Goal: Task Accomplishment & Management: Manage account settings

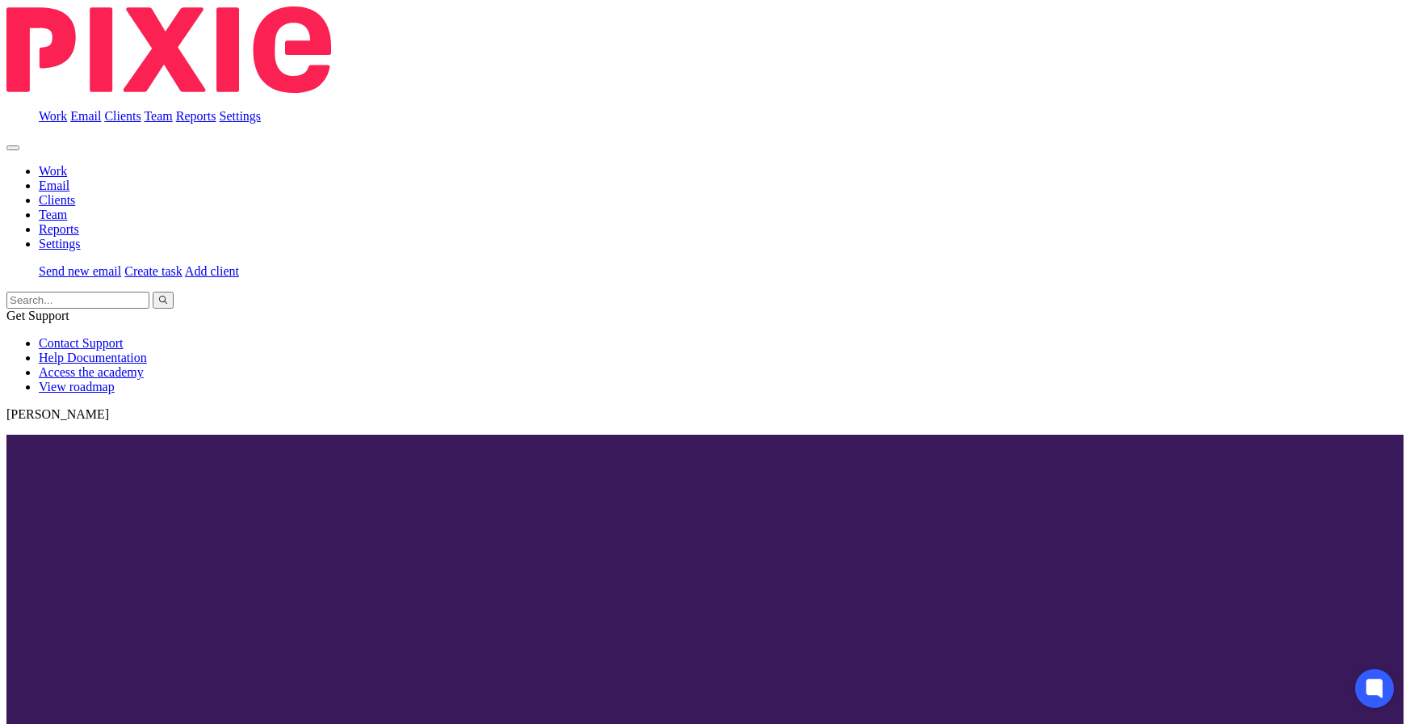
click at [67, 109] on link "Work" at bounding box center [53, 116] width 28 height 14
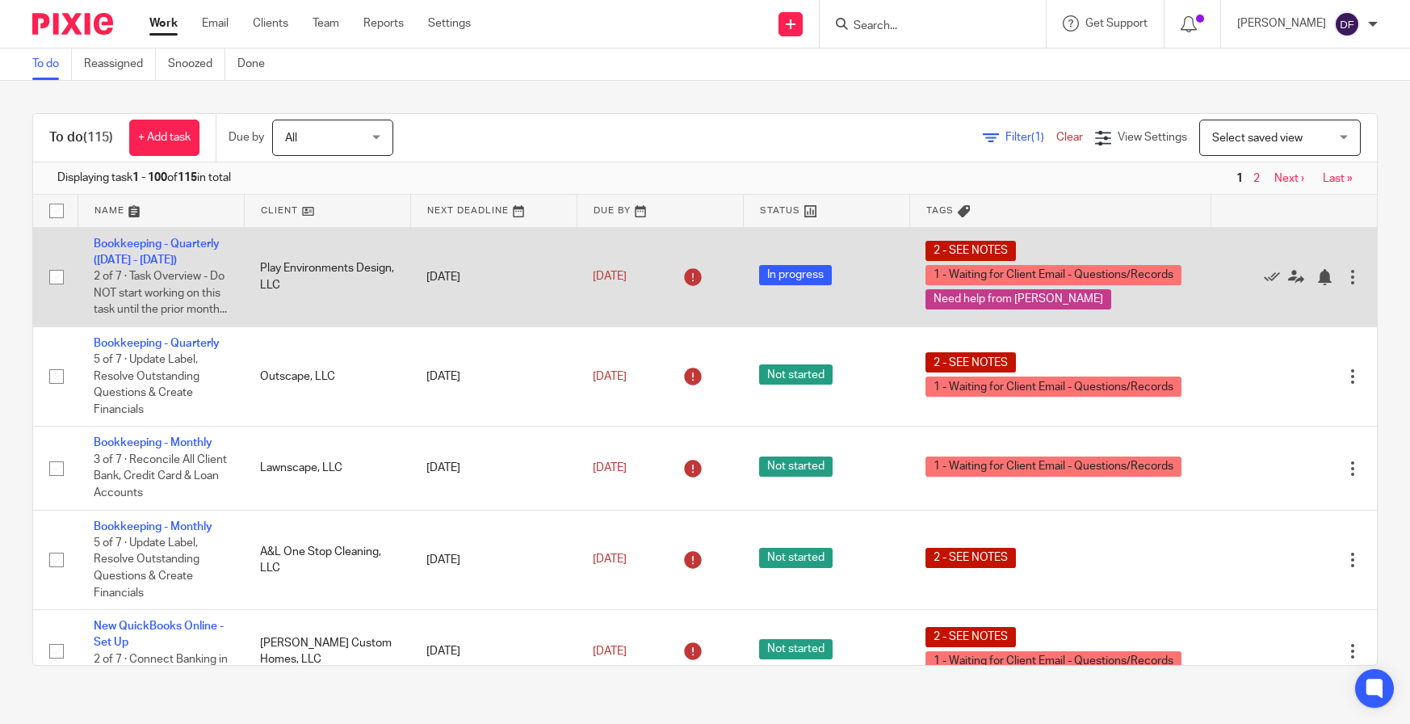
click at [146, 252] on td "Bookkeeping - Quarterly (January - June 2025) 2 of 7 · Task Overview - Do NOT s…" at bounding box center [161, 276] width 166 height 99
click at [146, 263] on link "Bookkeeping - Quarterly ([DATE] - [DATE])" at bounding box center [157, 251] width 126 height 27
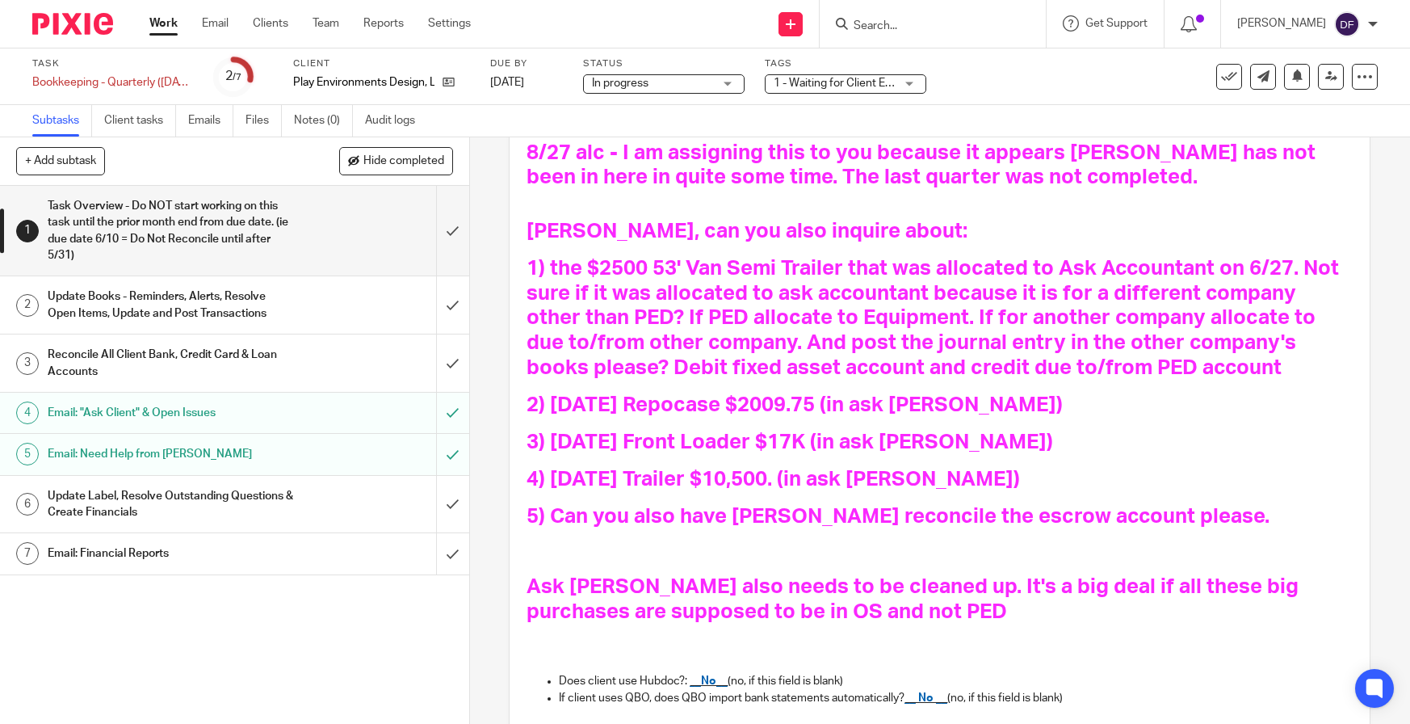
scroll to position [242, 0]
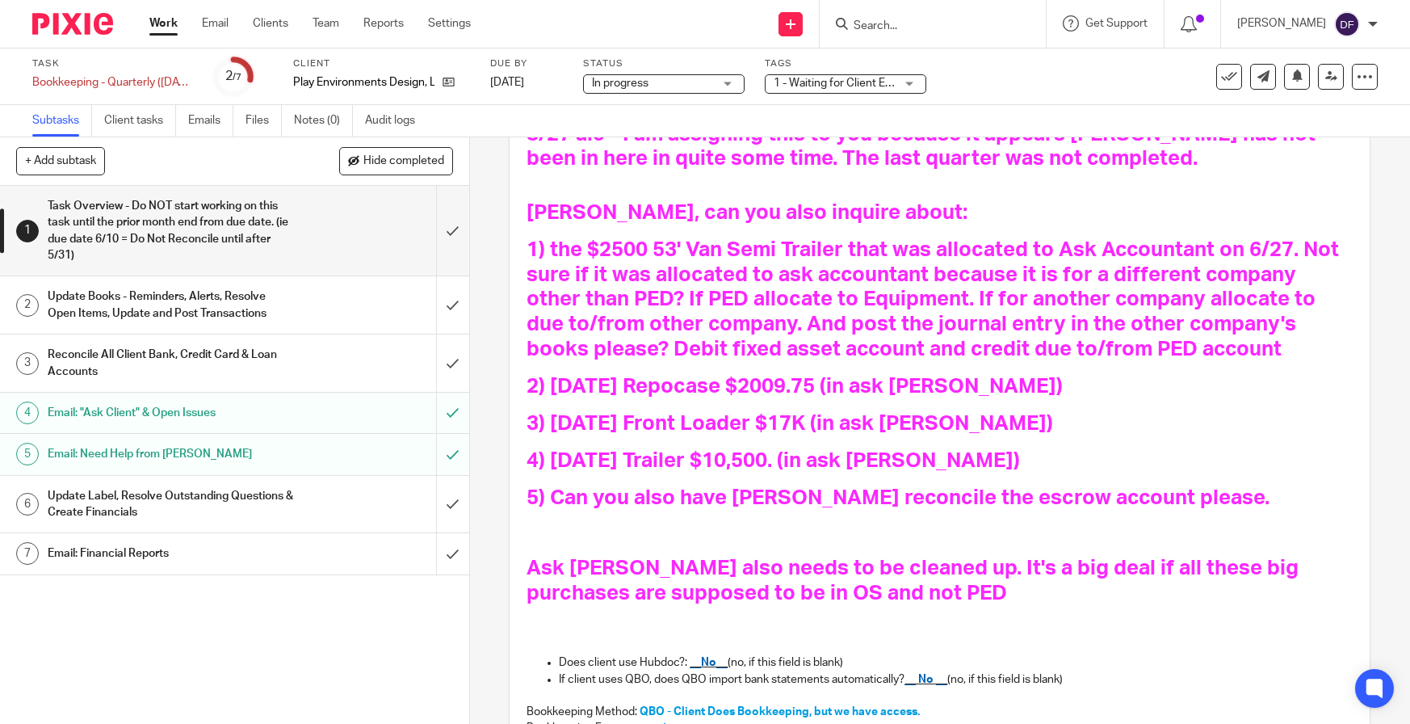
click at [187, 121] on ul "Subtasks Client tasks Emails Files Notes (0) Audit logs" at bounding box center [235, 121] width 407 height 32
click at [195, 120] on link "Emails" at bounding box center [210, 121] width 45 height 32
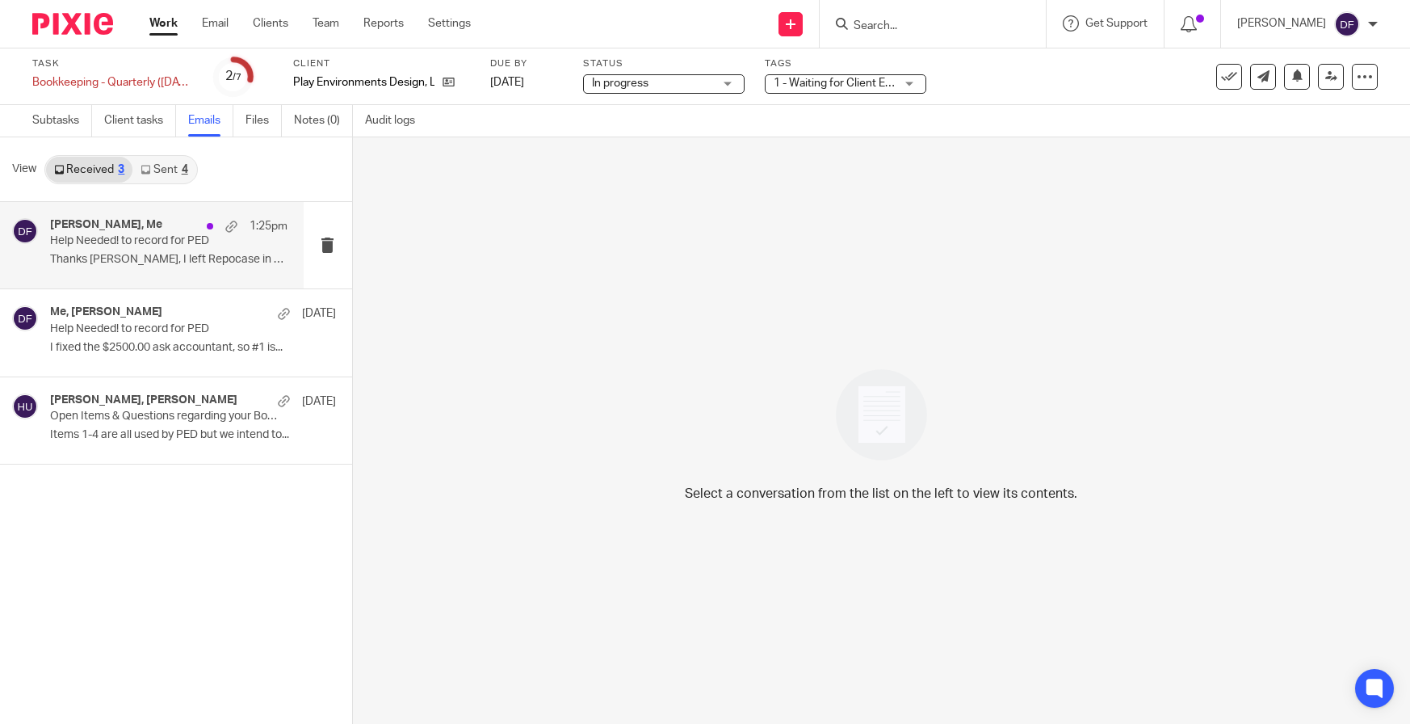
click at [102, 242] on p "Help Needed! to record for PED" at bounding box center [145, 241] width 190 height 14
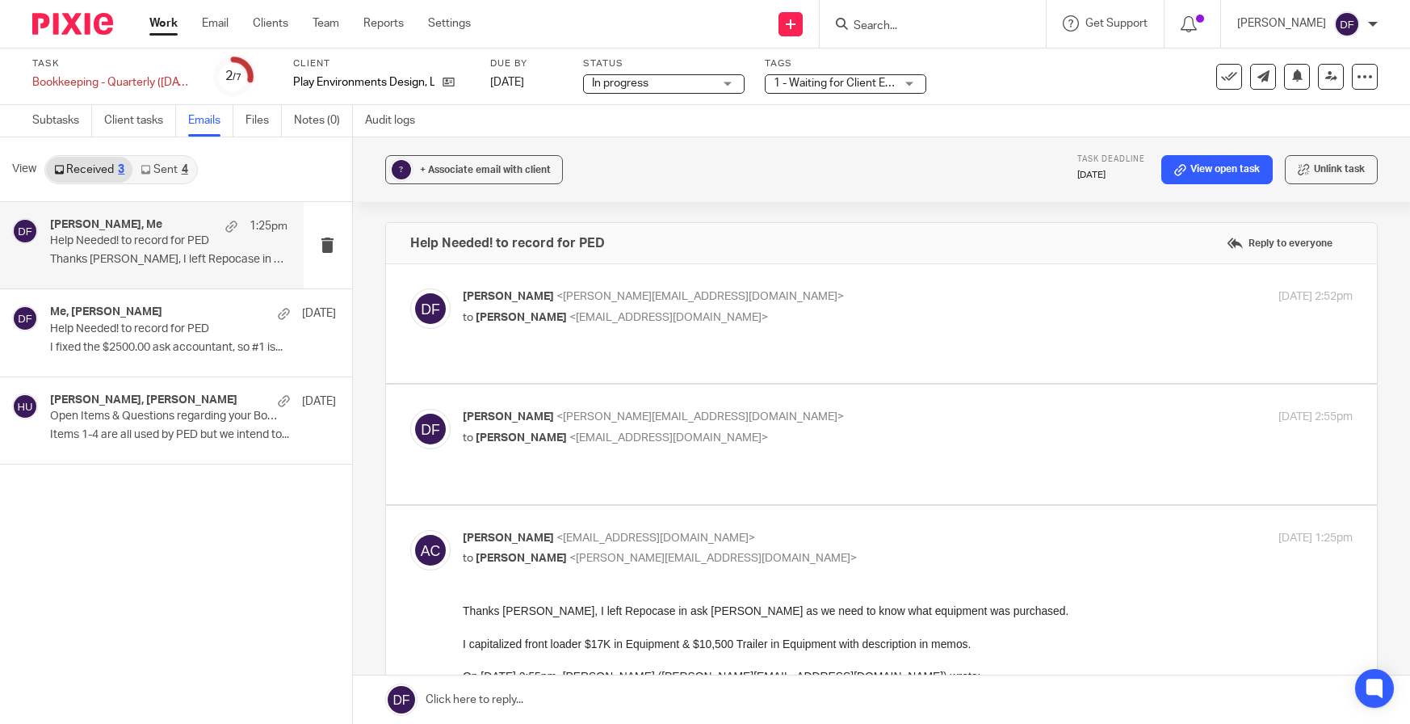
click at [936, 435] on p "to [PERSON_NAME] <[EMAIL_ADDRESS][DOMAIN_NAME]>" at bounding box center [760, 438] width 594 height 17
checkbox input "true"
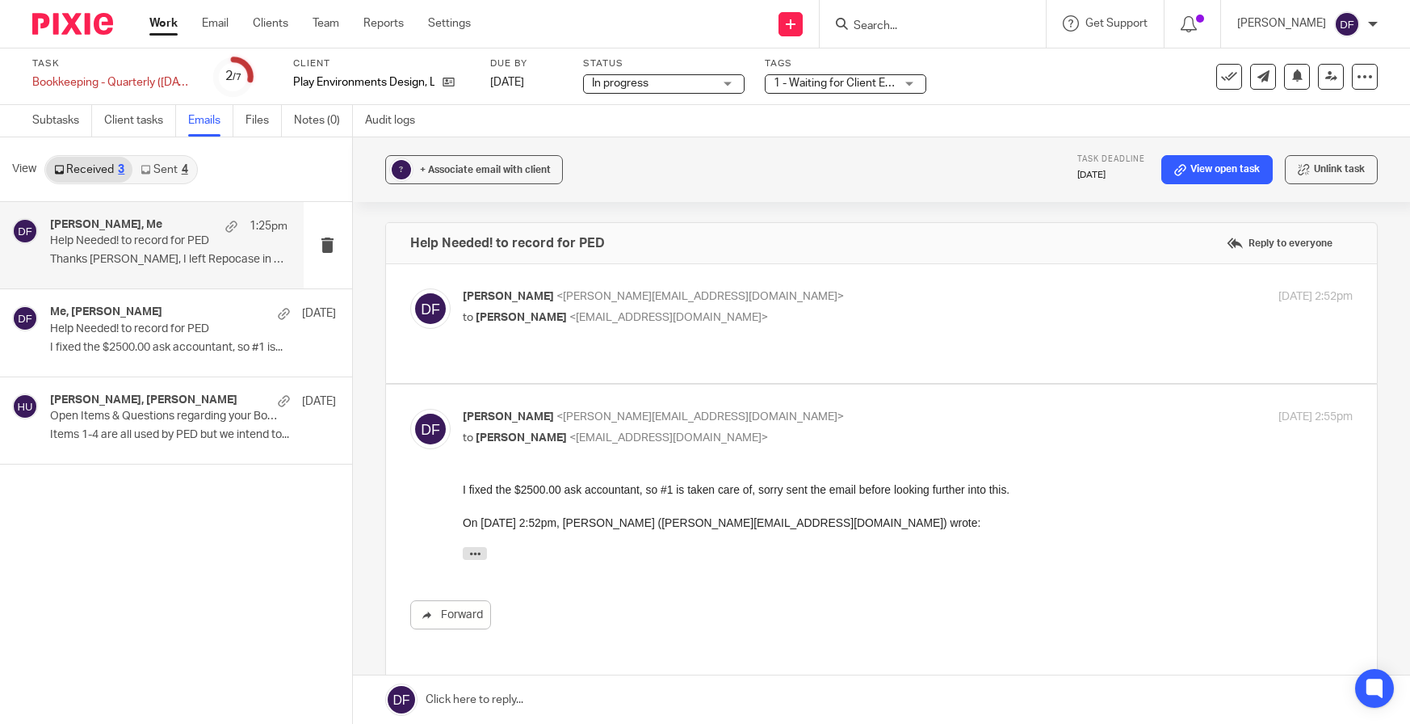
click at [858, 299] on p "Donna Ferguson <donna@amylcpa.com>" at bounding box center [760, 296] width 594 height 17
checkbox input "true"
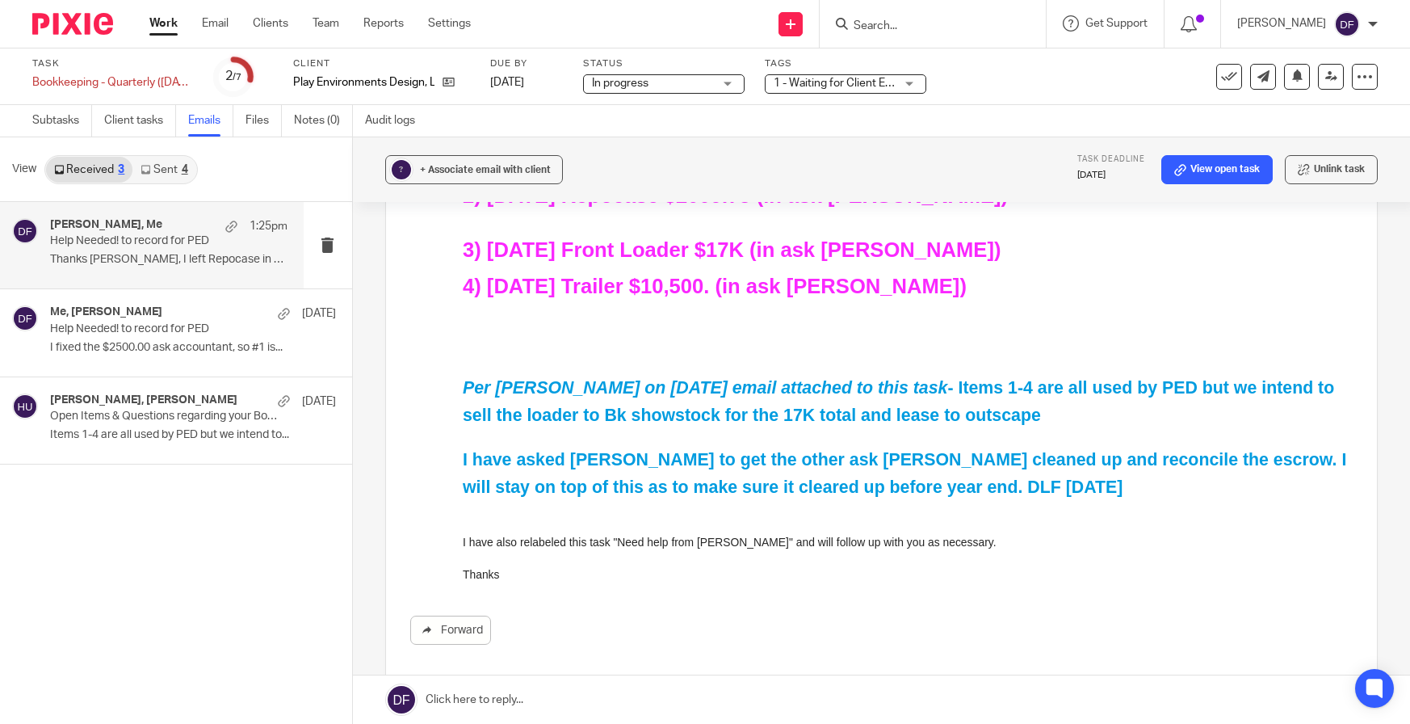
scroll to position [404, 0]
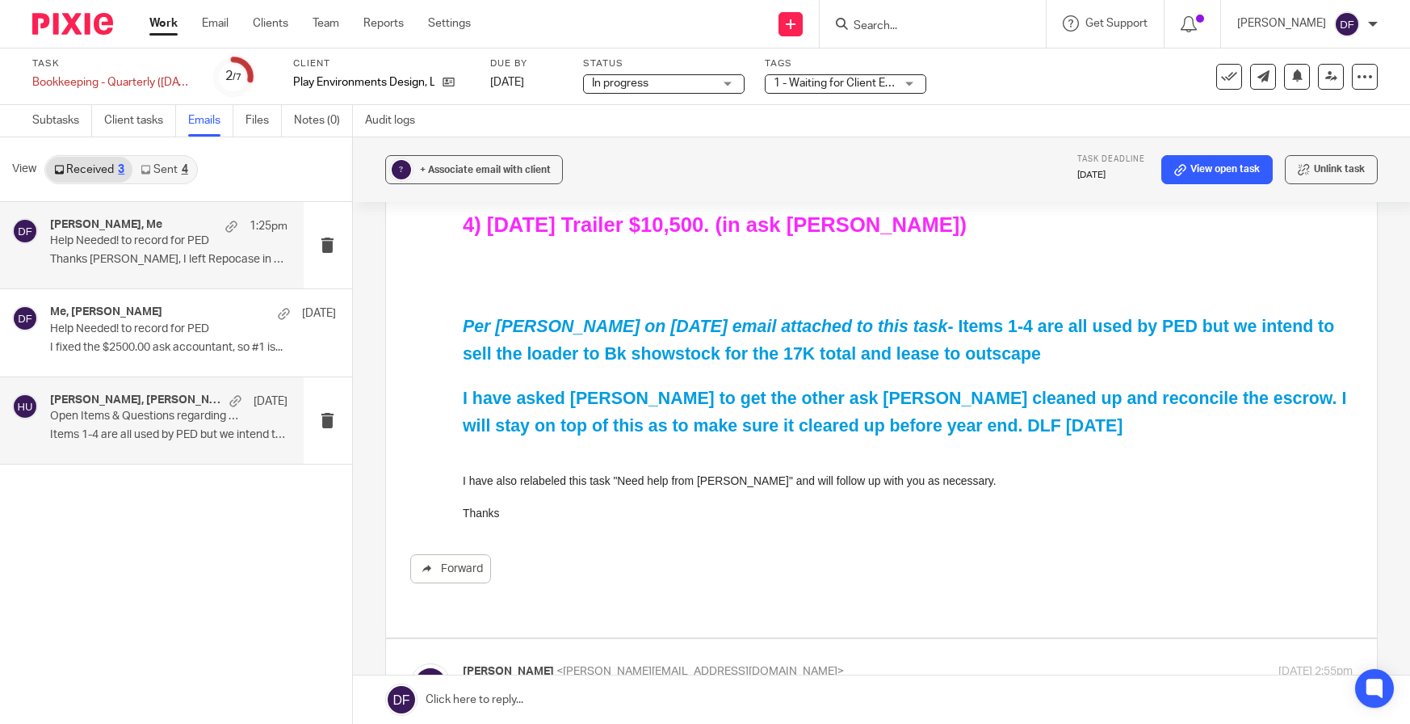
click at [149, 439] on p "Items 1-4 are all used by PED but we intend to..." at bounding box center [168, 435] width 237 height 14
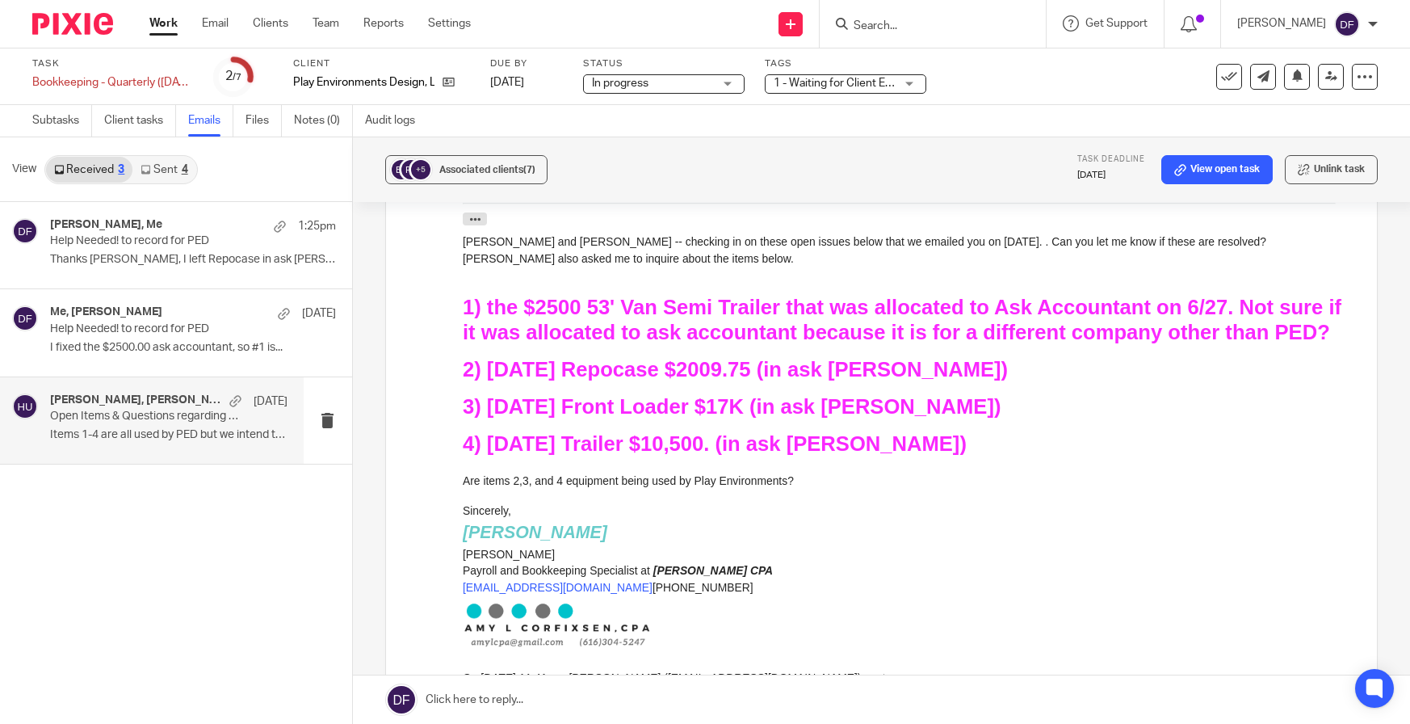
scroll to position [0, 0]
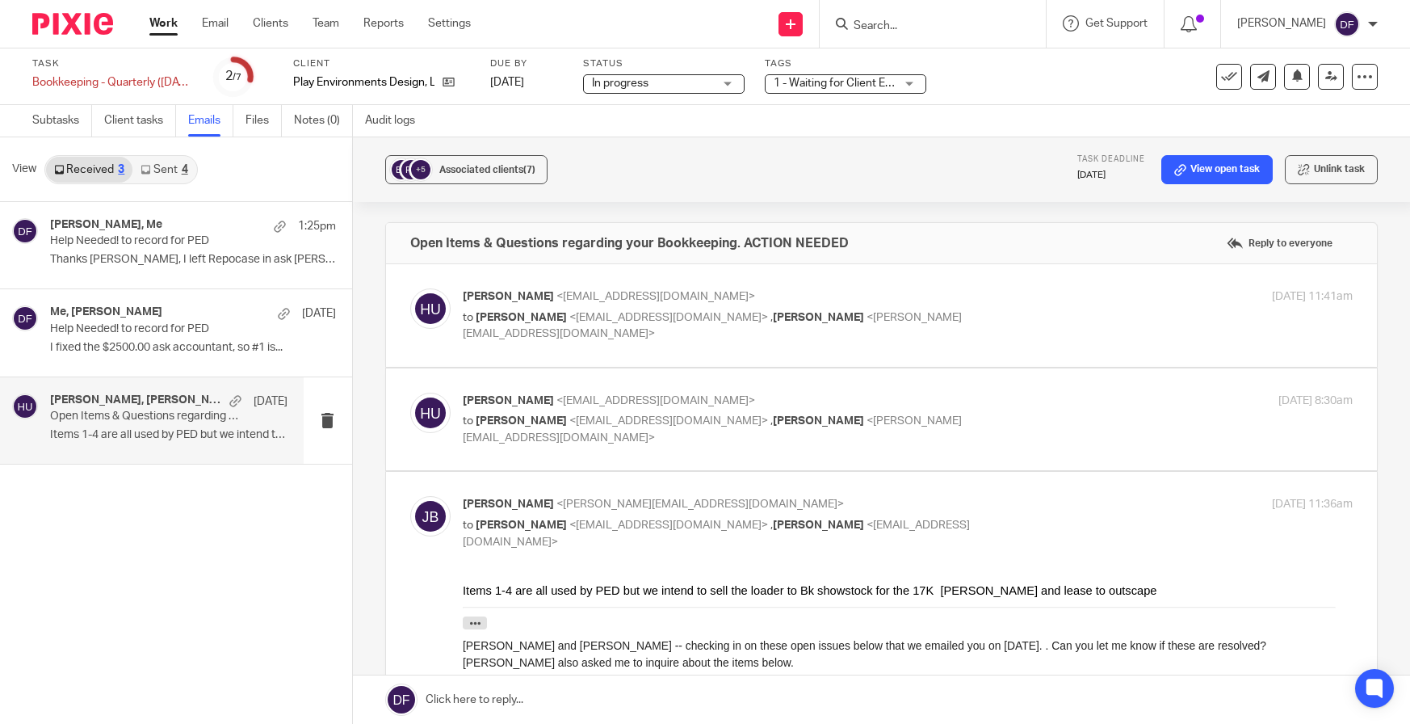
click at [1048, 378] on label at bounding box center [882, 419] width 992 height 103
click at [410, 392] on input "checkbox" at bounding box center [410, 392] width 1 height 1
checkbox input "true"
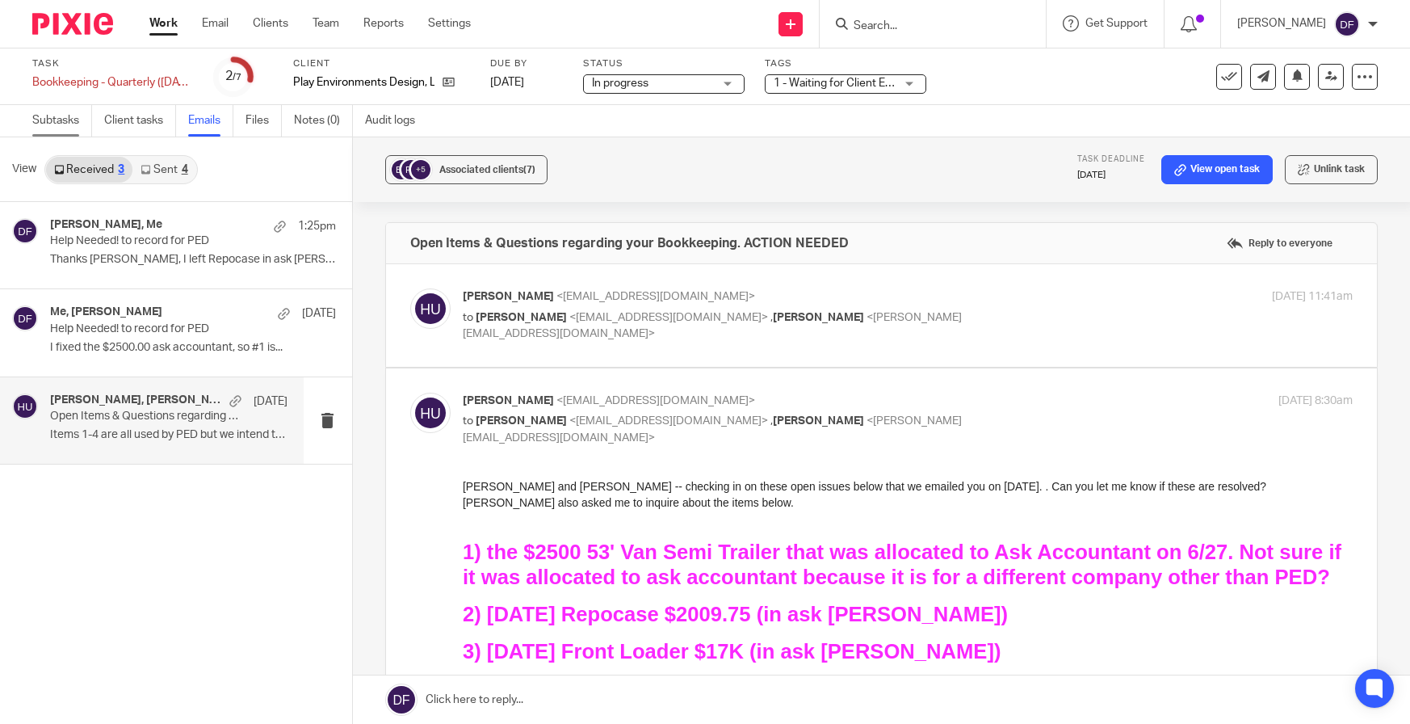
click at [53, 116] on link "Subtasks" at bounding box center [62, 121] width 60 height 32
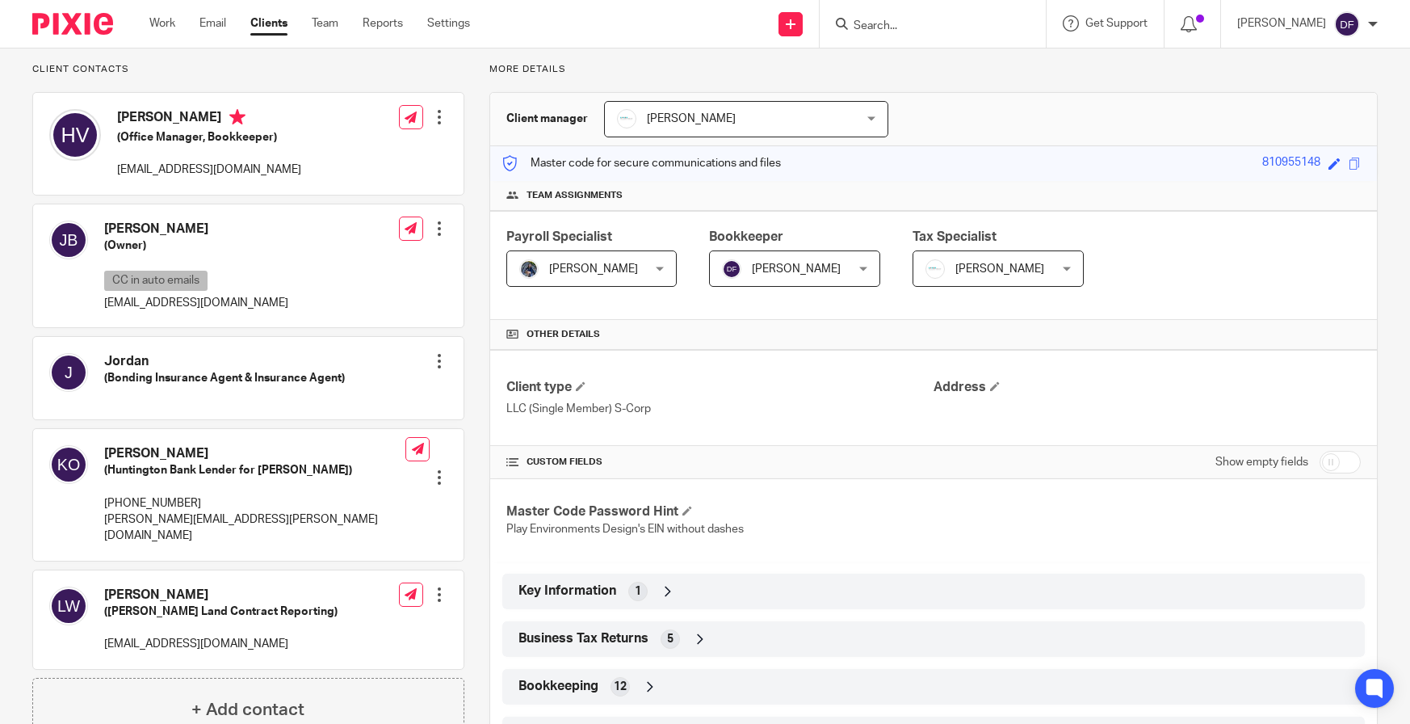
scroll to position [81, 0]
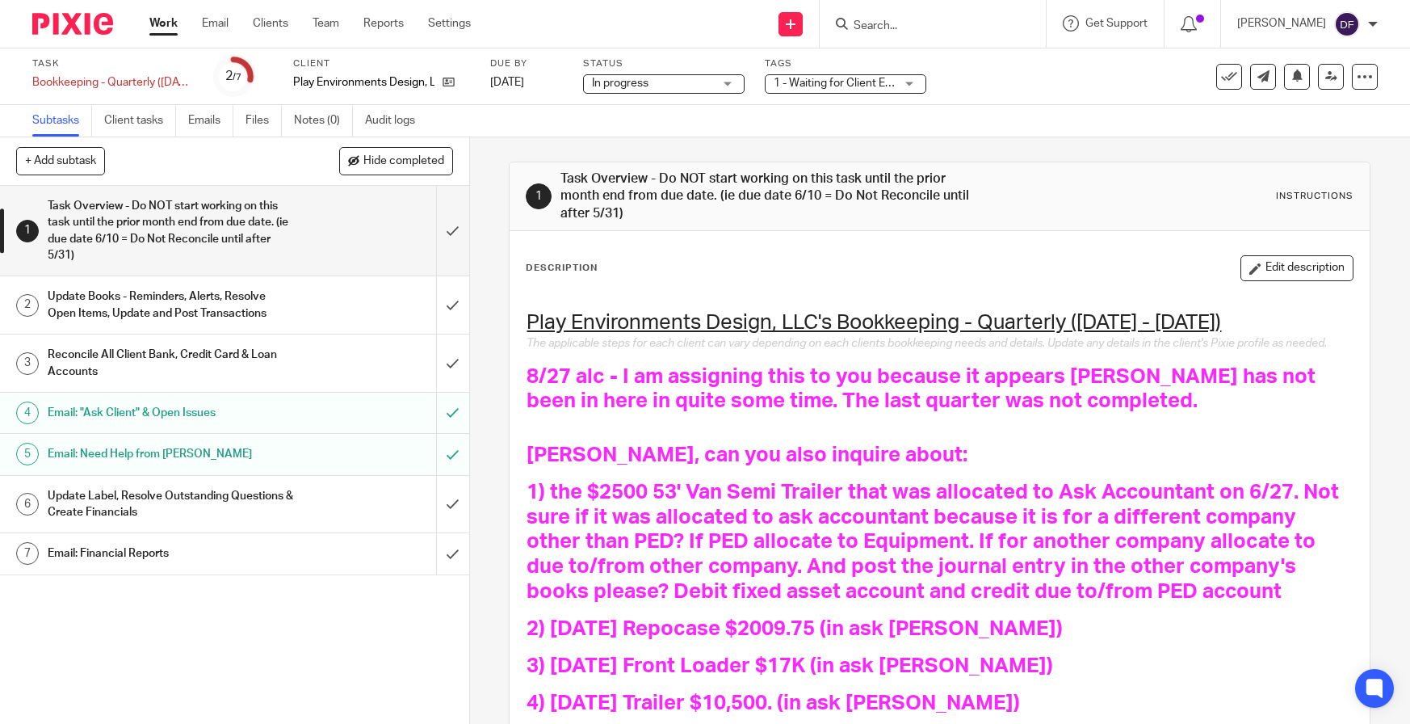
drag, startPoint x: 1310, startPoint y: 267, endPoint x: 1297, endPoint y: 301, distance: 36.3
click at [1297, 301] on div "Description Edit description Play Environments Design, LLC's Bookkeeping - Quar…" at bounding box center [940, 655] width 828 height 801
click at [527, 397] on span "8/27 alc - I am assigning this to you because it appears Holly has not been in …" at bounding box center [924, 389] width 794 height 46
click at [527, 389] on span "8/27 alc - I am assigning this to you because it appears Holly has not been in …" at bounding box center [924, 389] width 794 height 46
click at [527, 387] on span "8/27 alc - I am assigning this to you because it appears Holly has not been in …" at bounding box center [924, 389] width 794 height 46
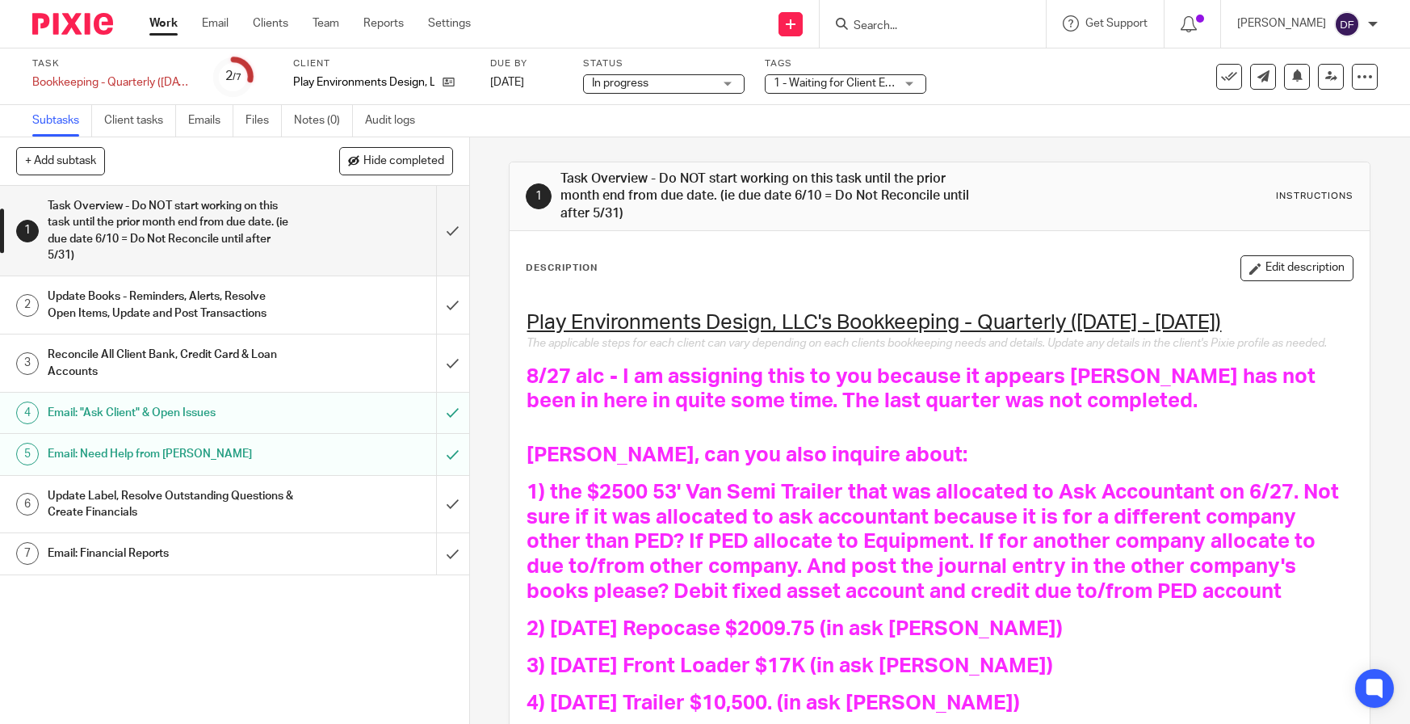
click at [527, 397] on span "8/27 alc - I am assigning this to you because it appears Holly has not been in …" at bounding box center [924, 389] width 794 height 46
drag, startPoint x: 539, startPoint y: 465, endPoint x: 526, endPoint y: 418, distance: 48.6
click at [540, 460] on span "[PERSON_NAME], can you also inquire about:" at bounding box center [747, 454] width 441 height 21
drag, startPoint x: 503, startPoint y: 381, endPoint x: 521, endPoint y: 395, distance: 22.5
click at [504, 382] on div "1 Task Overview - Do NOT start working on this task until the prior month end f…" at bounding box center [940, 430] width 940 height 586
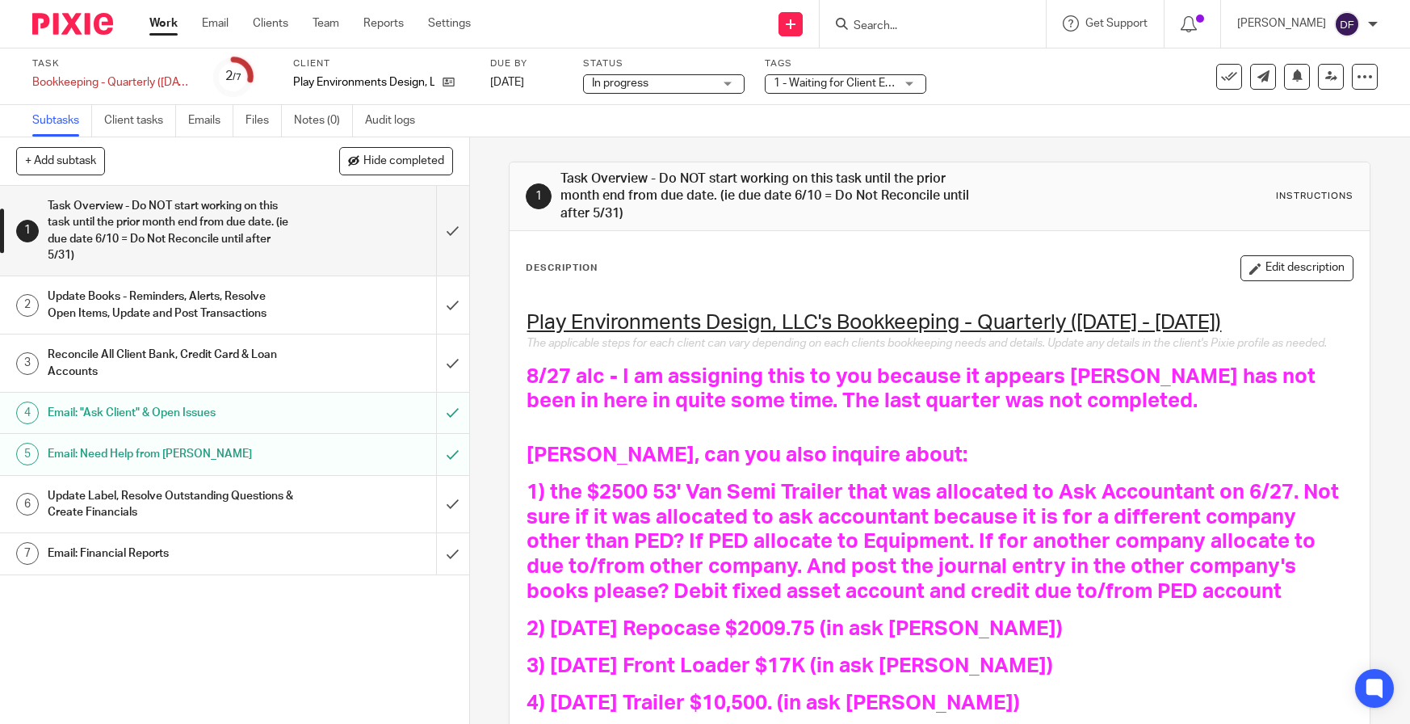
click at [521, 395] on div "Play Environments Design, LLC's Bookkeeping - Quarterly (January - June 2025) T…" at bounding box center [940, 673] width 843 height 766
click at [649, 408] on span "8/27 alc - I am assigning this to you because it appears Holly has not been in …" at bounding box center [924, 389] width 794 height 46
drag, startPoint x: 1069, startPoint y: 427, endPoint x: 1080, endPoint y: 424, distance: 11.8
click at [1080, 414] on h1 "8/27 alc - I am assigning this to you because it appears Holly has not been in …" at bounding box center [940, 389] width 826 height 50
click at [1075, 414] on h1 "8/27 alc - I am assigning this to you because it appears Holly has not been in …" at bounding box center [940, 389] width 826 height 50
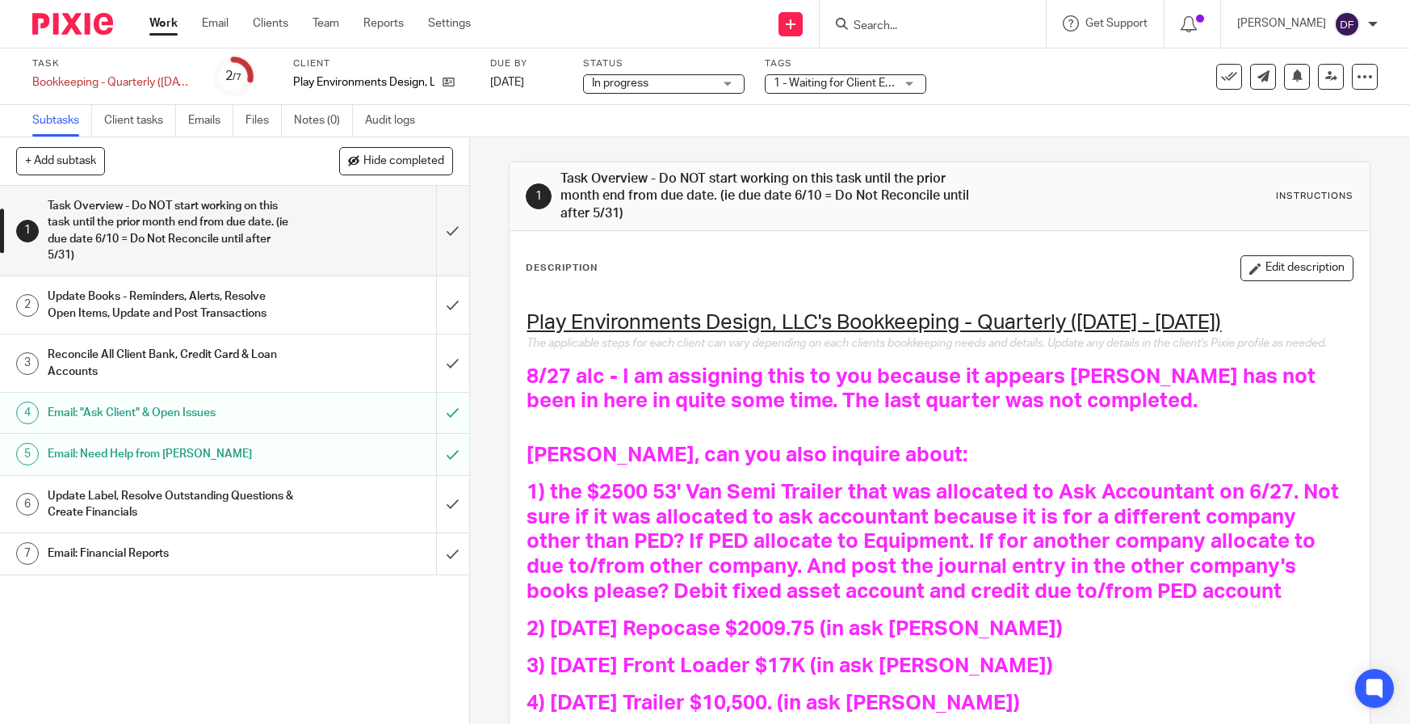
click at [1030, 412] on span "8/27 alc - I am assigning this to you because it appears Holly has not been in …" at bounding box center [924, 389] width 794 height 46
click at [1291, 264] on button "Edit description" at bounding box center [1297, 268] width 113 height 26
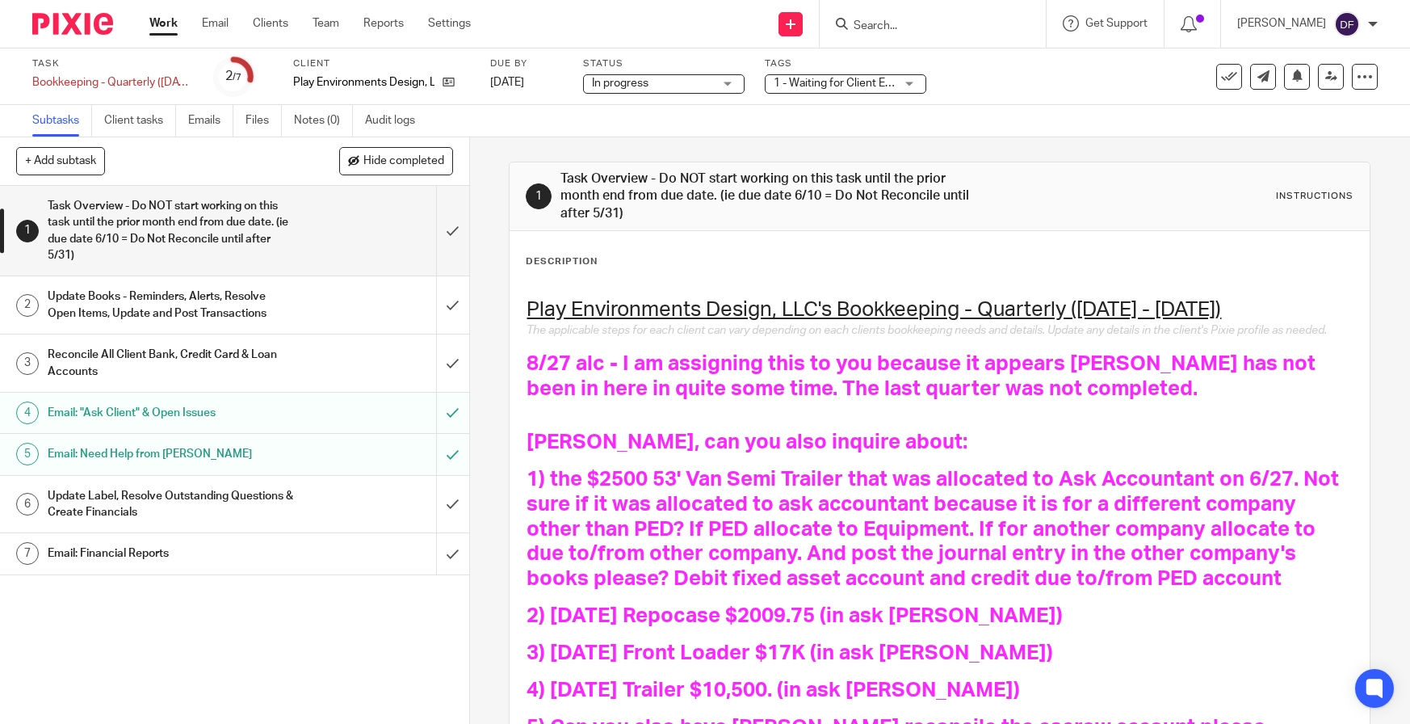
click at [519, 378] on div "Play Environments Design, LLC's Bookkeeping - Quarterly (January - June 2025) T…" at bounding box center [940, 660] width 843 height 766
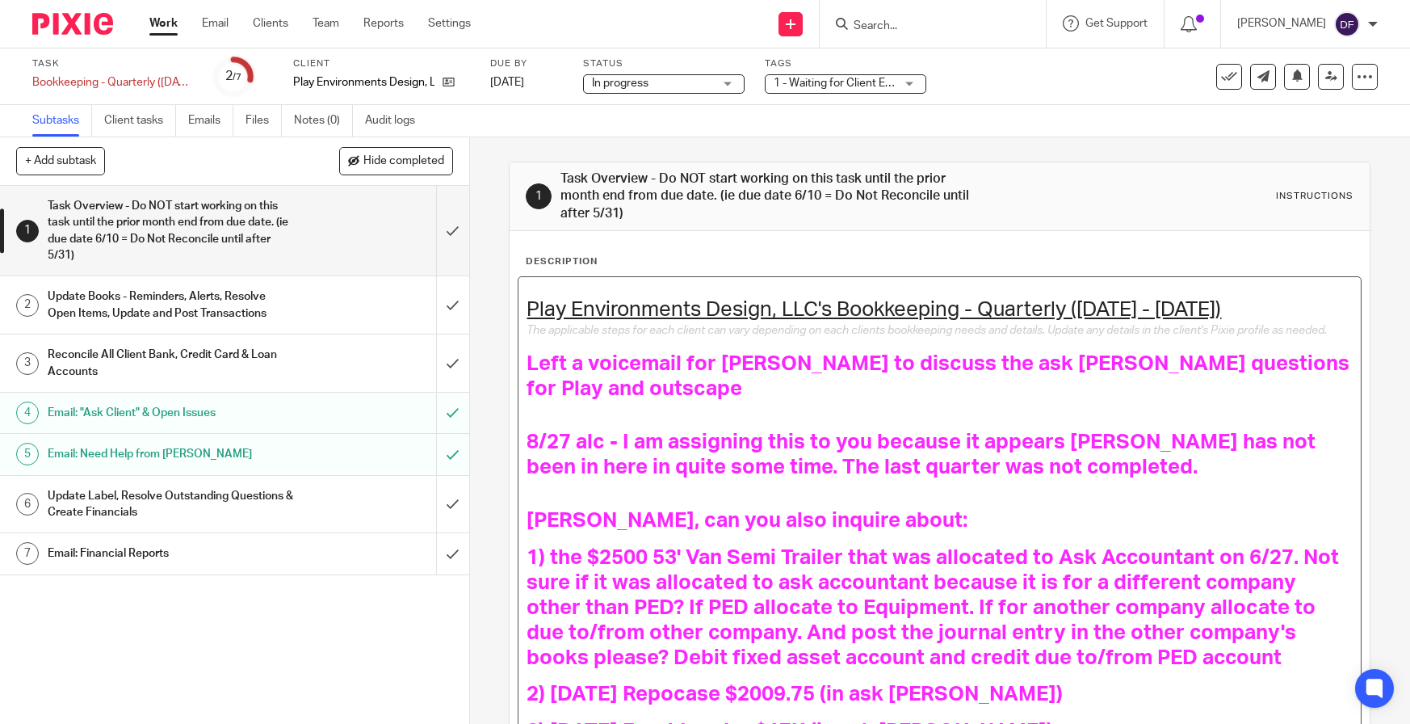
click at [527, 374] on span "Left a voicemail for Heather to discuss the ask jared questions for Play and ou…" at bounding box center [941, 376] width 828 height 46
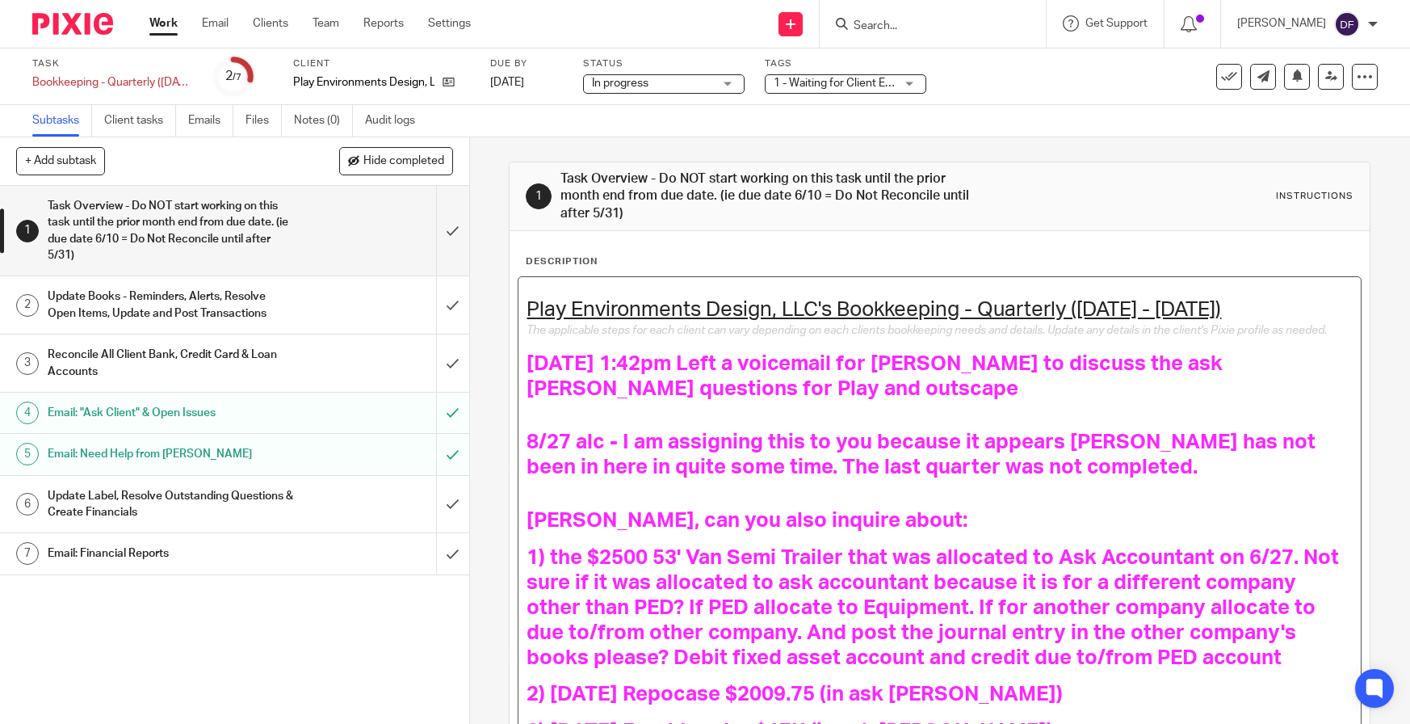
click at [712, 401] on h1 "9.15.25 1:42pm Left a voicemail for Heather to discuss the ask jared questions …" at bounding box center [940, 376] width 826 height 50
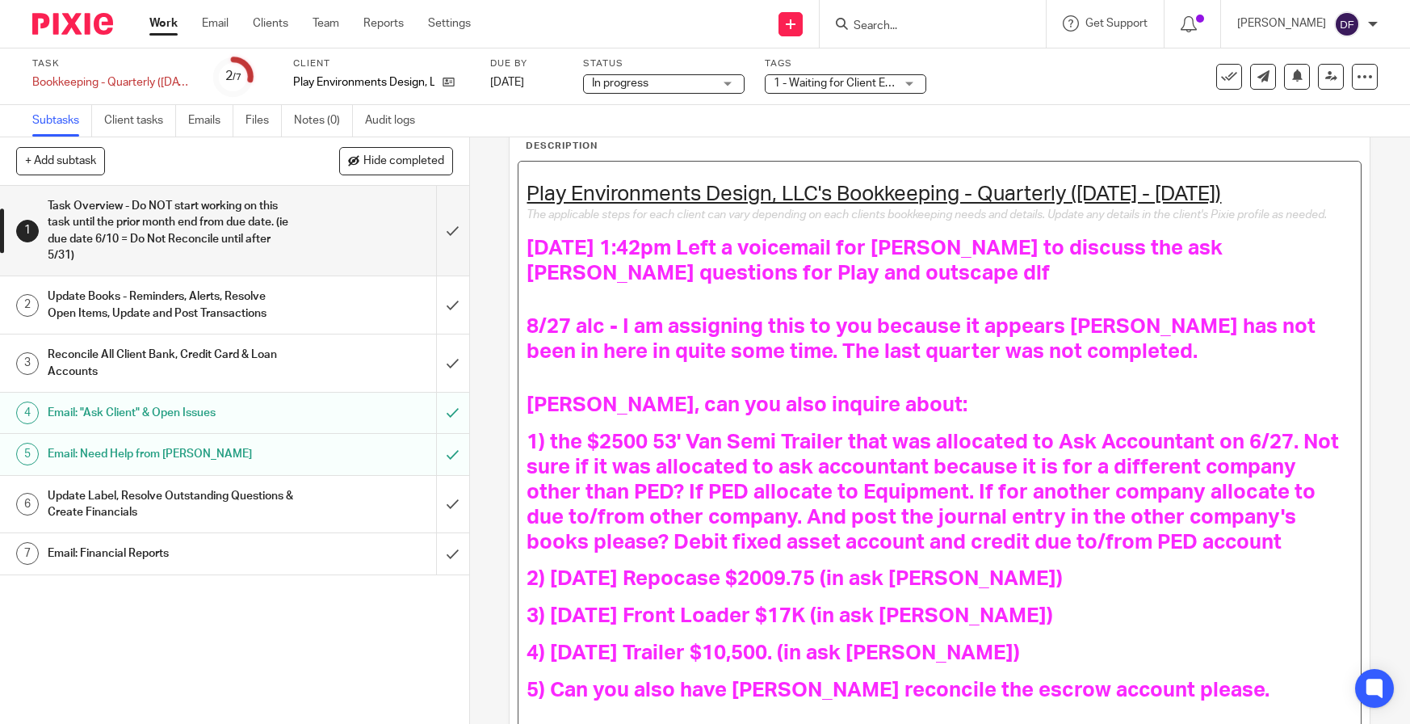
scroll to position [65, 0]
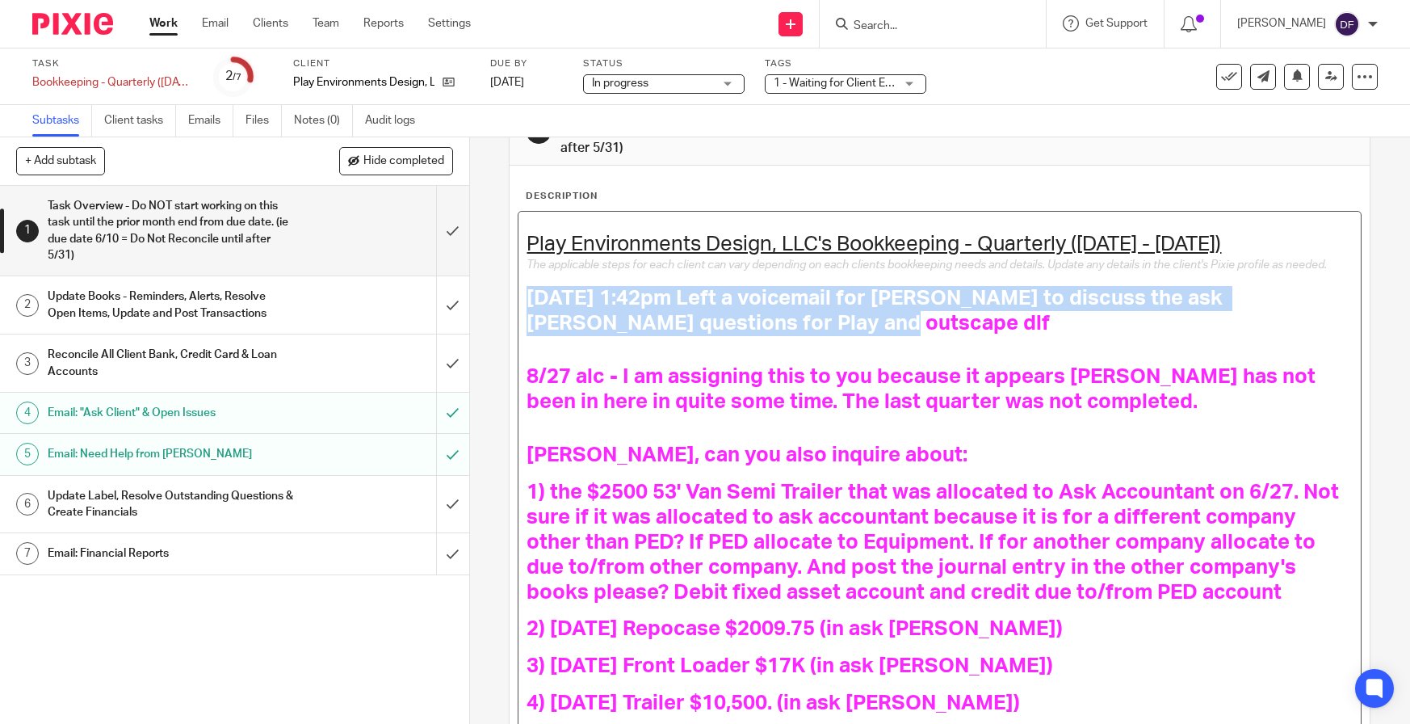
drag, startPoint x: 758, startPoint y: 336, endPoint x: 465, endPoint y: 310, distance: 293.6
click at [470, 310] on div "1 Task Overview - Do NOT start working on this task until the prior month end f…" at bounding box center [940, 430] width 940 height 586
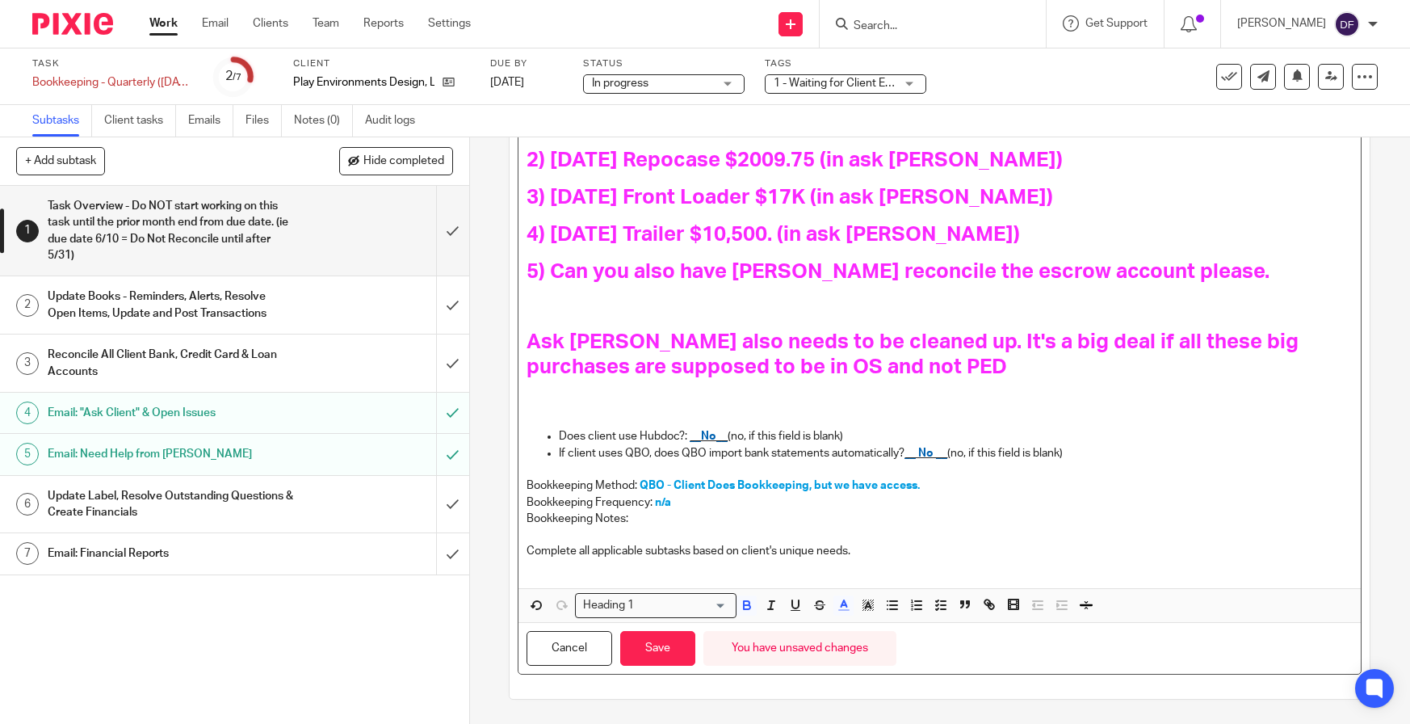
scroll to position [550, 0]
click at [844, 609] on icon "button" at bounding box center [844, 605] width 15 height 15
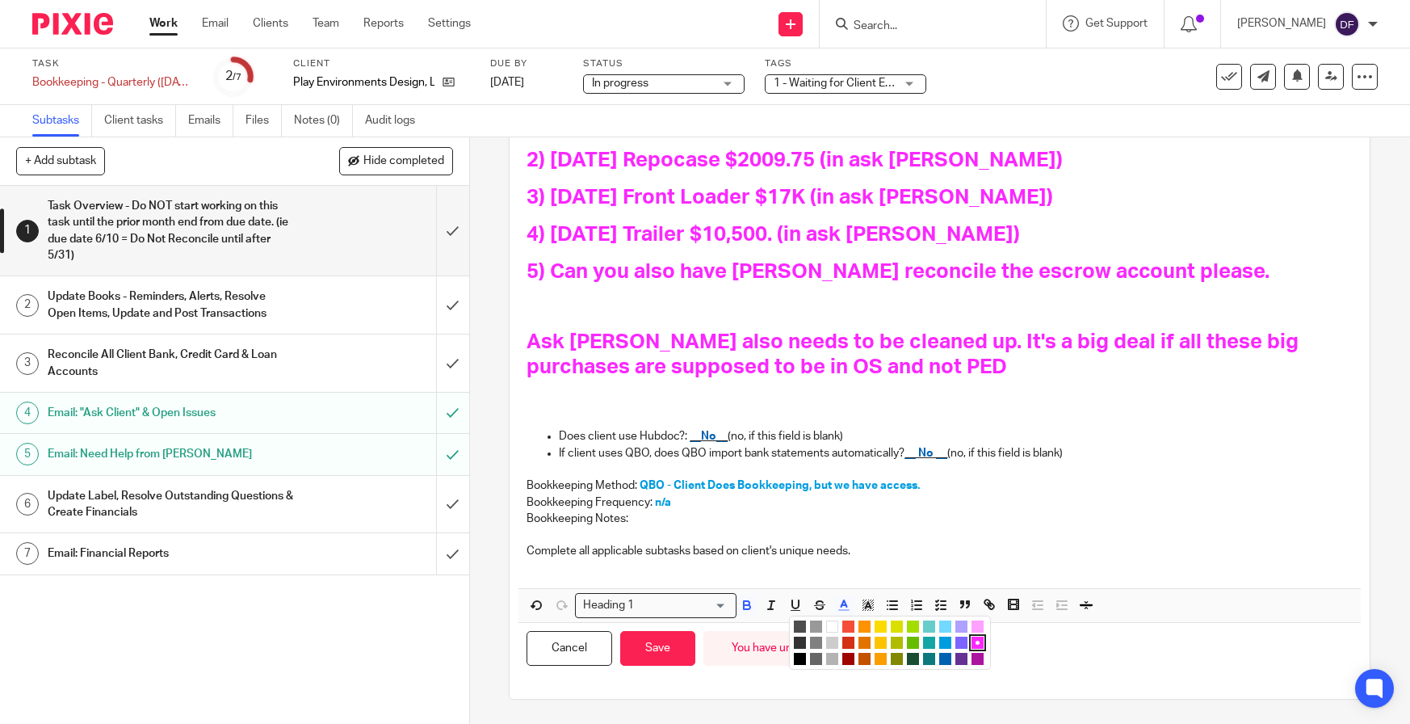
click at [939, 656] on li "color:#0062B1" at bounding box center [945, 659] width 12 height 12
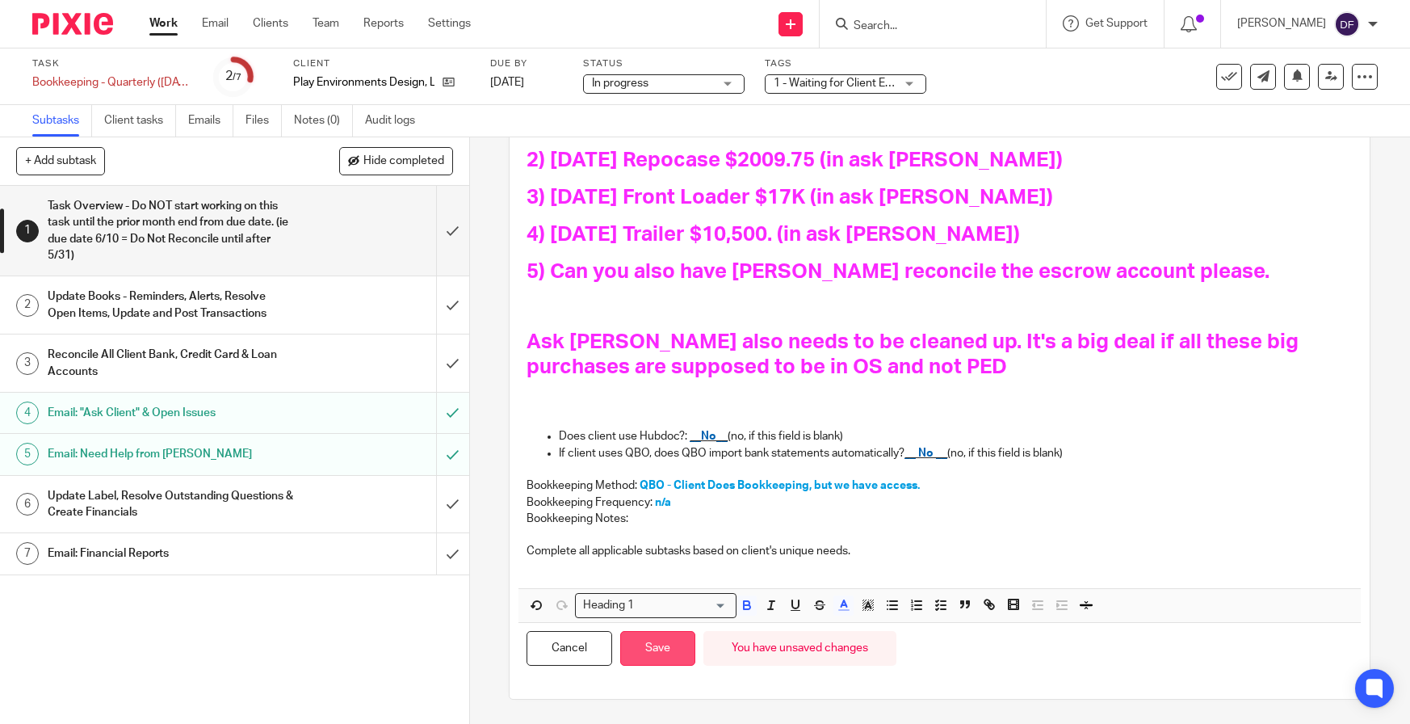
click at [691, 652] on button "Save" at bounding box center [657, 648] width 75 height 35
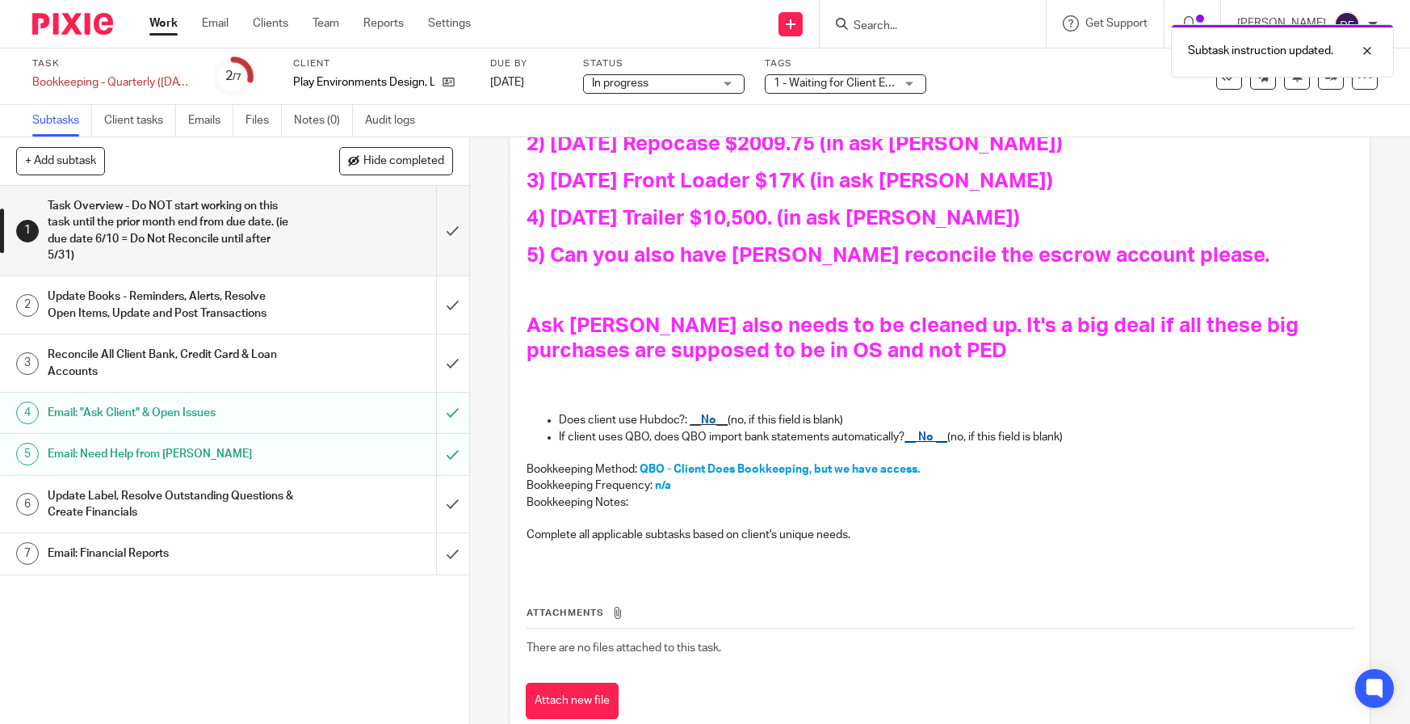
click at [673, 652] on td "There are no files attached to this task." at bounding box center [940, 647] width 828 height 39
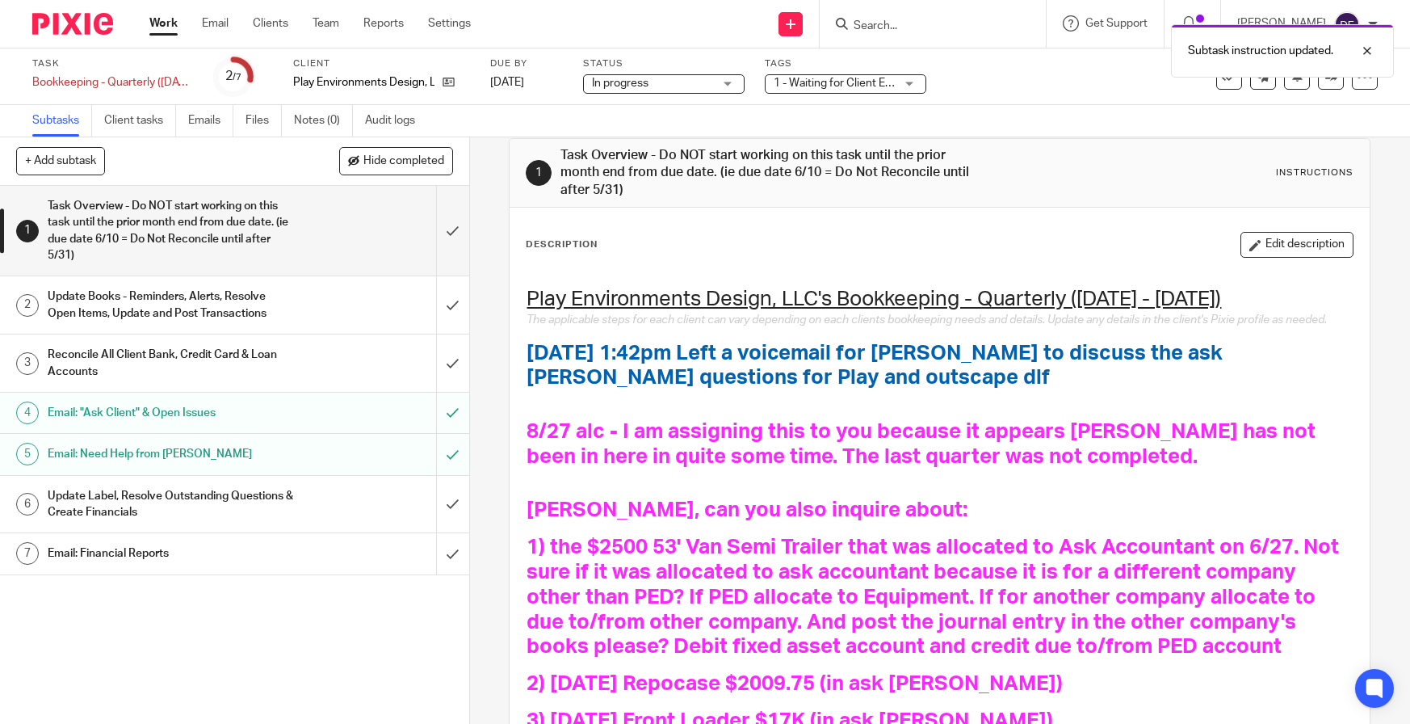
scroll to position [0, 0]
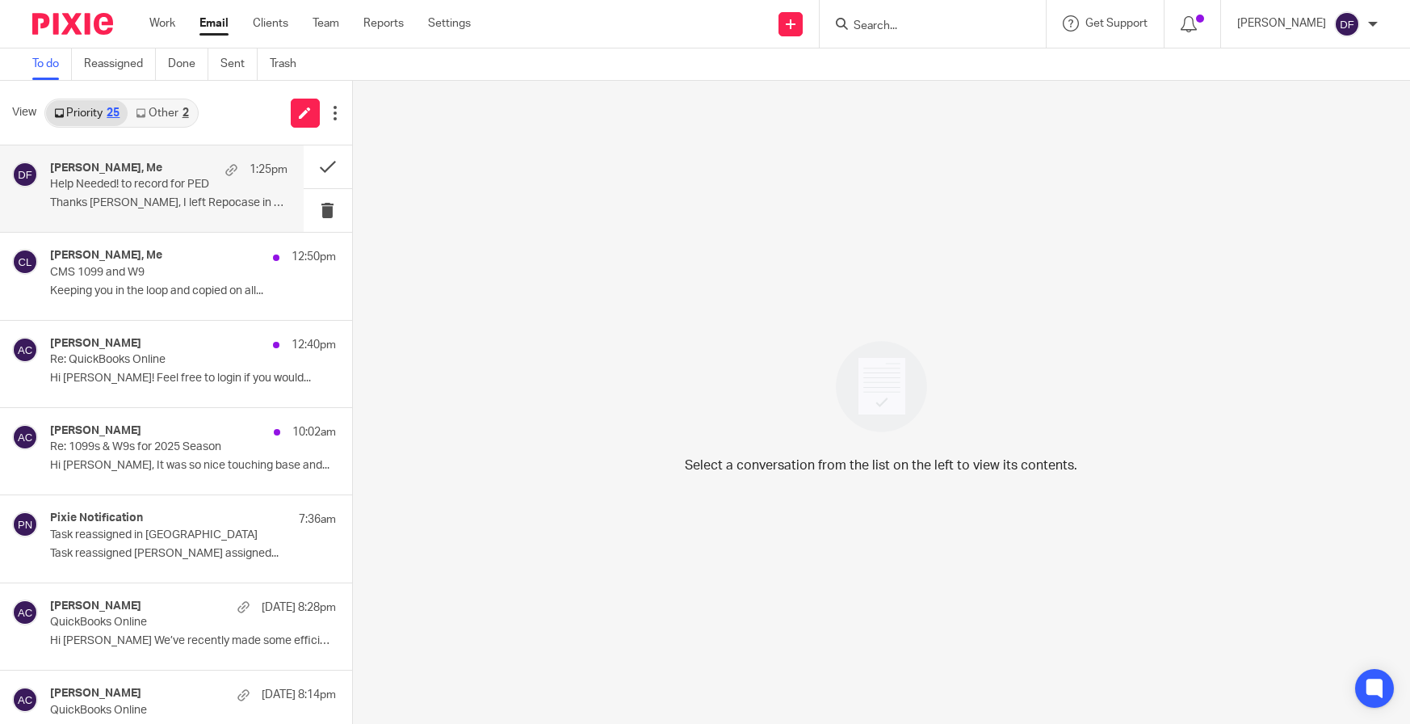
click at [203, 198] on p "Thanks Donna, I left Repocase in ask jared as..." at bounding box center [168, 203] width 237 height 14
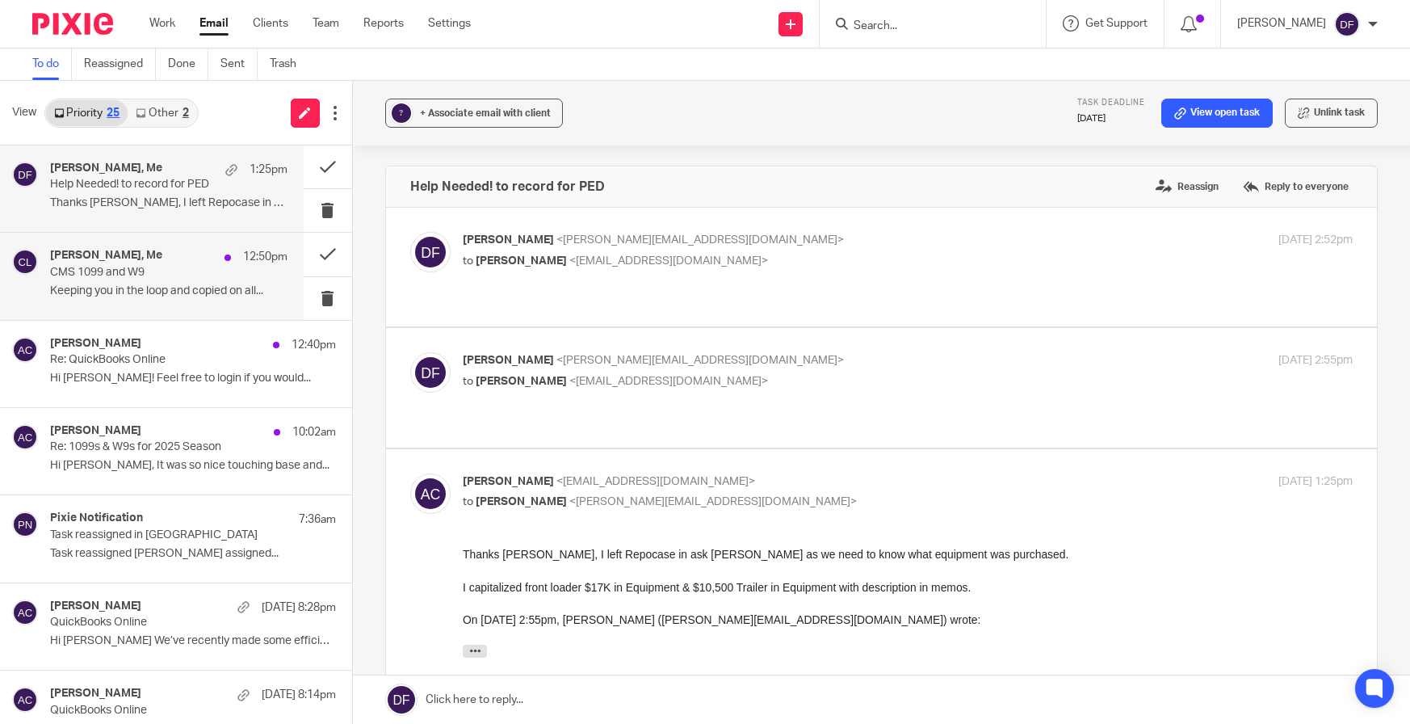
click at [186, 268] on p "CMS 1099 and W9" at bounding box center [145, 273] width 190 height 14
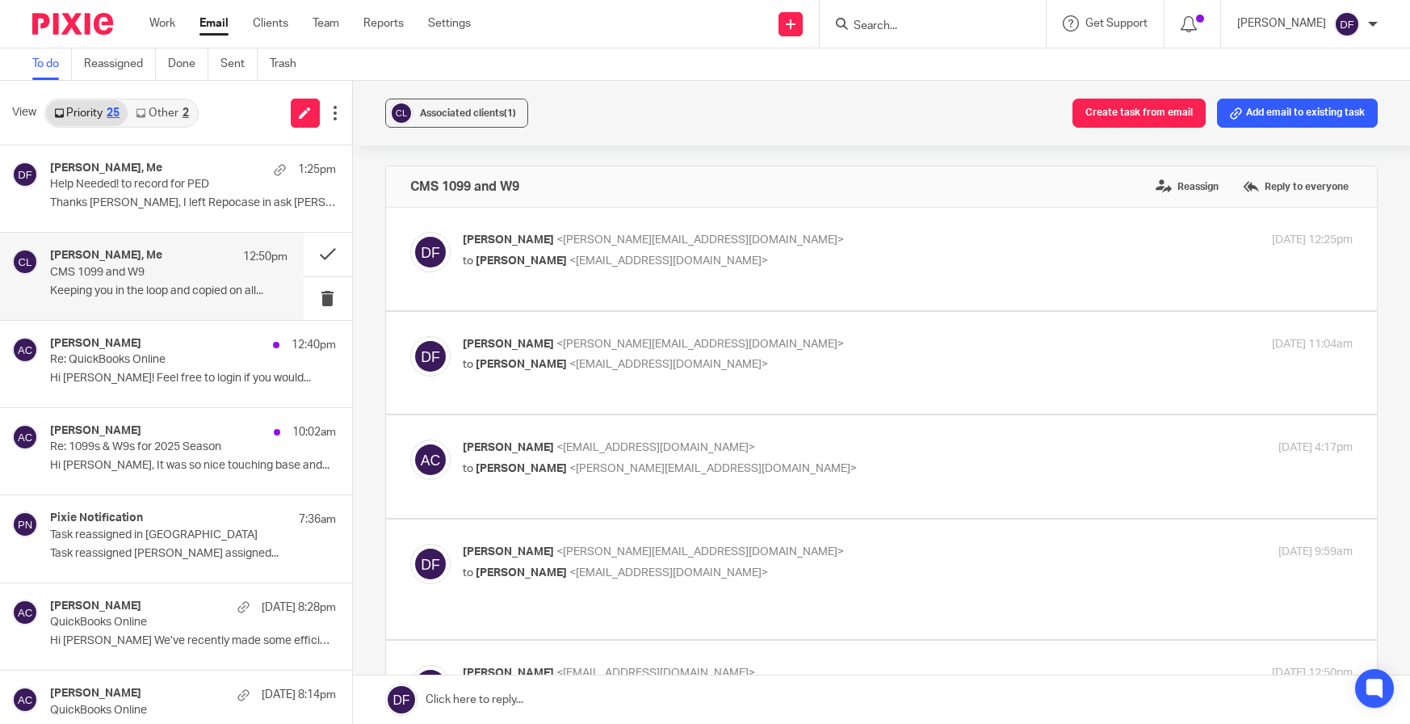
scroll to position [242, 0]
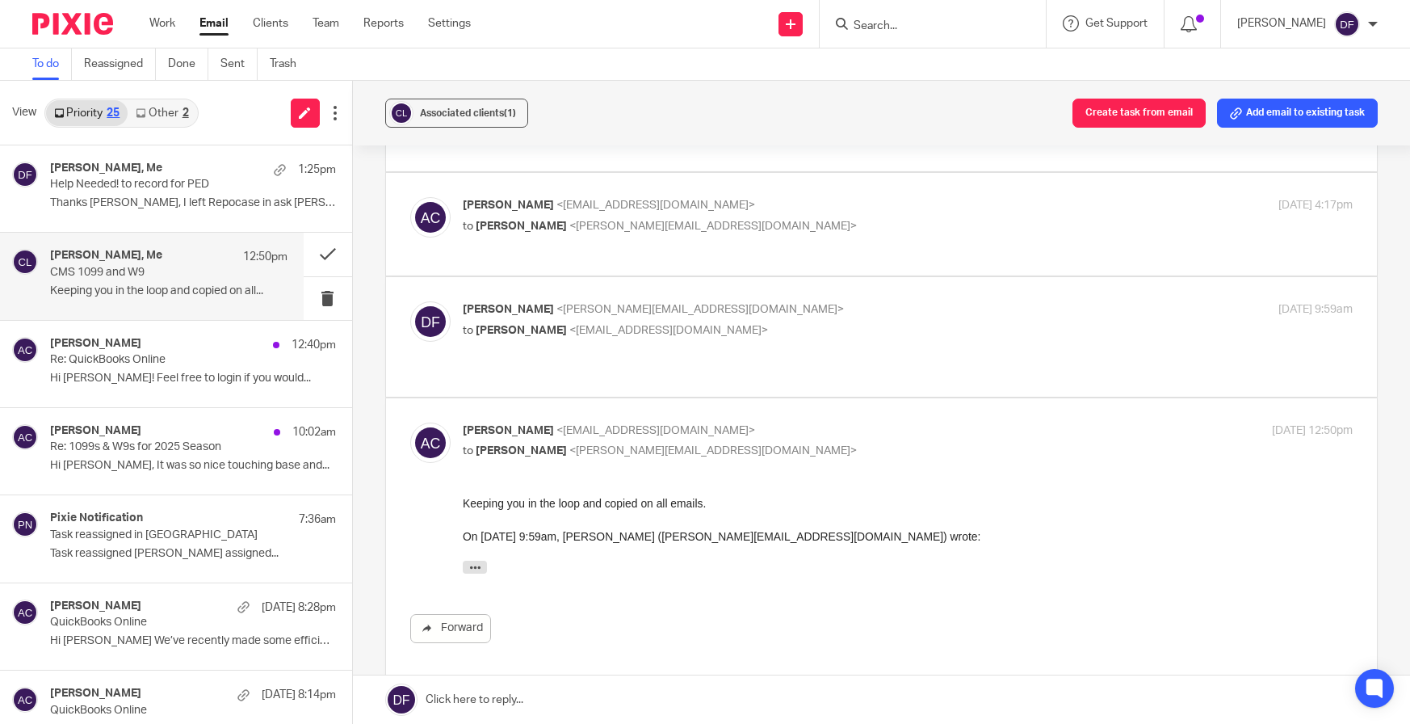
click at [970, 314] on div "Donna Ferguson <donna@amylcpa.com> to Amy Corfixsen <amylcpa@gmail.com> Sep 8, …" at bounding box center [908, 321] width 891 height 40
checkbox input "true"
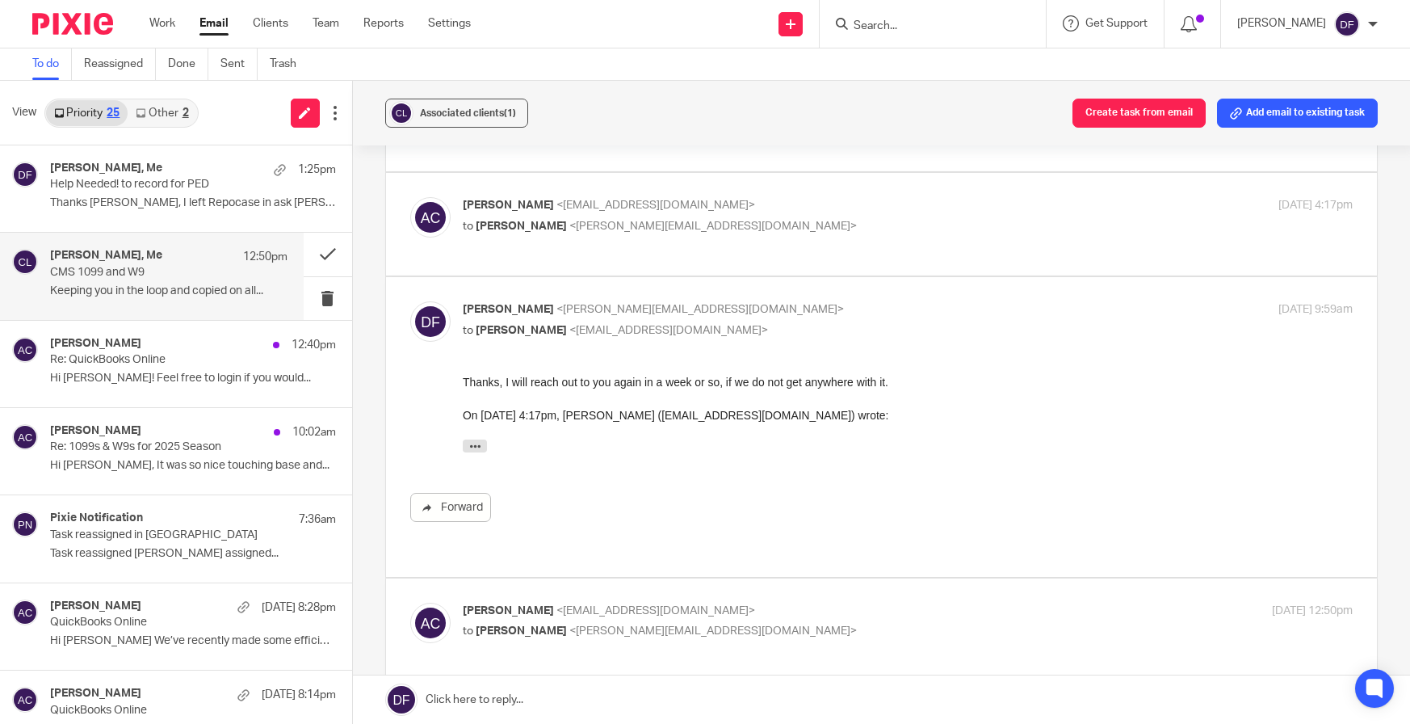
scroll to position [0, 0]
click at [1068, 197] on div "Sep 5, 2025 4:17pm" at bounding box center [1205, 205] width 297 height 17
checkbox input "true"
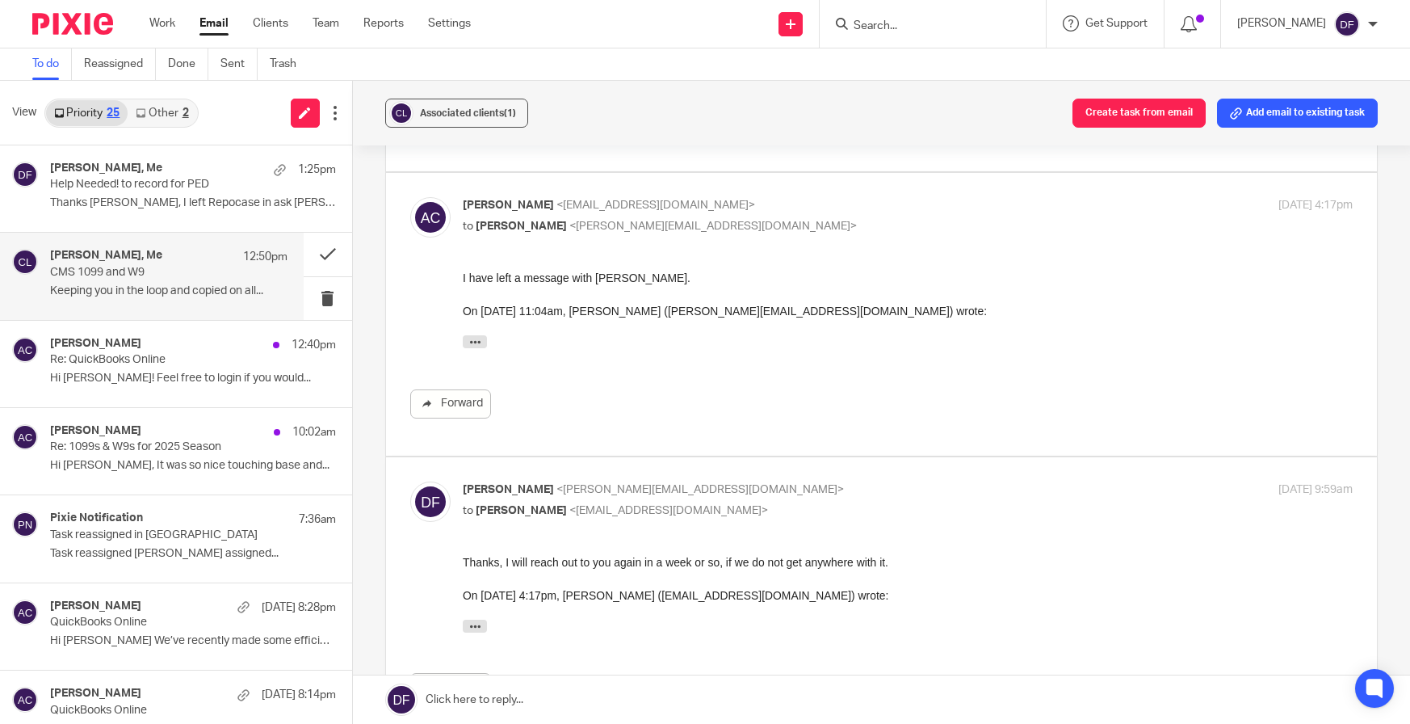
click at [1120, 497] on div "Donna Ferguson <donna@amylcpa.com> to Amy Corfixsen <amylcpa@gmail.com> Sep 8, …" at bounding box center [881, 606] width 943 height 250
click at [170, 378] on p "Hi Aaron! Feel free to login if you would..." at bounding box center [168, 379] width 237 height 14
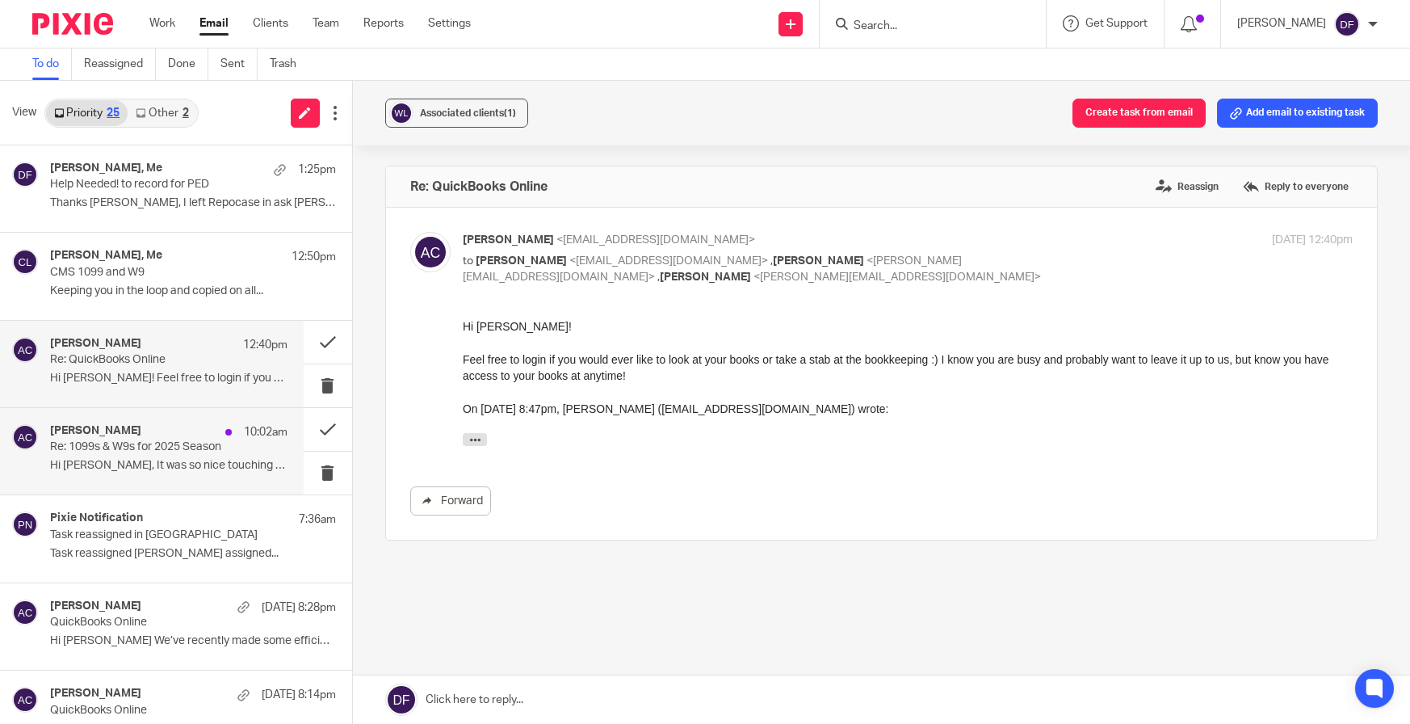
click at [140, 443] on p "Re: 1099s & W9s for 2025 Season" at bounding box center [145, 447] width 190 height 14
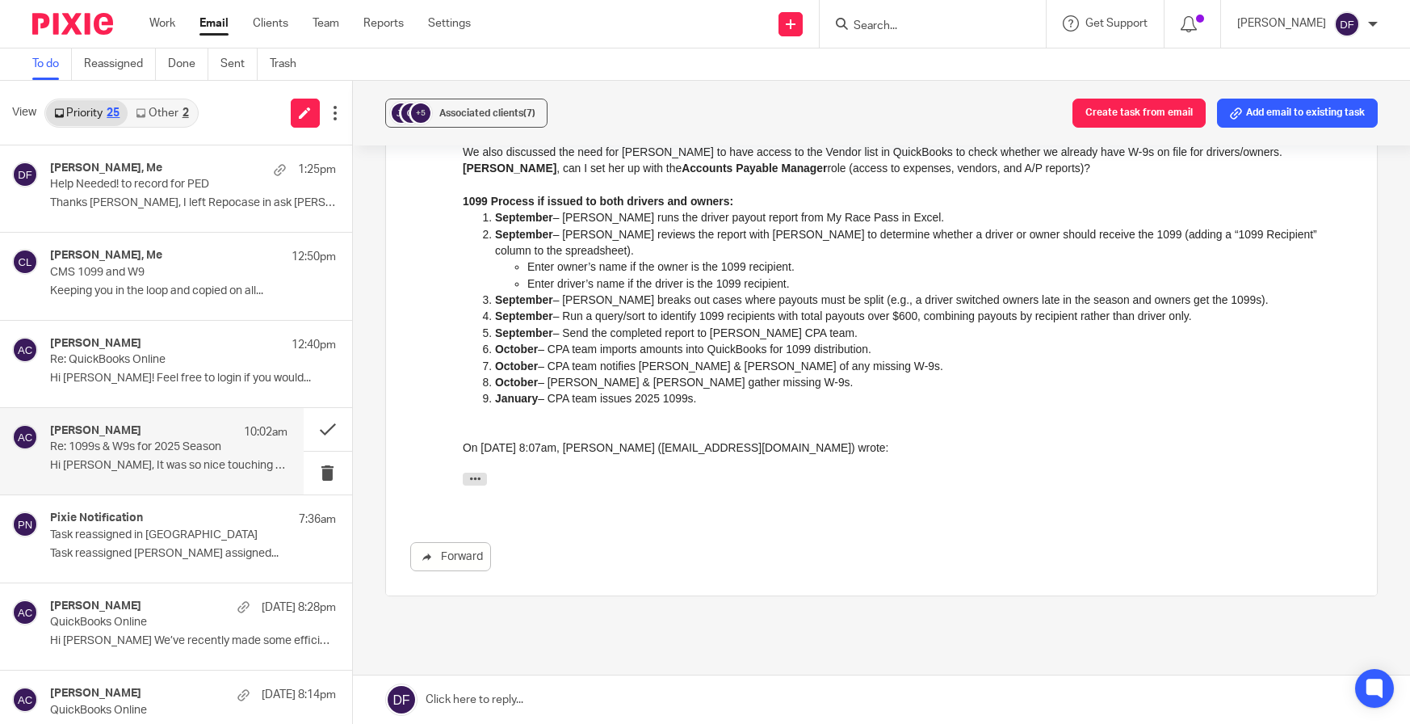
scroll to position [503, 0]
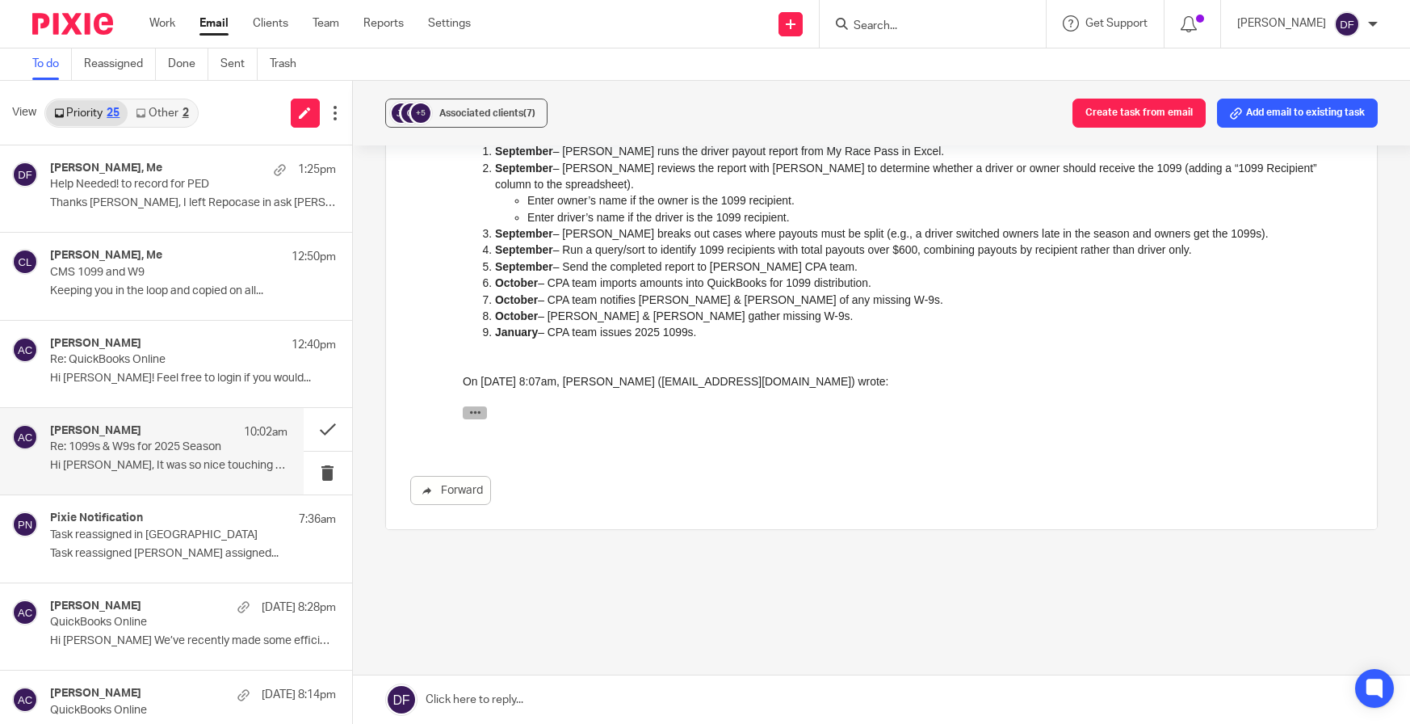
click at [466, 420] on button "button" at bounding box center [474, 413] width 24 height 13
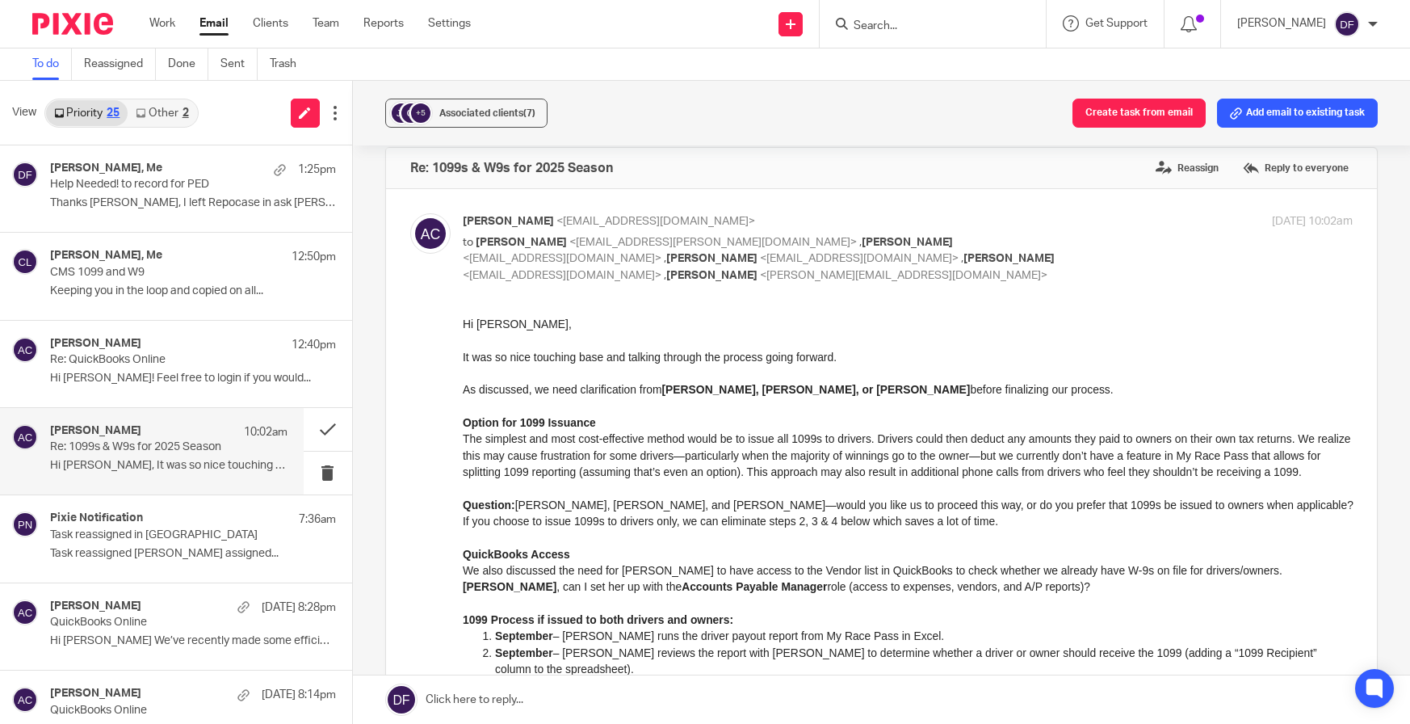
scroll to position [0, 0]
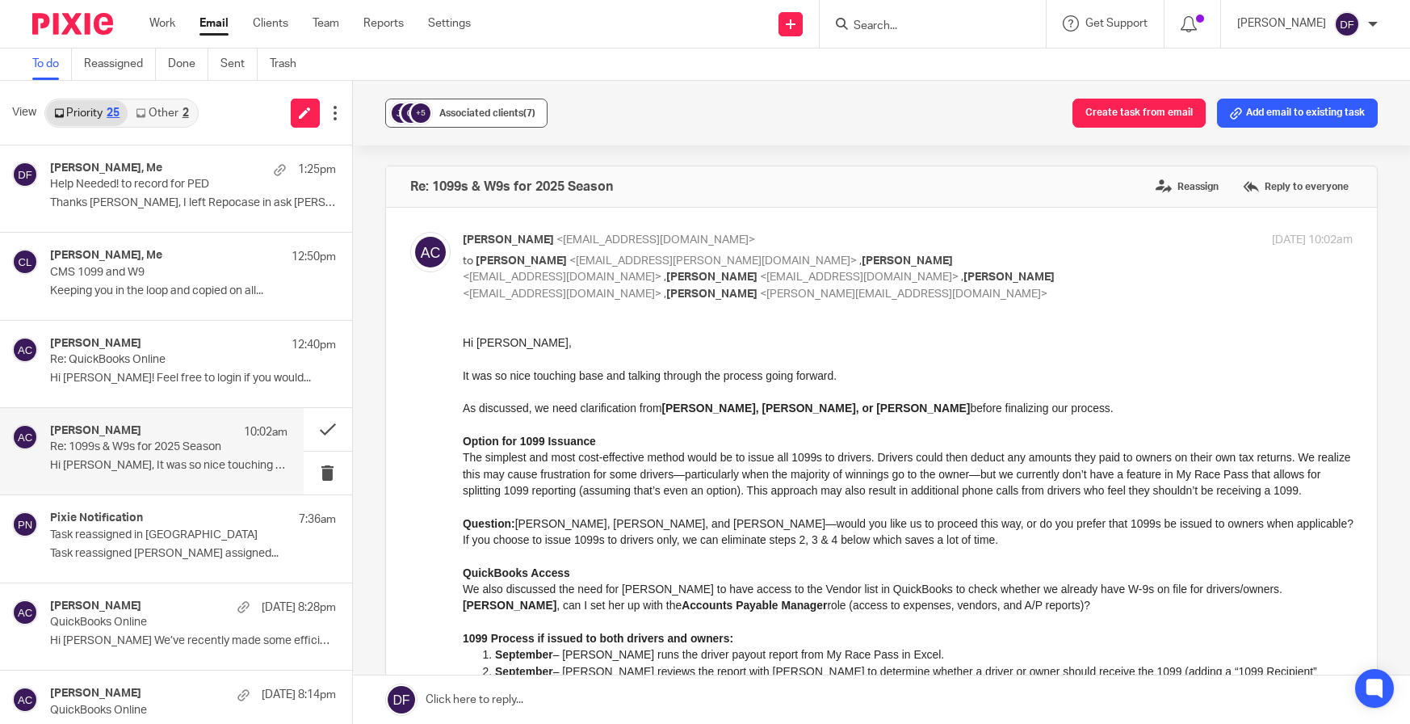
drag, startPoint x: 502, startPoint y: 114, endPoint x: 490, endPoint y: 121, distance: 13.4
click at [498, 117] on span "Associated clients (7)" at bounding box center [487, 113] width 96 height 10
click at [1334, 120] on button "Add email to existing task" at bounding box center [1297, 113] width 161 height 29
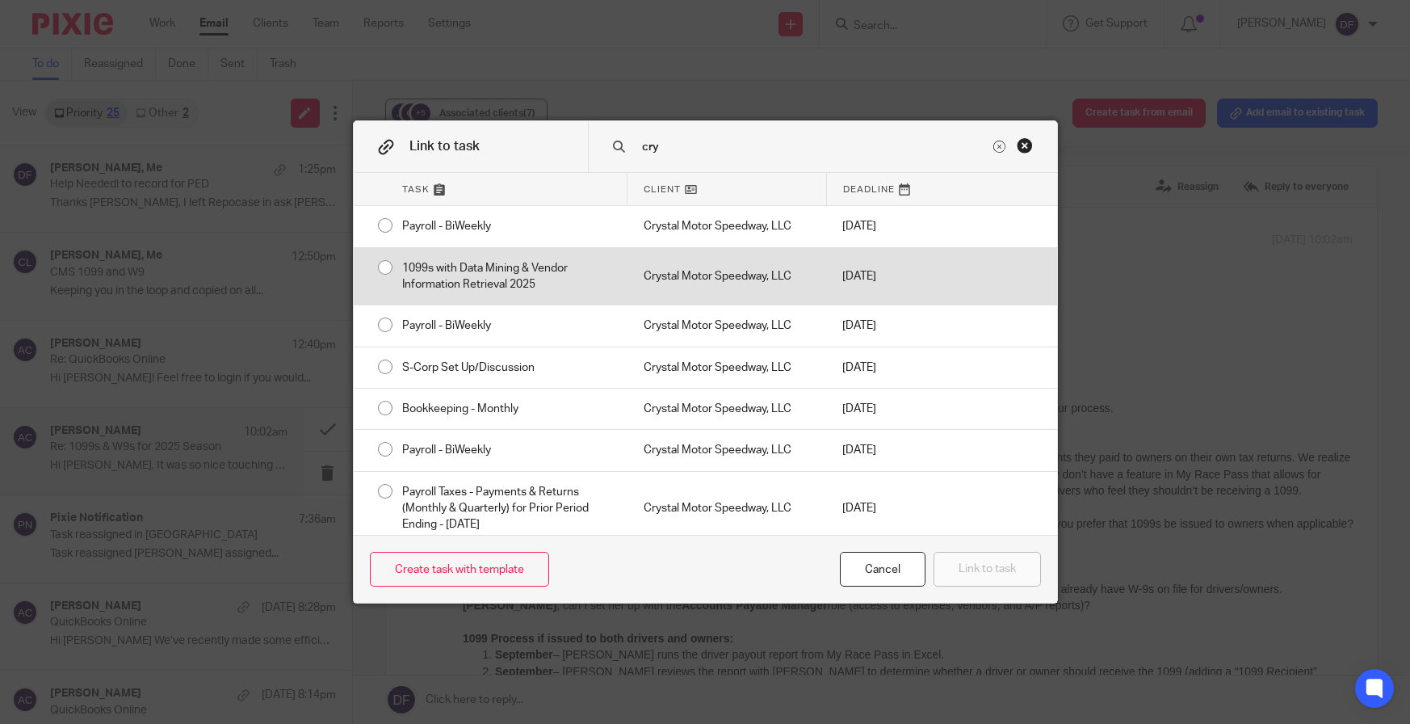
type input "cry"
click at [375, 262] on input "radio" at bounding box center [385, 267] width 31 height 31
radio input "false"
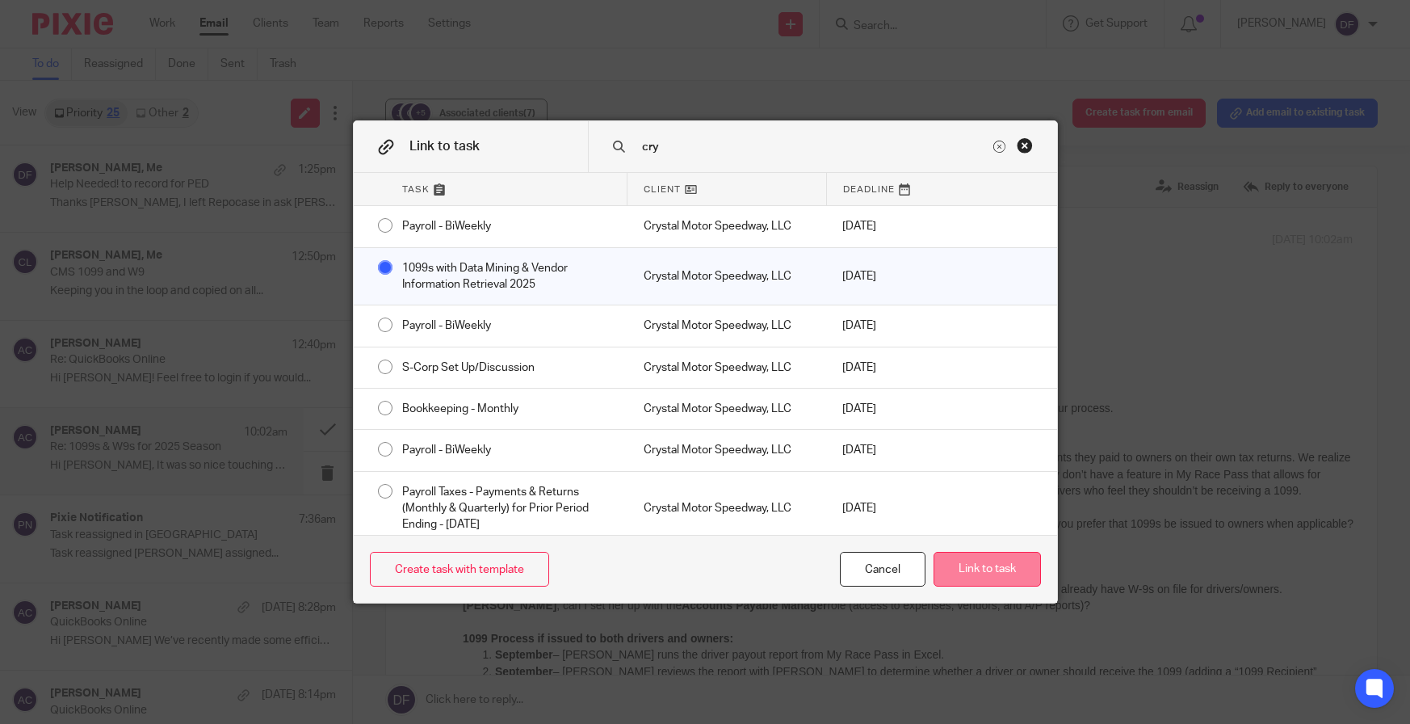
click at [1000, 570] on button "Link to task" at bounding box center [987, 569] width 107 height 35
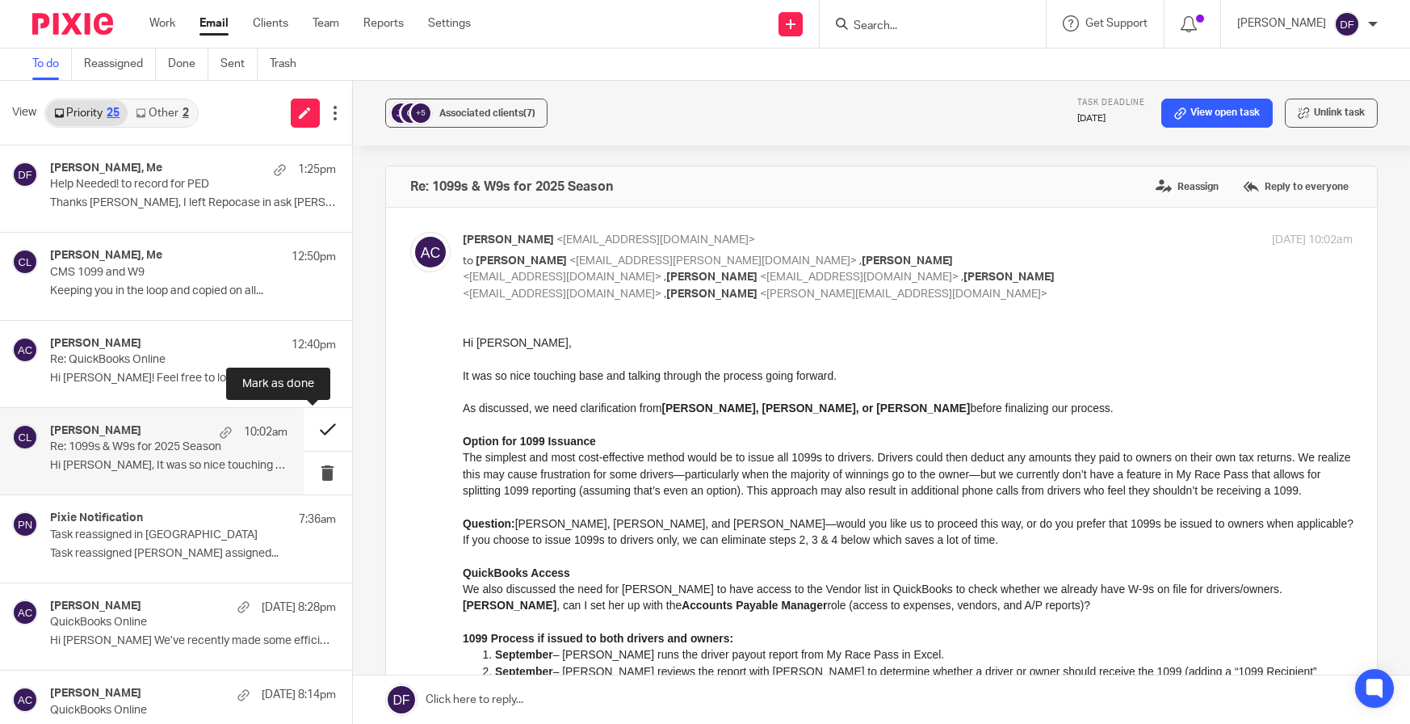
click at [309, 422] on button at bounding box center [328, 429] width 48 height 43
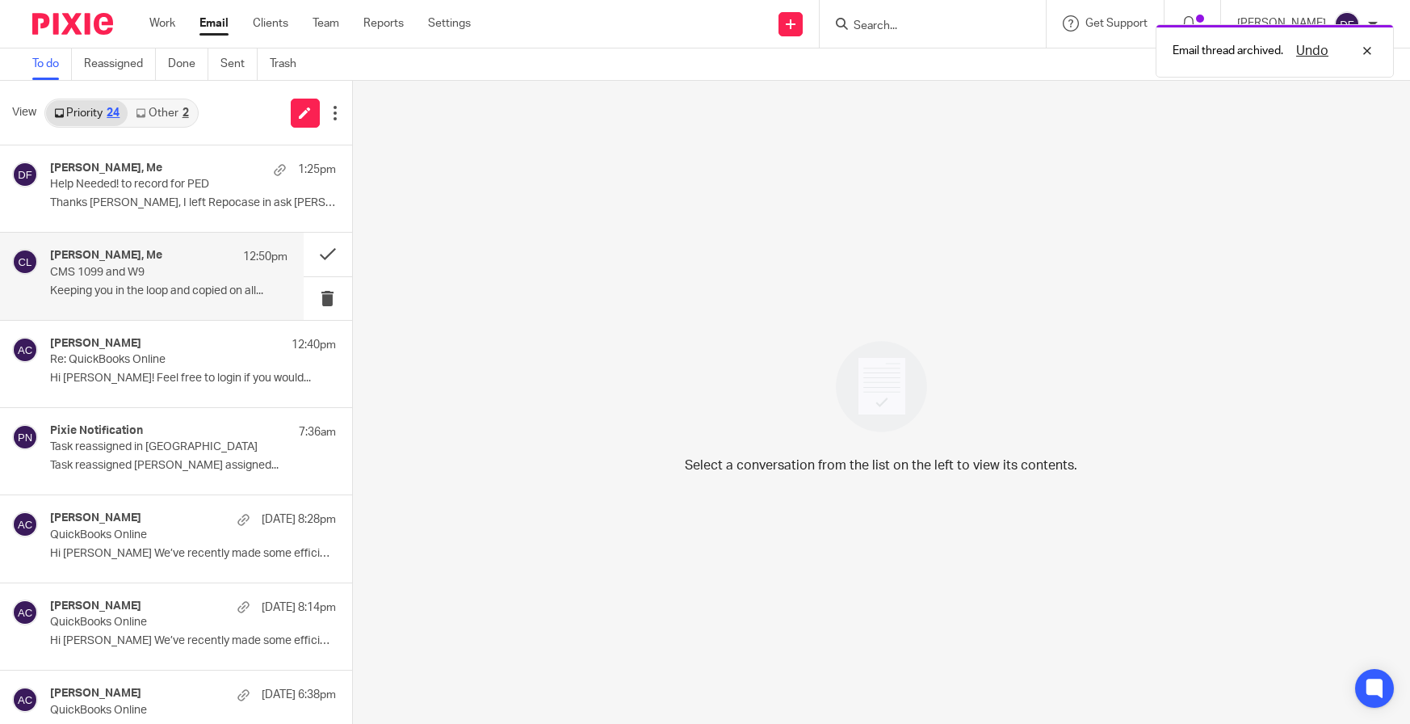
click at [135, 266] on p "CMS 1099 and W9" at bounding box center [145, 273] width 190 height 14
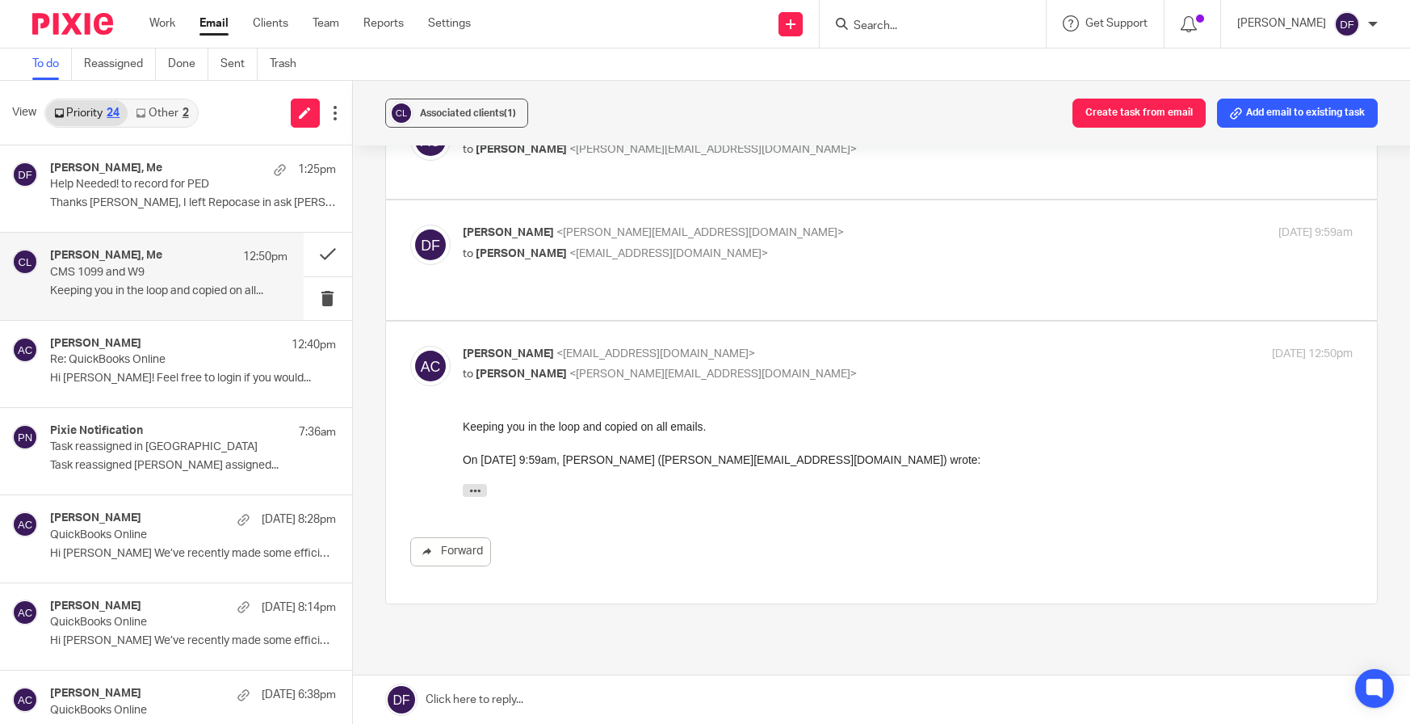
scroll to position [323, 0]
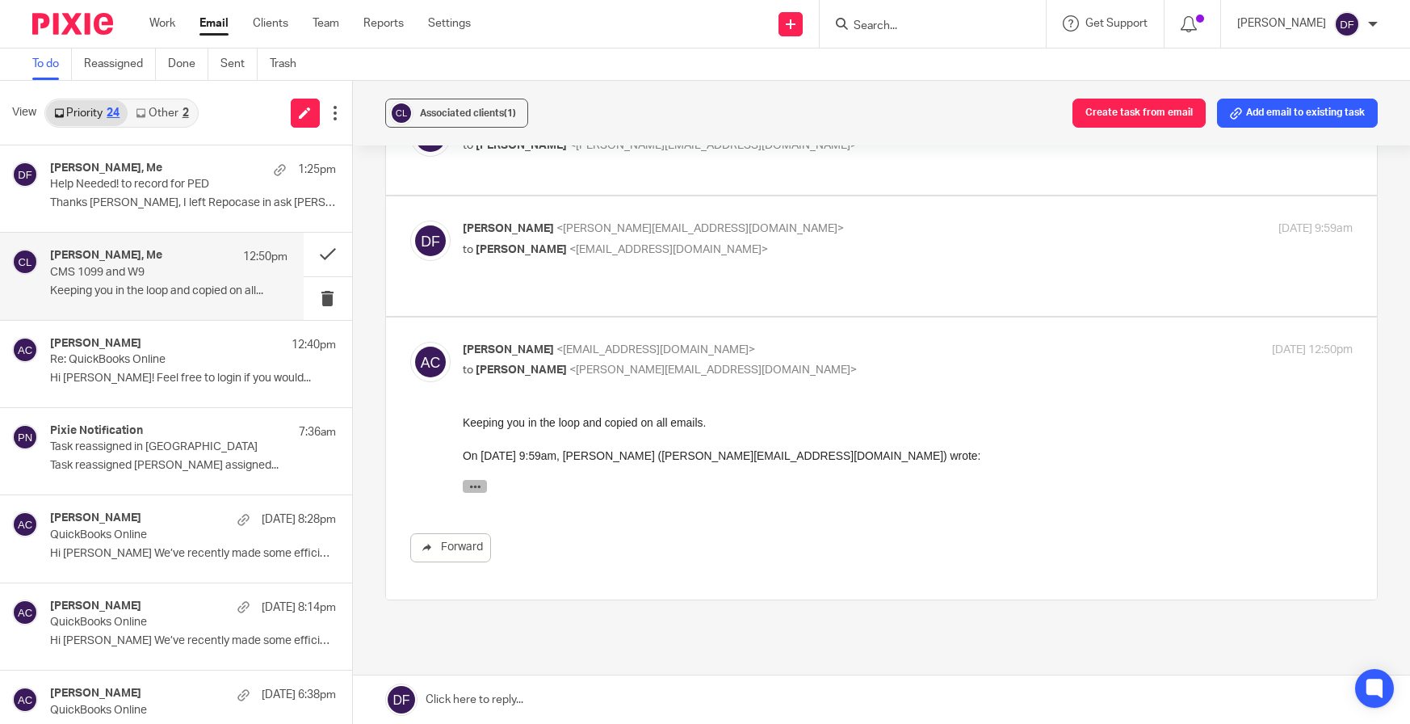
click at [484, 486] on button "button" at bounding box center [474, 485] width 24 height 13
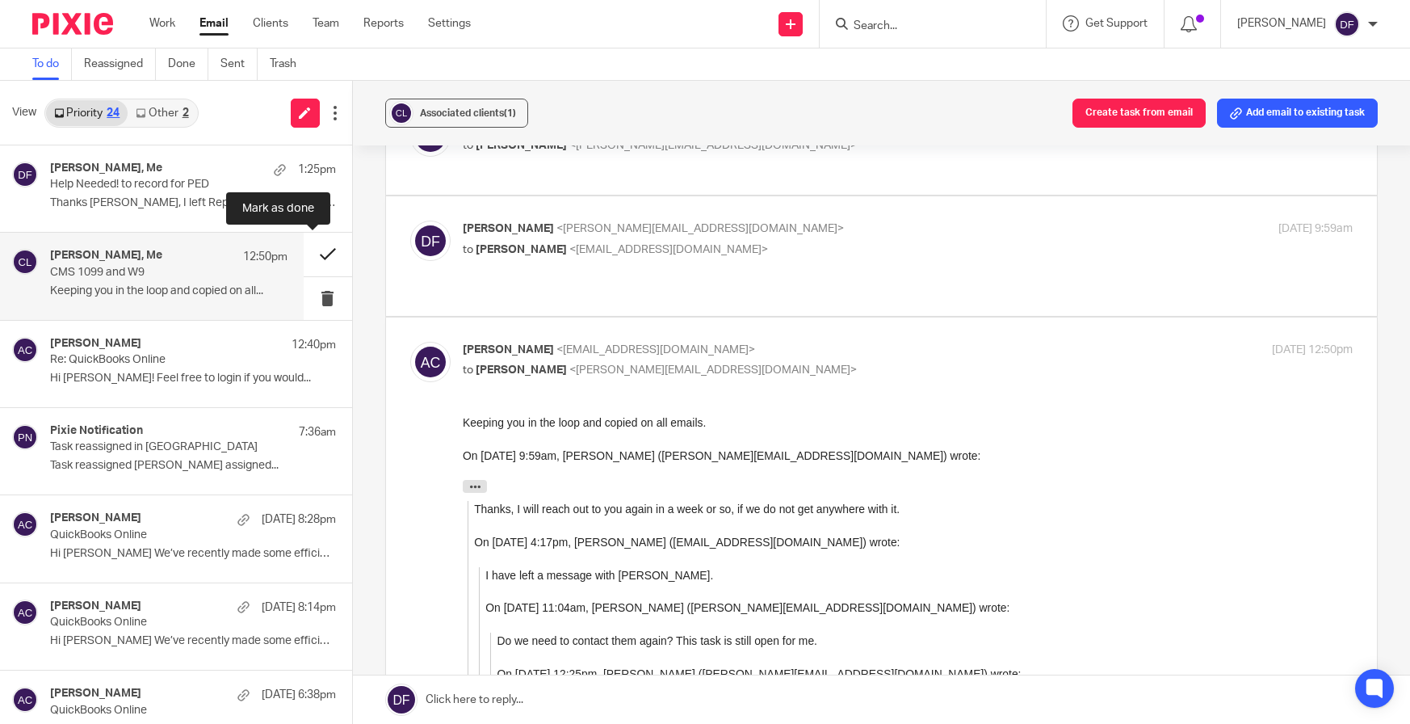
click at [320, 244] on button at bounding box center [328, 254] width 48 height 43
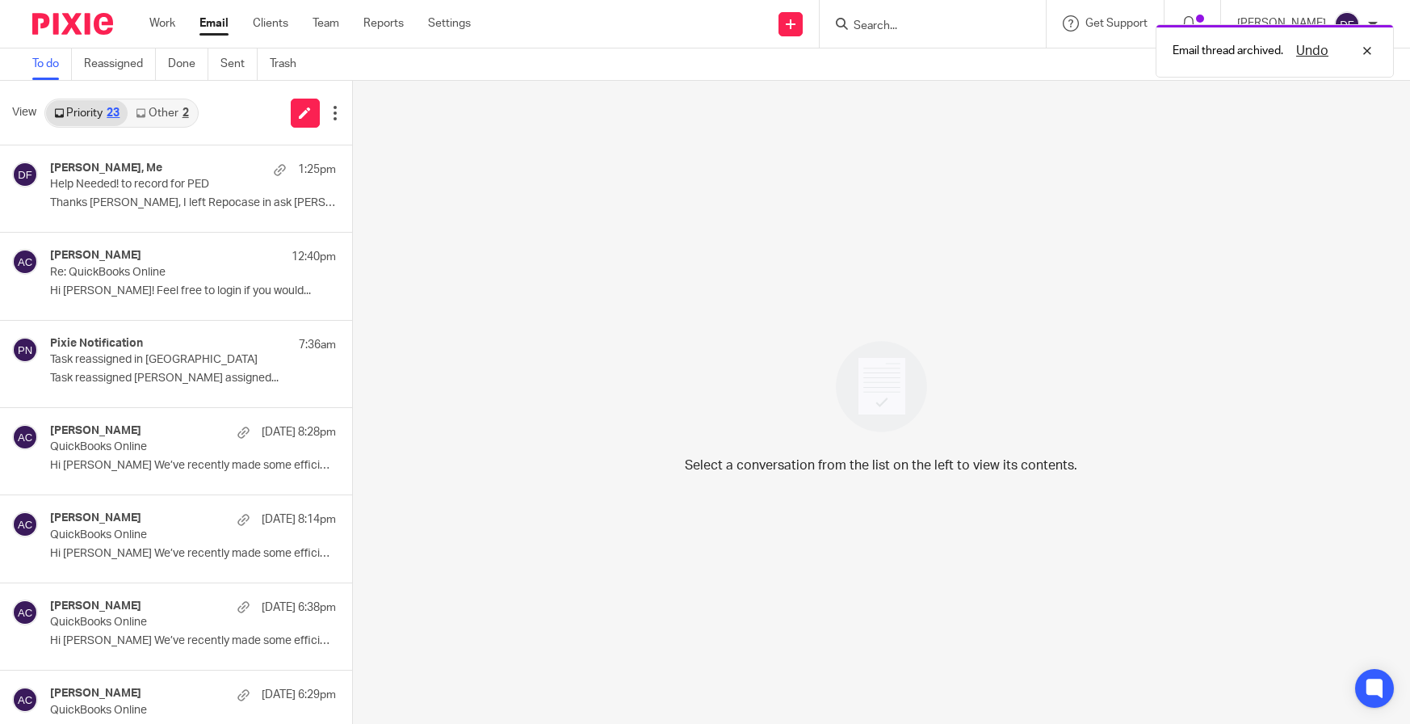
click at [158, 128] on div "View Priority 23 Other 2" at bounding box center [176, 113] width 352 height 65
click at [159, 31] on link "Work" at bounding box center [162, 23] width 26 height 16
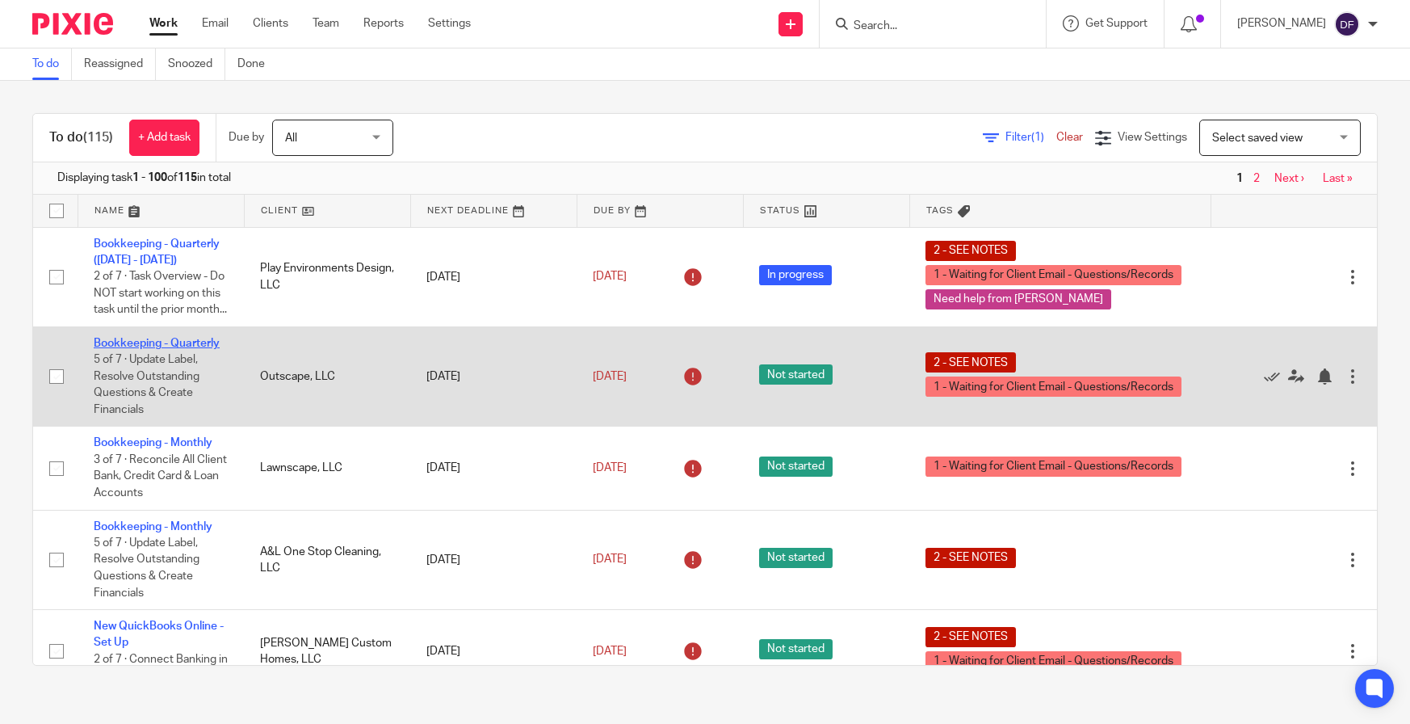
click at [136, 349] on link "Bookkeeping - Quarterly" at bounding box center [157, 343] width 126 height 11
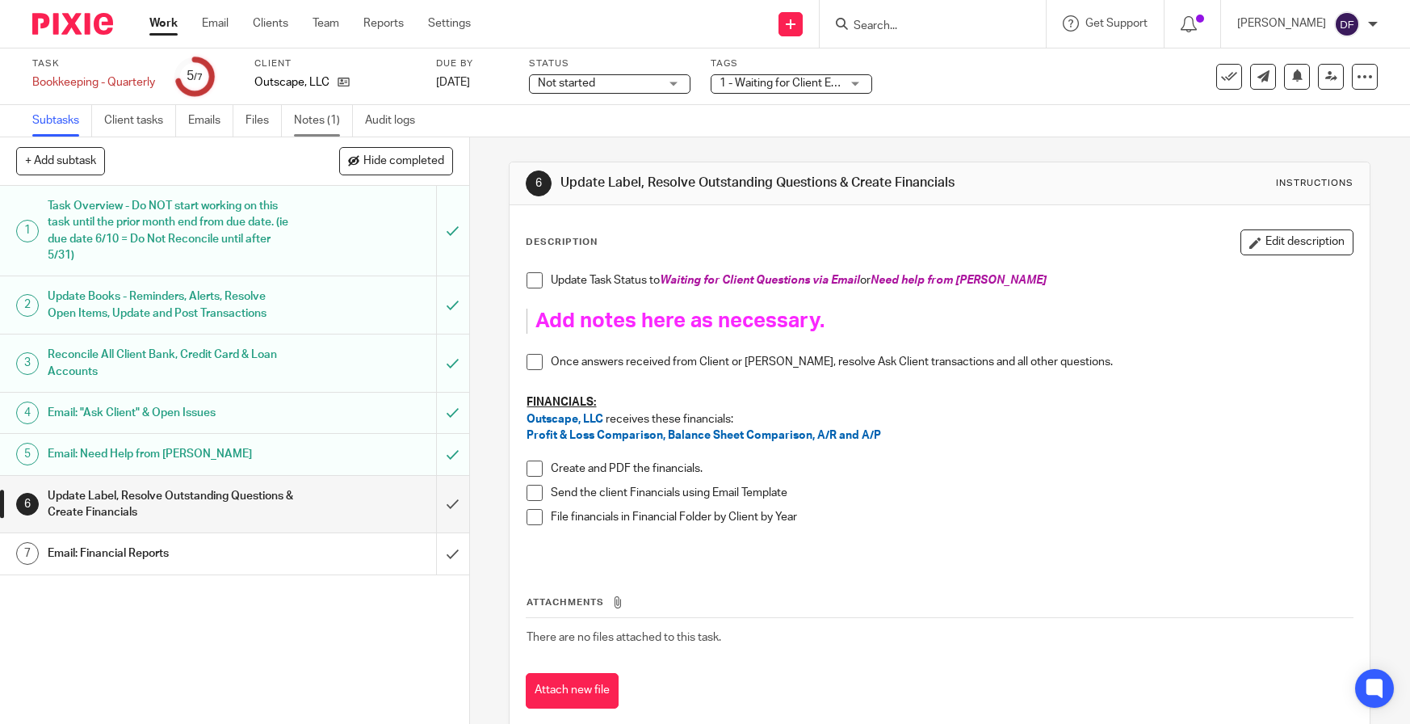
click at [306, 125] on link "Notes (1)" at bounding box center [323, 121] width 59 height 32
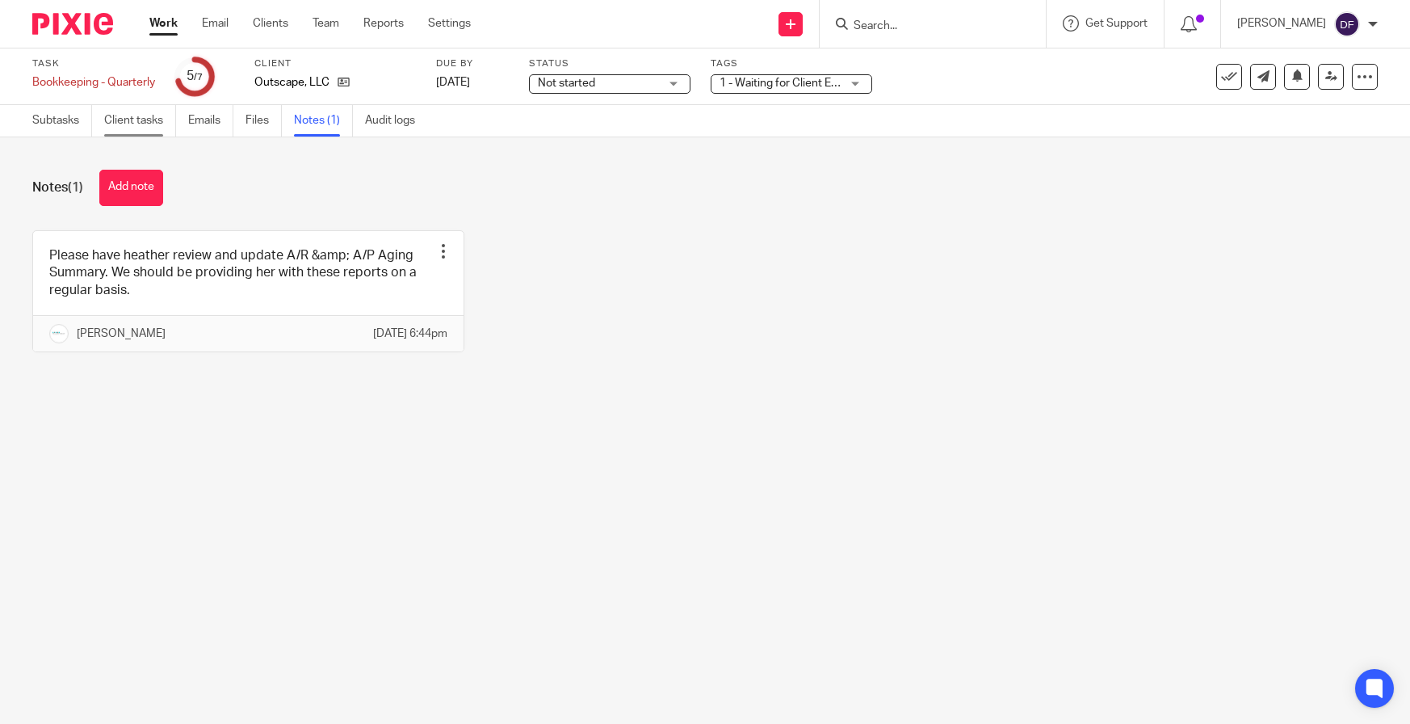
click at [133, 123] on link "Client tasks" at bounding box center [140, 121] width 72 height 32
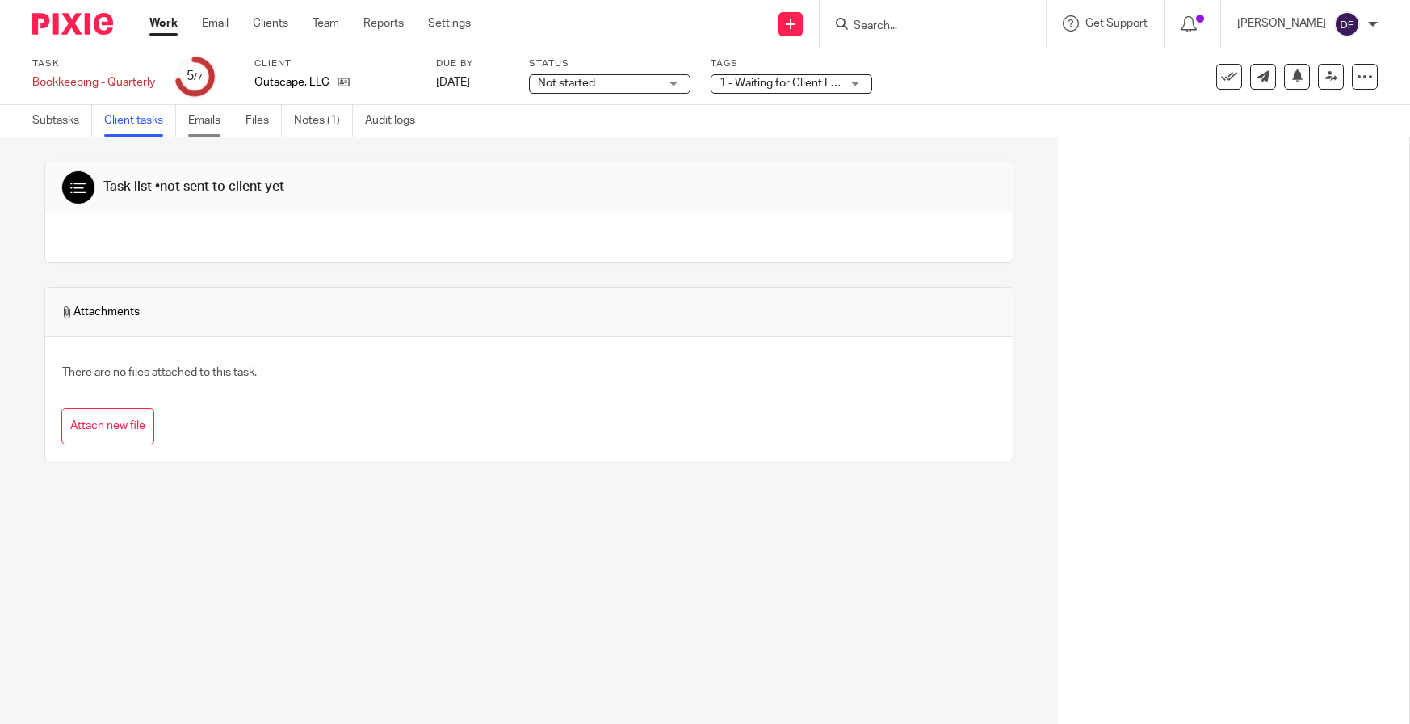
click at [189, 126] on link "Emails" at bounding box center [210, 121] width 45 height 32
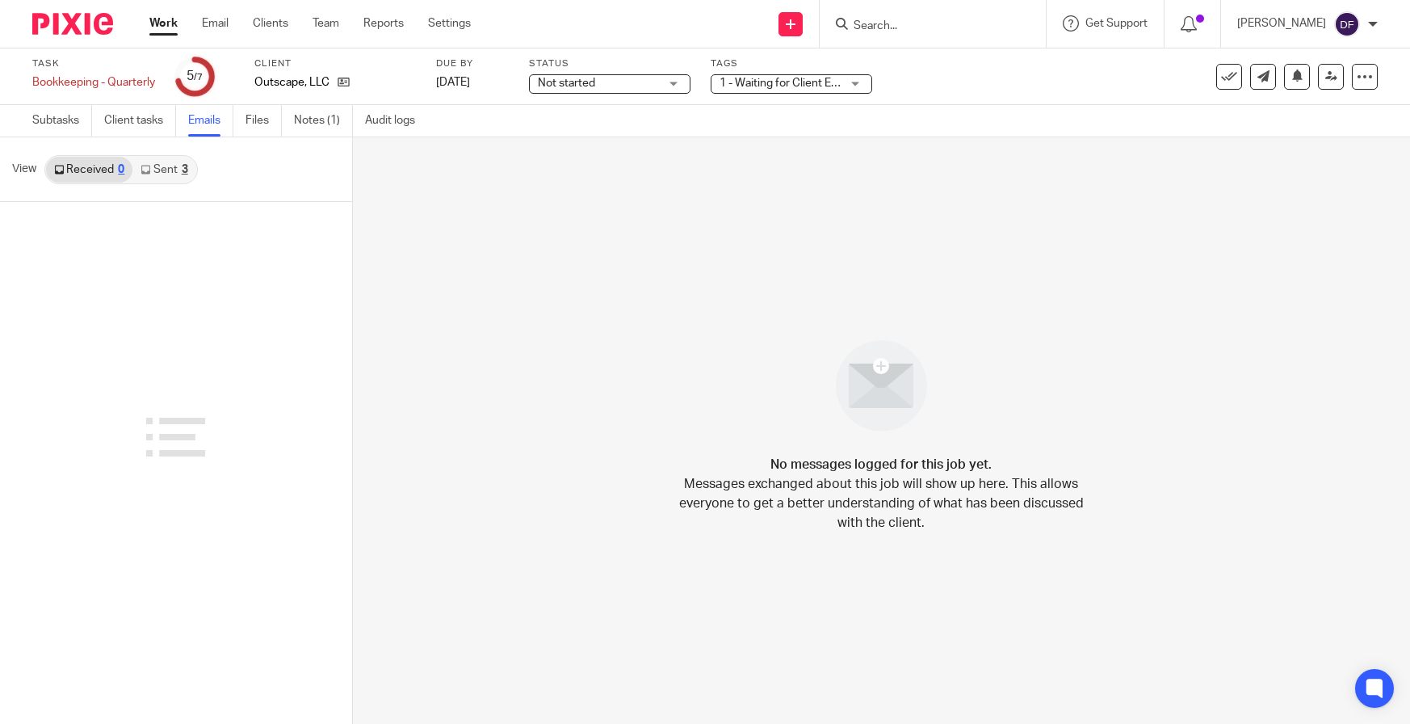
click at [169, 178] on link "Sent 3" at bounding box center [163, 170] width 63 height 26
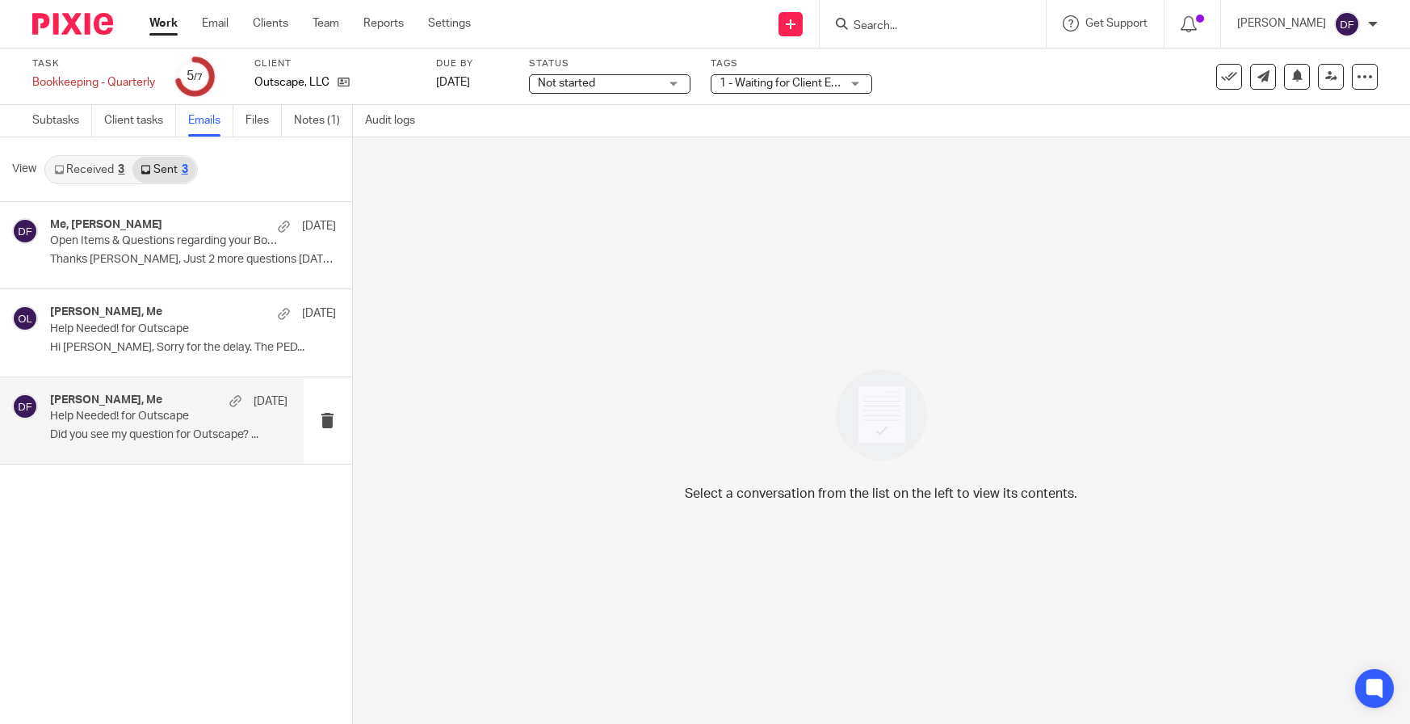
click at [173, 418] on p "Help Needed! for Outscape" at bounding box center [145, 417] width 190 height 14
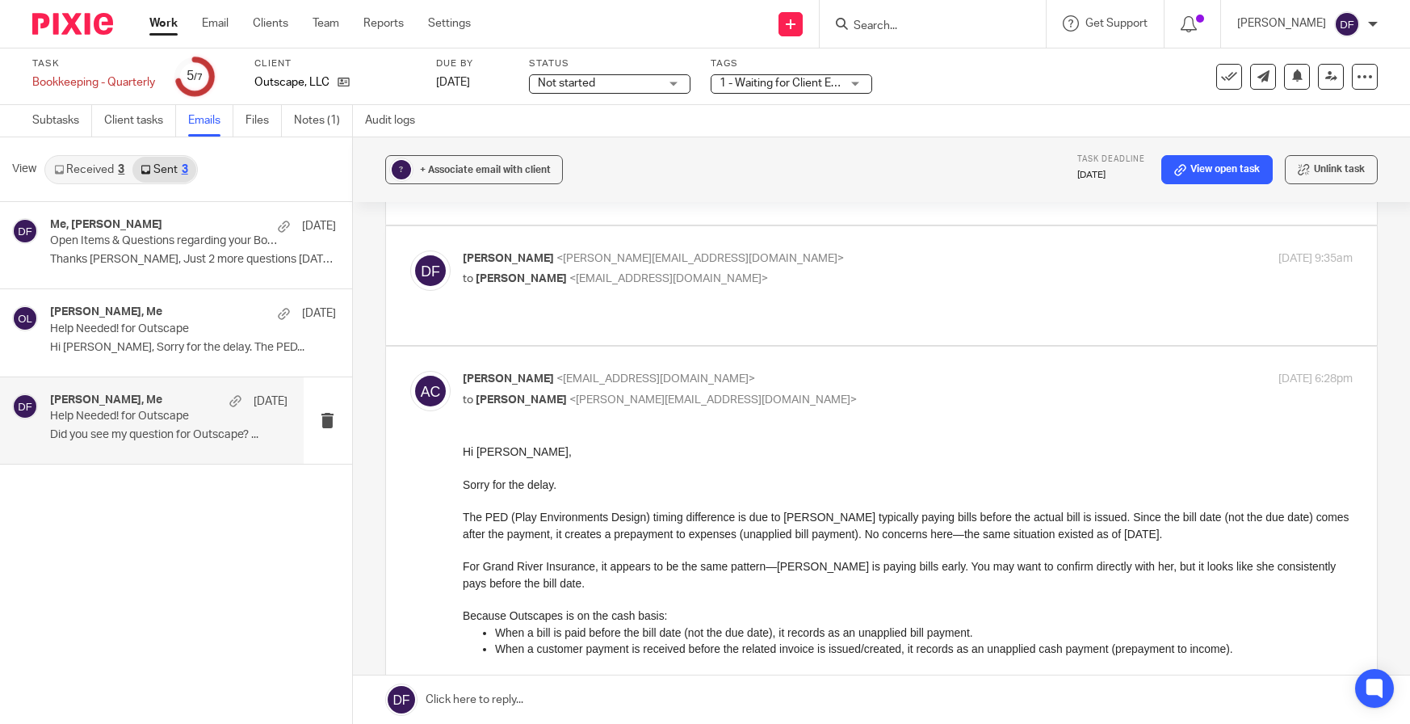
scroll to position [162, 0]
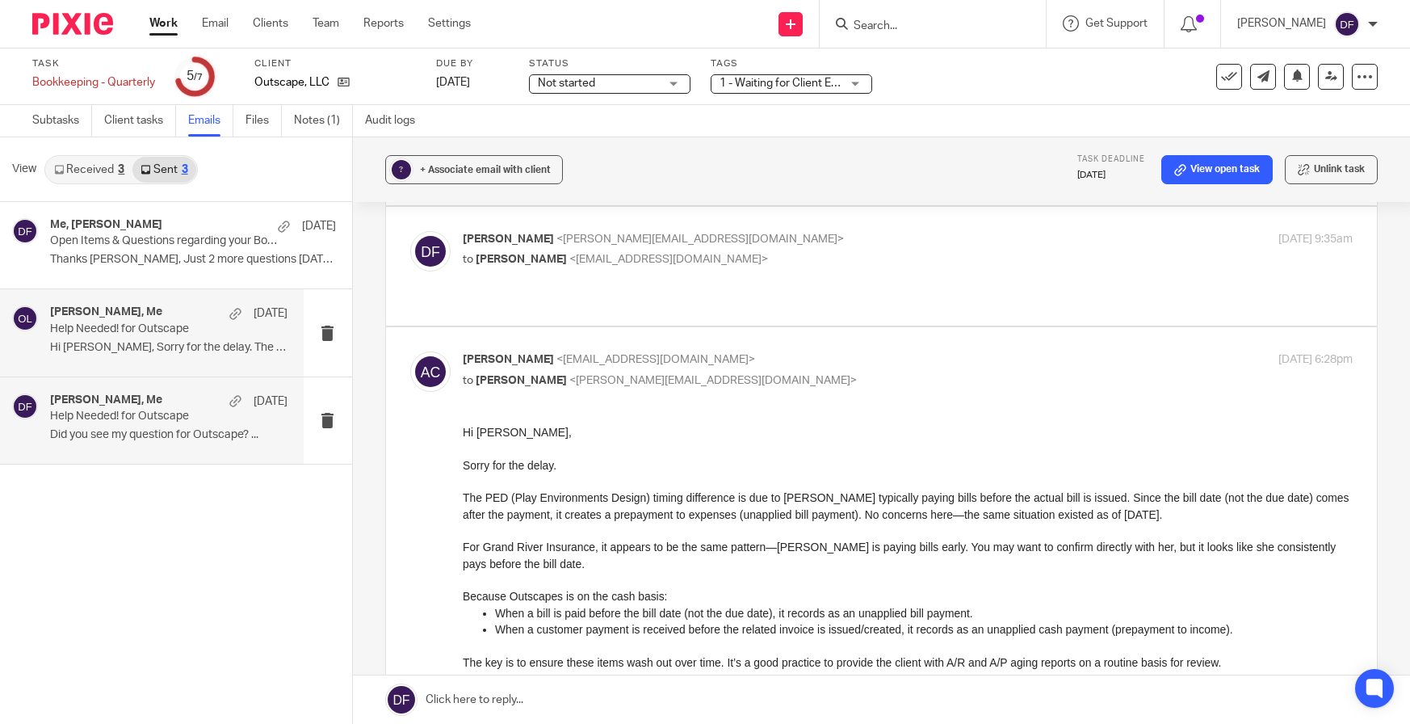
click at [205, 307] on div "[PERSON_NAME], Me [DATE]" at bounding box center [168, 313] width 237 height 16
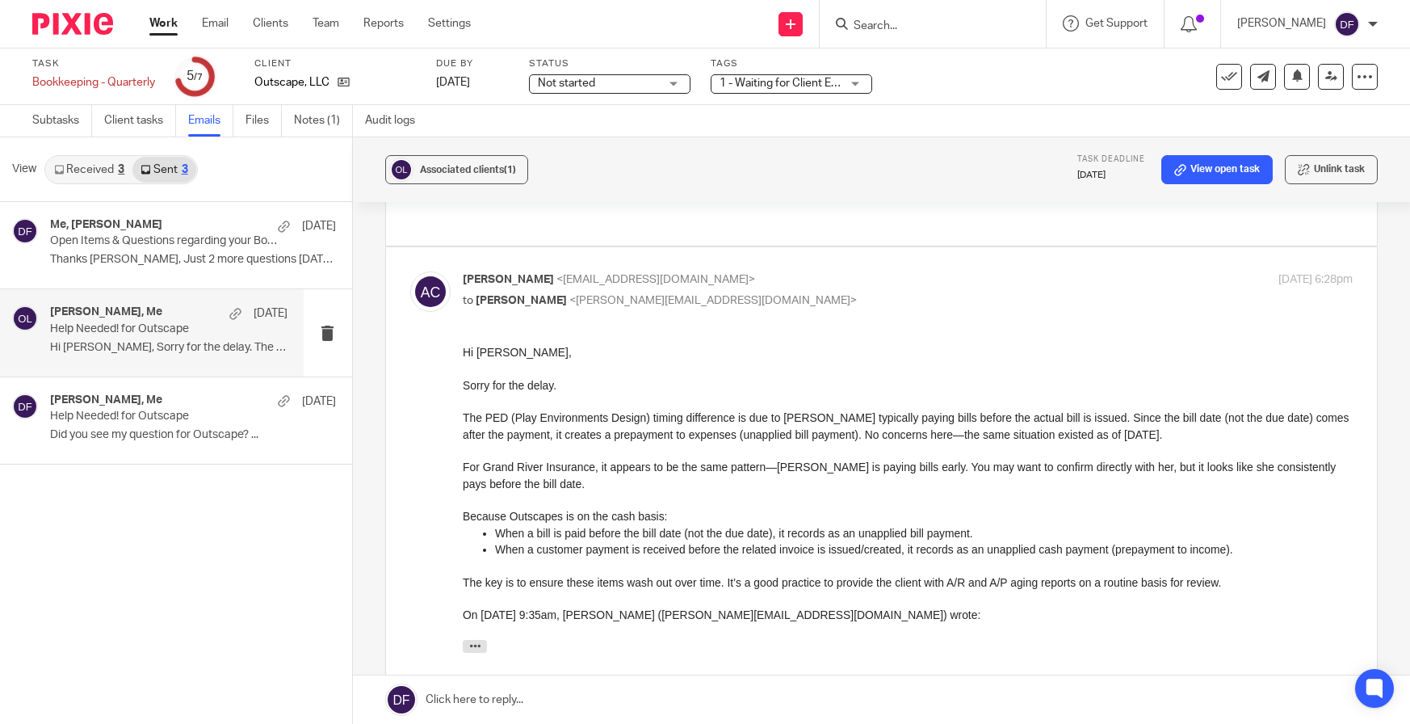
scroll to position [242, 0]
click at [143, 250] on div "Me, [PERSON_NAME] [DATE] Open Items & Questions regarding your Bookkeeping. ACT…" at bounding box center [168, 245] width 237 height 54
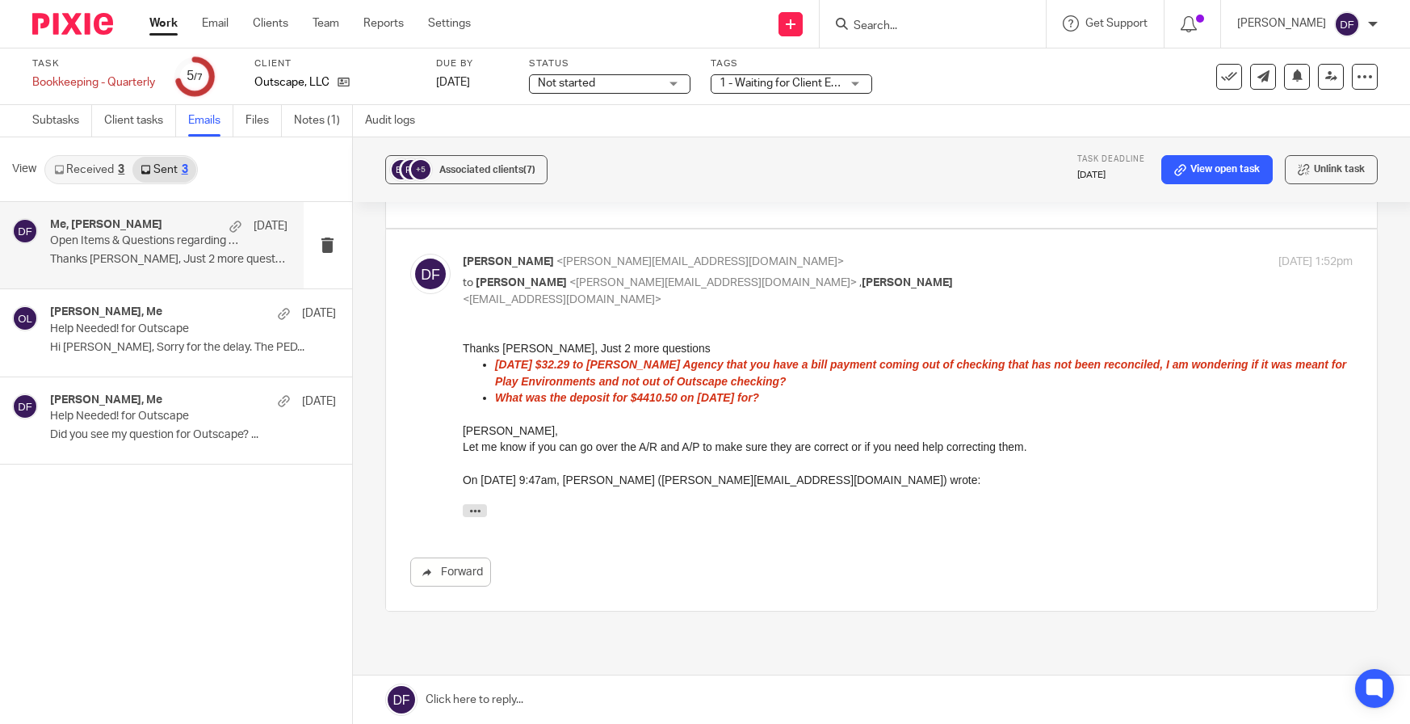
scroll to position [162, 0]
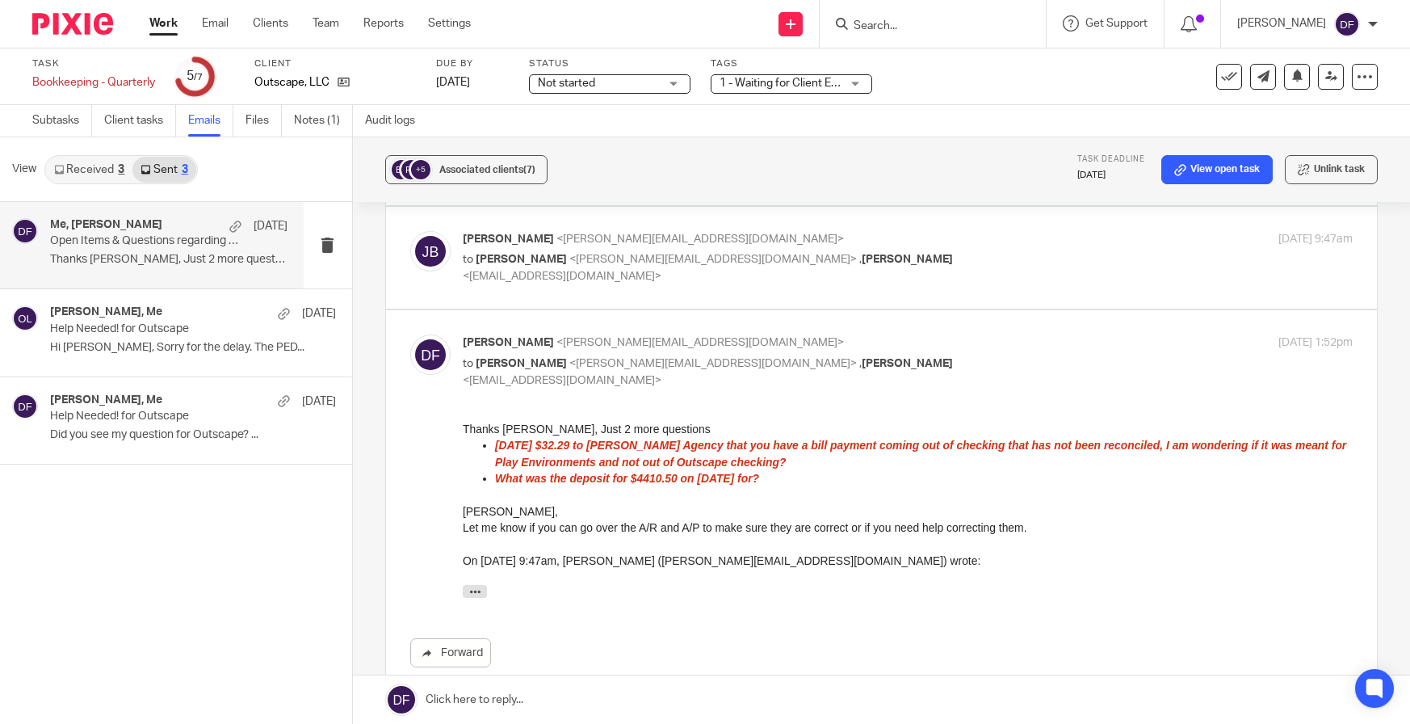
click at [162, 22] on link "Work" at bounding box center [163, 23] width 28 height 16
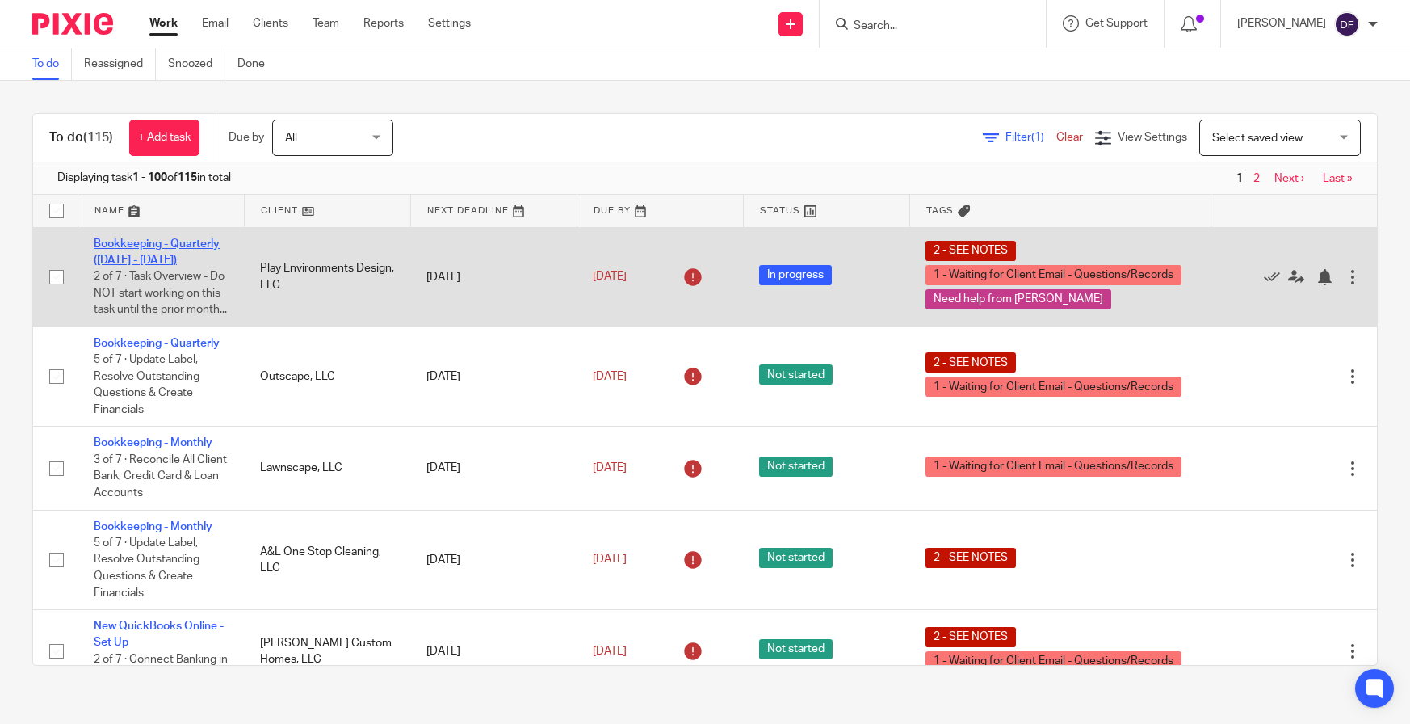
click at [122, 257] on link "Bookkeeping - Quarterly ([DATE] - [DATE])" at bounding box center [157, 251] width 126 height 27
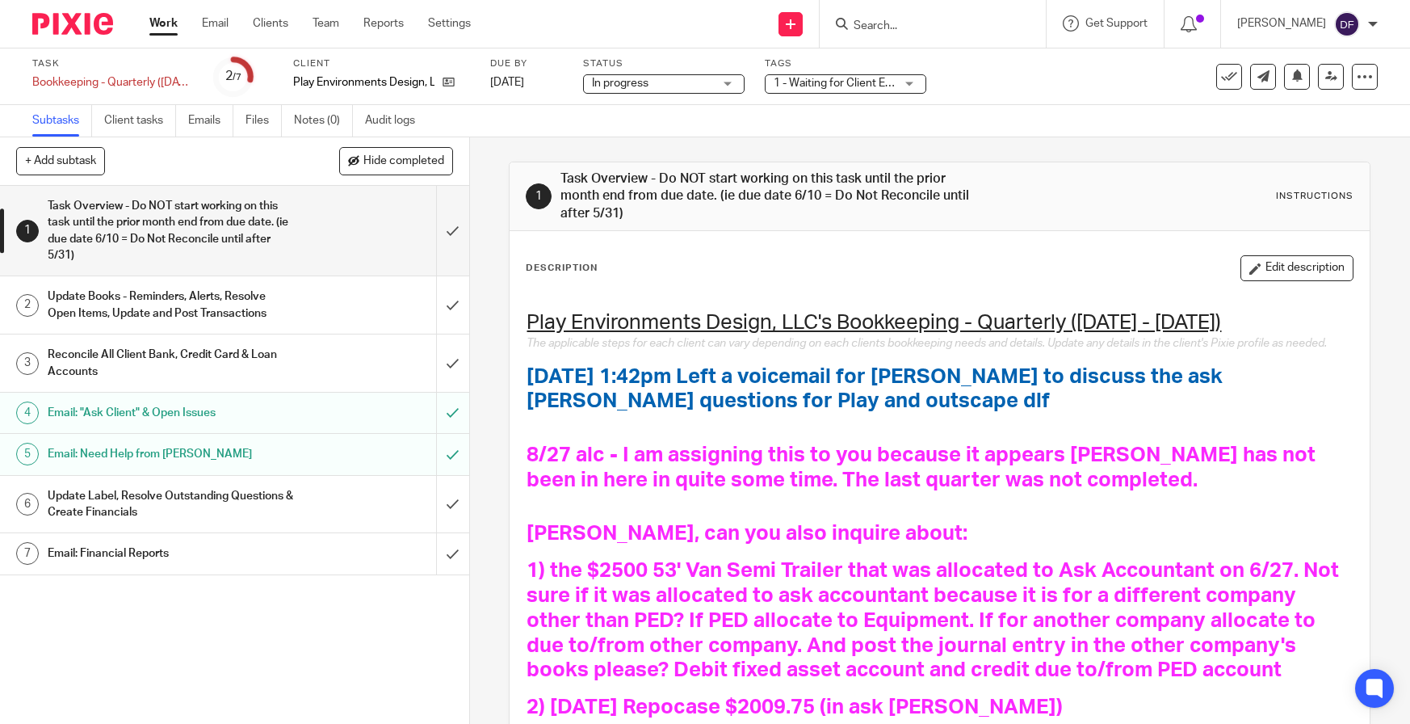
click at [801, 85] on span "1 - Waiting for Client Email - Questions/Records + 2" at bounding box center [903, 83] width 258 height 11
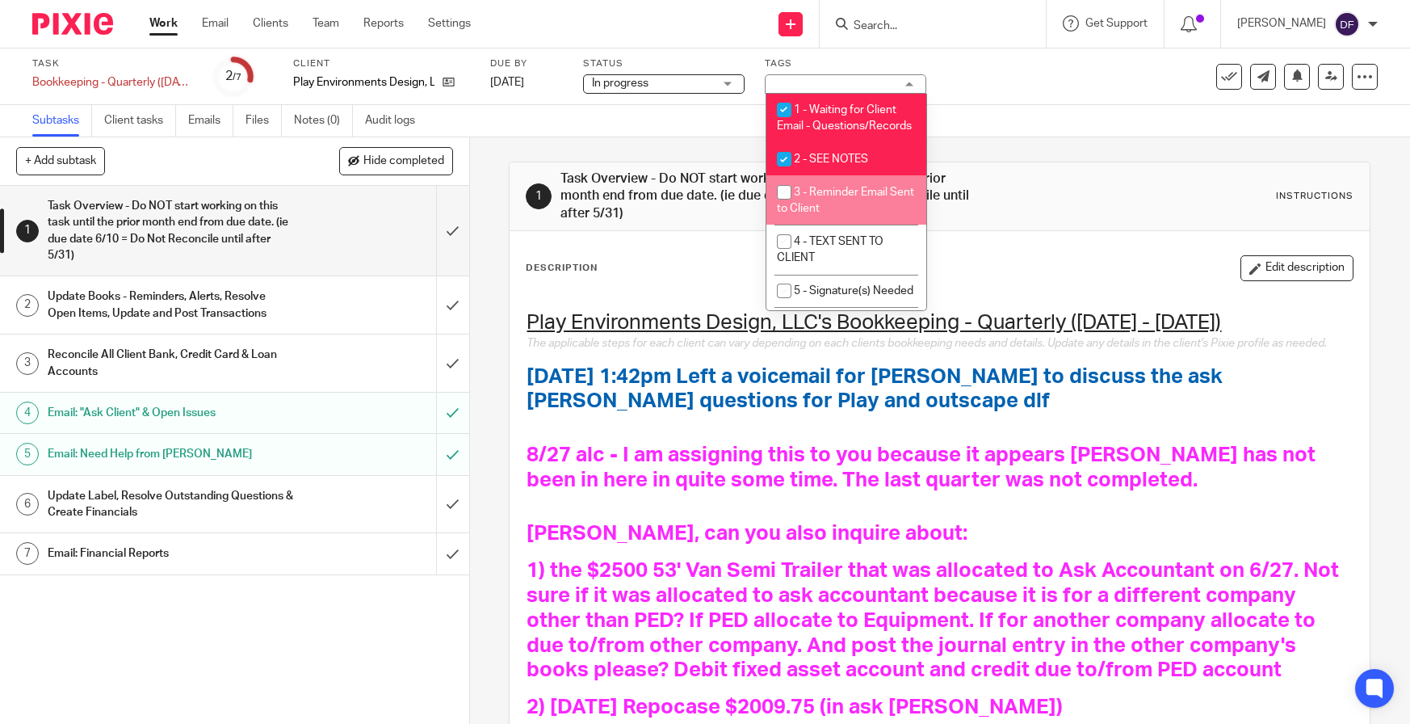
click at [843, 208] on span "3 - Reminder Email Sent to Client" at bounding box center [845, 201] width 137 height 28
checkbox input "true"
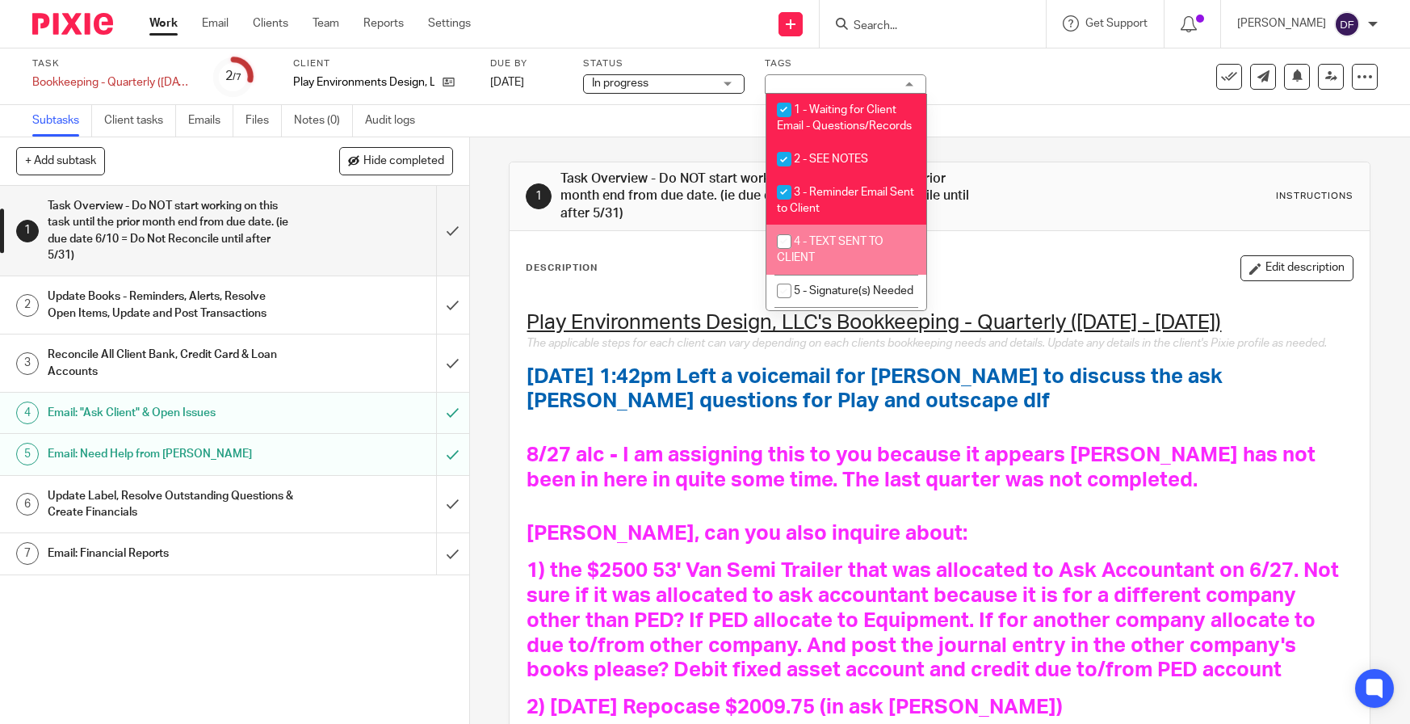
click at [862, 257] on span "4 - TEXT SENT TO CLIENT" at bounding box center [830, 250] width 107 height 28
checkbox input "true"
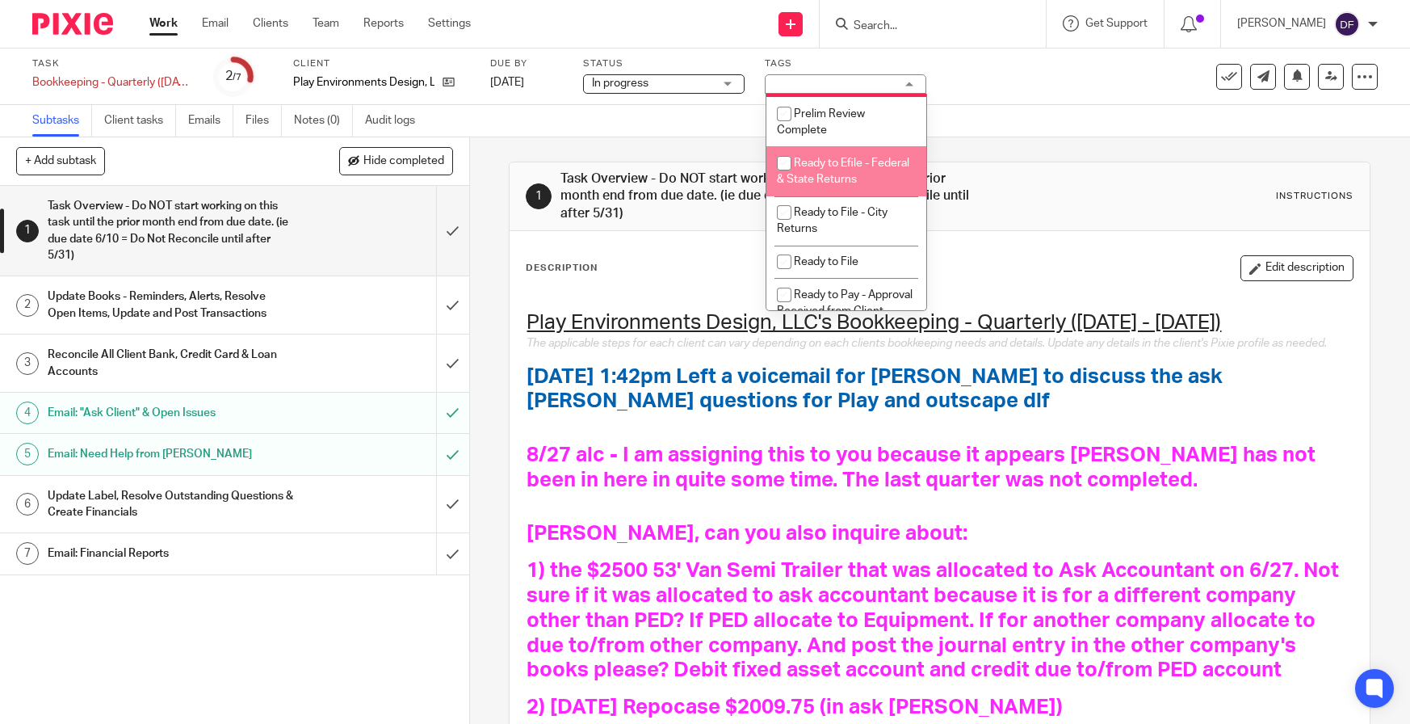
scroll to position [727, 0]
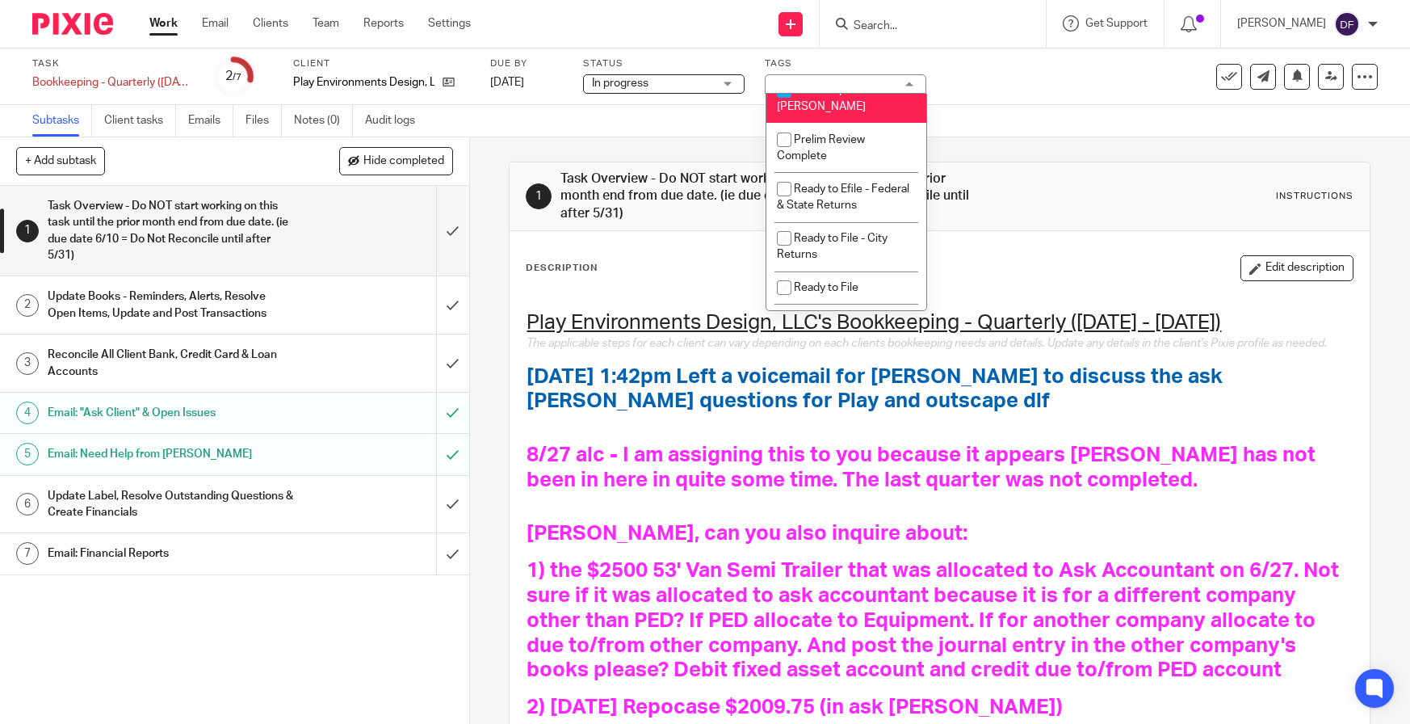
click at [827, 112] on span "Need help from [PERSON_NAME]" at bounding box center [824, 98] width 95 height 28
checkbox input "false"
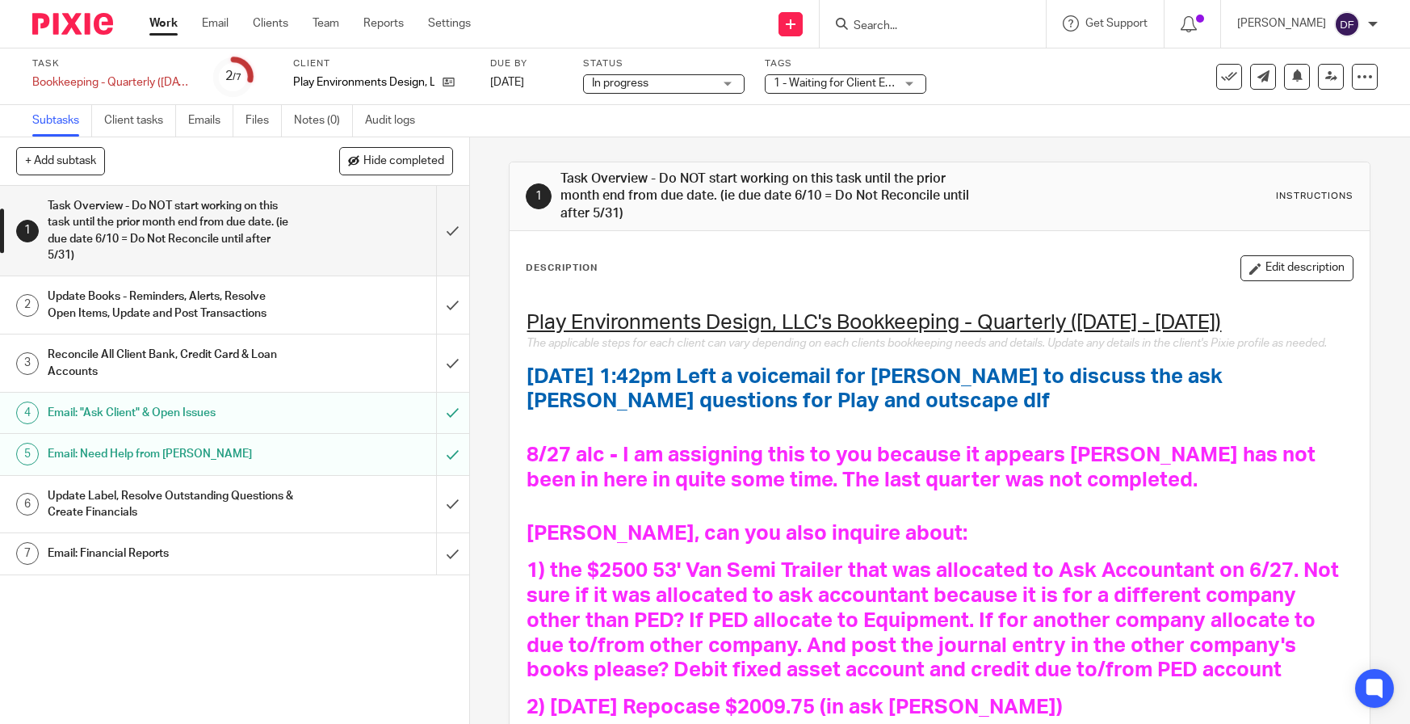
click at [989, 105] on div "Subtasks Client tasks Emails Files Notes (0) Audit logs" at bounding box center [705, 121] width 1410 height 32
click at [166, 27] on link "Work" at bounding box center [163, 23] width 28 height 16
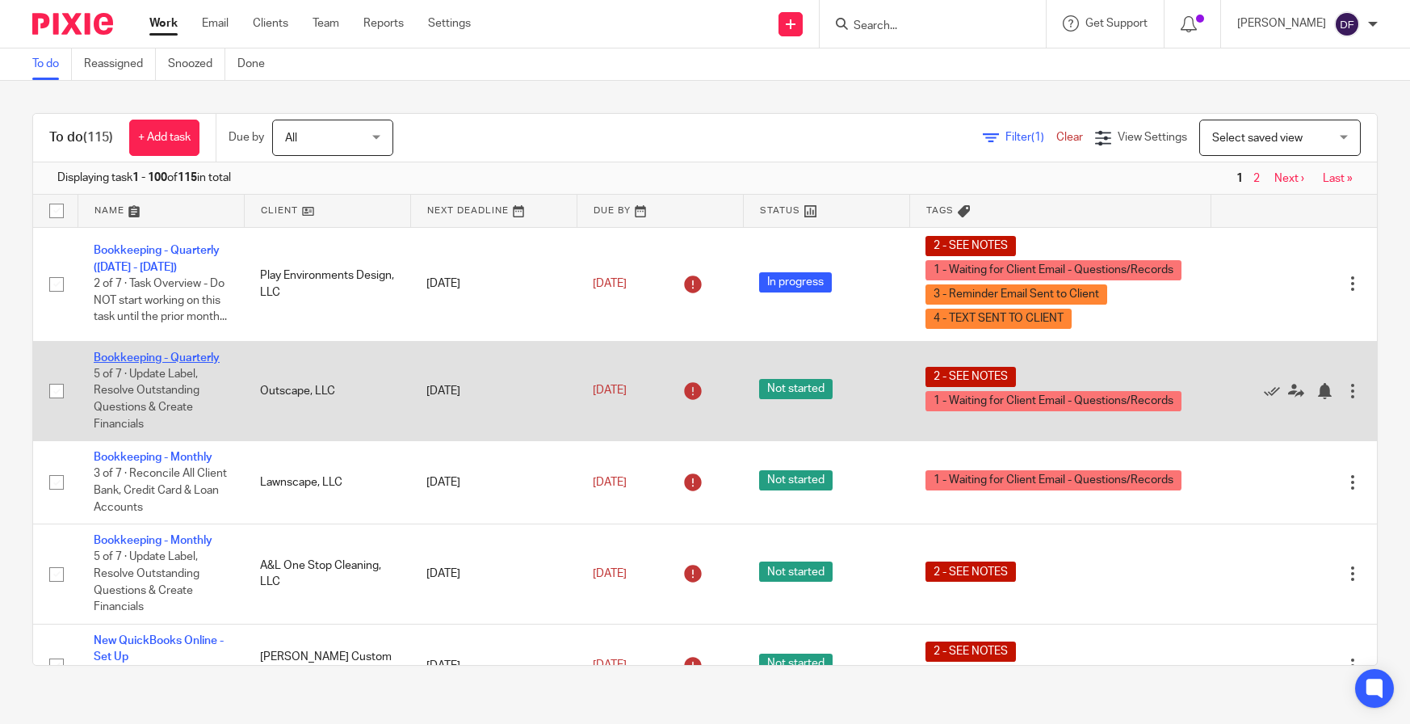
click at [179, 355] on link "Bookkeeping - Quarterly" at bounding box center [157, 357] width 126 height 11
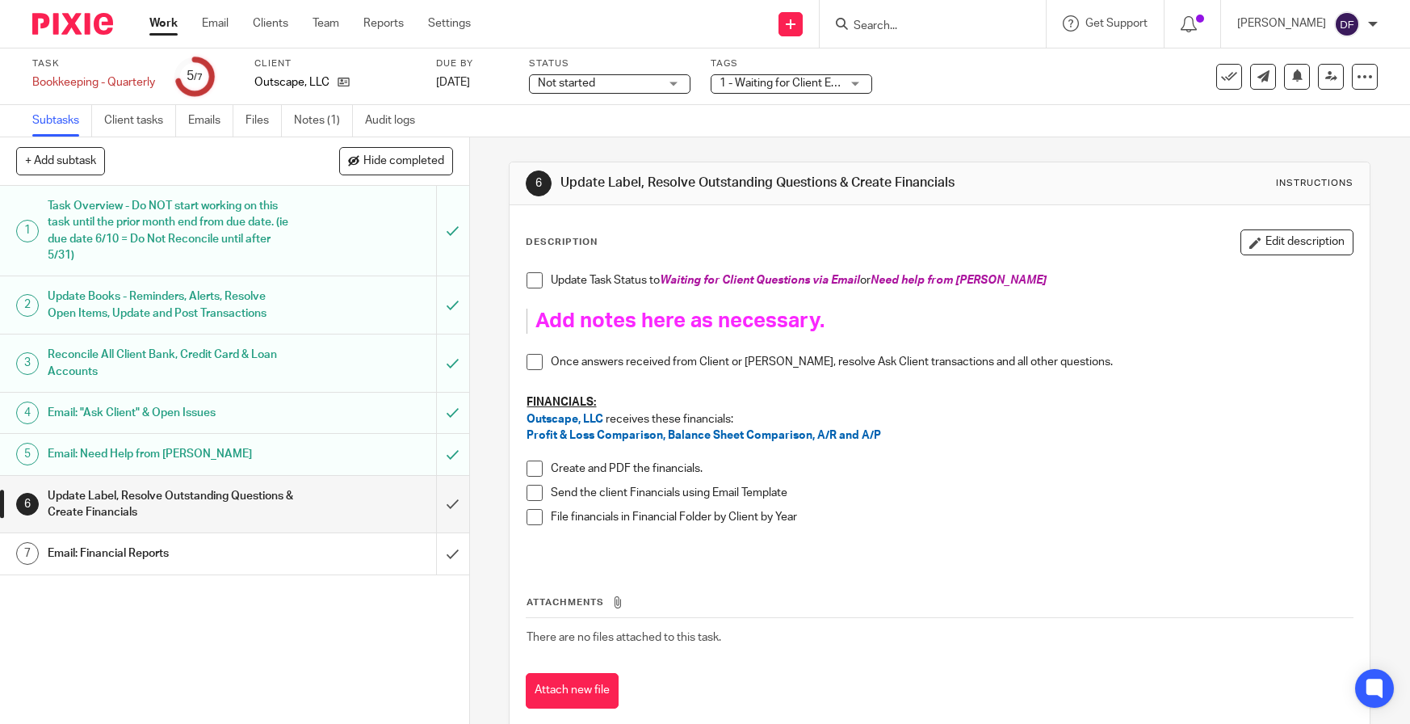
click at [825, 78] on span "1 - Waiting for Client Email - Questions/Records + 1" at bounding box center [849, 83] width 258 height 11
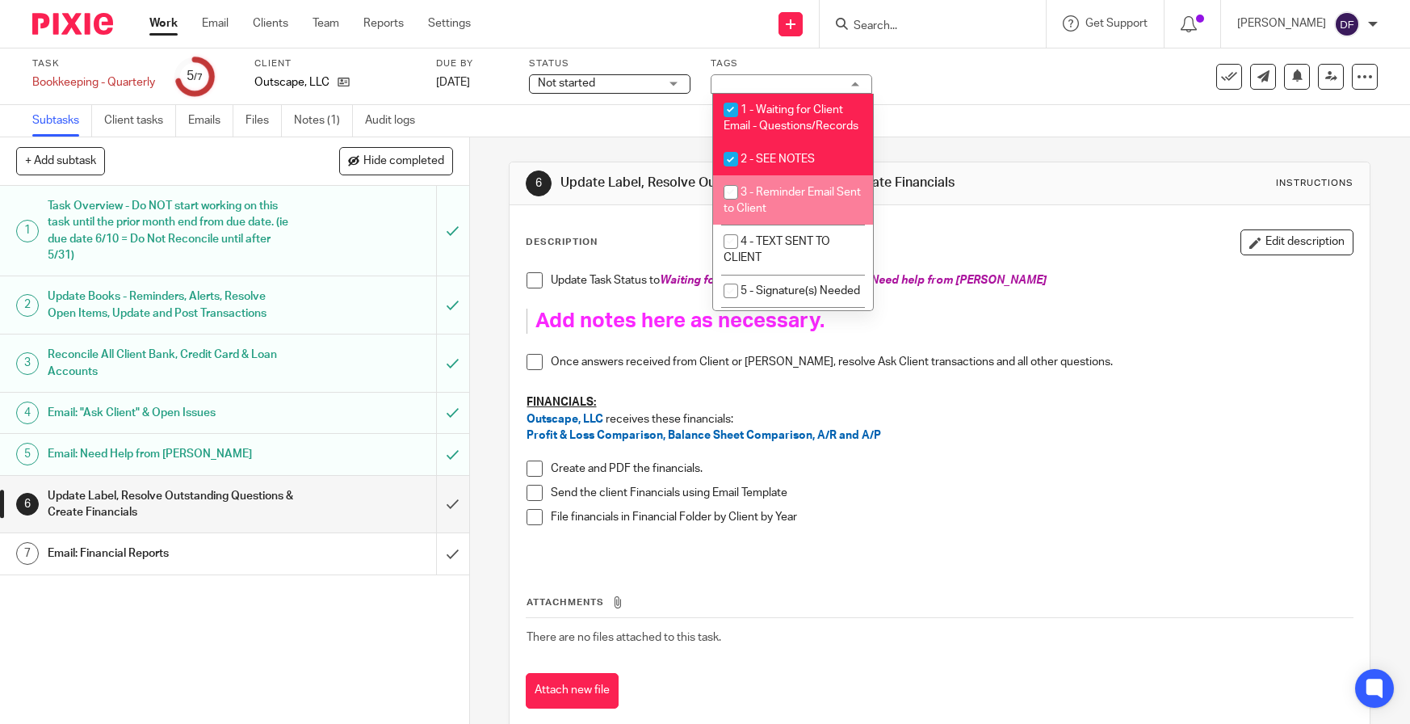
click at [795, 208] on span "3 - Reminder Email Sent to Client" at bounding box center [792, 201] width 137 height 28
checkbox input "true"
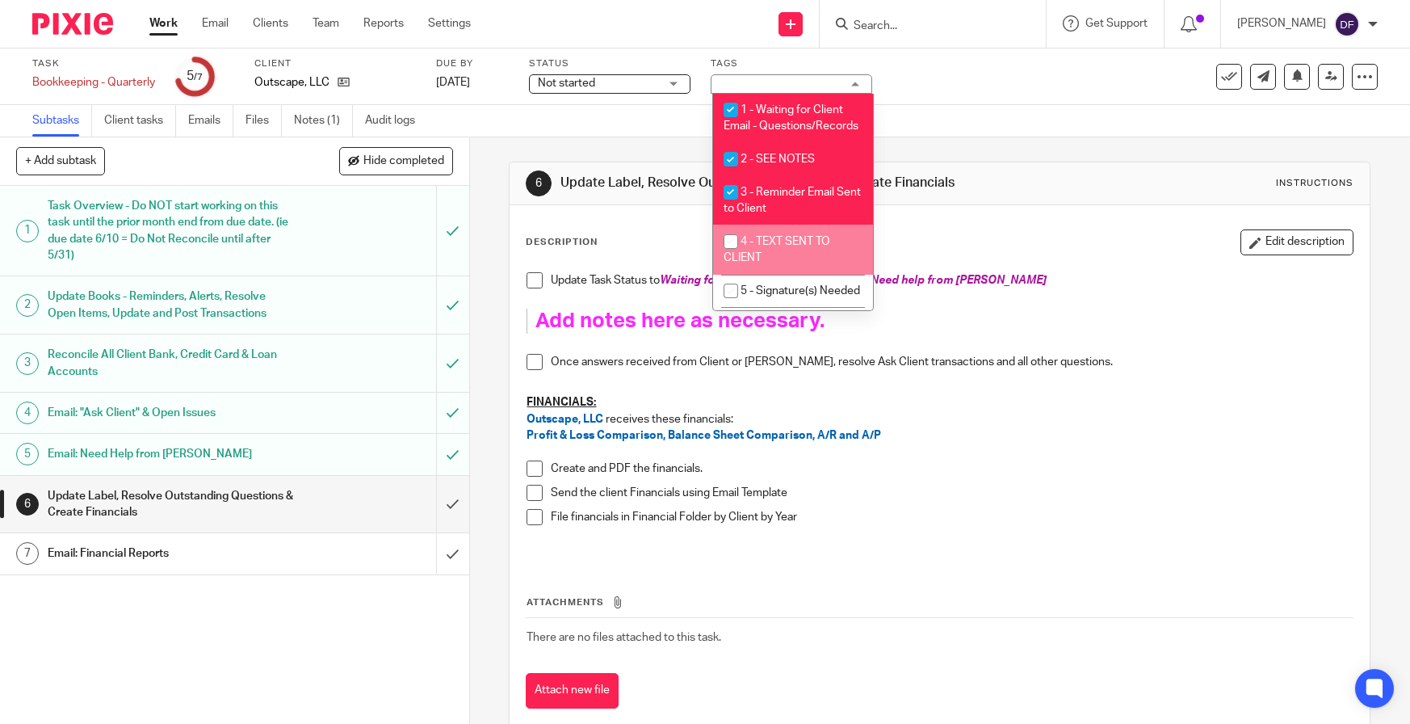
click at [794, 256] on span "4 - TEXT SENT TO CLIENT" at bounding box center [777, 250] width 107 height 28
checkbox input "true"
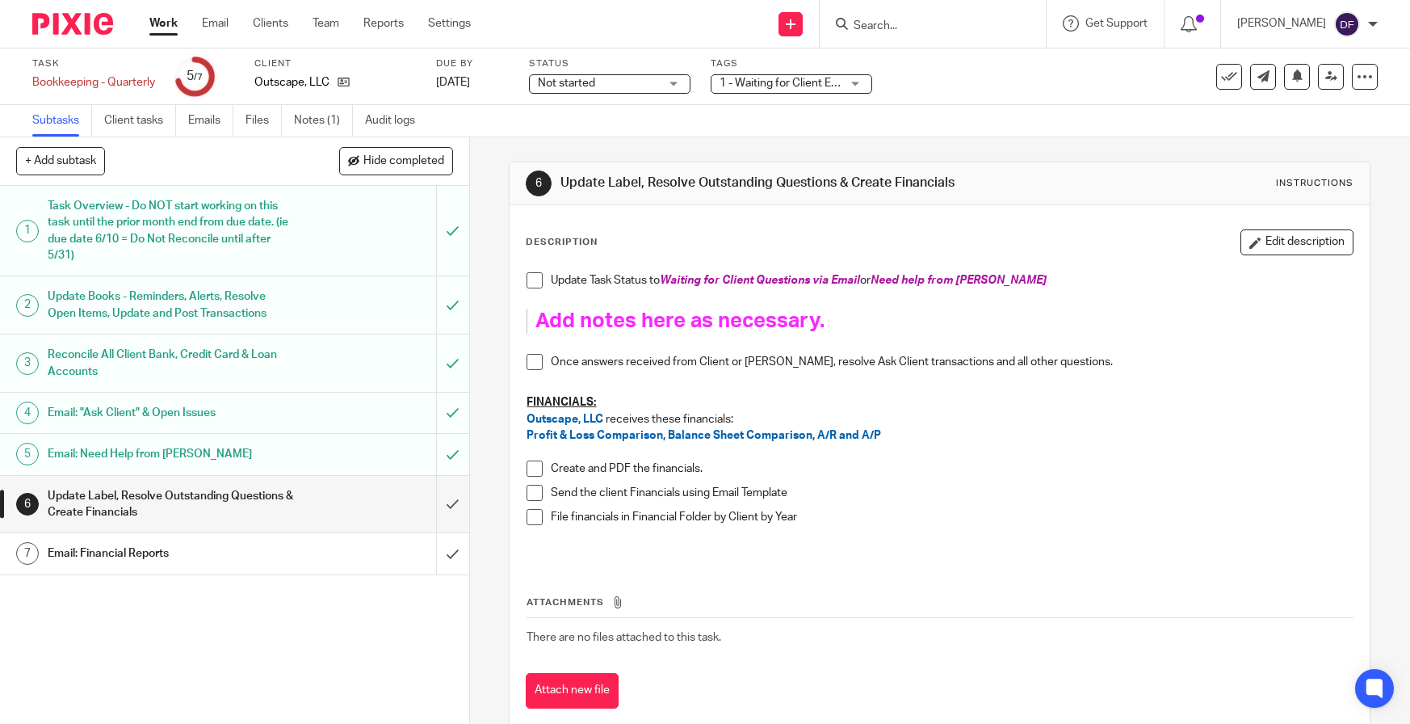
click at [152, 30] on link "Work" at bounding box center [163, 23] width 28 height 16
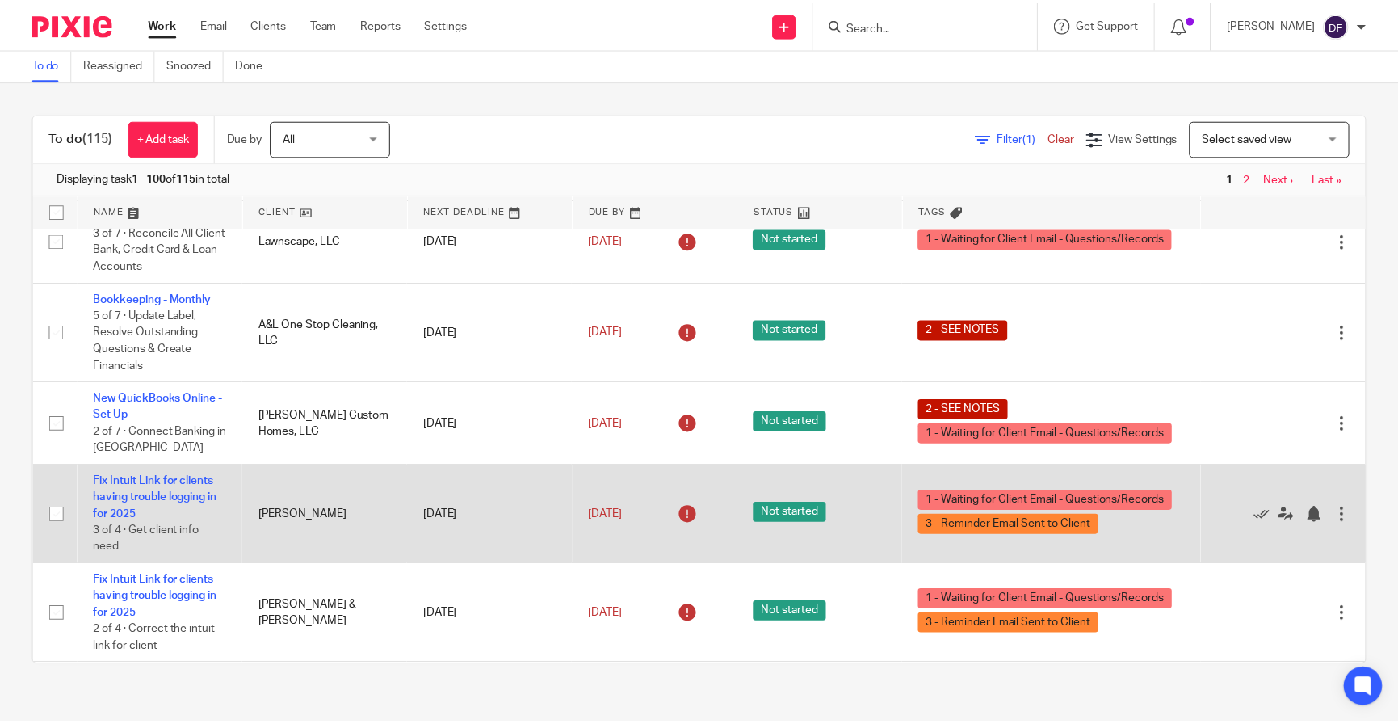
scroll to position [323, 0]
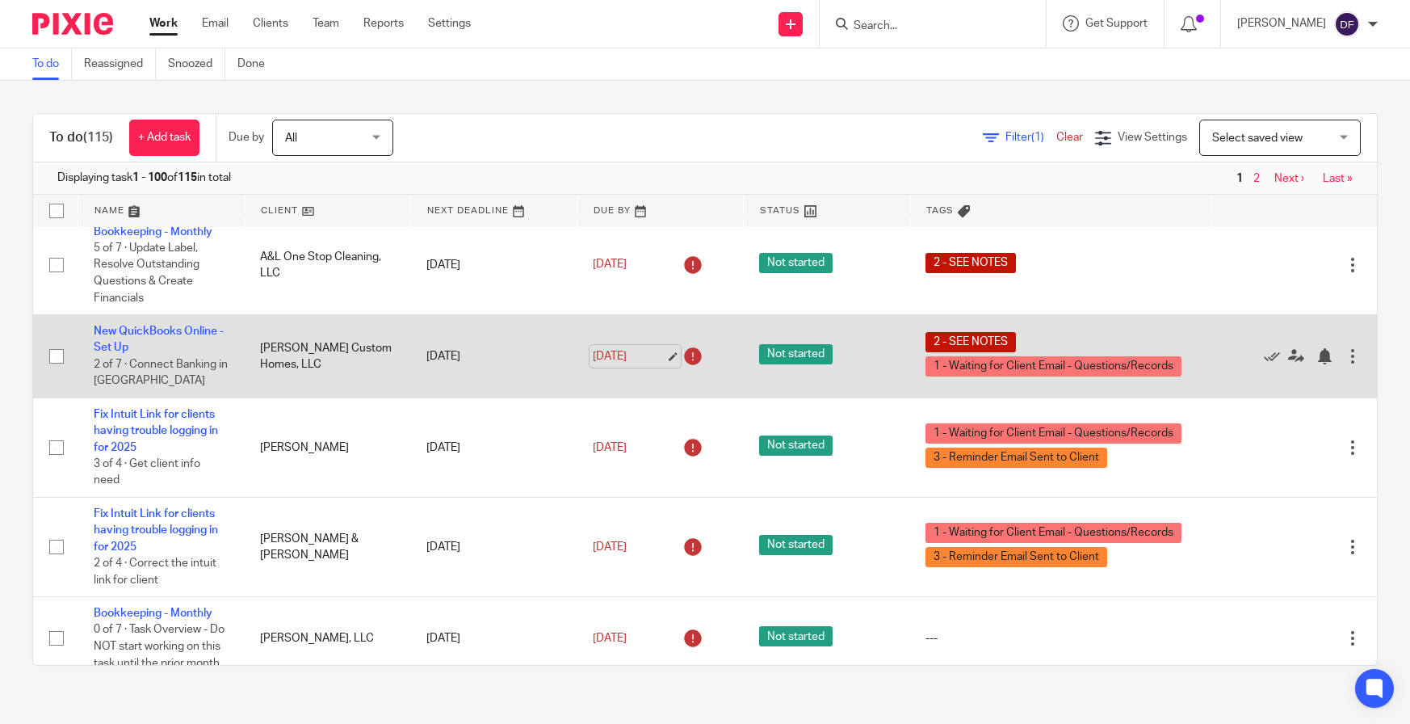
click at [652, 359] on link "[DATE]" at bounding box center [629, 356] width 73 height 17
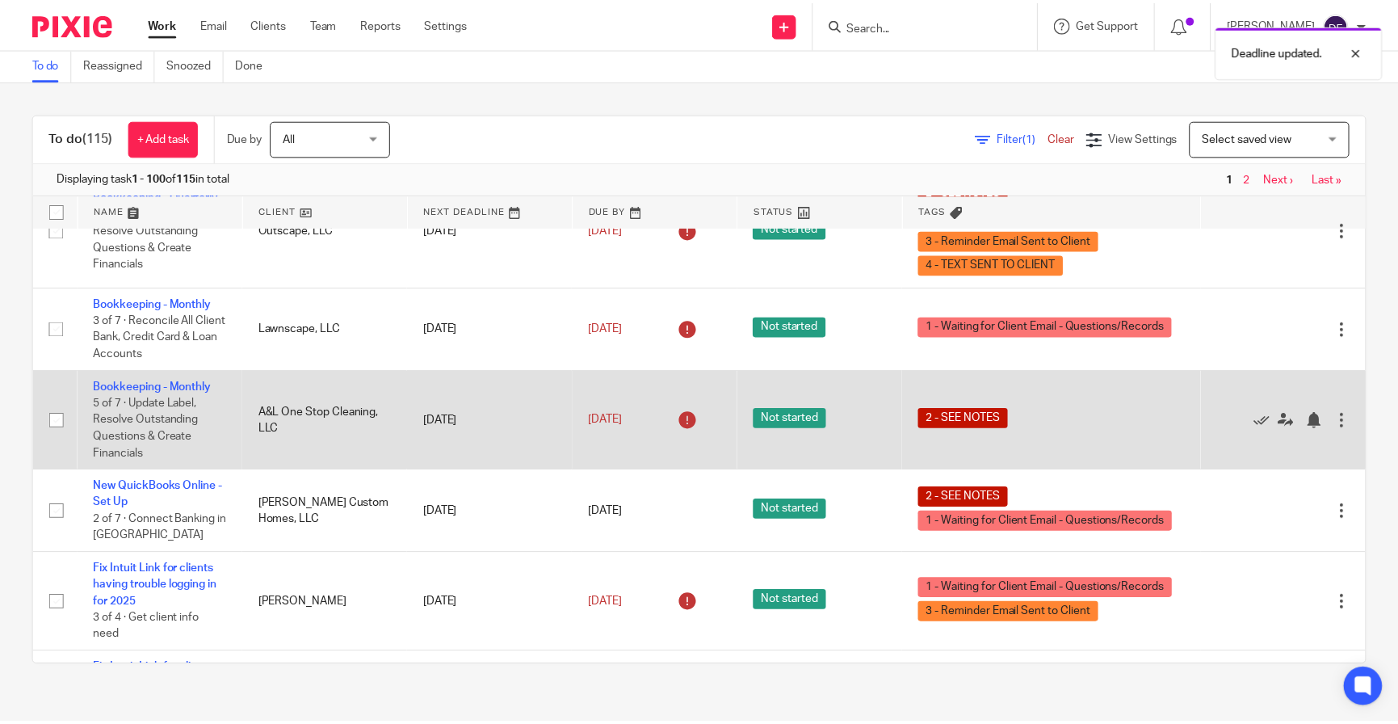
scroll to position [162, 0]
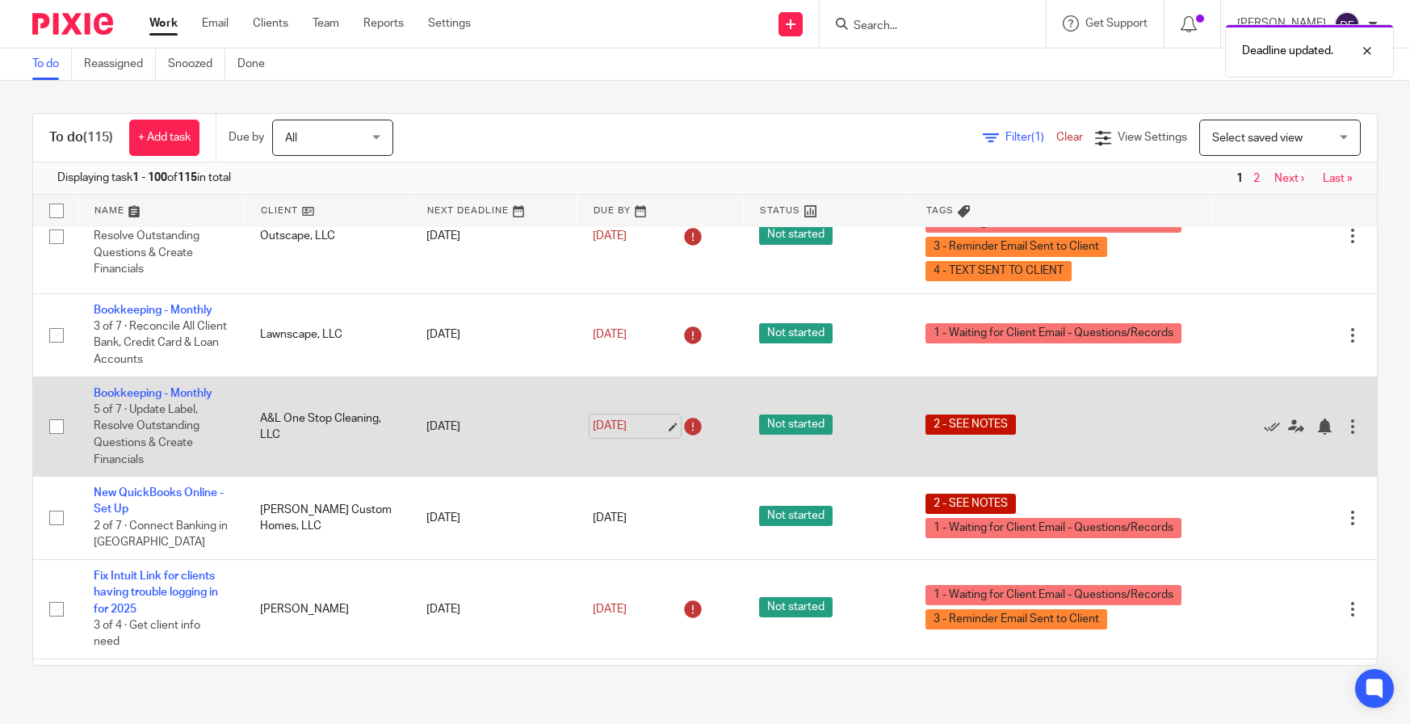
click at [649, 430] on link "Sep 9, 2025" at bounding box center [629, 426] width 73 height 17
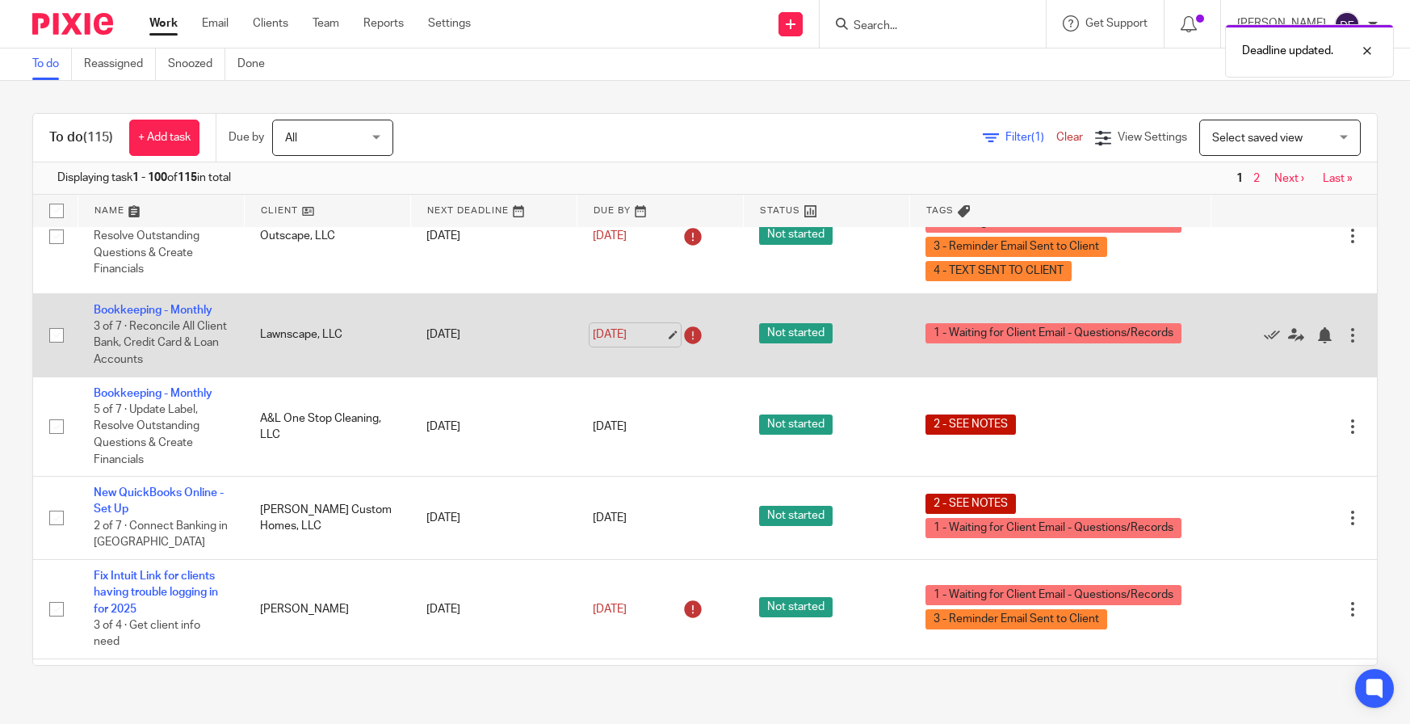
click at [658, 338] on link "Sep 9, 2025" at bounding box center [629, 334] width 73 height 17
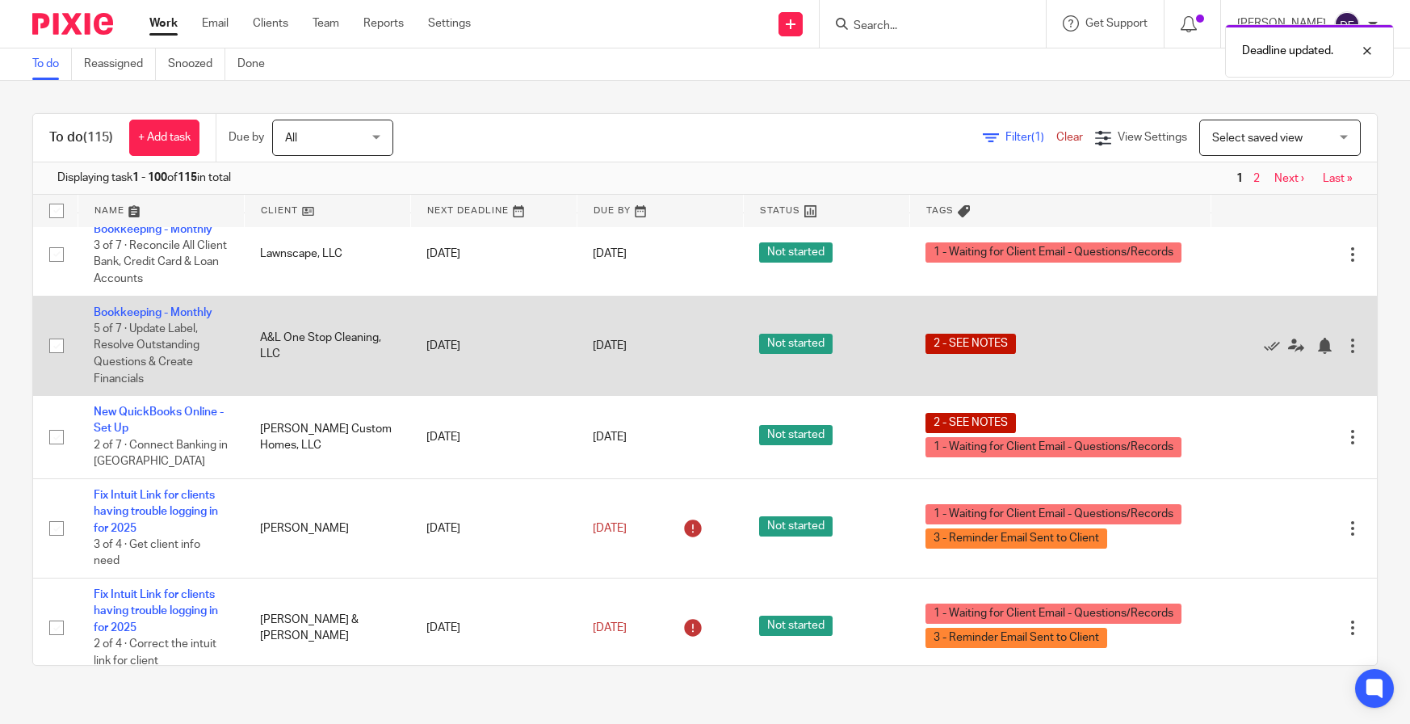
scroll to position [323, 0]
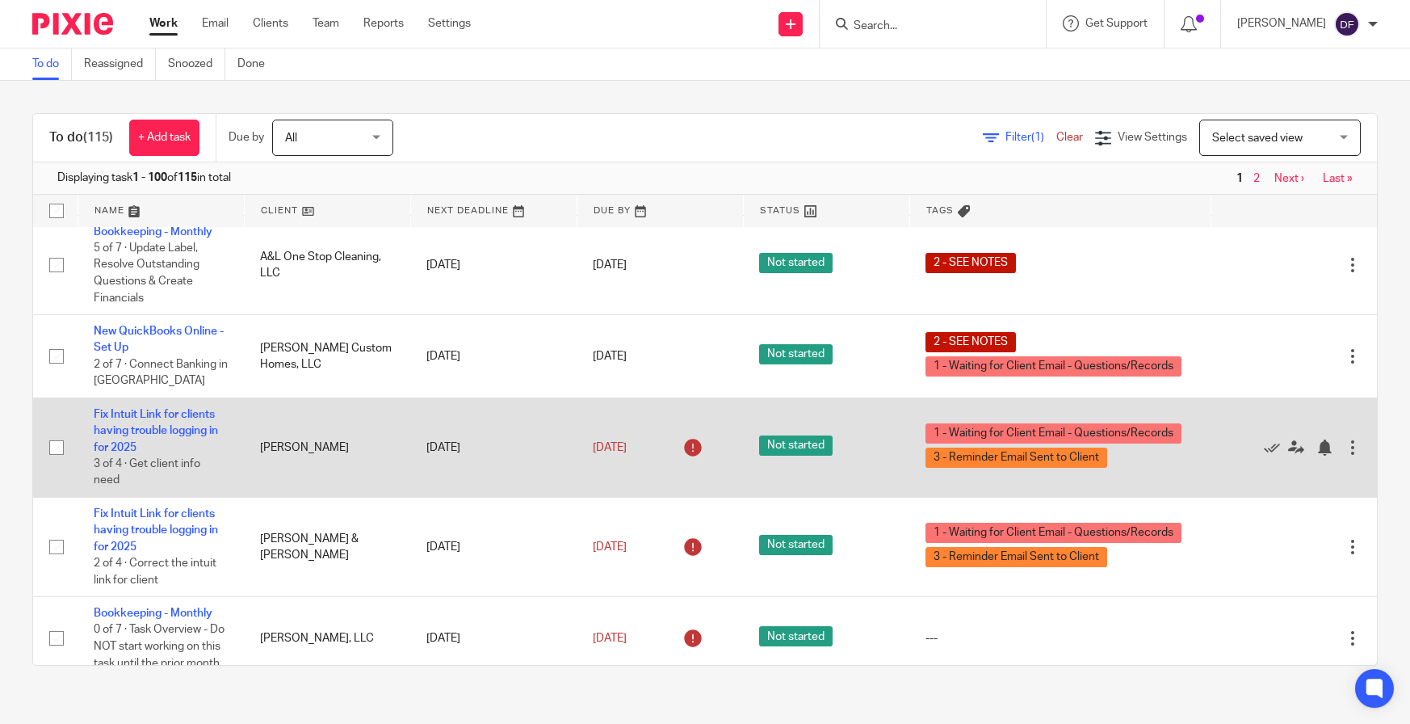
click at [156, 439] on td "Fix Intuit Link for clients having trouble logging in for 2025 3 of 4 · Get cli…" at bounding box center [161, 446] width 166 height 99
click at [169, 430] on link "Fix Intuit Link for clients having trouble logging in for 2025" at bounding box center [156, 431] width 124 height 44
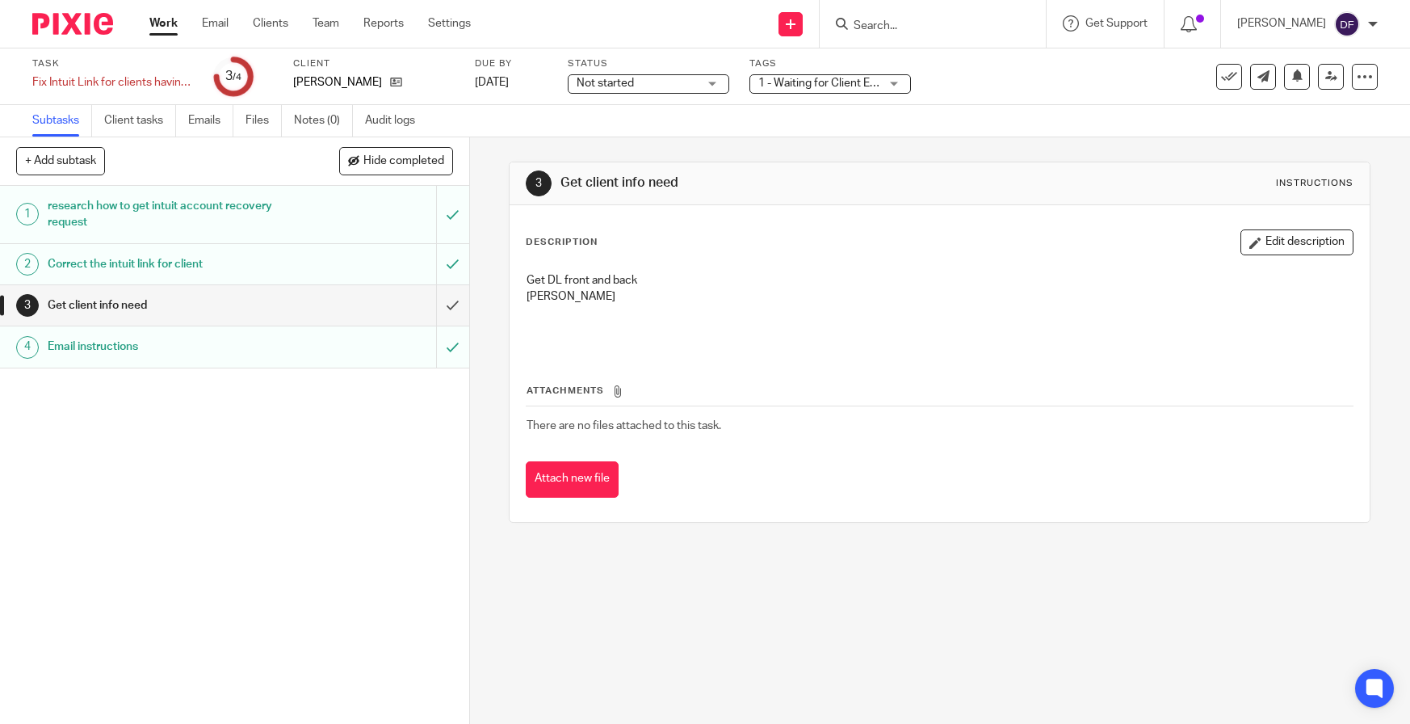
click at [347, 266] on div "Correct the intuit link for client" at bounding box center [234, 264] width 372 height 24
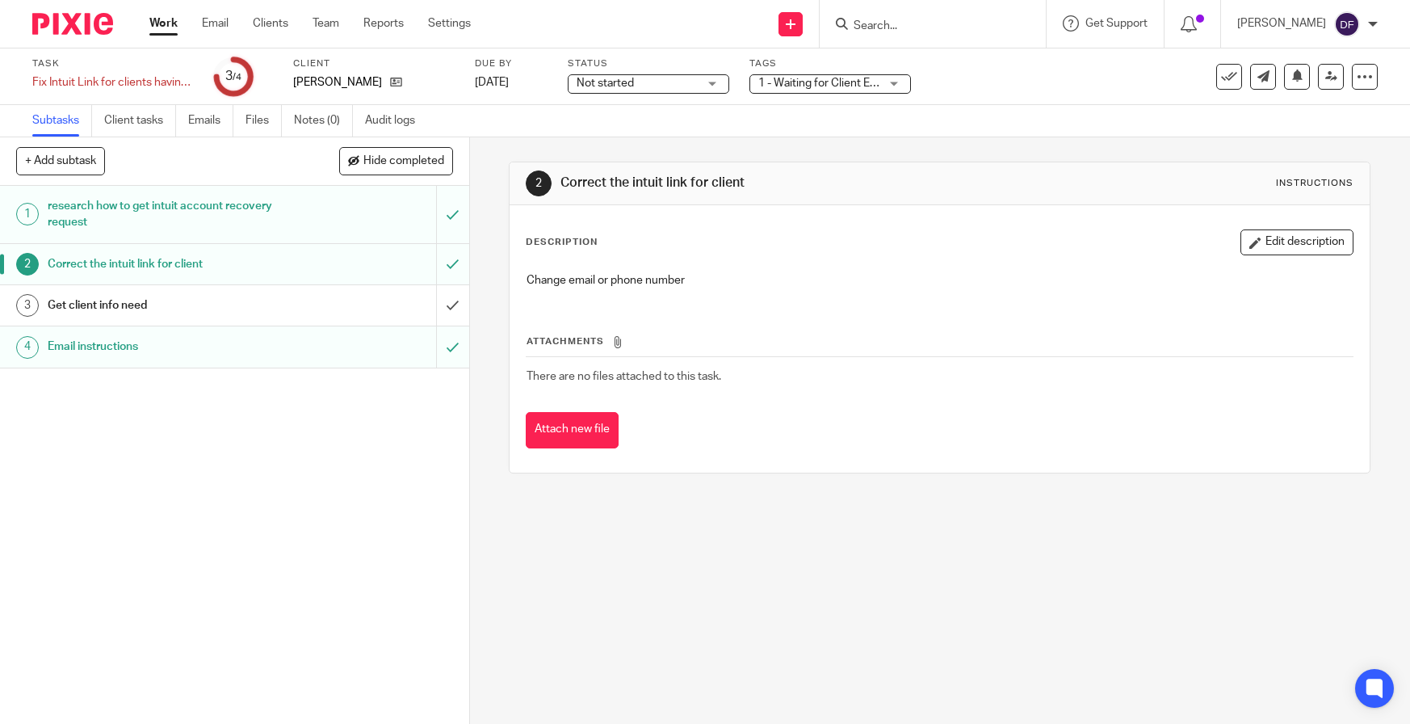
click at [298, 315] on div "Get client info need" at bounding box center [234, 305] width 372 height 24
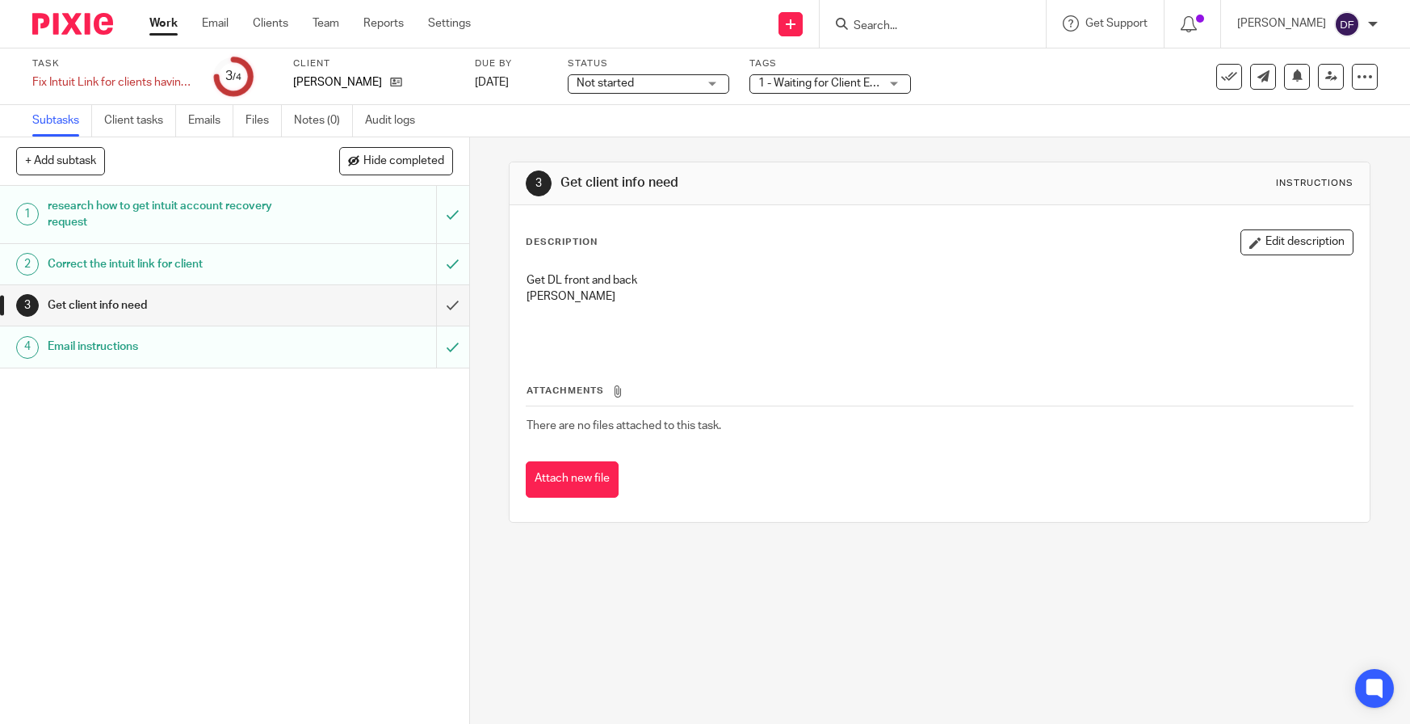
click at [265, 359] on h1 "Email instructions" at bounding box center [172, 346] width 249 height 24
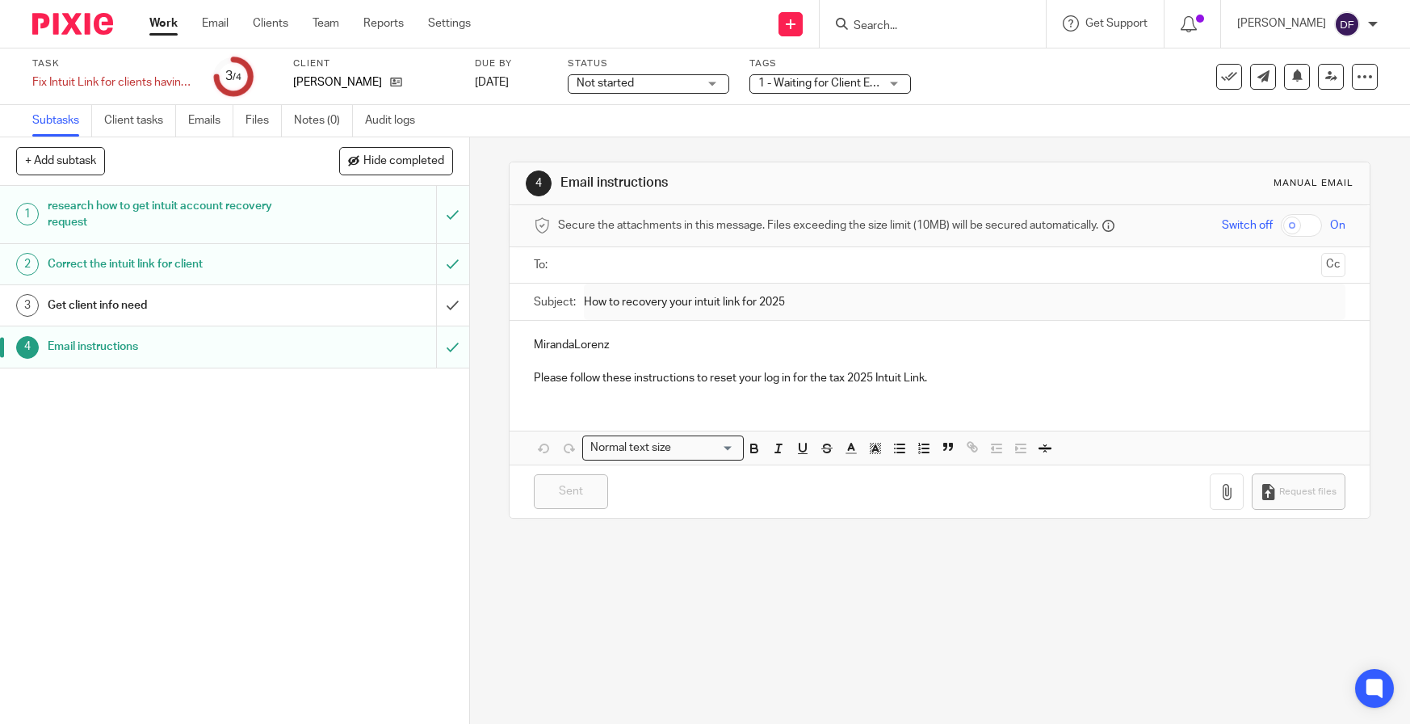
click at [250, 206] on h1 "research how to get intuit account recovery request" at bounding box center [172, 214] width 249 height 41
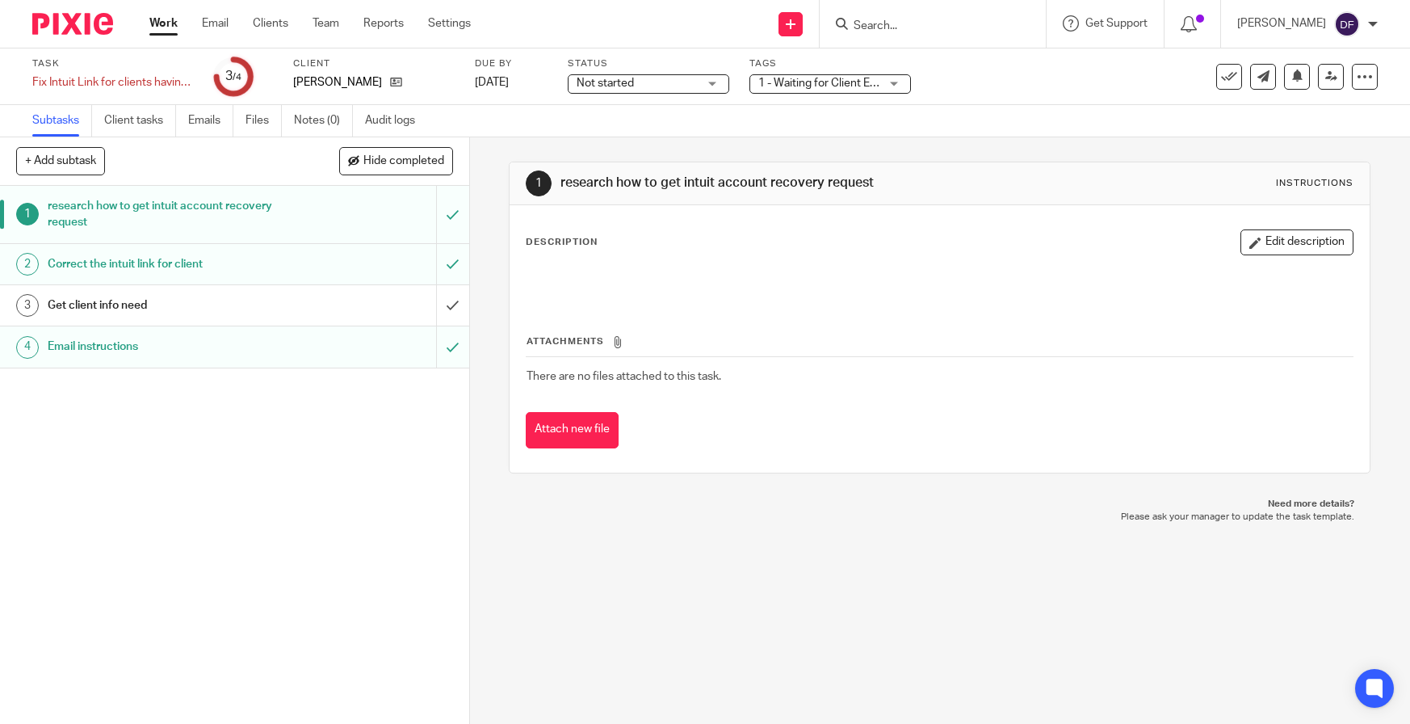
click at [237, 271] on h1 "Correct the intuit link for client" at bounding box center [172, 264] width 249 height 24
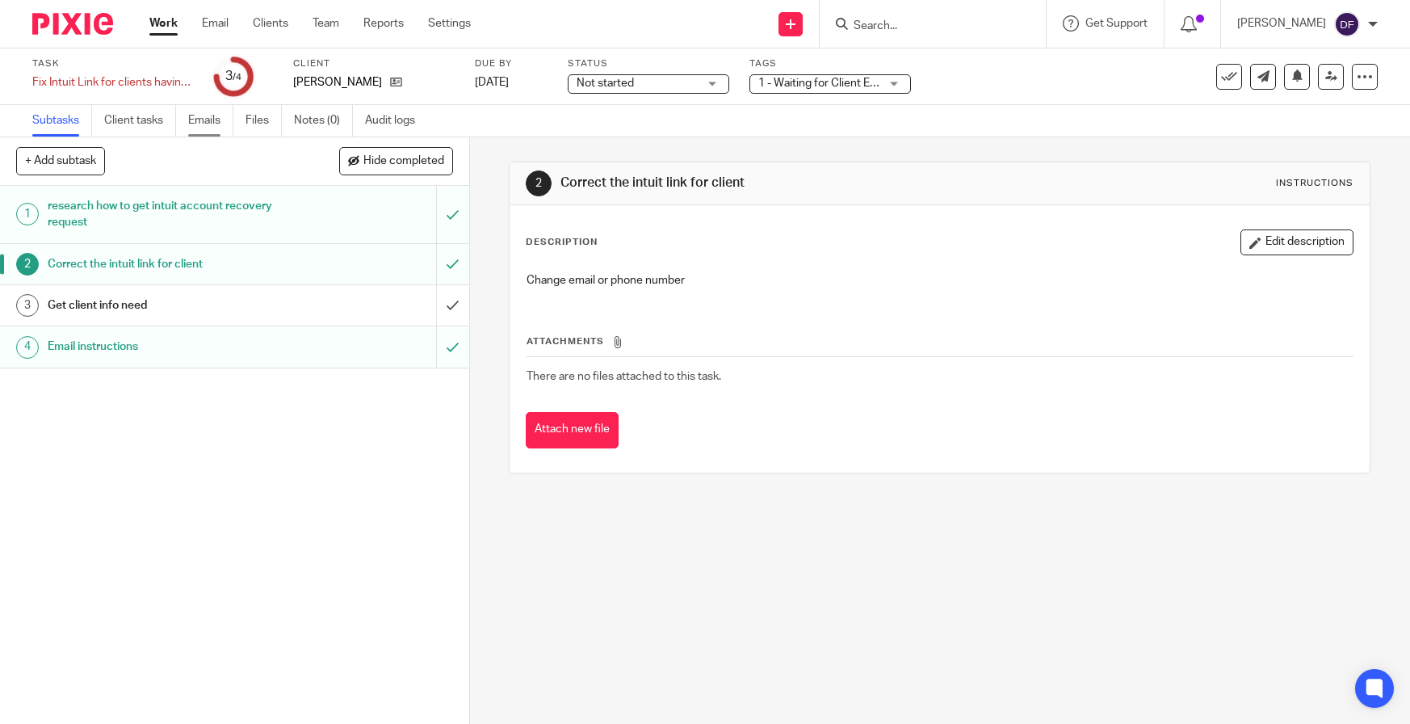
click at [194, 130] on link "Emails" at bounding box center [210, 121] width 45 height 32
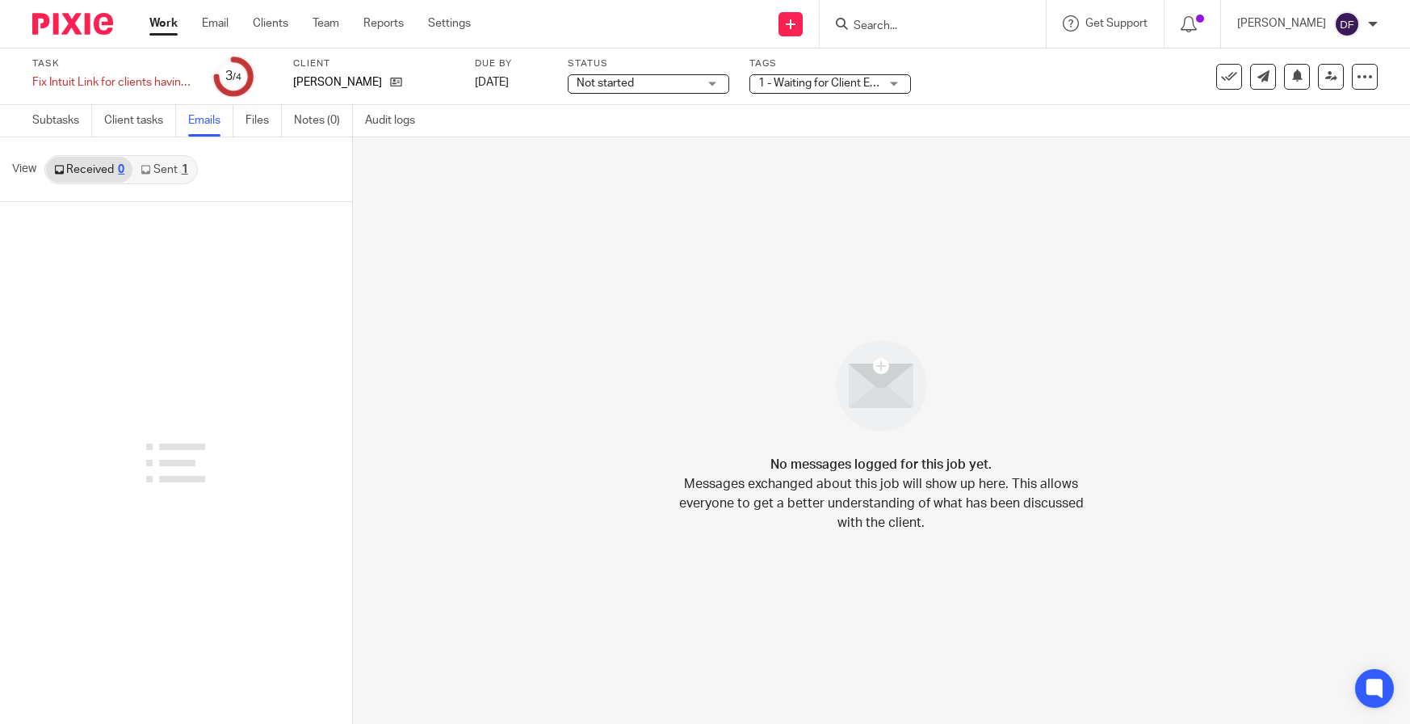
click at [167, 179] on link "Sent 1" at bounding box center [163, 170] width 63 height 26
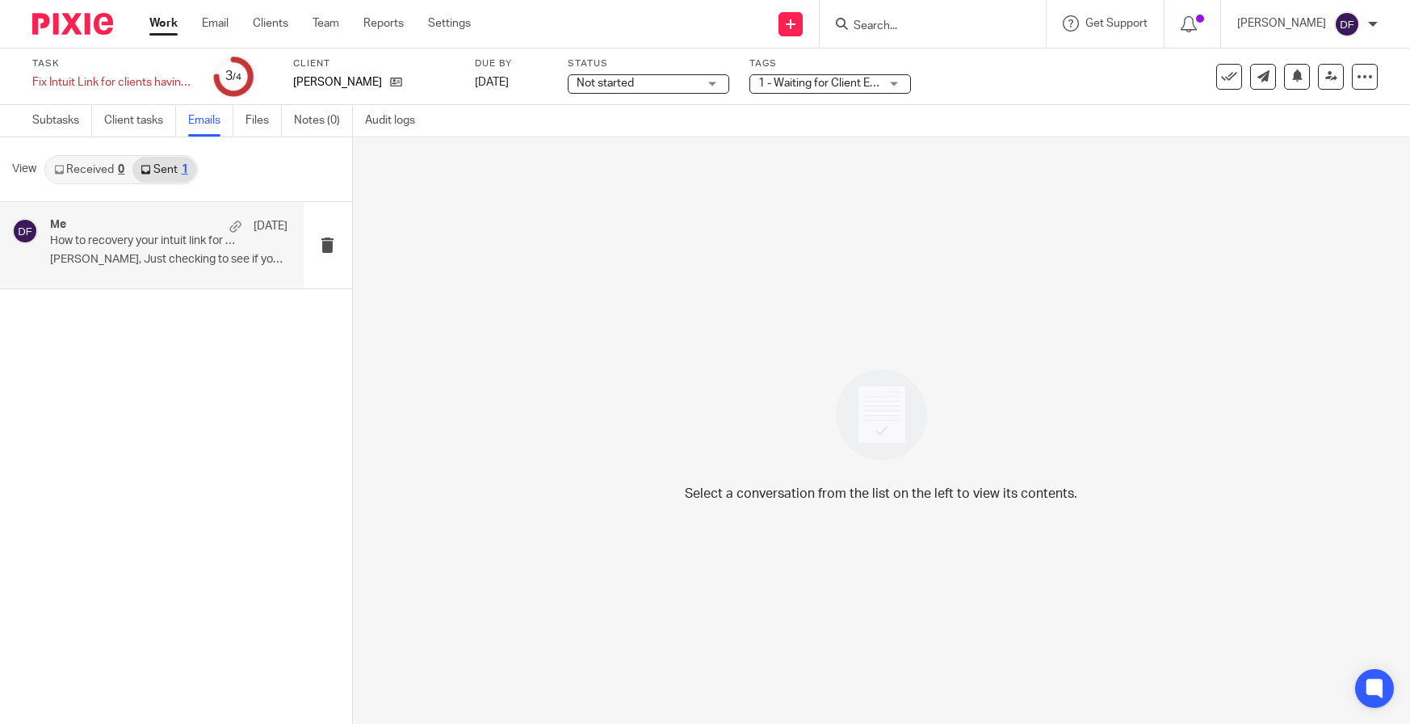
click at [154, 260] on p "[PERSON_NAME], Just checking to see if you got my..." at bounding box center [168, 260] width 237 height 14
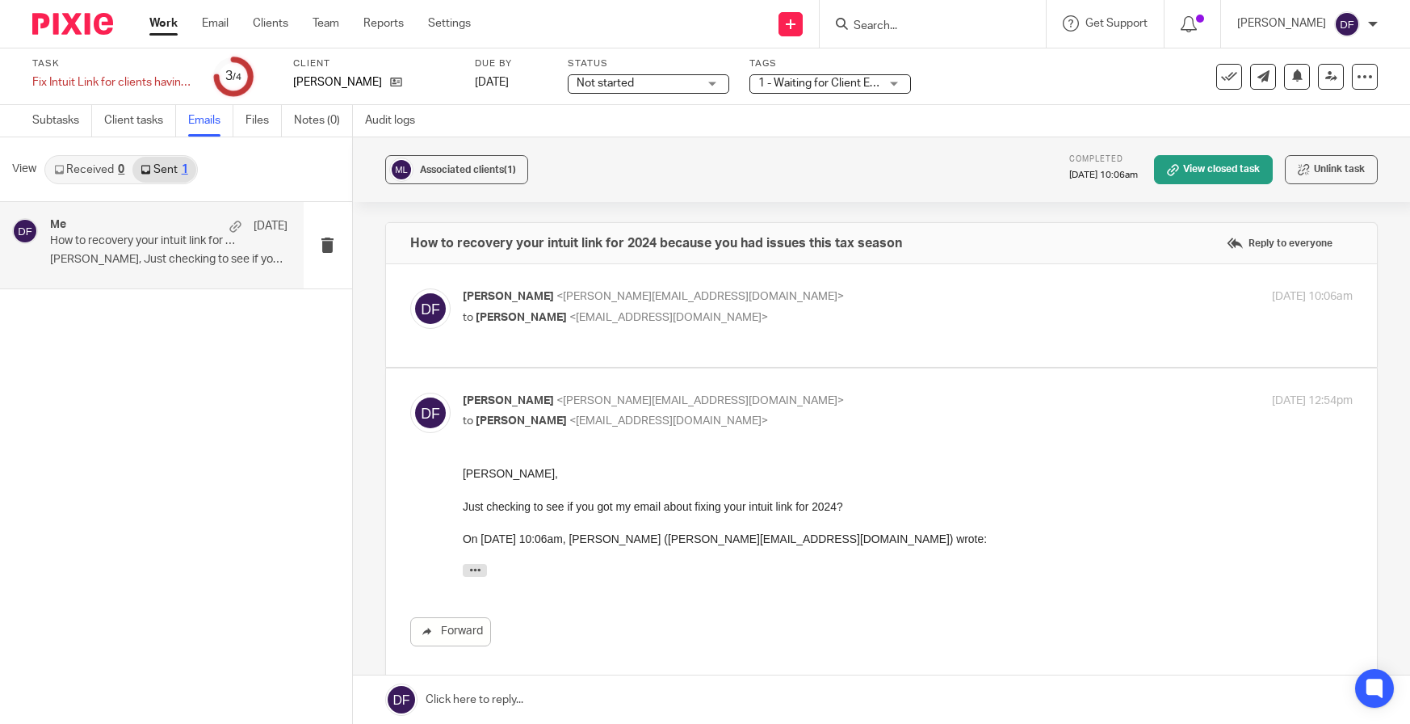
click at [939, 292] on p "[PERSON_NAME] <[PERSON_NAME][EMAIL_ADDRESS][DOMAIN_NAME]>" at bounding box center [760, 296] width 594 height 17
checkbox input "true"
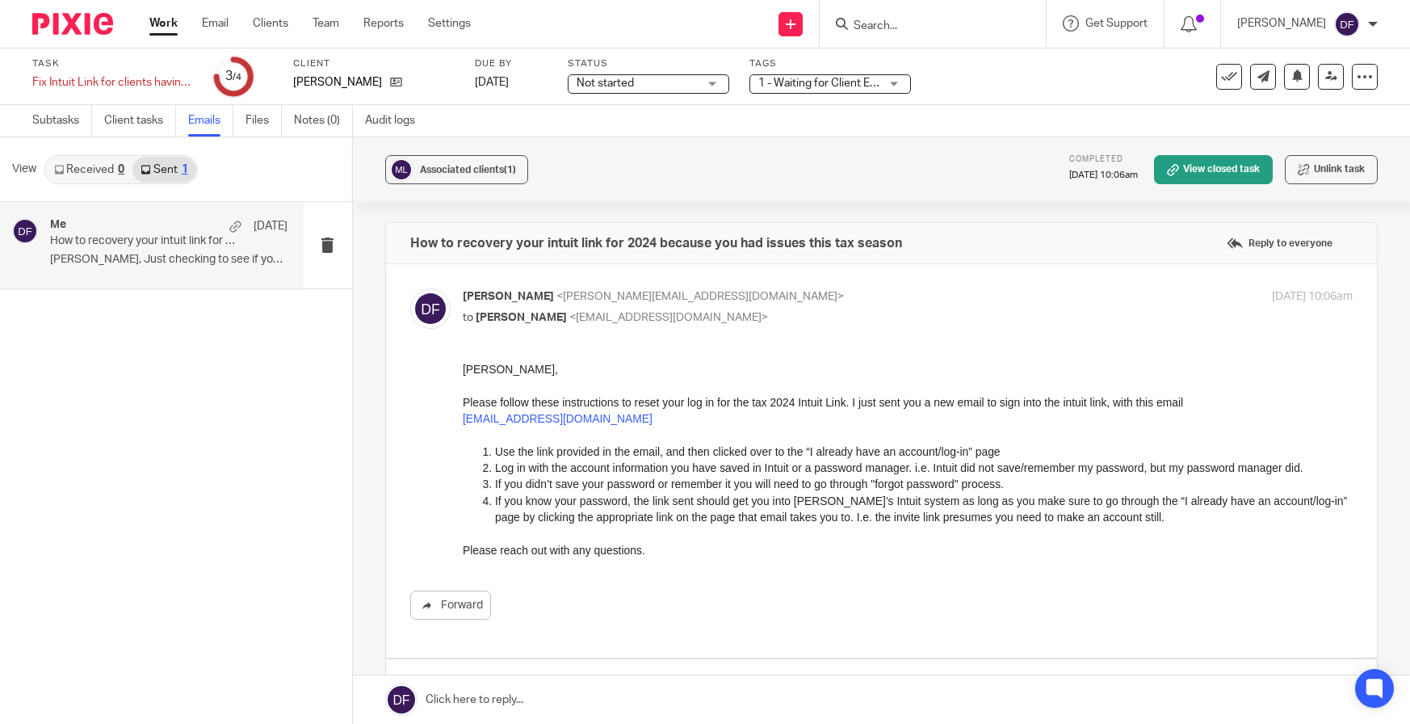
drag, startPoint x: 915, startPoint y: 759, endPoint x: 846, endPoint y: 443, distance: 323.4
drag, startPoint x: 908, startPoint y: 765, endPoint x: 526, endPoint y: 406, distance: 524.0
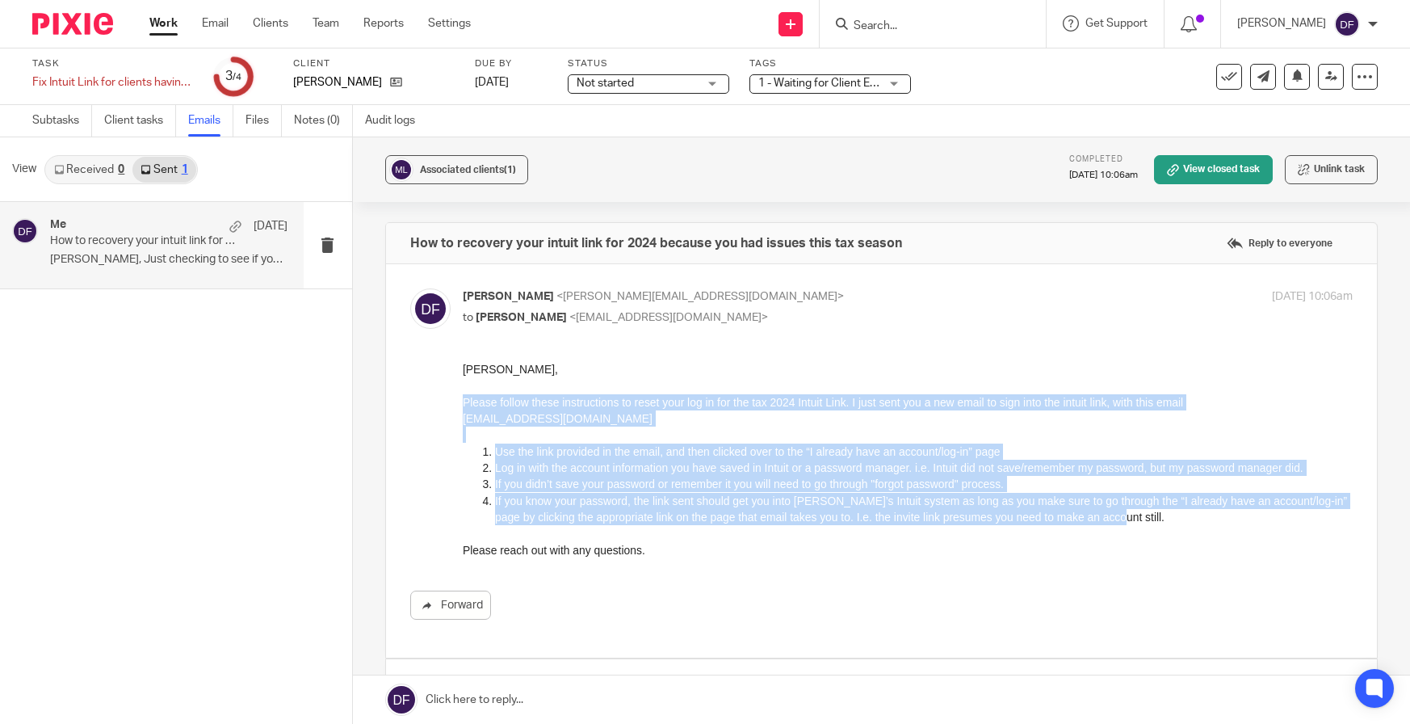
drag, startPoint x: 1130, startPoint y: 513, endPoint x: 824, endPoint y: 765, distance: 396.5
click at [462, 404] on html "[PERSON_NAME], Please follow these instructions to reset your log in for the ta…" at bounding box center [907, 459] width 891 height 197
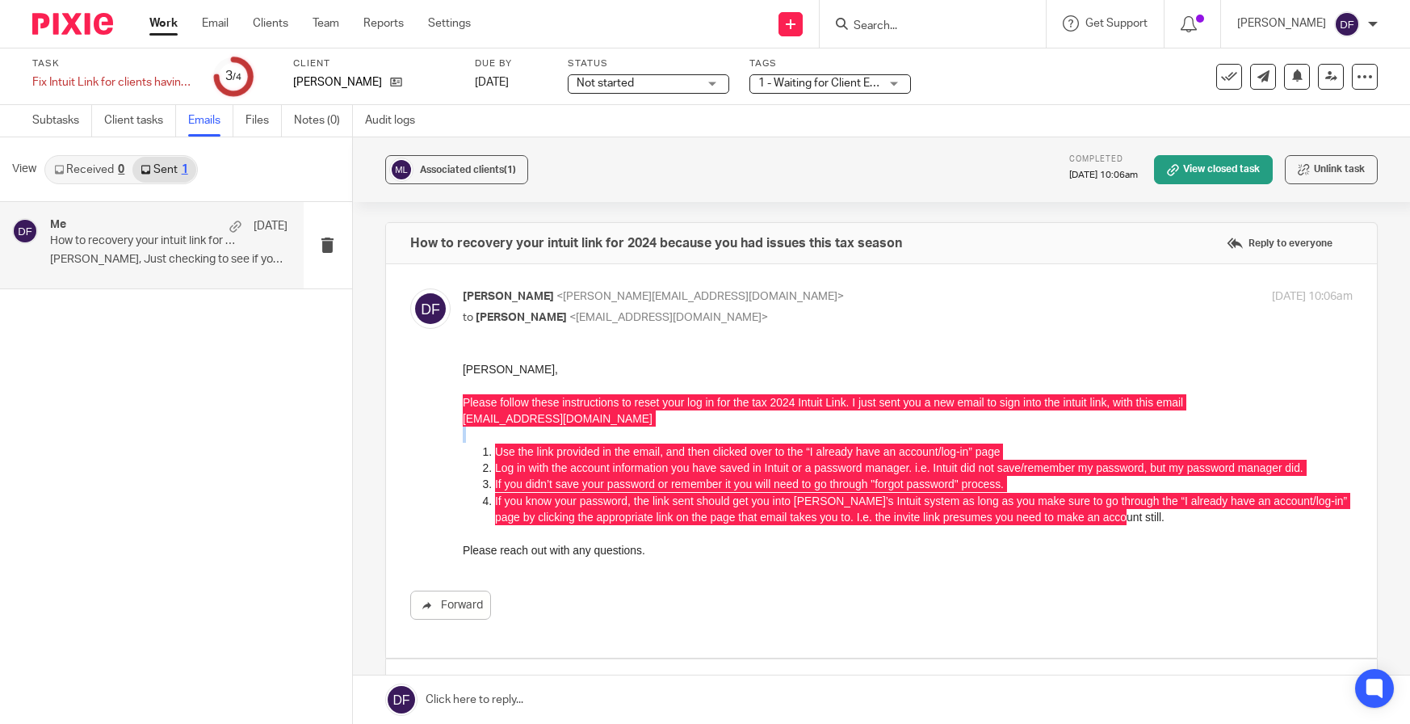
click at [632, 561] on div "Forward" at bounding box center [881, 490] width 943 height 258
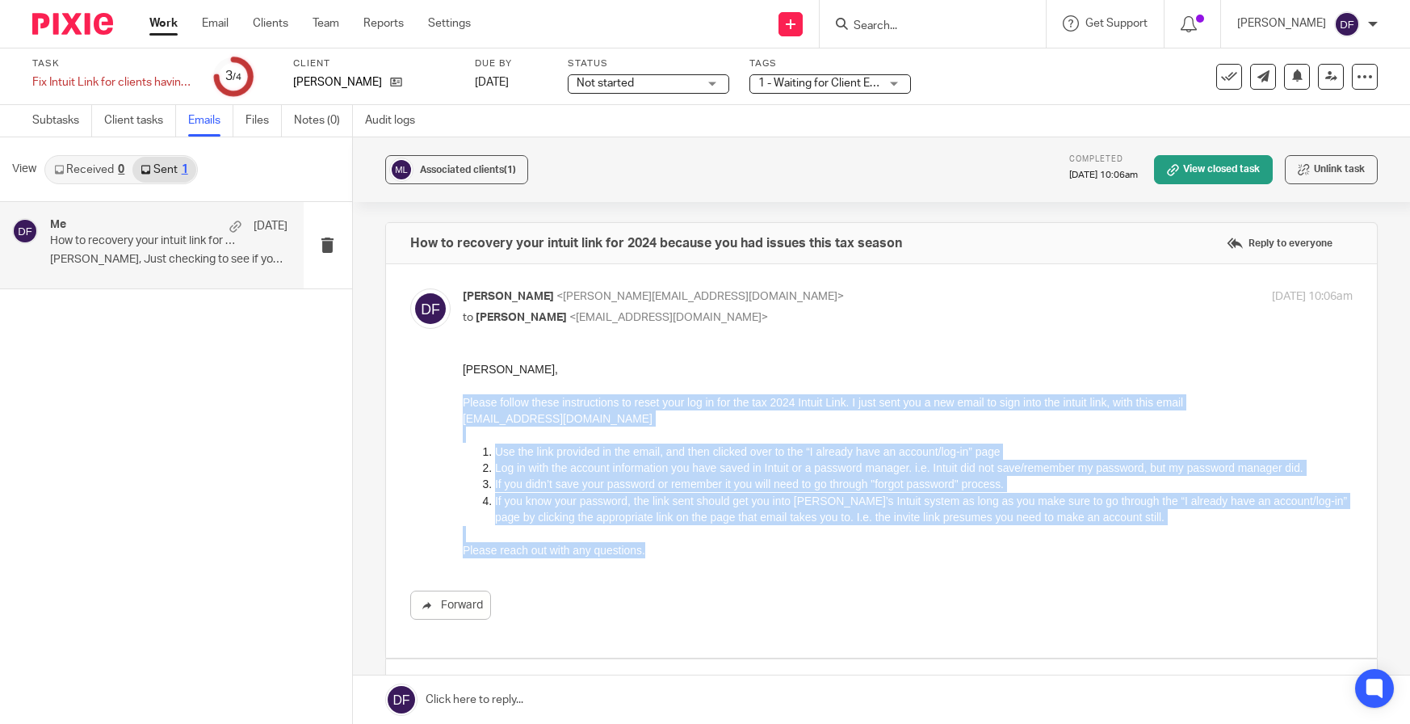
drag, startPoint x: 645, startPoint y: 546, endPoint x: 401, endPoint y: 405, distance: 281.9
click at [462, 405] on html "[PERSON_NAME], Please follow these instructions to reset your log in for the ta…" at bounding box center [907, 459] width 891 height 197
copy div "Please follow these instructions to reset your log in for the tax 2024 Intuit L…"
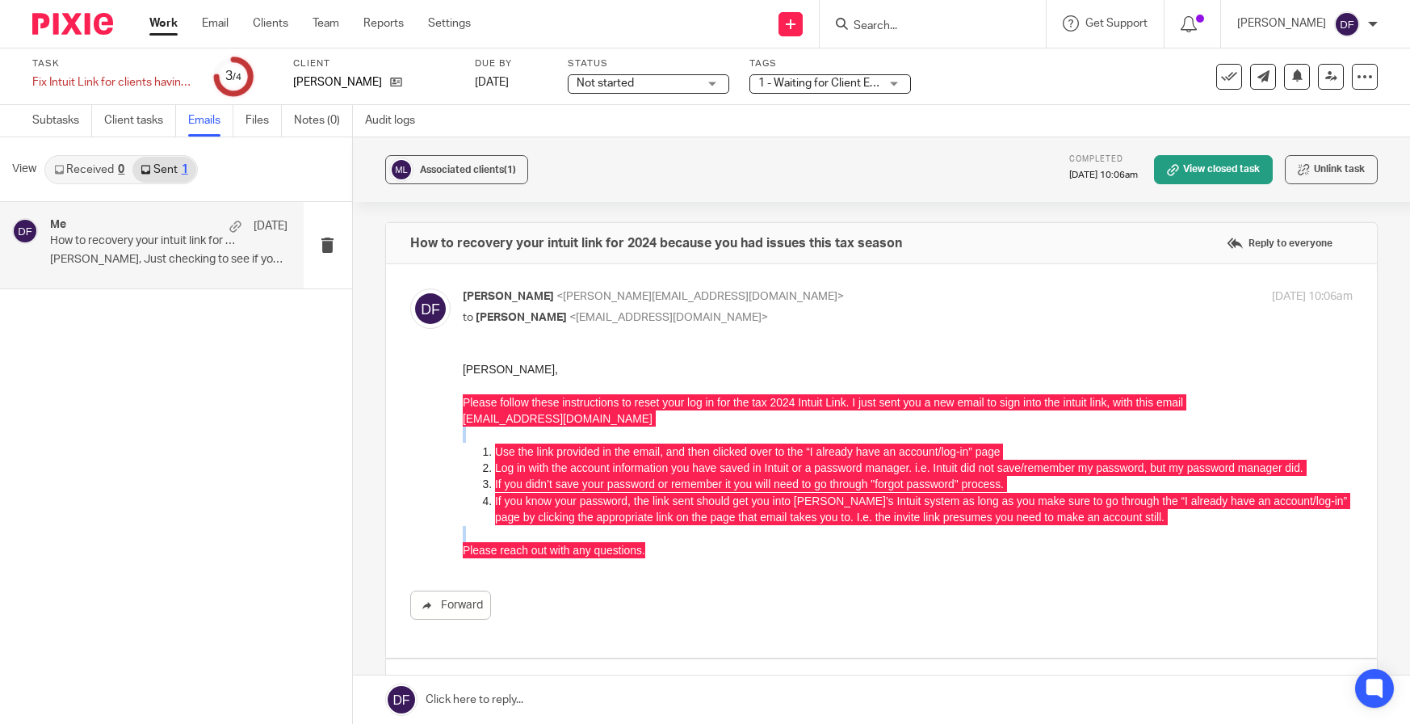
click at [150, 18] on link "Work" at bounding box center [163, 23] width 28 height 16
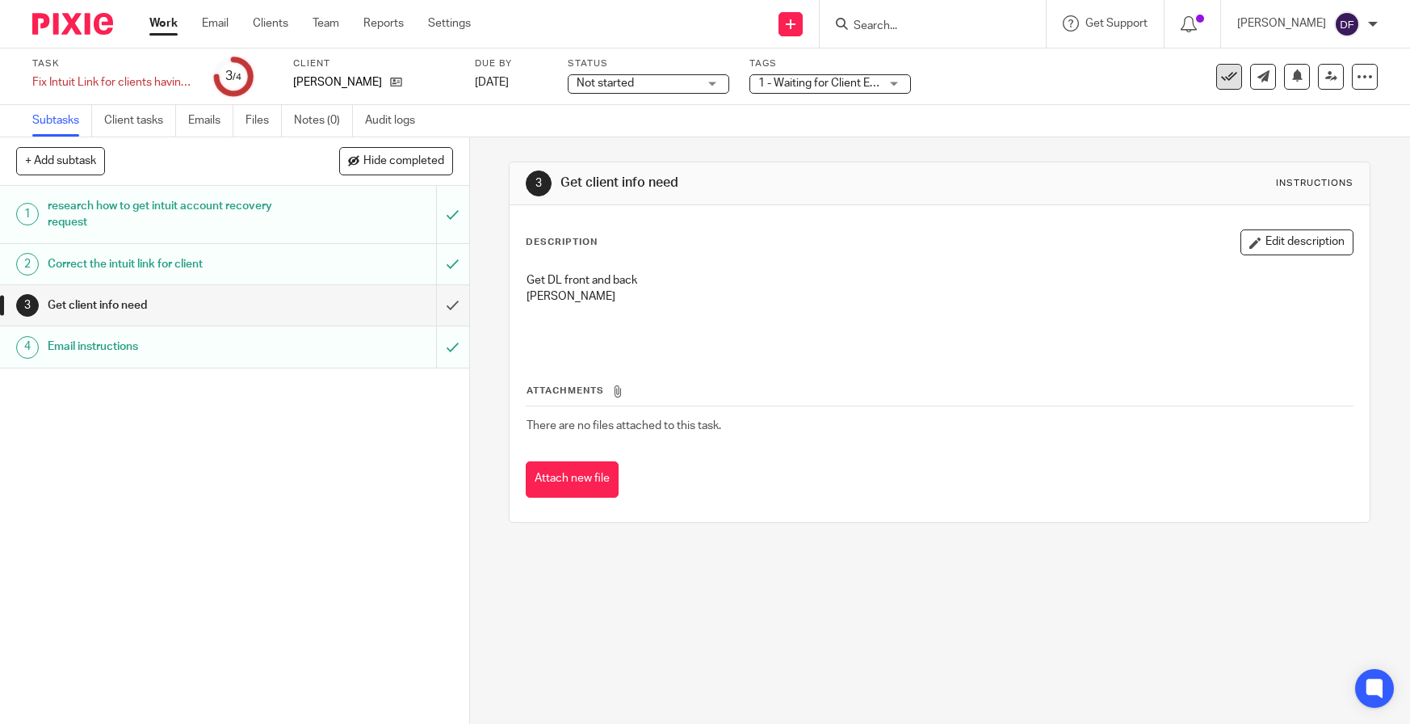
click at [1221, 75] on icon at bounding box center [1229, 77] width 16 height 16
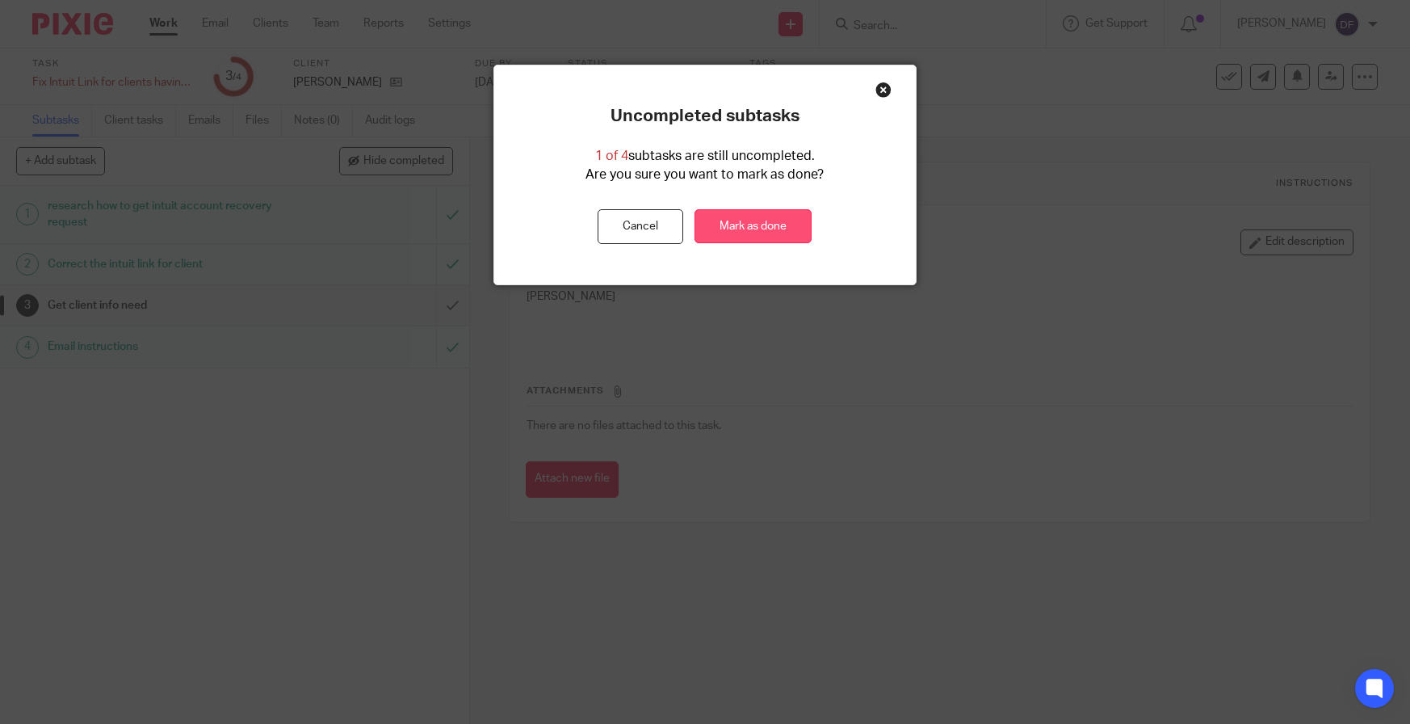
click at [785, 225] on link "Mark as done" at bounding box center [753, 226] width 117 height 35
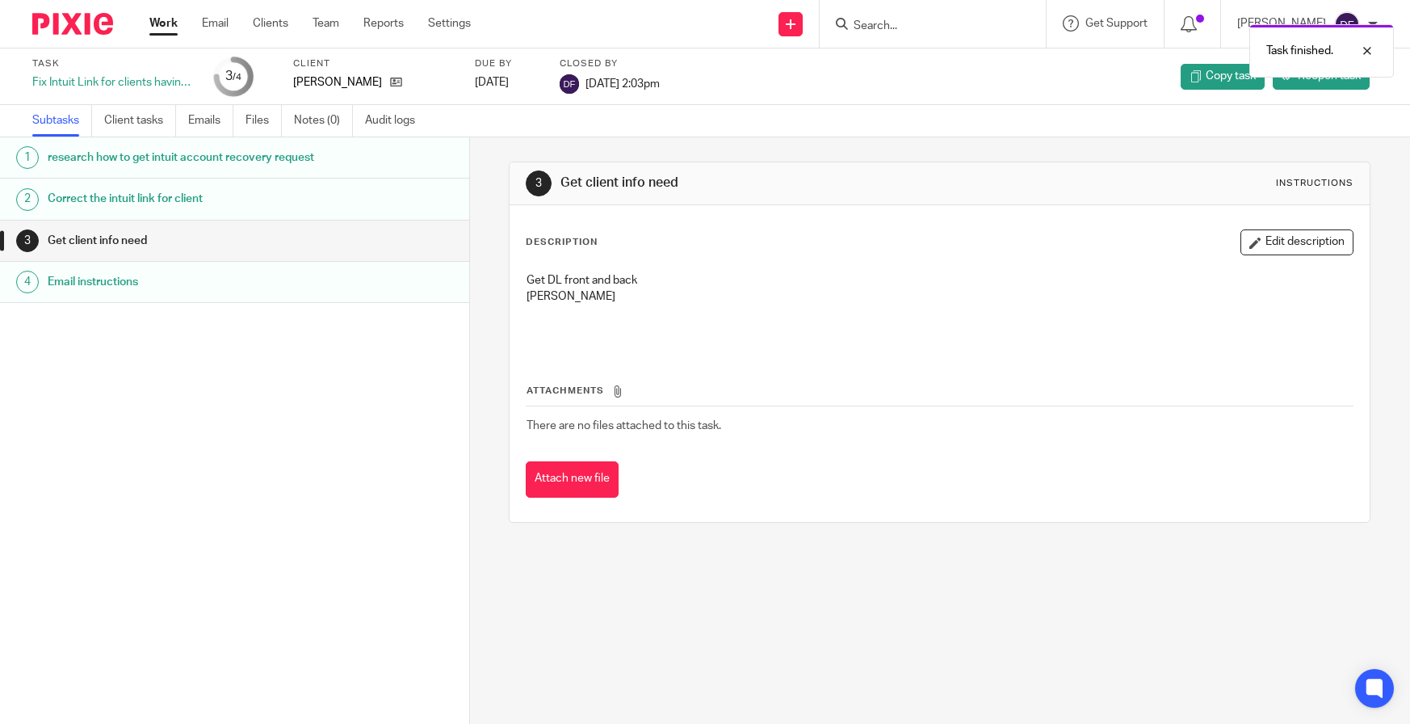
click at [162, 22] on link "Work" at bounding box center [163, 23] width 28 height 16
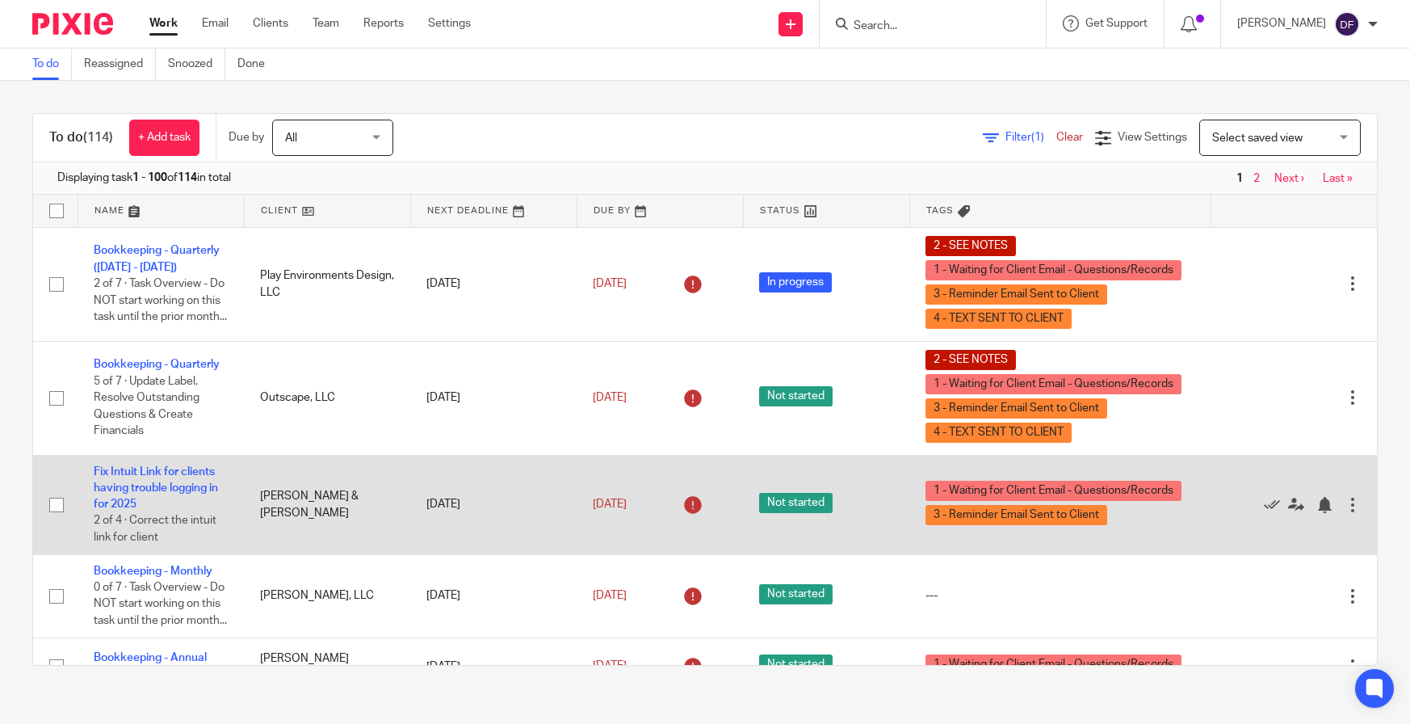
click at [187, 466] on td "Fix Intuit Link for clients having trouble logging in for 2025 2 of 4 · Correct…" at bounding box center [161, 504] width 166 height 99
click at [183, 472] on link "Fix Intuit Link for clients having trouble logging in for 2025" at bounding box center [156, 488] width 124 height 44
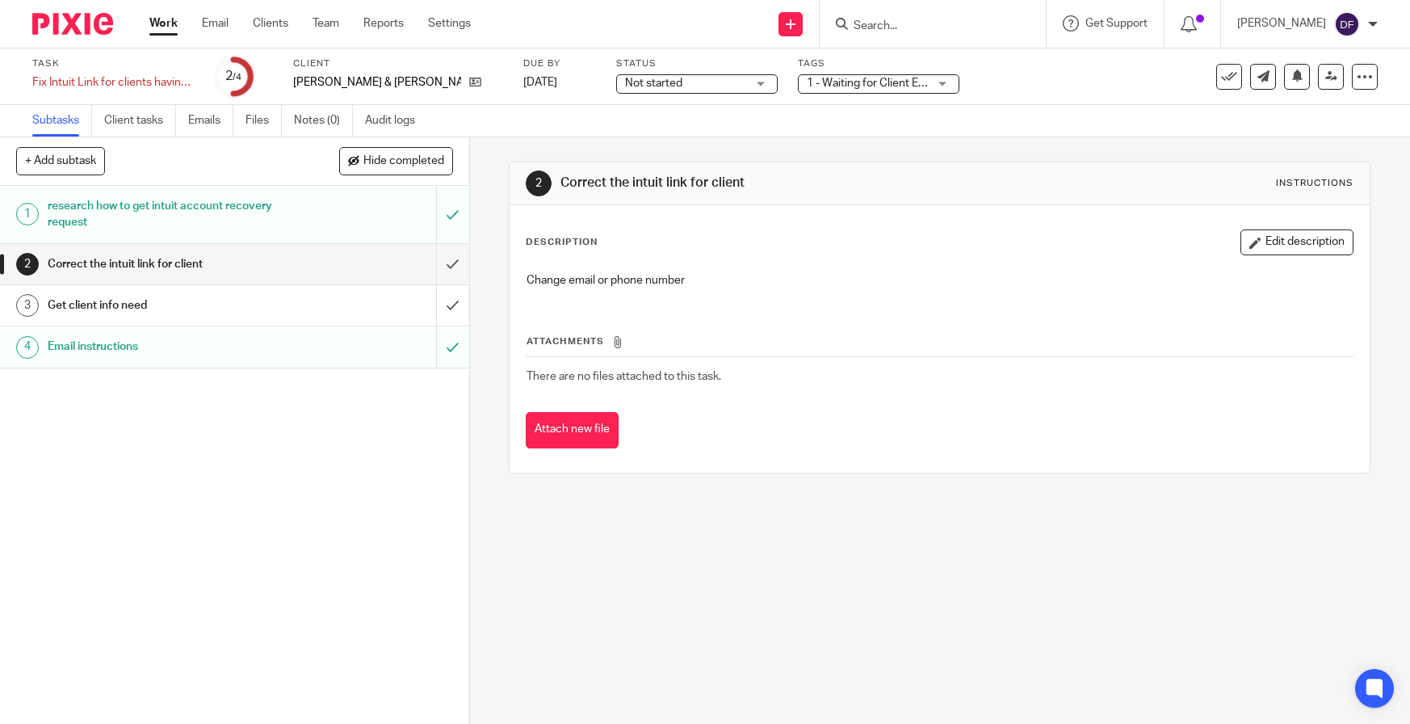
click at [305, 213] on div "research how to get intuit account recovery request" at bounding box center [234, 214] width 372 height 41
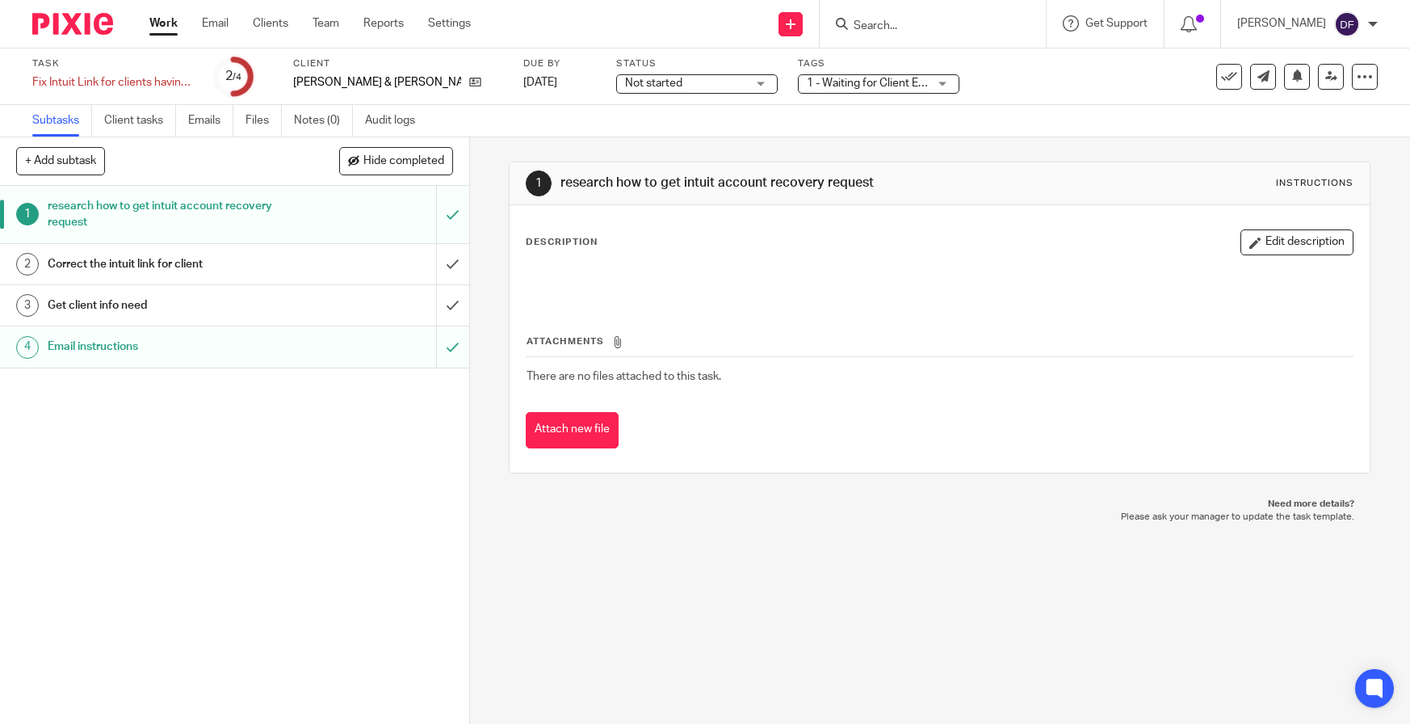
click at [254, 267] on h1 "Correct the intuit link for client" at bounding box center [172, 264] width 249 height 24
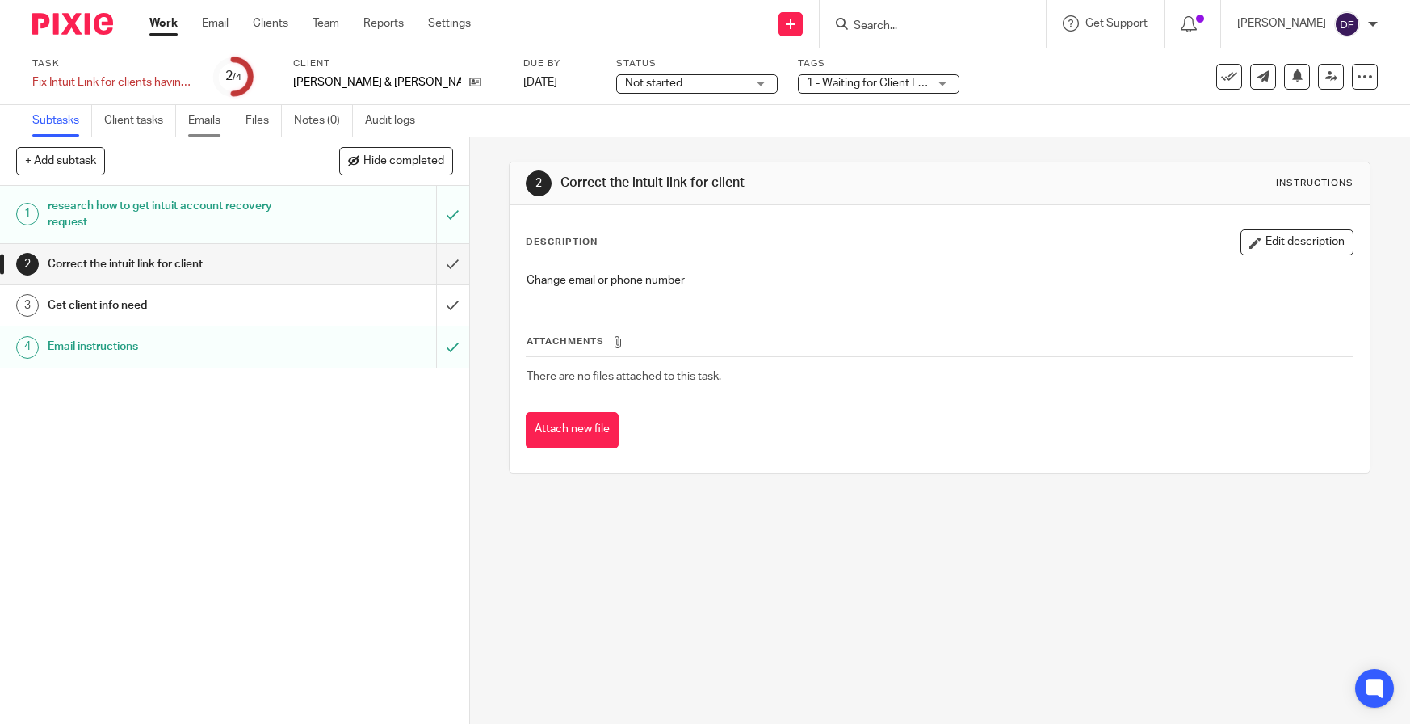
click at [212, 122] on link "Emails" at bounding box center [210, 121] width 45 height 32
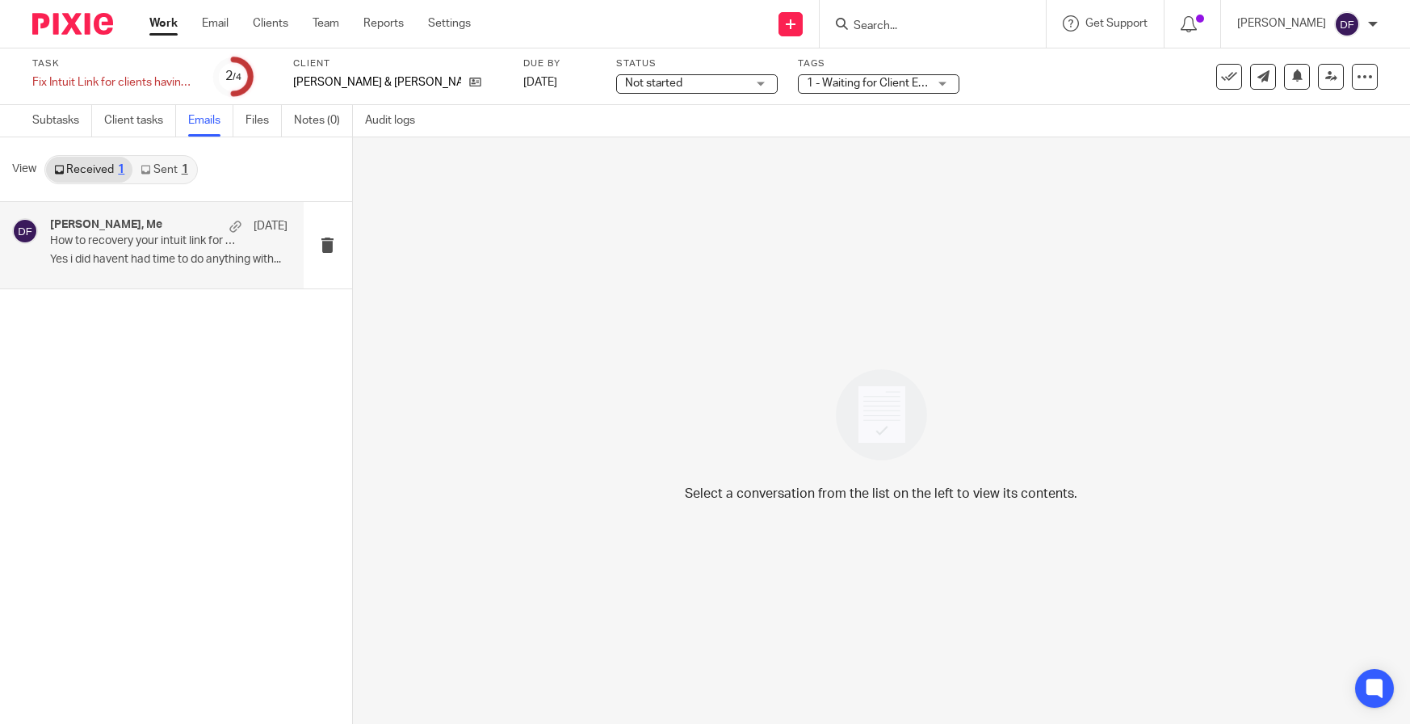
click at [205, 275] on div "[PERSON_NAME], Me [DATE] How to recovery your intuit link for 2024 because you …" at bounding box center [152, 245] width 304 height 86
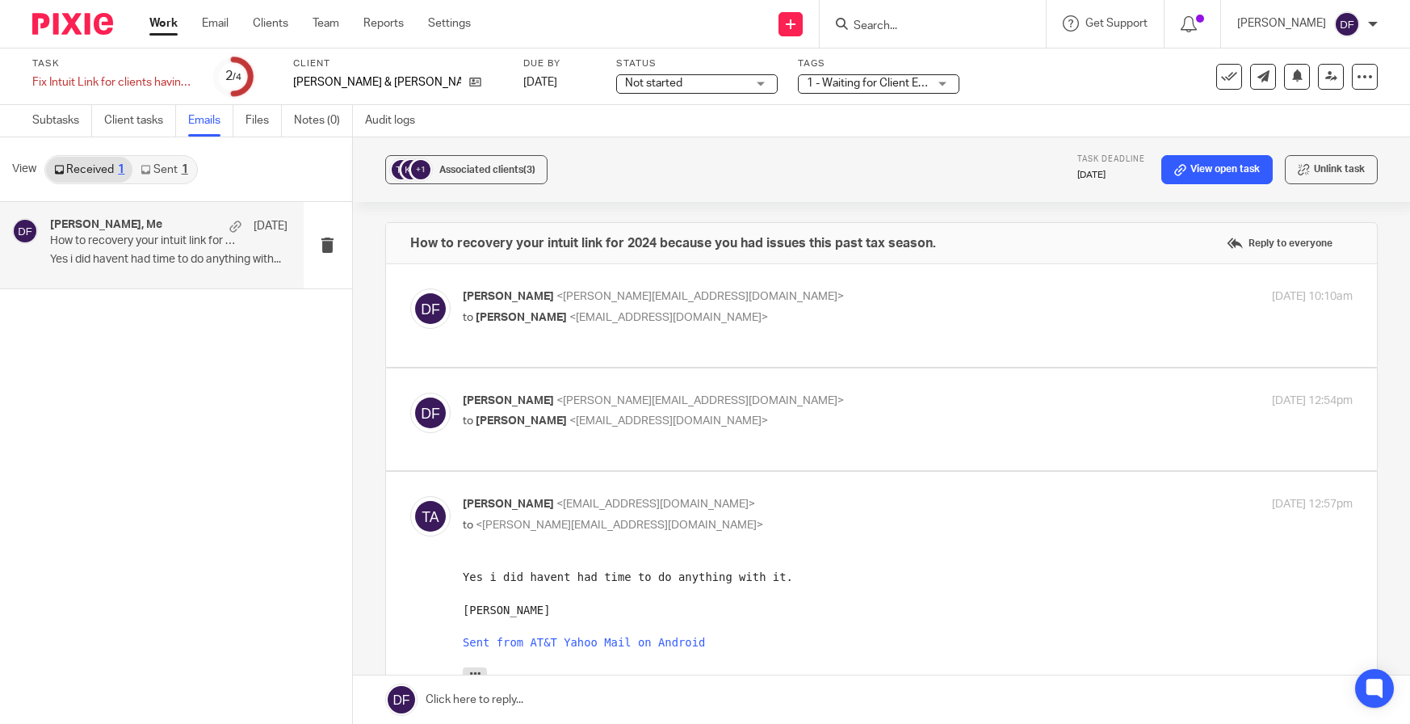
click at [855, 276] on label at bounding box center [882, 315] width 992 height 103
click at [410, 288] on input "checkbox" at bounding box center [410, 288] width 1 height 1
checkbox input "true"
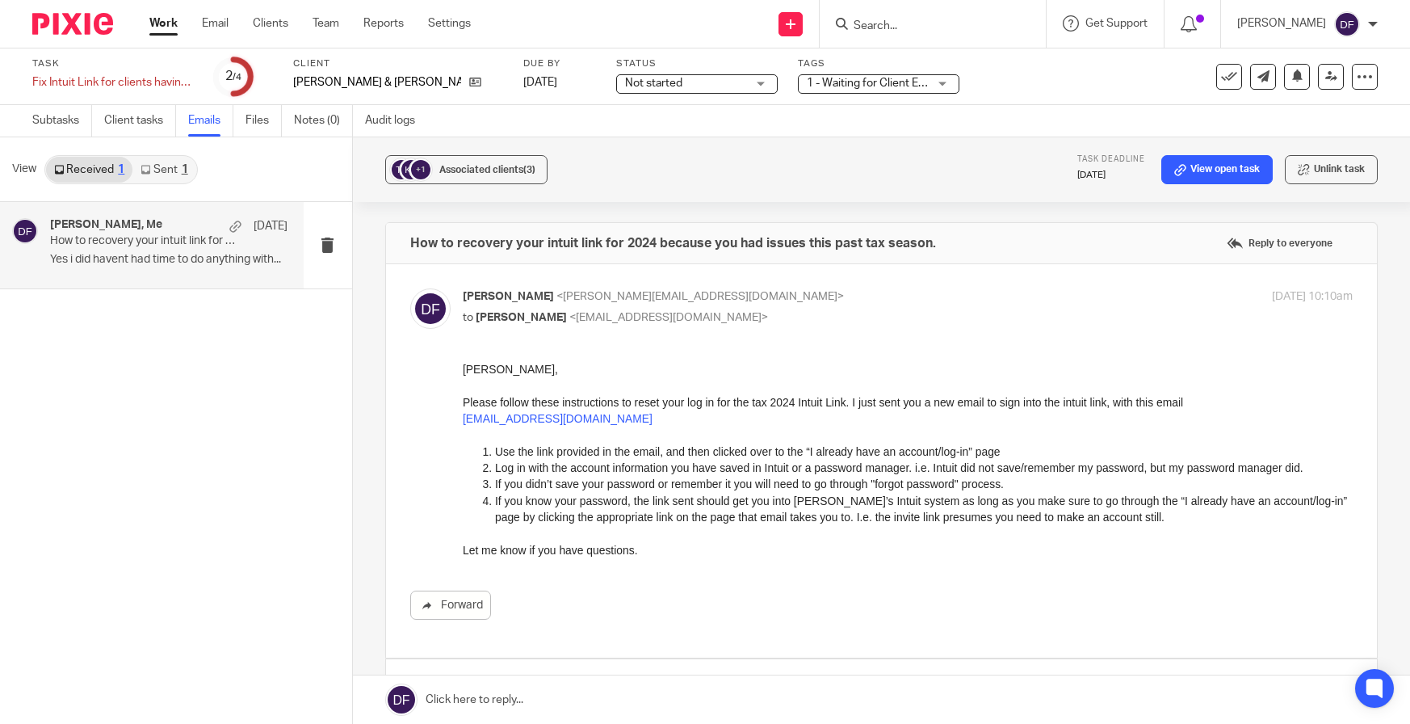
click at [1202, 69] on div "See template in use Advanced task editor Copy task Change schedule Delete" at bounding box center [1266, 77] width 225 height 26
click at [1221, 76] on icon at bounding box center [1229, 77] width 16 height 16
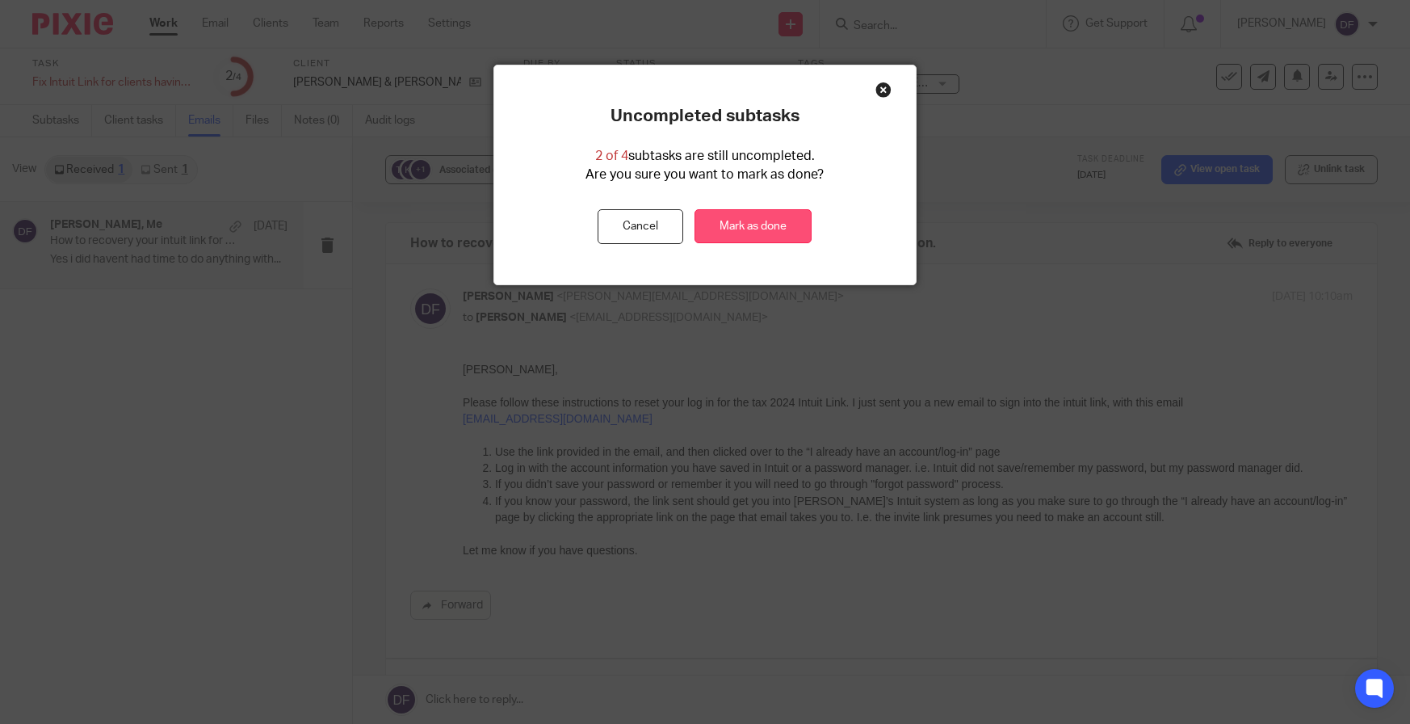
click at [778, 226] on link "Mark as done" at bounding box center [753, 226] width 117 height 35
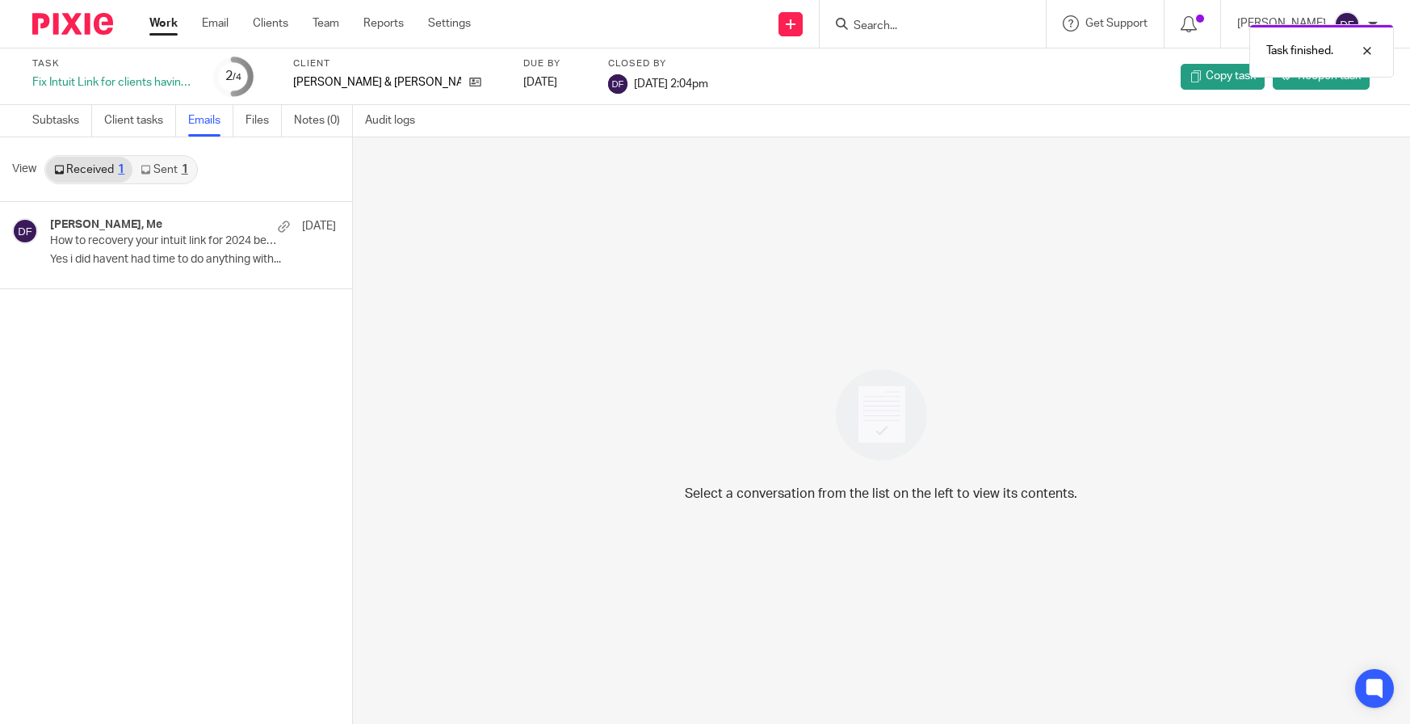
click at [162, 27] on link "Work" at bounding box center [163, 23] width 28 height 16
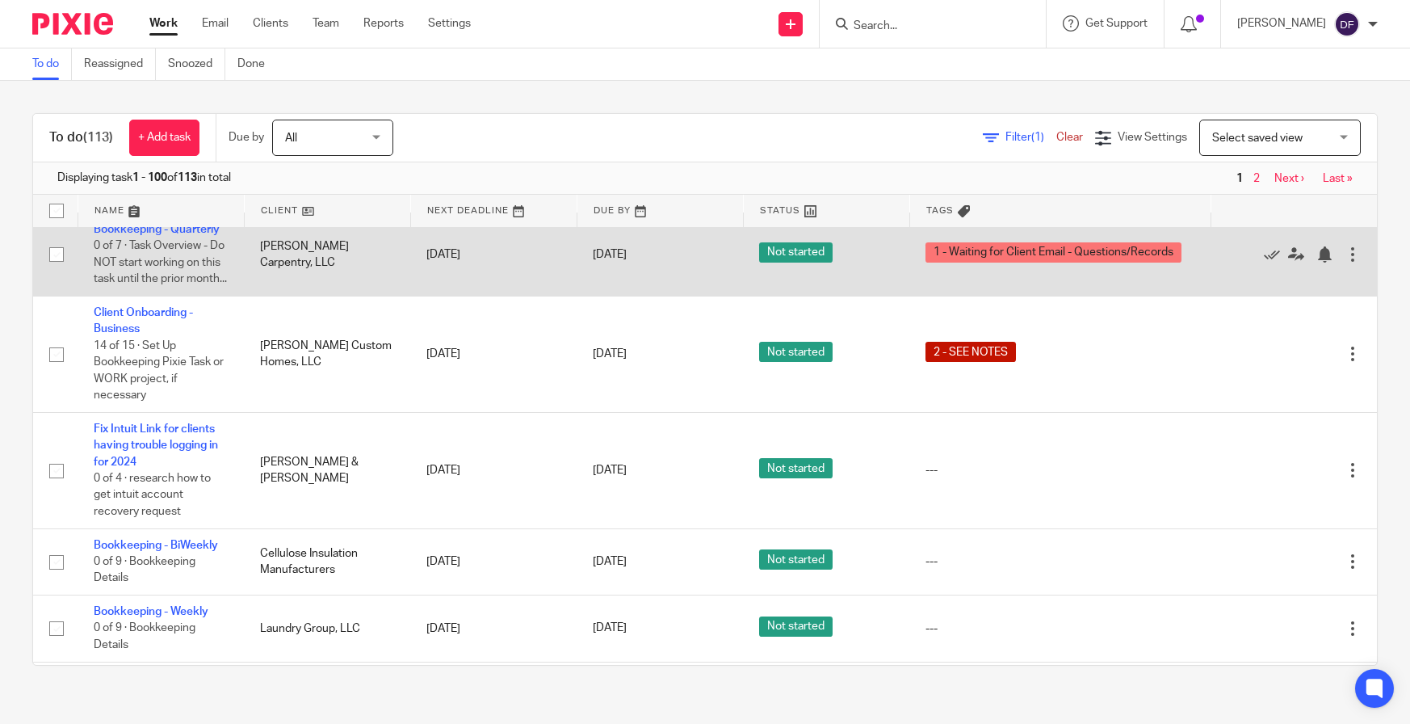
scroll to position [969, 0]
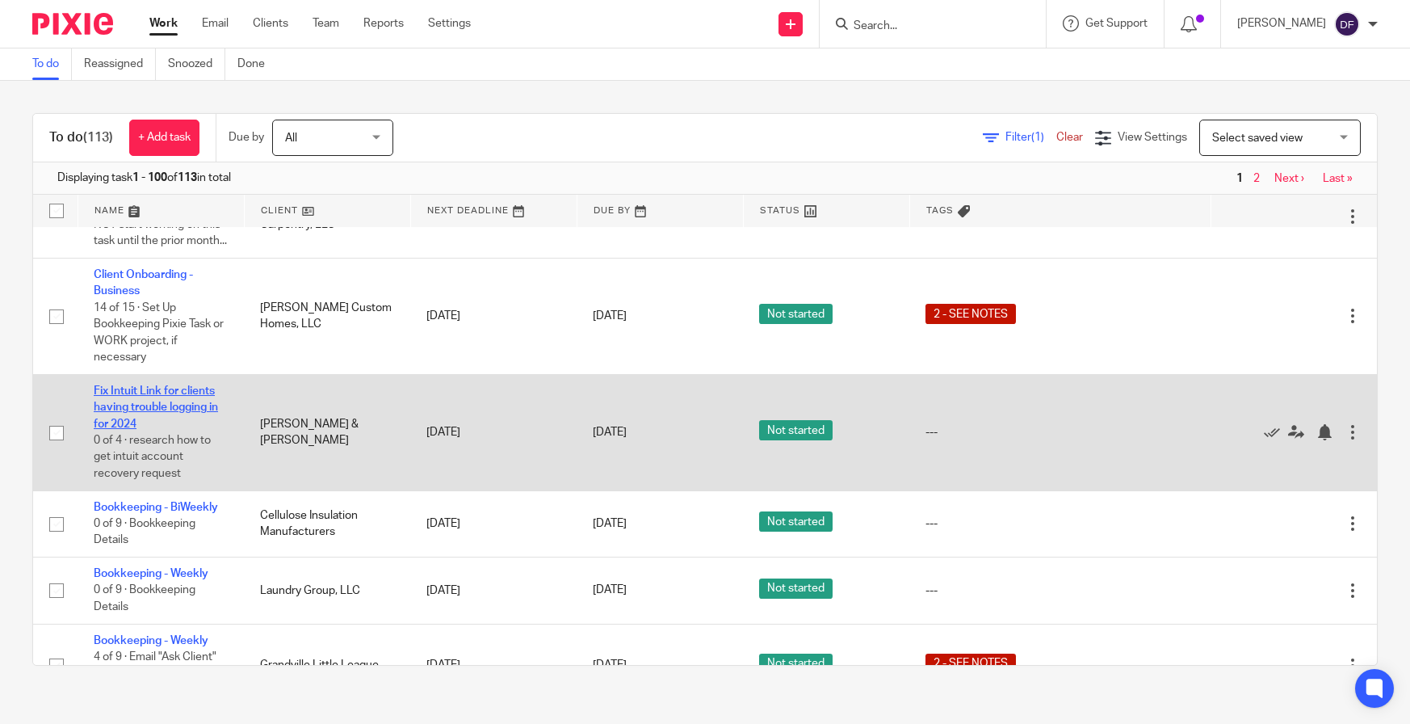
click at [126, 430] on link "Fix Intuit Link for clients having trouble logging in for 2024" at bounding box center [156, 407] width 124 height 44
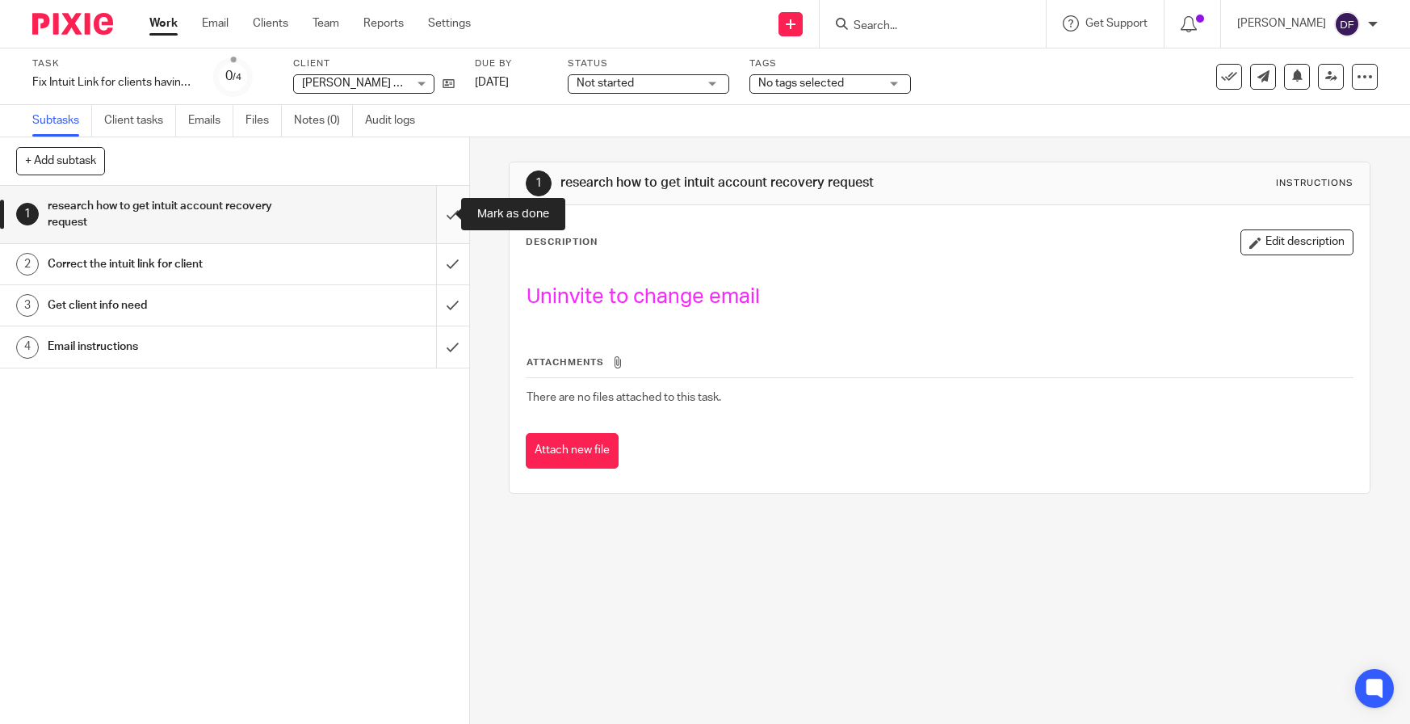
click at [442, 210] on input "submit" at bounding box center [234, 214] width 469 height 57
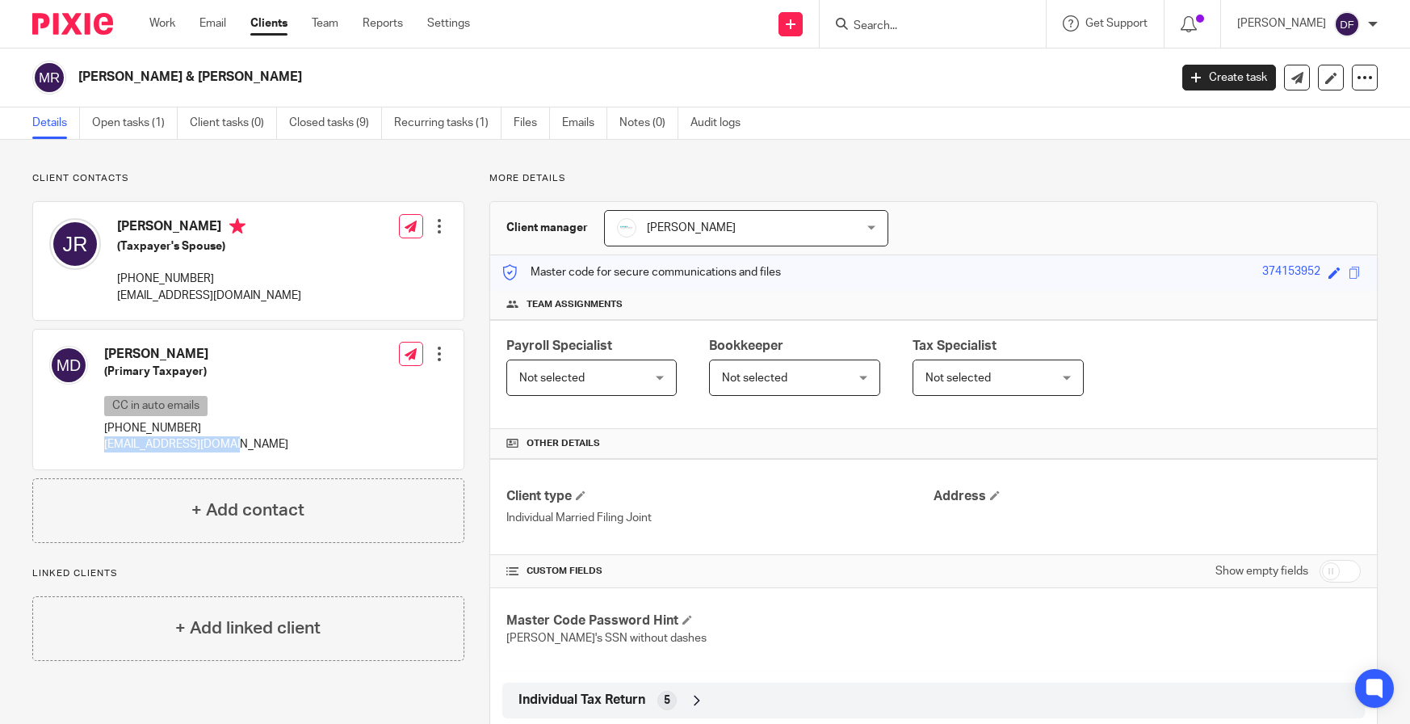
drag, startPoint x: 243, startPoint y: 446, endPoint x: 107, endPoint y: 448, distance: 135.7
click at [107, 448] on div "[PERSON_NAME] (Primary Taxpayer) CC in auto emails [PHONE_NUMBER] [EMAIL_ADDRES…" at bounding box center [248, 400] width 431 height 140
copy p "[EMAIL_ADDRESS][DOMAIN_NAME]"
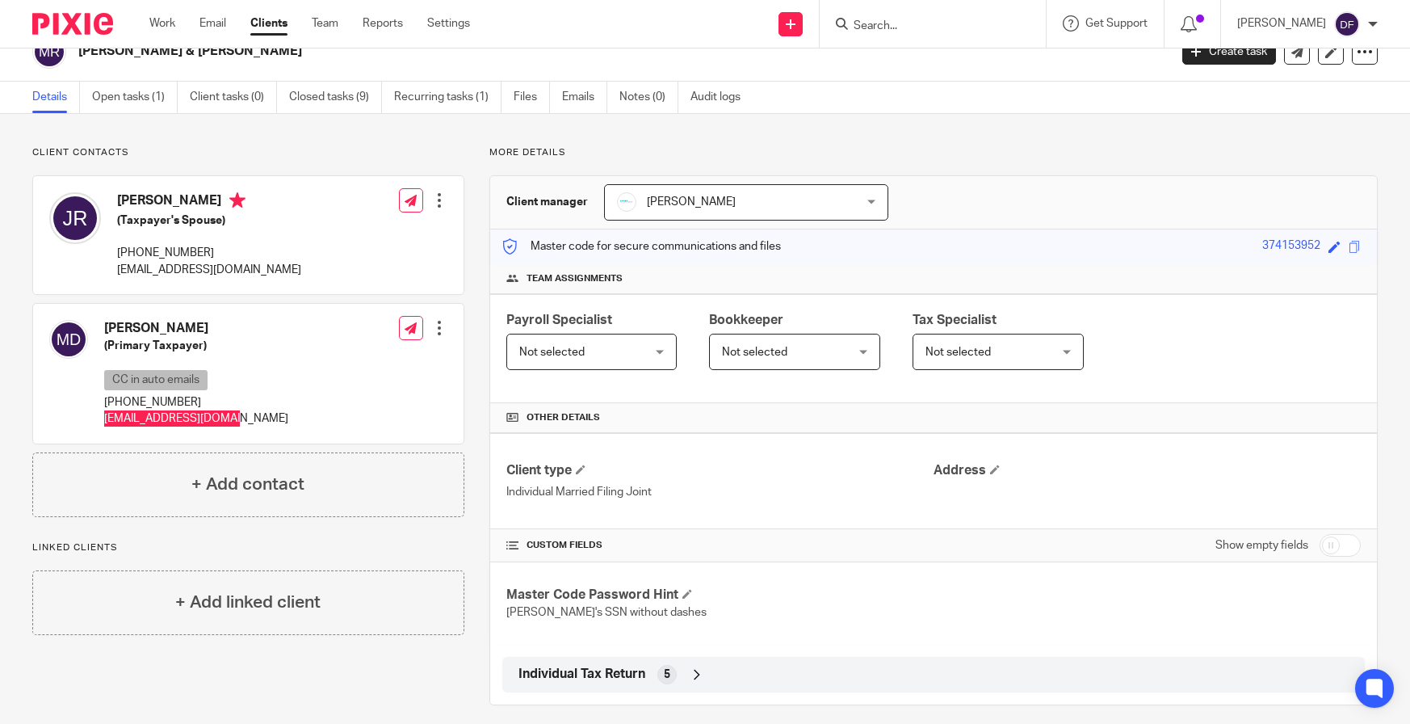
scroll to position [40, 0]
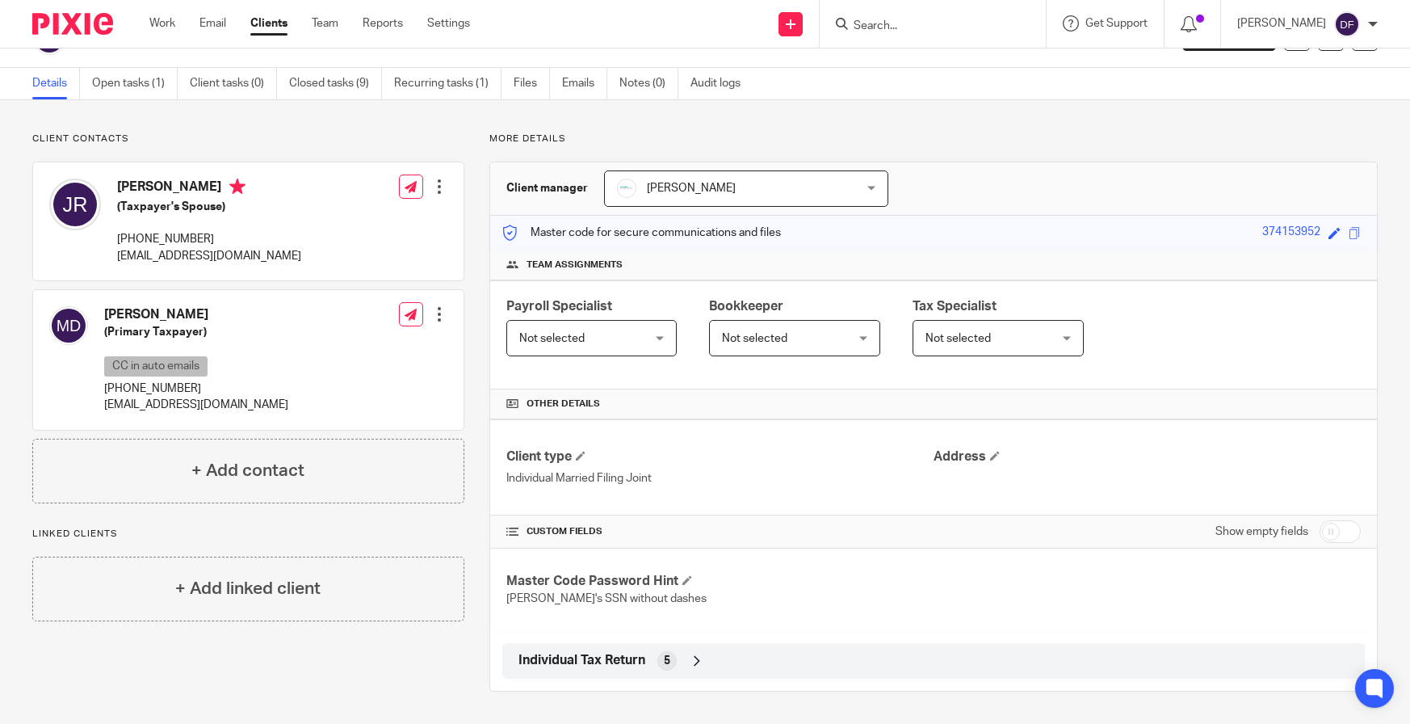
click at [321, 414] on div "[PERSON_NAME] (Primary Taxpayer) CC in auto emails [PHONE_NUMBER] [EMAIL_ADDRES…" at bounding box center [248, 360] width 431 height 140
drag, startPoint x: 275, startPoint y: 411, endPoint x: 107, endPoint y: 413, distance: 168.8
click at [107, 413] on div "[PERSON_NAME] (Primary Taxpayer) CC in auto emails [PHONE_NUMBER] [EMAIL_ADDRES…" at bounding box center [248, 360] width 431 height 140
copy p "[EMAIL_ADDRESS][DOMAIN_NAME]"
click at [112, 85] on link "Open tasks (1)" at bounding box center [135, 84] width 86 height 32
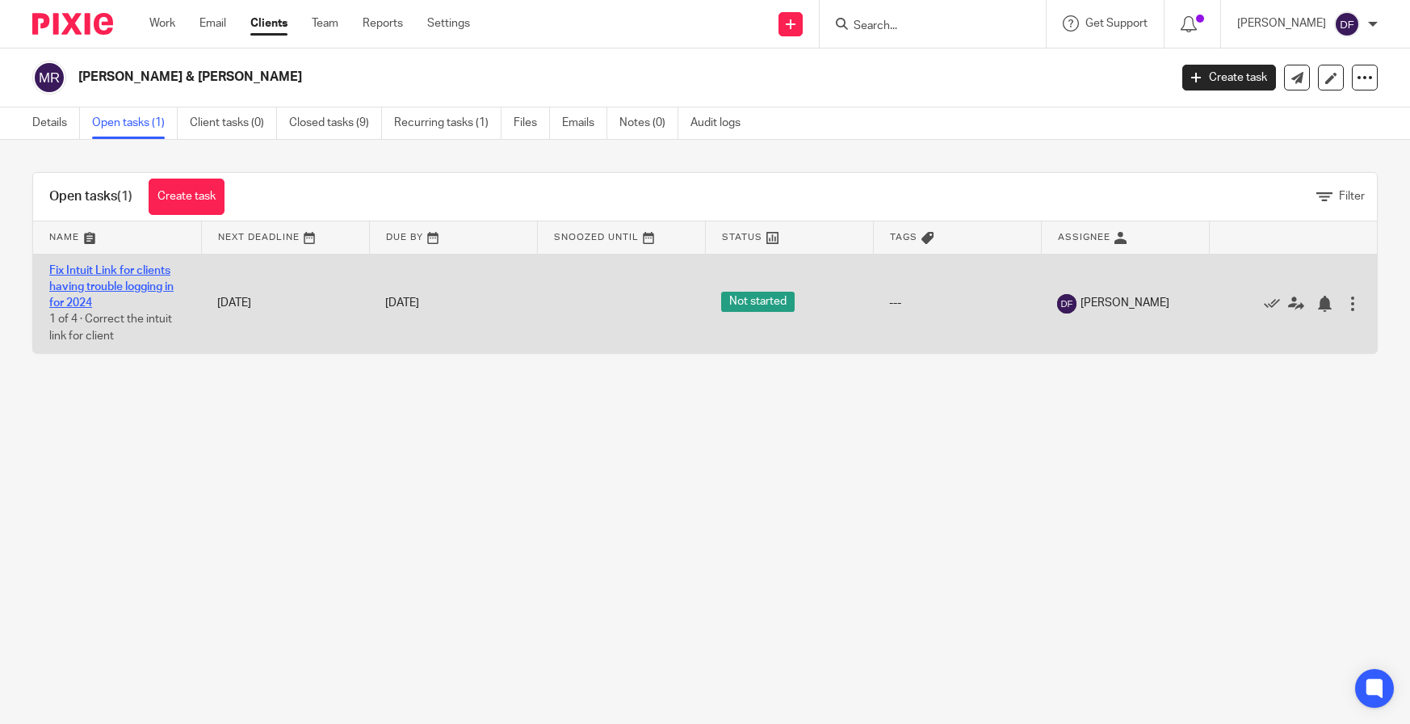
click at [88, 284] on link "Fix Intuit Link for clients having trouble logging in for 2024" at bounding box center [111, 287] width 124 height 44
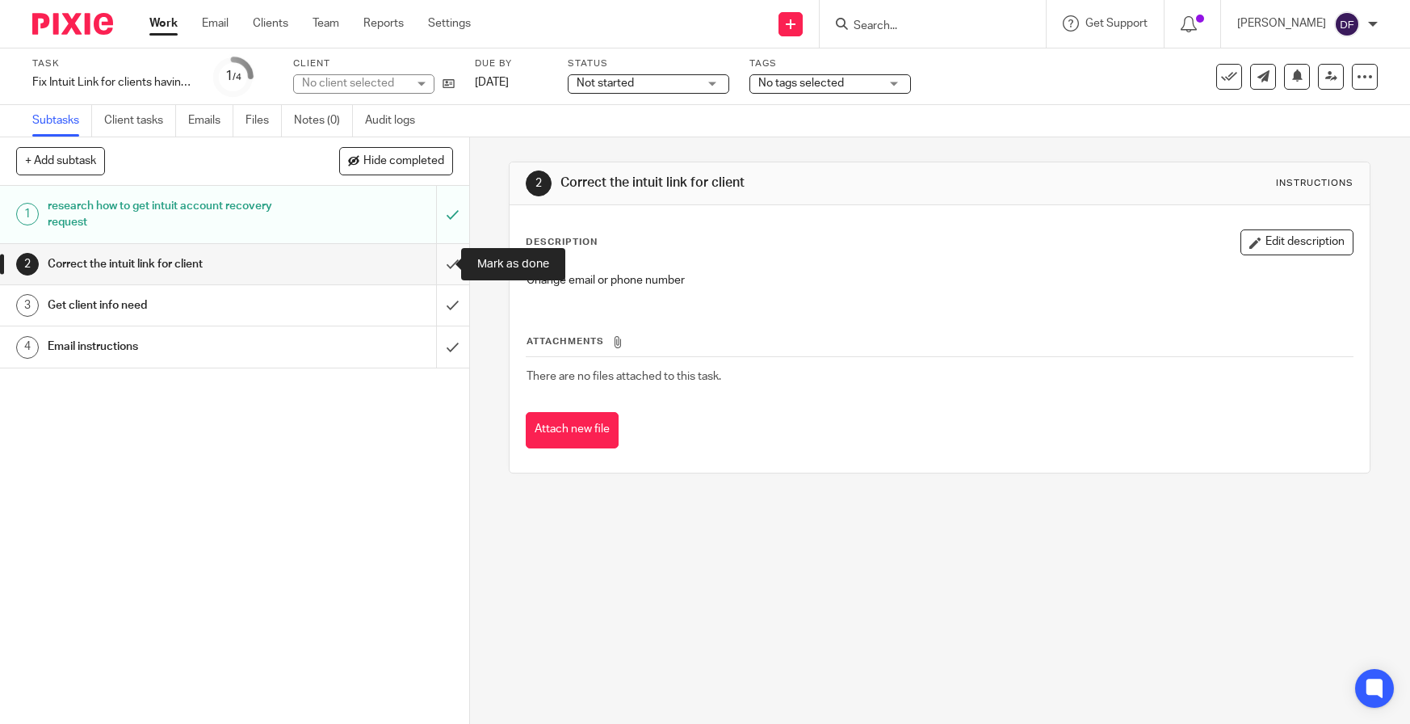
click at [435, 265] on input "submit" at bounding box center [234, 264] width 469 height 40
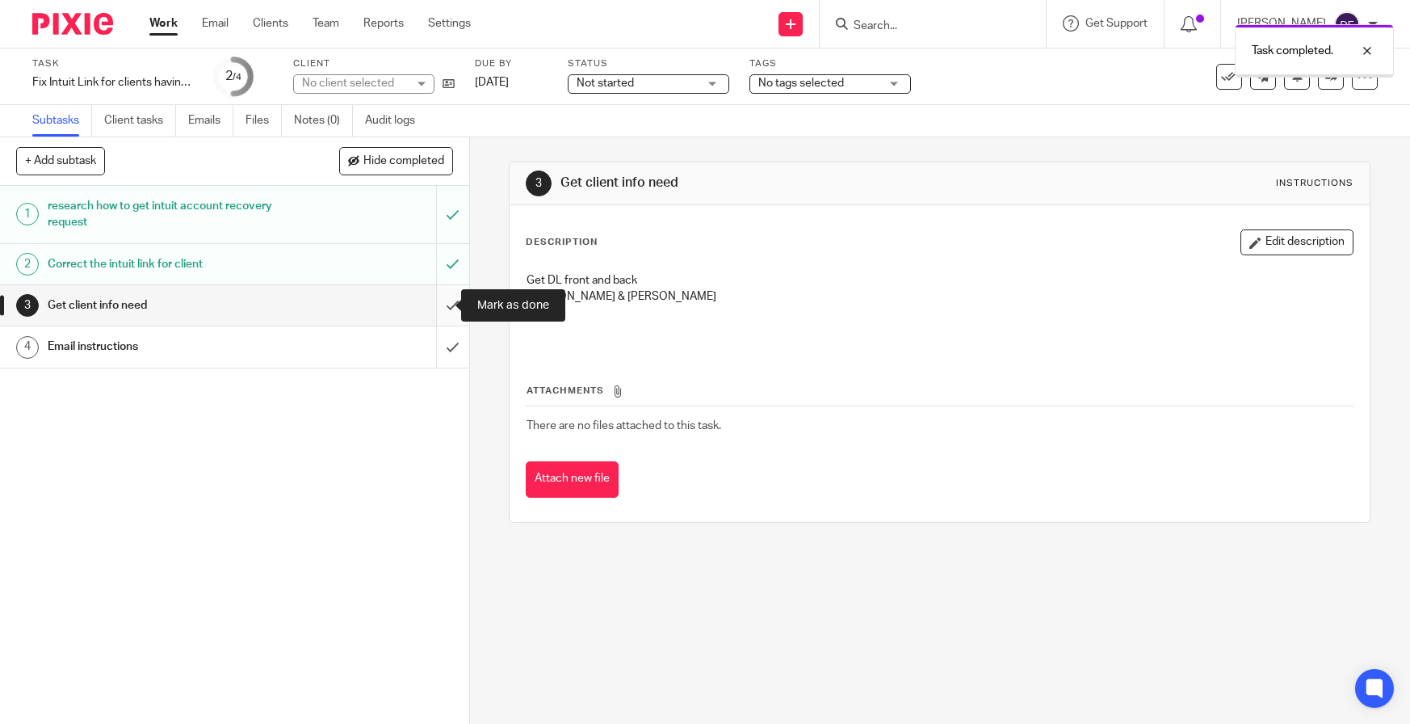
click at [431, 305] on input "submit" at bounding box center [234, 305] width 469 height 40
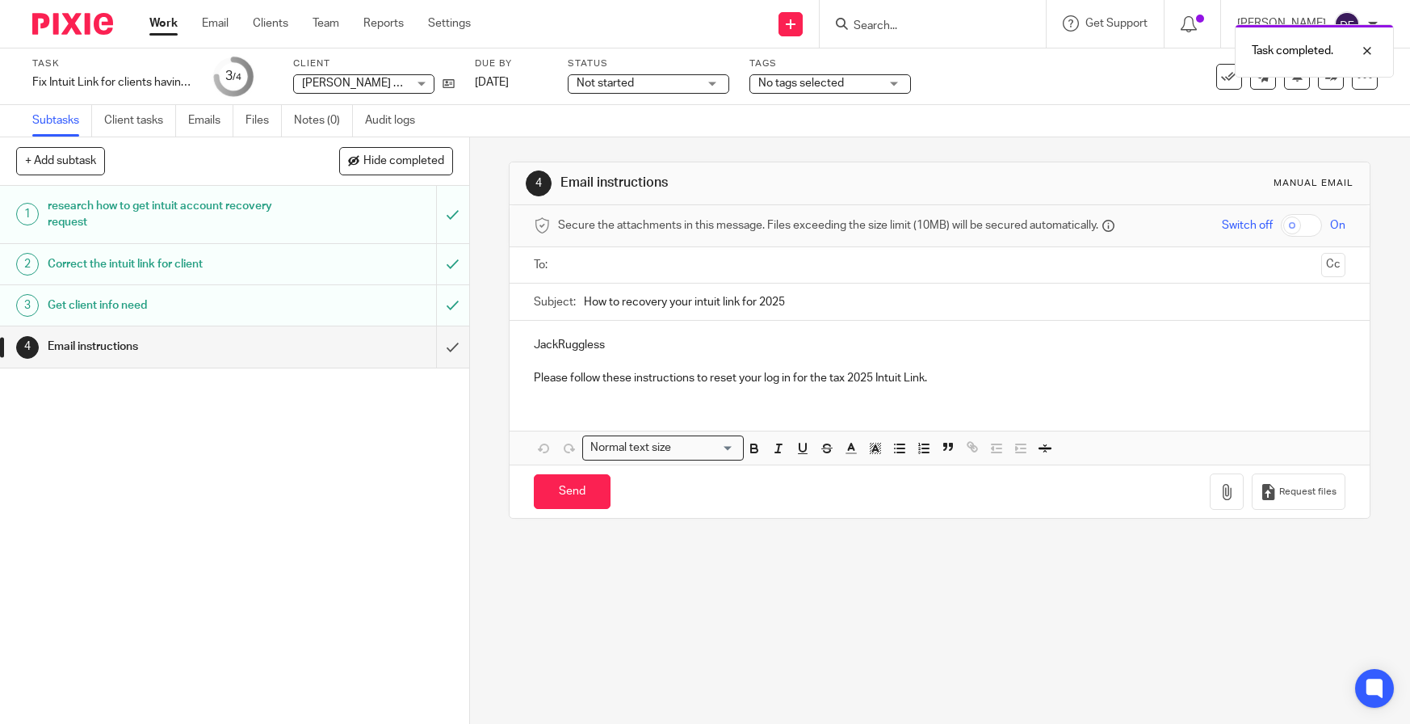
click at [310, 355] on div "Email instructions" at bounding box center [234, 346] width 372 height 24
click at [215, 115] on link "Emails" at bounding box center [210, 121] width 45 height 32
click at [590, 256] on input "text" at bounding box center [939, 265] width 751 height 19
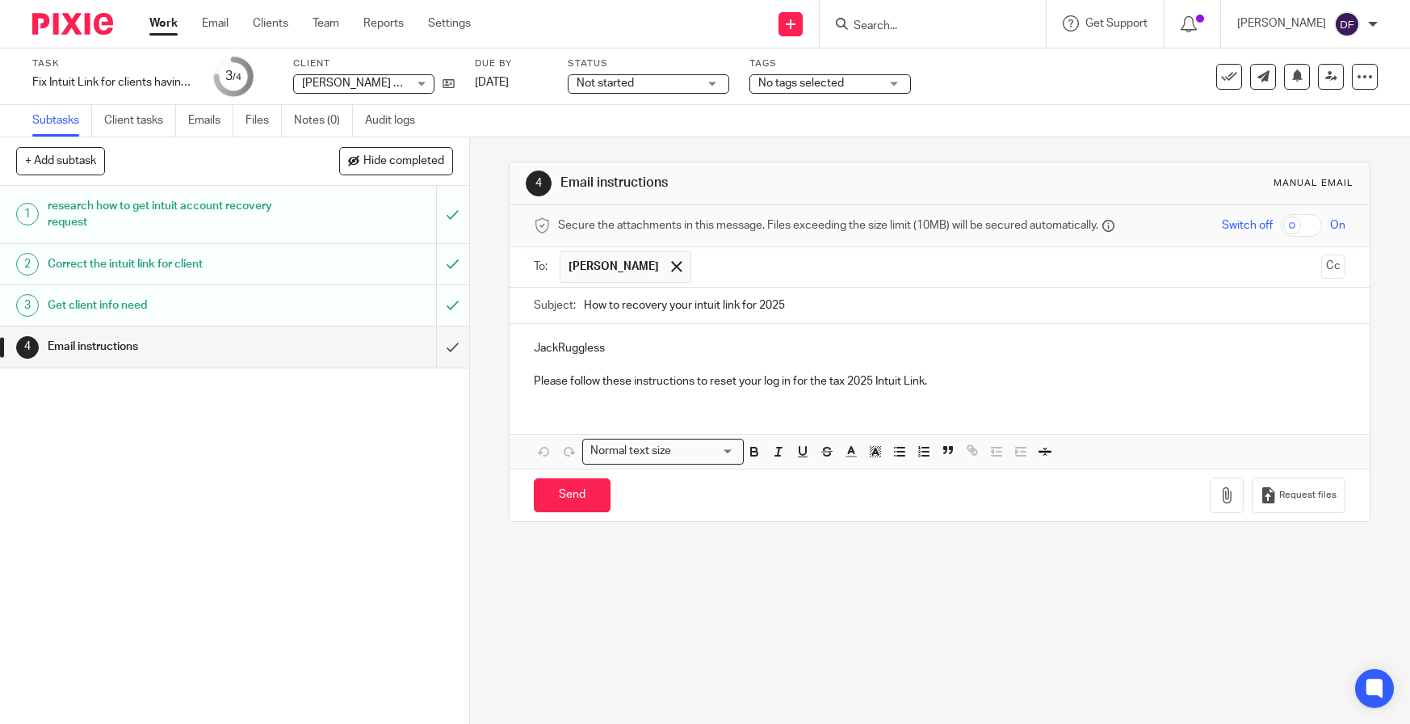
click at [713, 258] on input "text" at bounding box center [1008, 267] width 616 height 32
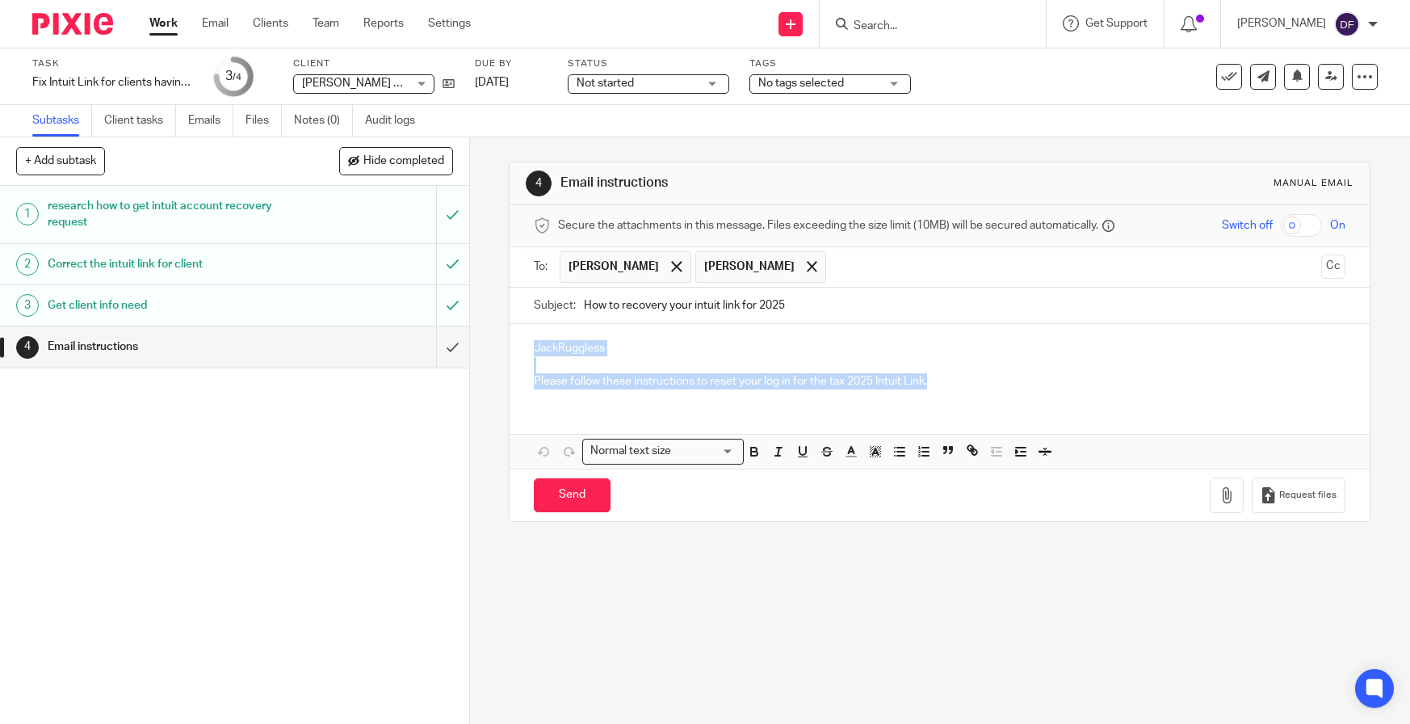
drag, startPoint x: 943, startPoint y: 385, endPoint x: 515, endPoint y: 340, distance: 430.5
click at [515, 340] on div "JackRuggless Please follow these instructions to reset your log in for the tax …" at bounding box center [940, 363] width 860 height 78
click at [645, 344] on p "JackRuggless" at bounding box center [940, 348] width 812 height 16
drag, startPoint x: 624, startPoint y: 340, endPoint x: 480, endPoint y: 340, distance: 144.6
click at [480, 340] on div "4 Email instructions Manual email Secure the attachments in this message. Files…" at bounding box center [940, 430] width 940 height 586
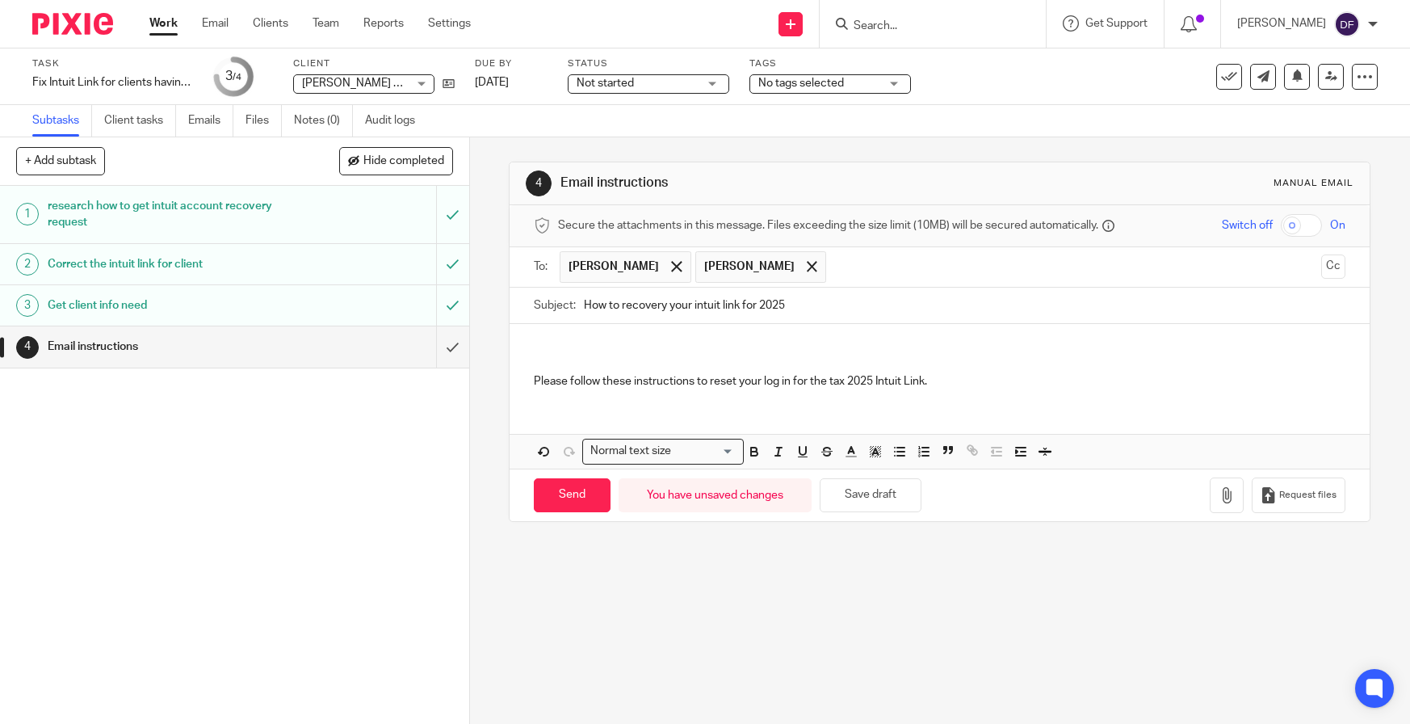
click at [976, 373] on p "Please follow these instructions to reset your log in for the tax 2025 Intuit L…" at bounding box center [940, 381] width 812 height 16
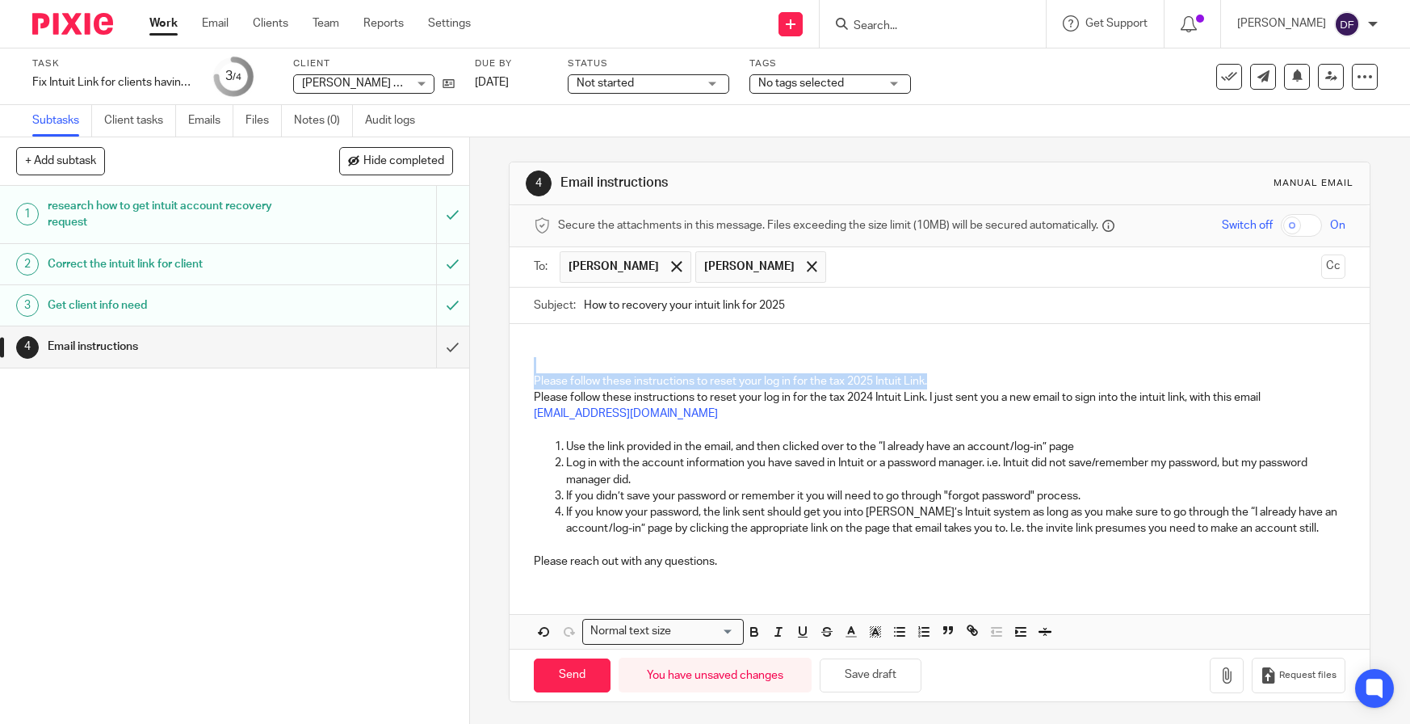
drag, startPoint x: 847, startPoint y: 380, endPoint x: 500, endPoint y: 372, distance: 347.4
click at [500, 372] on div "4 Email instructions Manual email Secure the attachments in this message. Files…" at bounding box center [940, 430] width 940 height 586
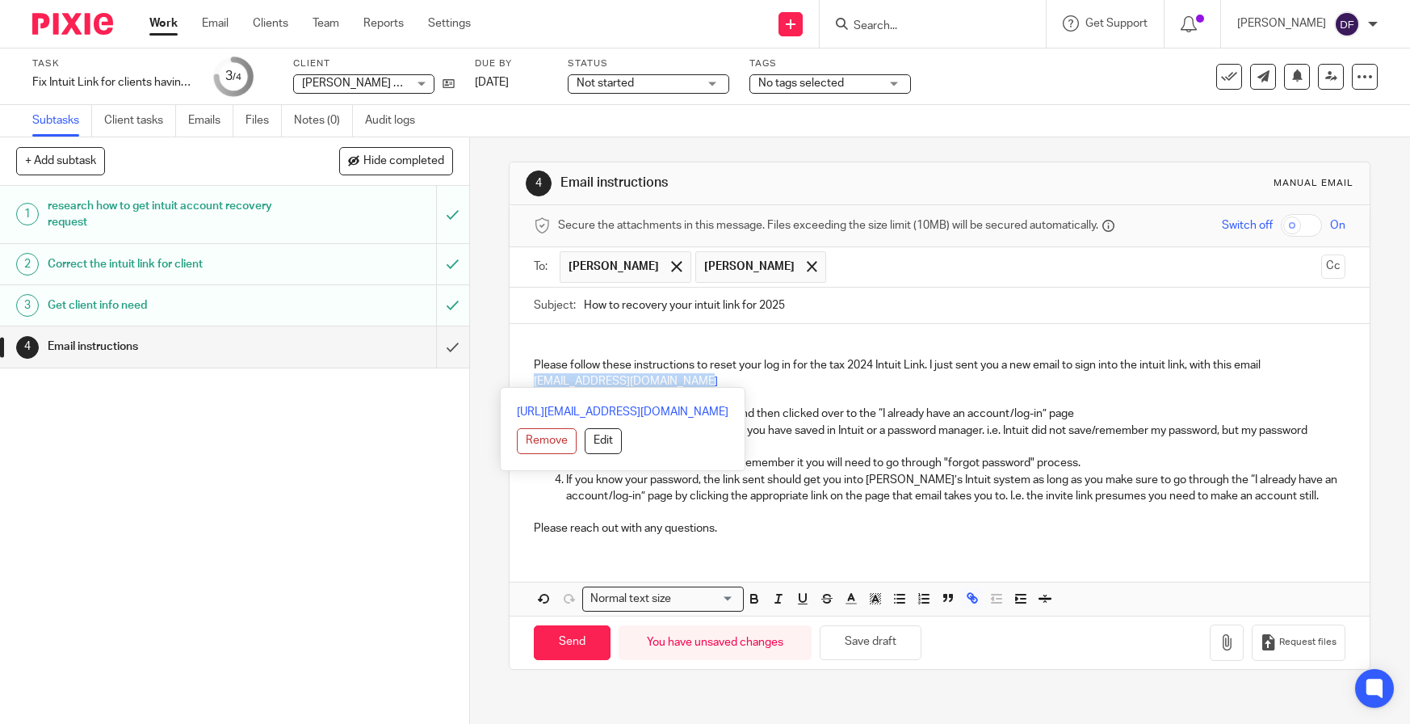
drag, startPoint x: 694, startPoint y: 379, endPoint x: 503, endPoint y: 387, distance: 190.8
click at [503, 387] on div "4 Email instructions Manual email Secure the attachments in this message. Files…" at bounding box center [940, 430] width 940 height 586
click at [712, 373] on p "miranda95lorenz@hotmail.com" at bounding box center [940, 381] width 812 height 16
drag, startPoint x: 706, startPoint y: 380, endPoint x: 512, endPoint y: 385, distance: 193.9
click at [512, 385] on div "Please follow these instructions to reset your log in for the tax 2024 Intuit L…" at bounding box center [940, 436] width 860 height 225
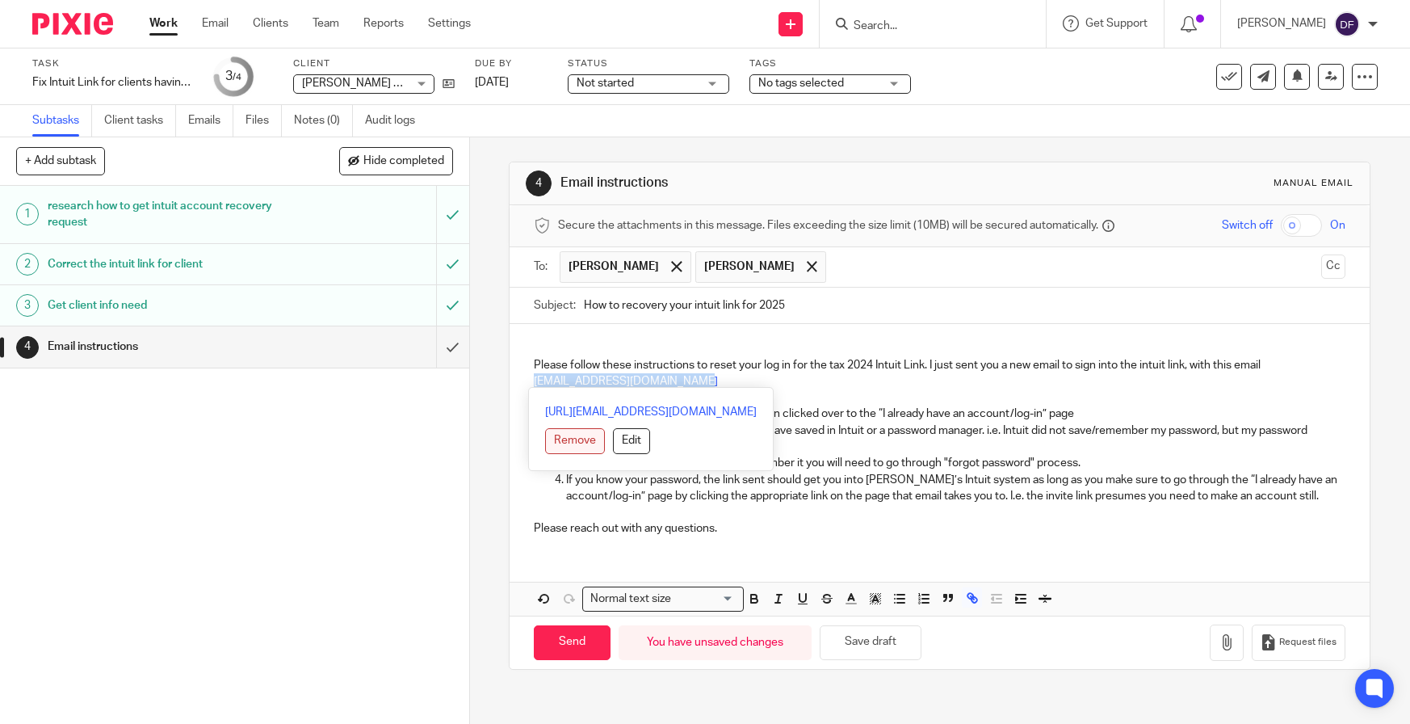
click at [581, 436] on button "Remove" at bounding box center [575, 441] width 60 height 26
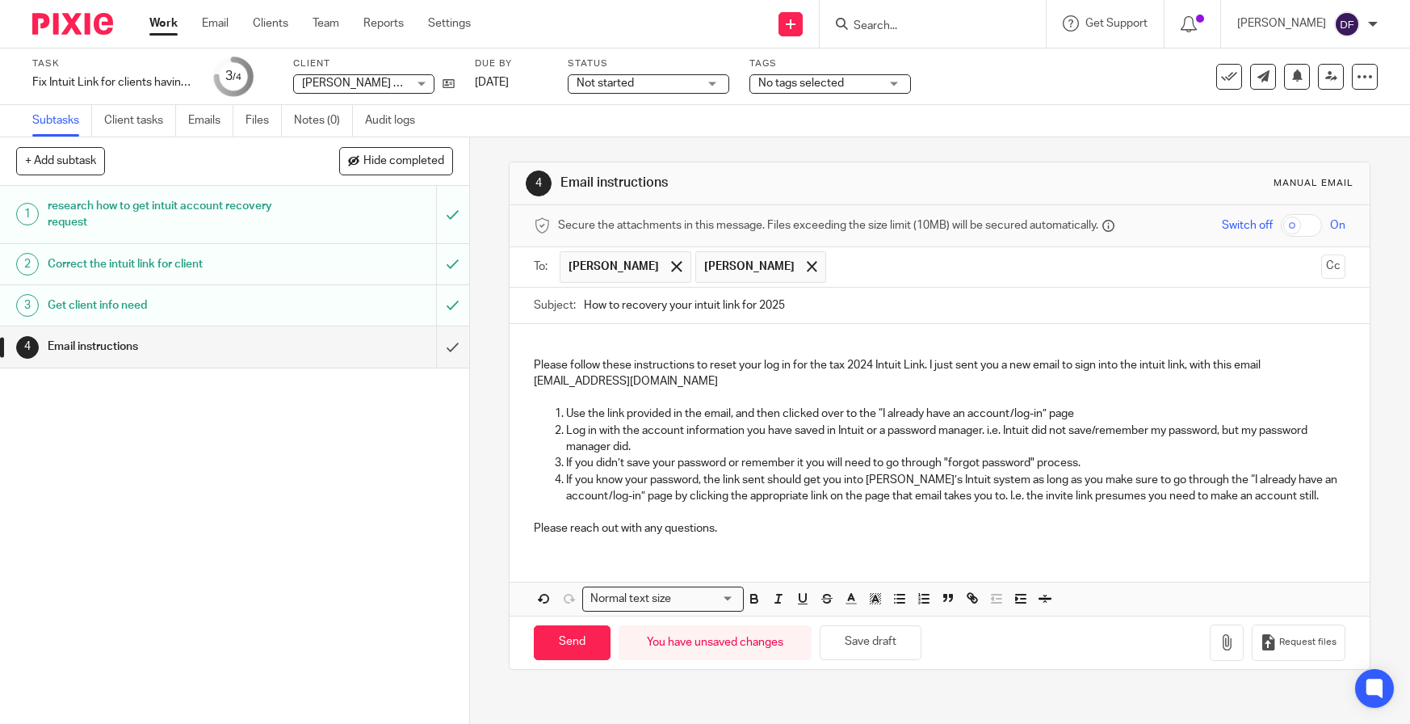
click at [706, 384] on p "miranda95lorenz@hotmail.com" at bounding box center [940, 381] width 812 height 16
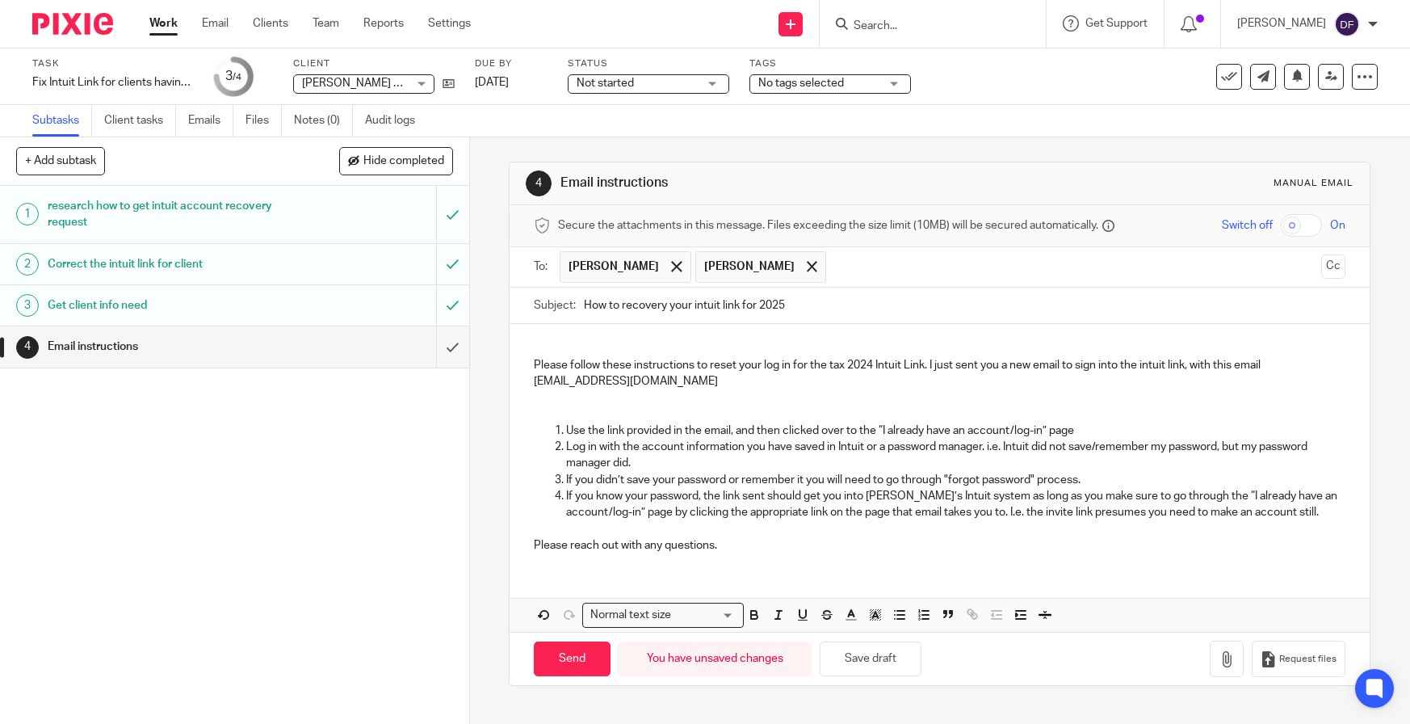
click at [553, 395] on p at bounding box center [940, 397] width 812 height 16
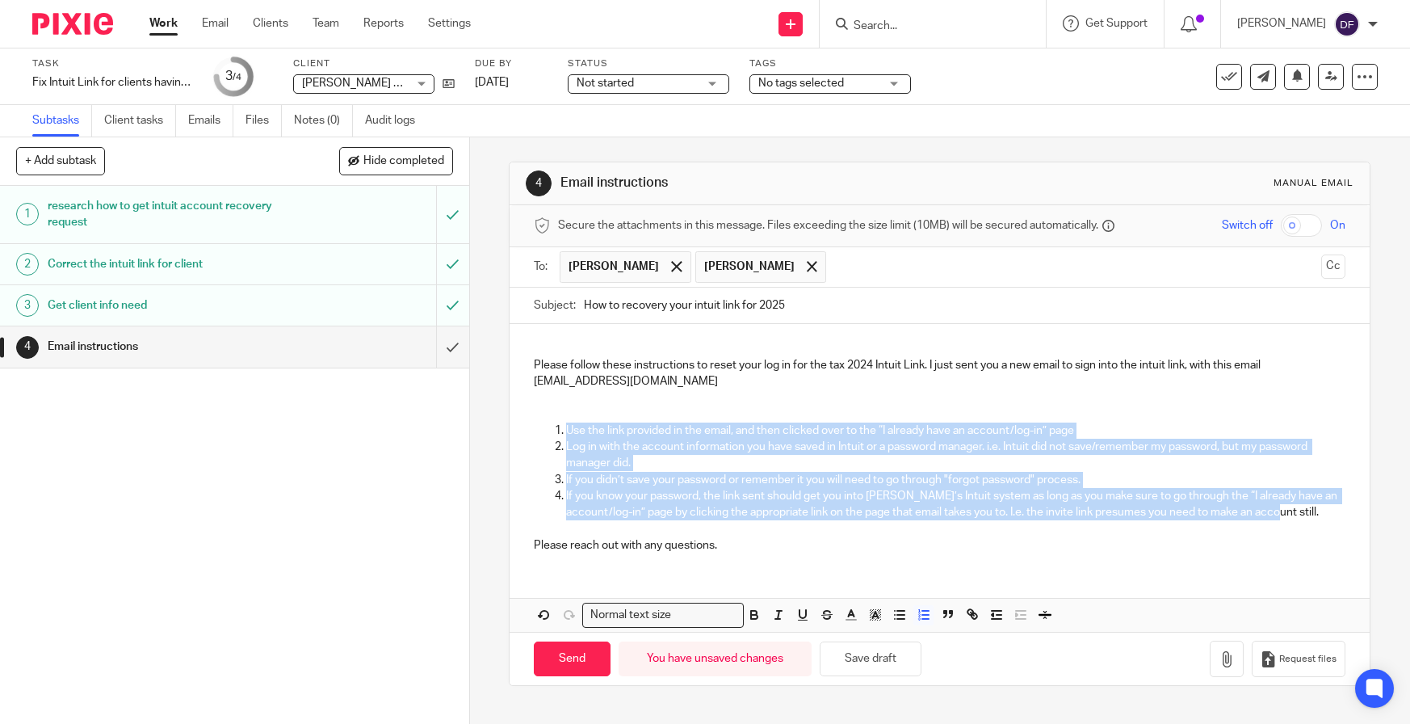
drag, startPoint x: 1325, startPoint y: 506, endPoint x: 504, endPoint y: 425, distance: 824.8
click at [509, 425] on div "4 Email instructions Manual email Secure the attachments in this message. Files…" at bounding box center [940, 424] width 862 height 524
copy ol "Use the link provided in the email, and then clicked over to the “I already hav…"
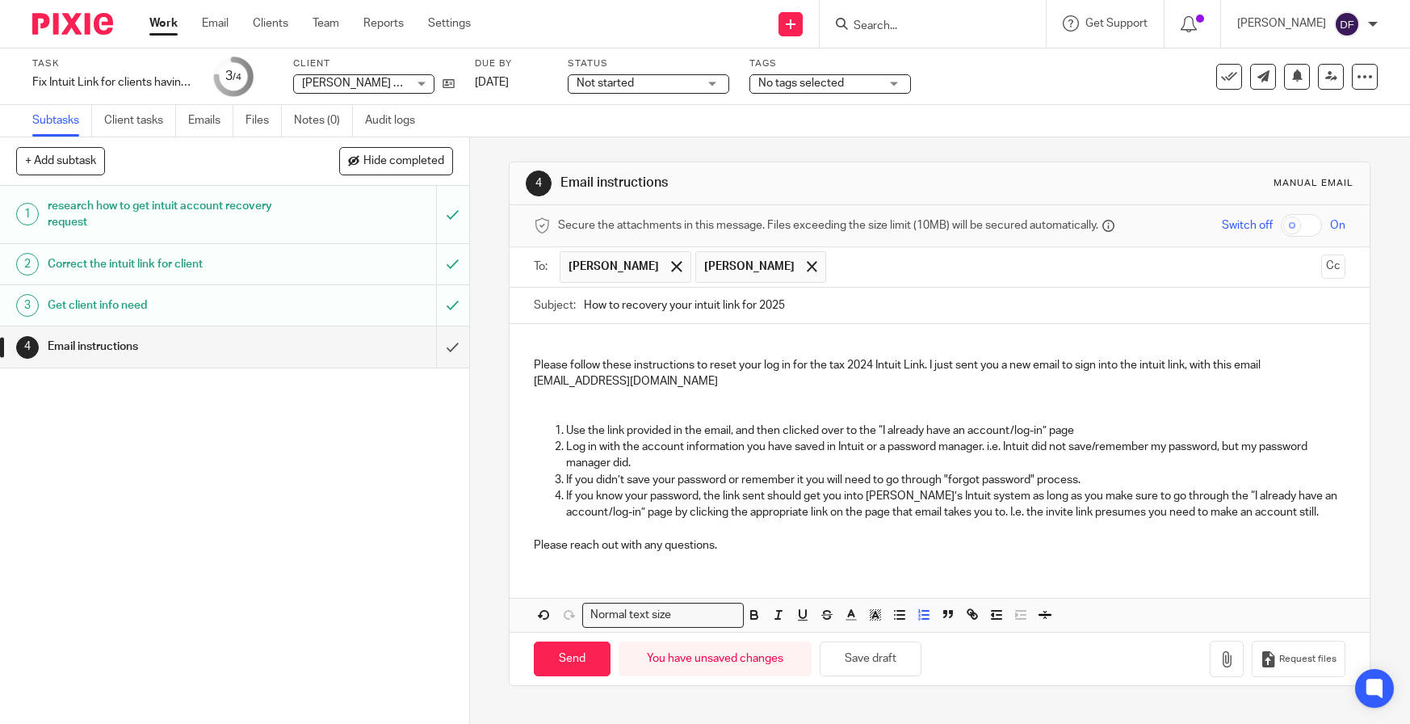
click at [855, 386] on p "cathero962@gmail.com" at bounding box center [940, 381] width 812 height 16
click at [889, 662] on button "Save draft" at bounding box center [871, 658] width 102 height 35
click at [555, 661] on input "Send" at bounding box center [572, 658] width 77 height 35
type input "Sent"
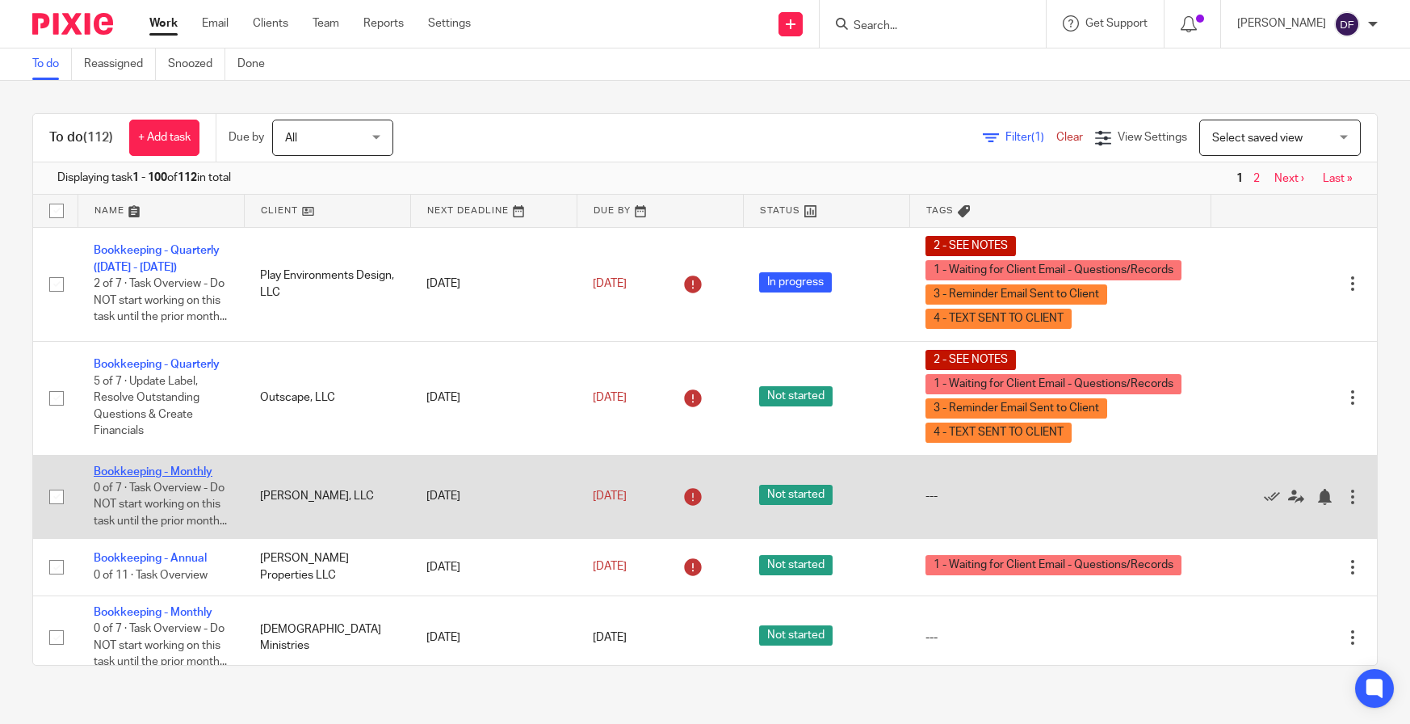
click at [175, 469] on link "Bookkeeping - Monthly" at bounding box center [153, 471] width 119 height 11
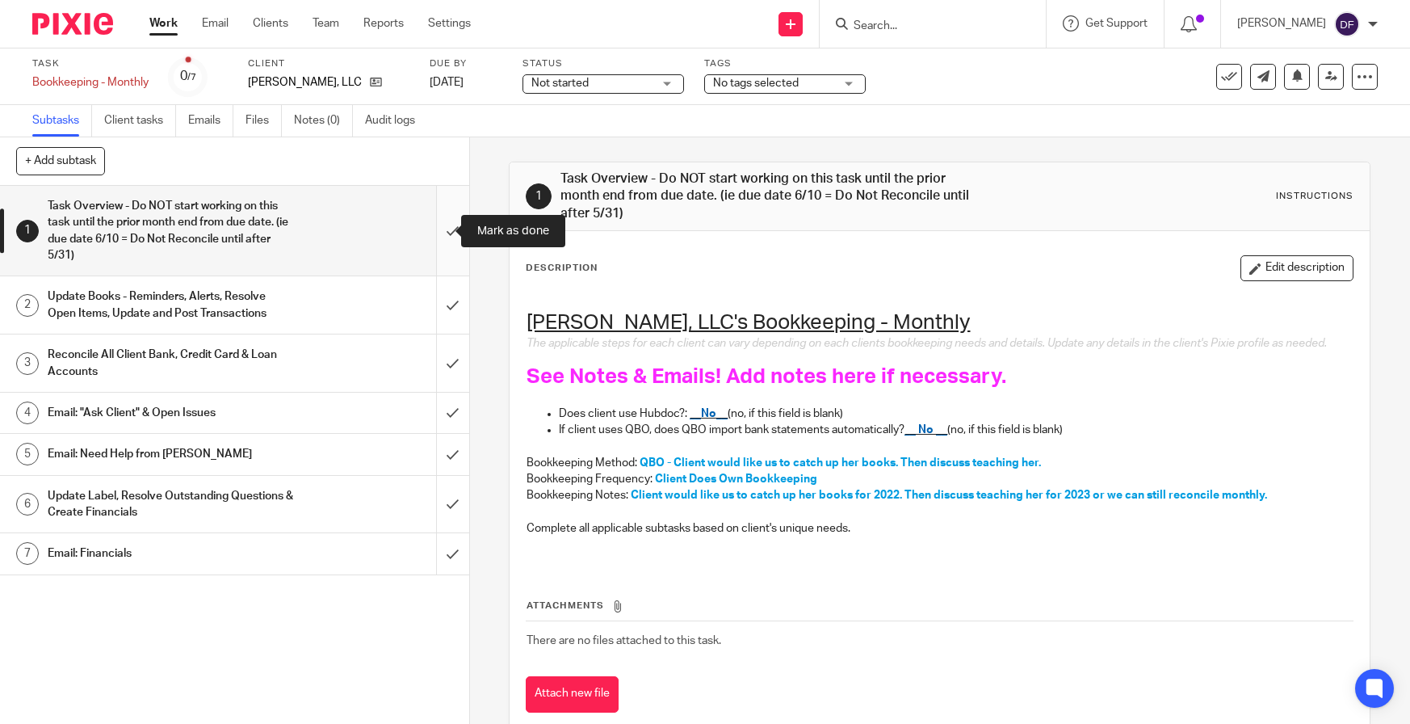
click at [440, 229] on input "submit" at bounding box center [234, 231] width 469 height 90
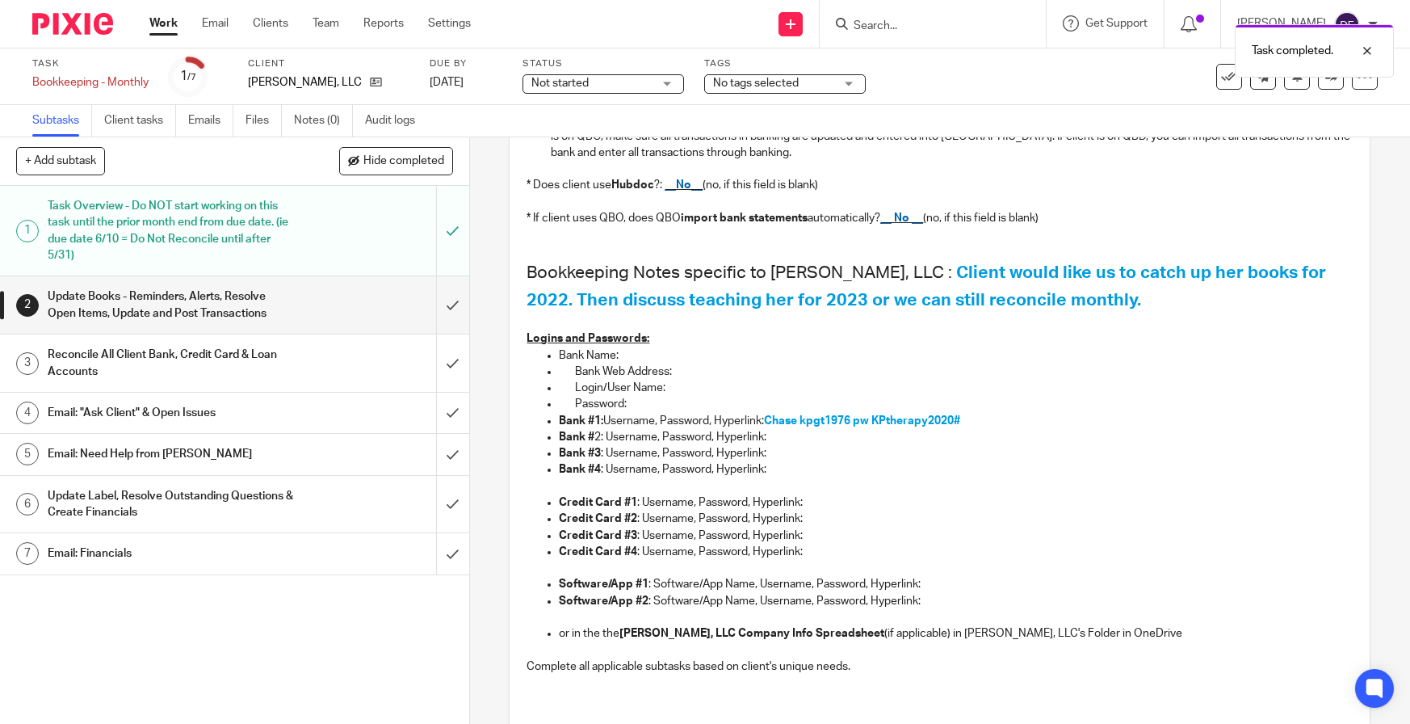
scroll to position [323, 0]
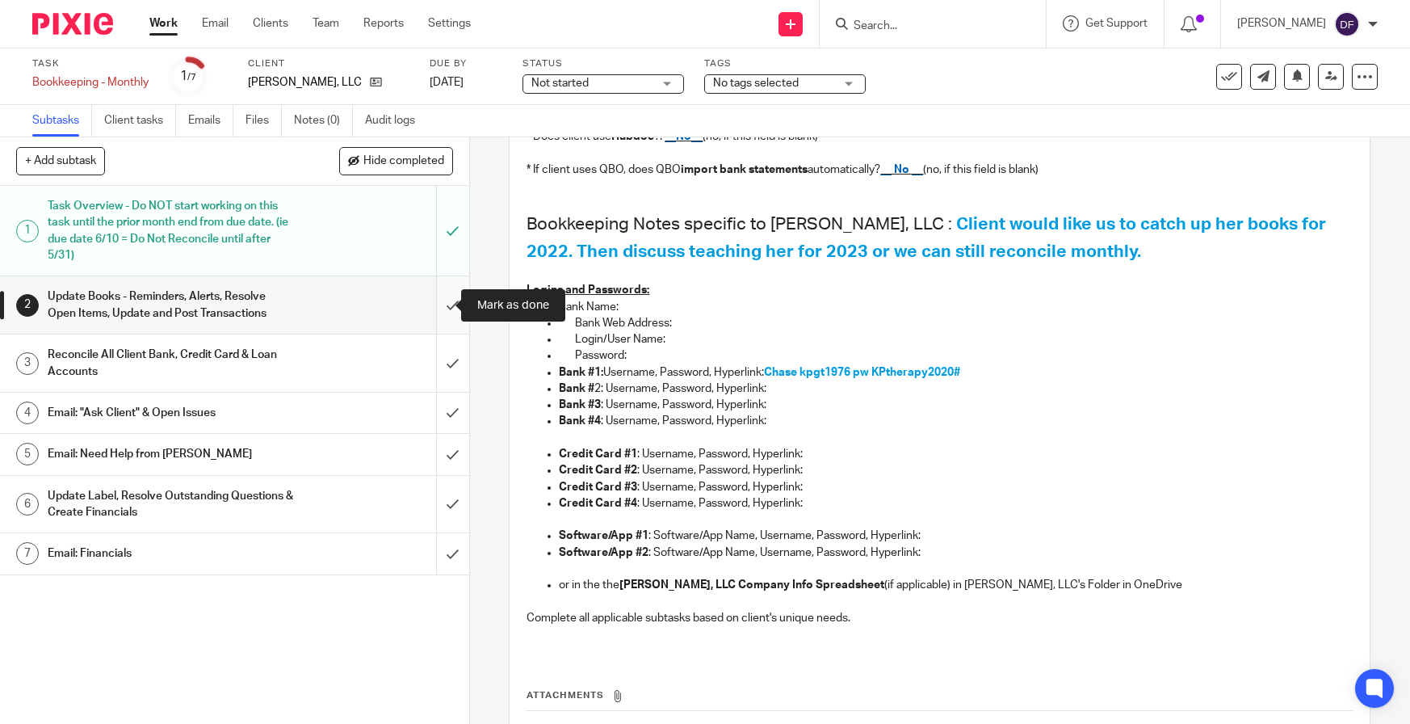
click at [441, 300] on input "submit" at bounding box center [234, 304] width 469 height 57
click at [435, 347] on input "submit" at bounding box center [234, 362] width 469 height 57
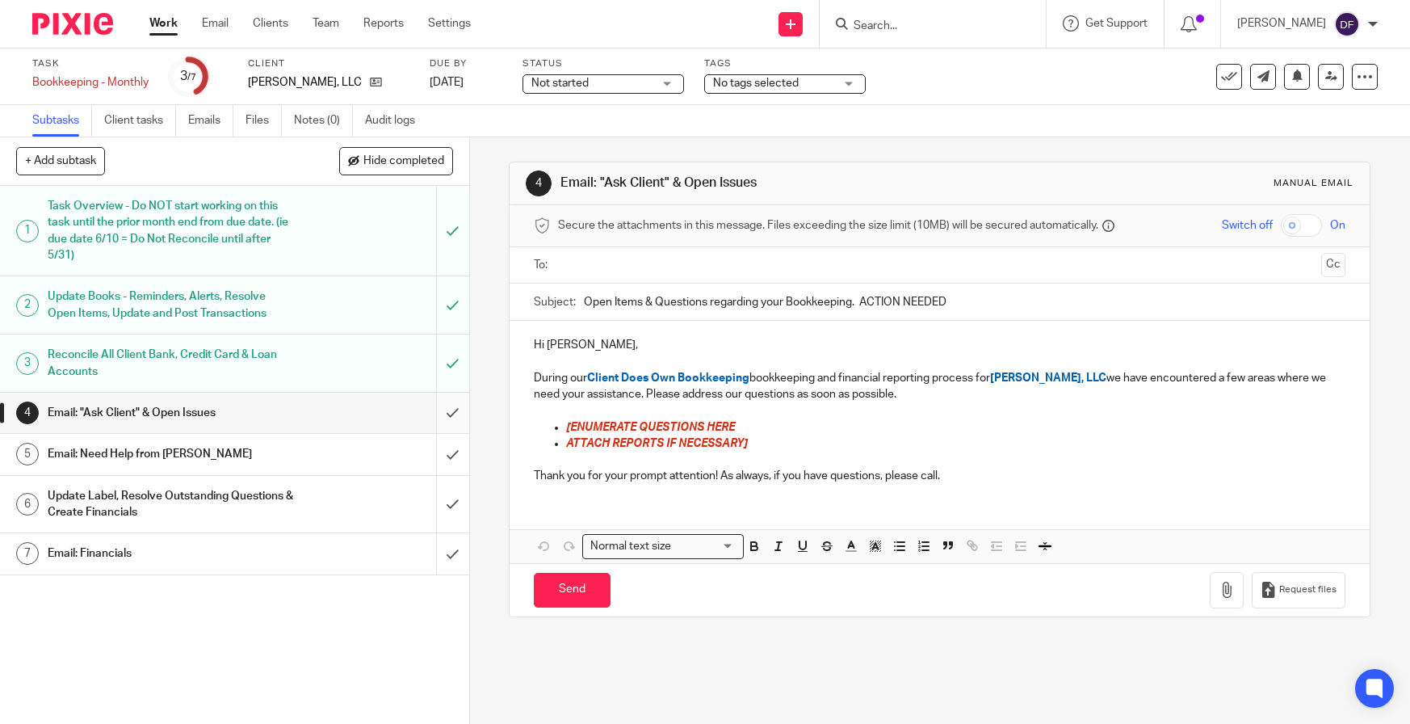
click at [439, 404] on input "submit" at bounding box center [234, 413] width 469 height 40
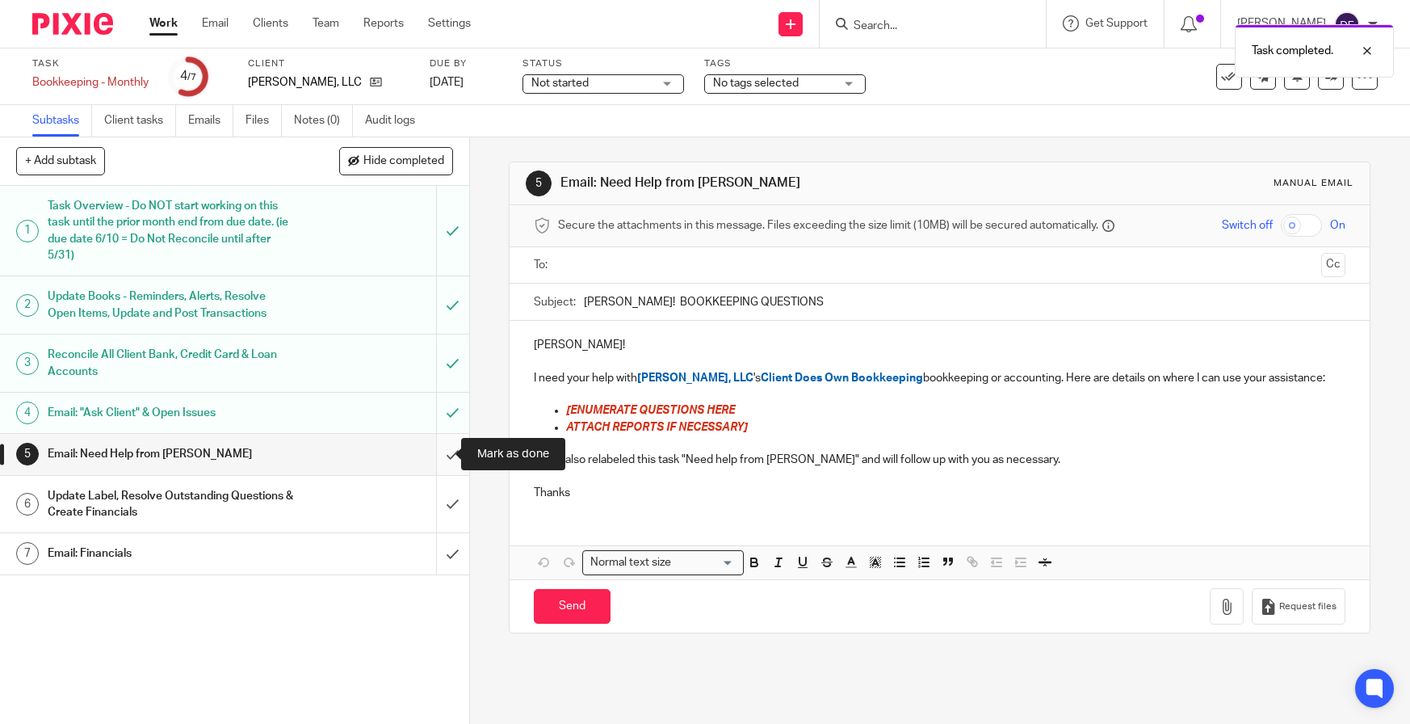
click at [440, 453] on input "submit" at bounding box center [234, 454] width 469 height 40
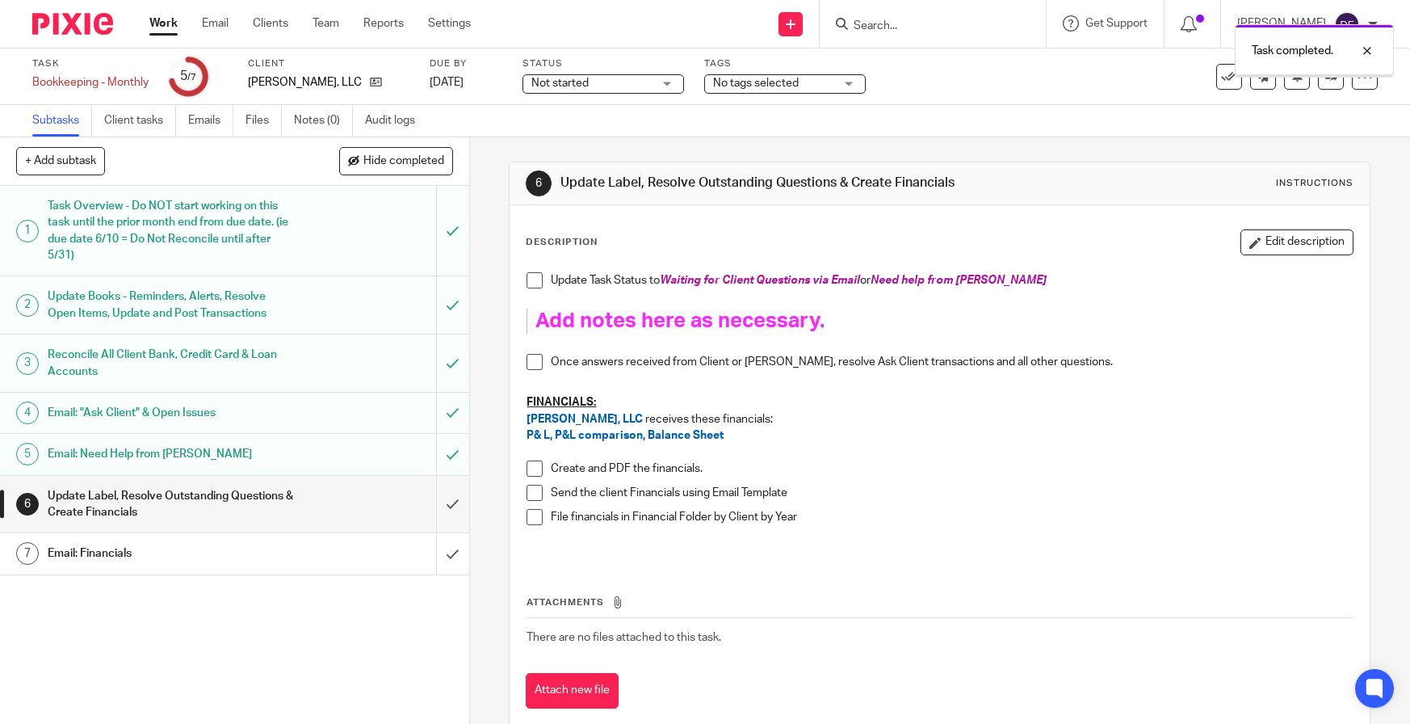
click at [434, 497] on input "submit" at bounding box center [234, 504] width 469 height 57
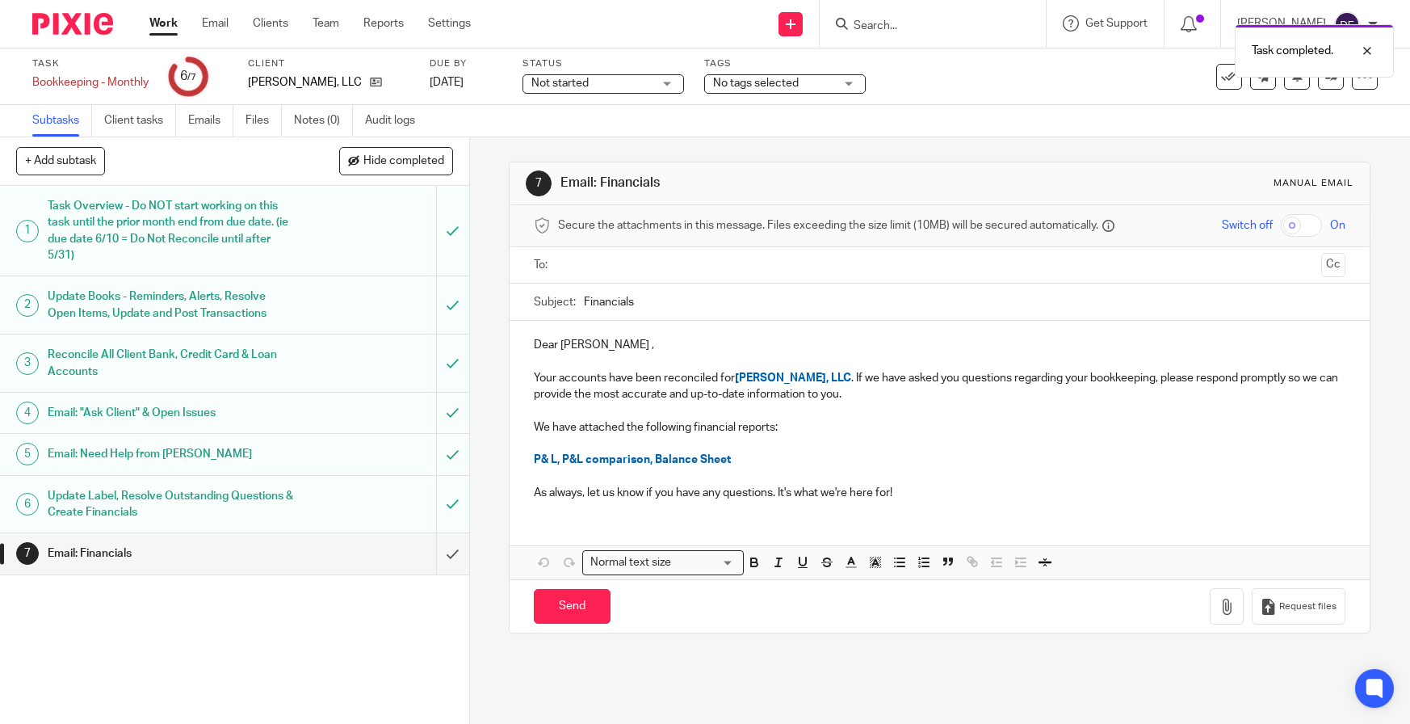
click at [623, 267] on input "text" at bounding box center [939, 265] width 751 height 19
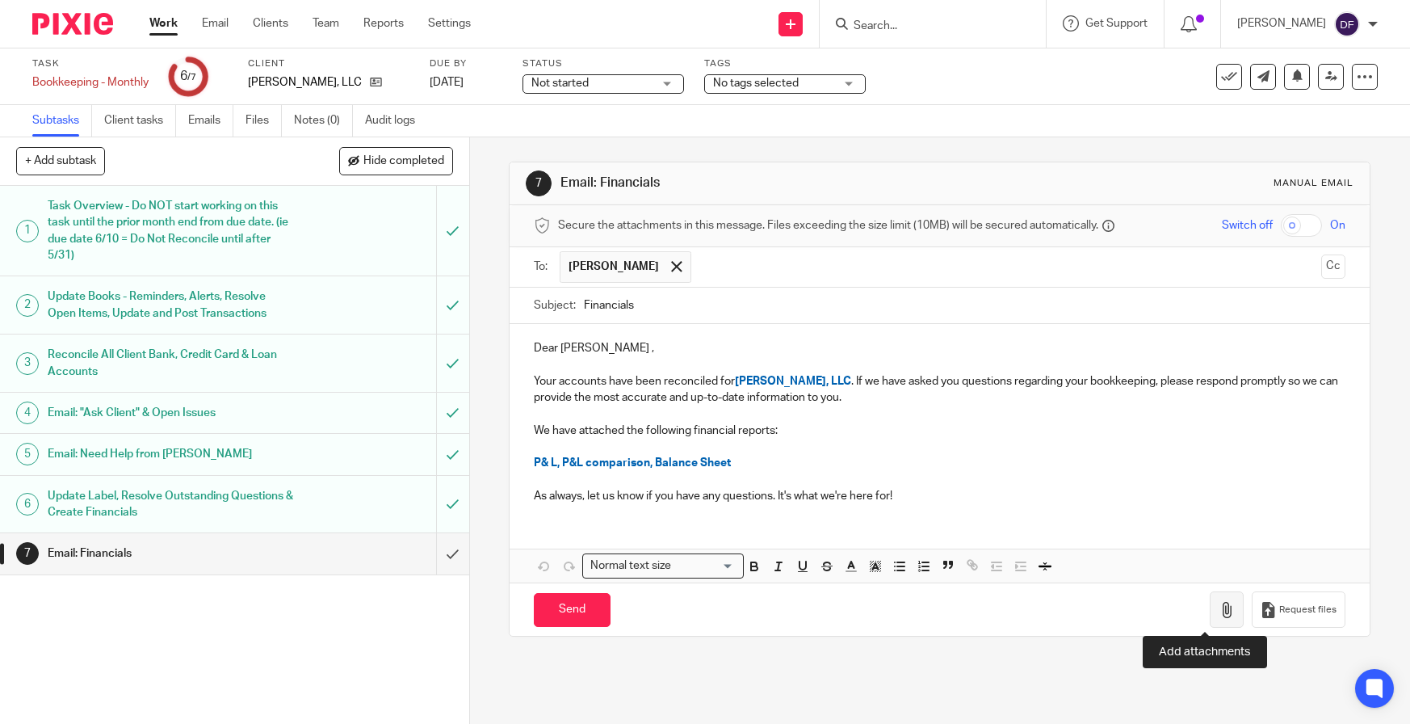
click at [1219, 614] on icon "button" at bounding box center [1227, 610] width 16 height 16
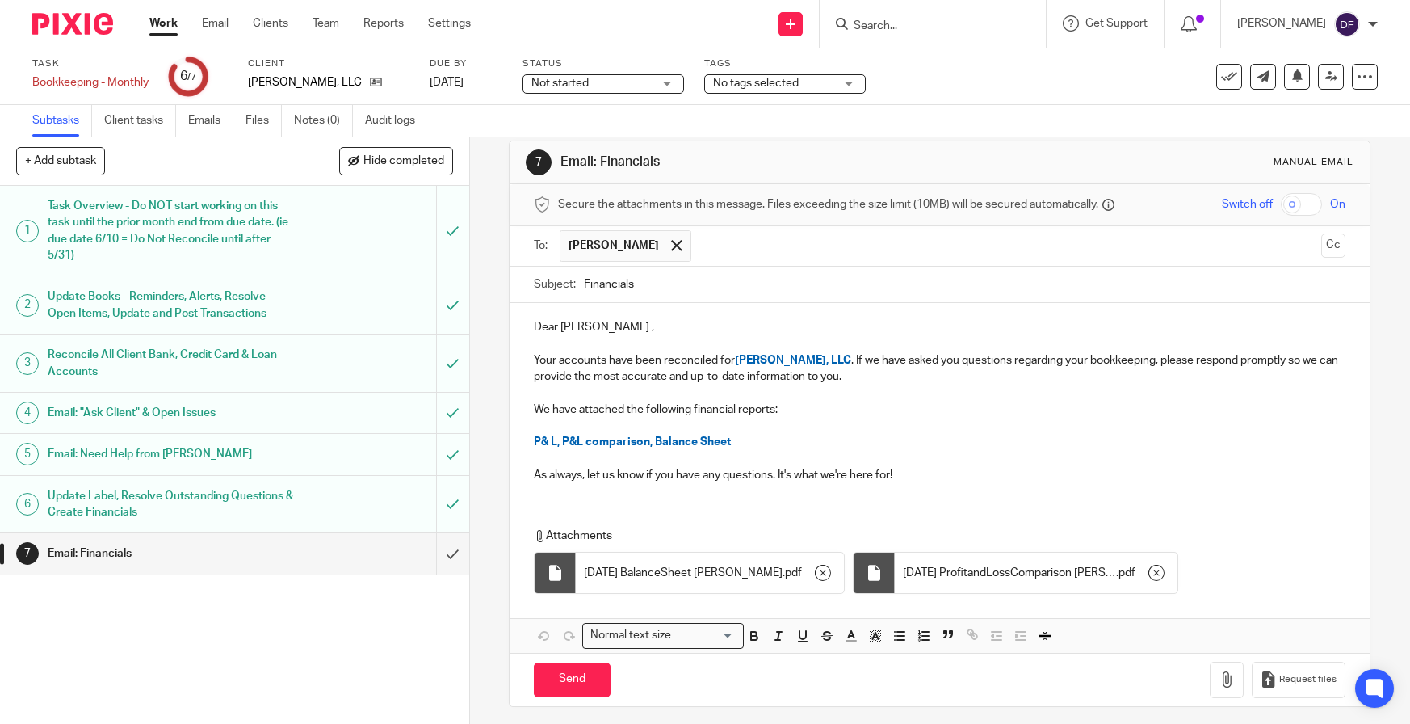
scroll to position [28, 0]
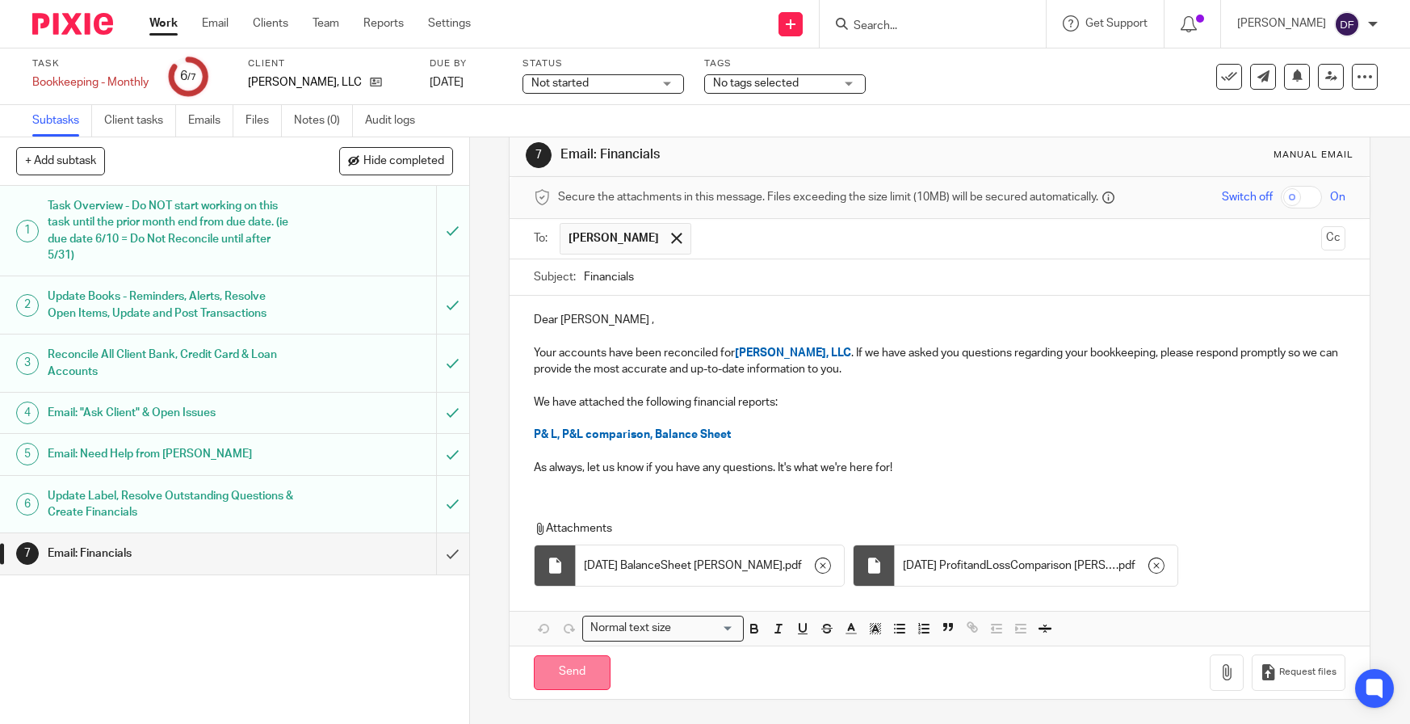
click at [562, 682] on input "Send" at bounding box center [572, 672] width 77 height 35
type input "Sent"
click at [162, 18] on div "Work Email Clients Team Reports Settings Work Email Clients Team Reports Settin…" at bounding box center [314, 24] width 362 height 48
click at [162, 23] on link "Work" at bounding box center [163, 23] width 28 height 16
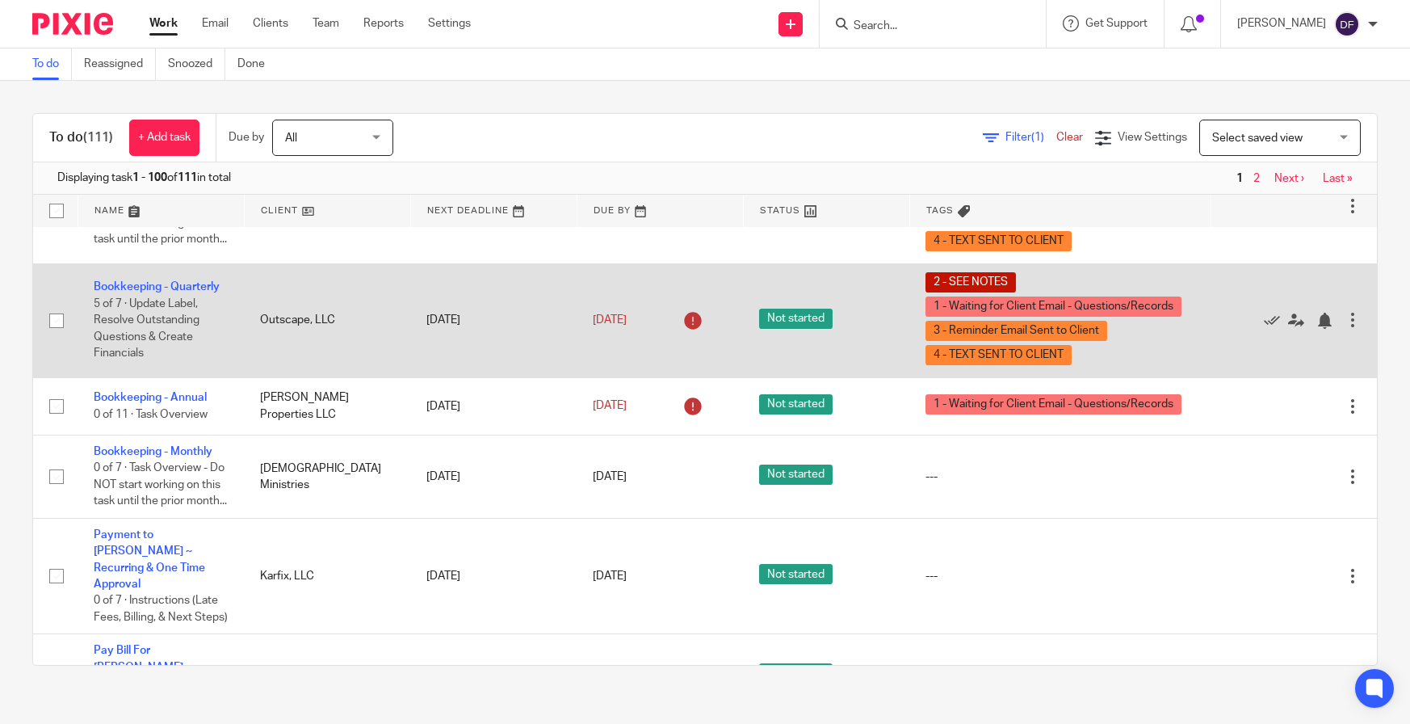
scroll to position [162, 0]
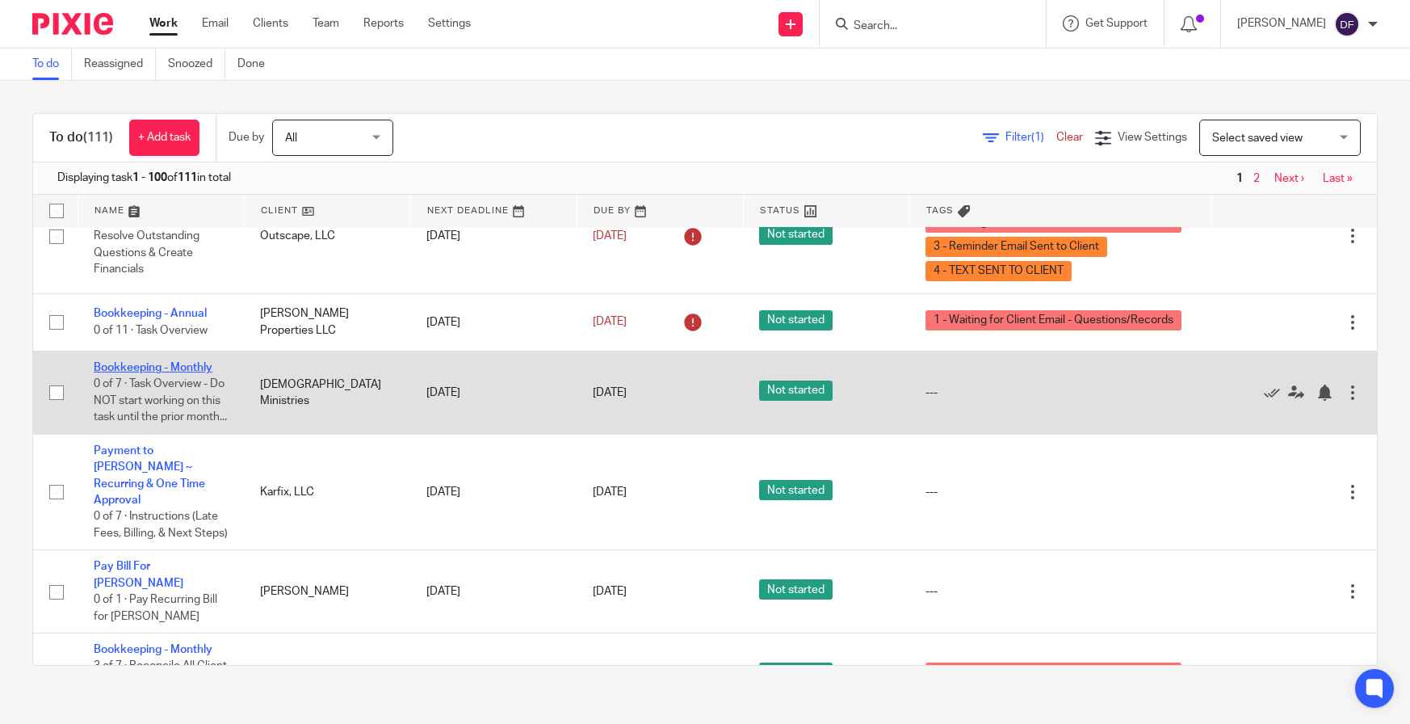
click at [153, 373] on link "Bookkeeping - Monthly" at bounding box center [153, 367] width 119 height 11
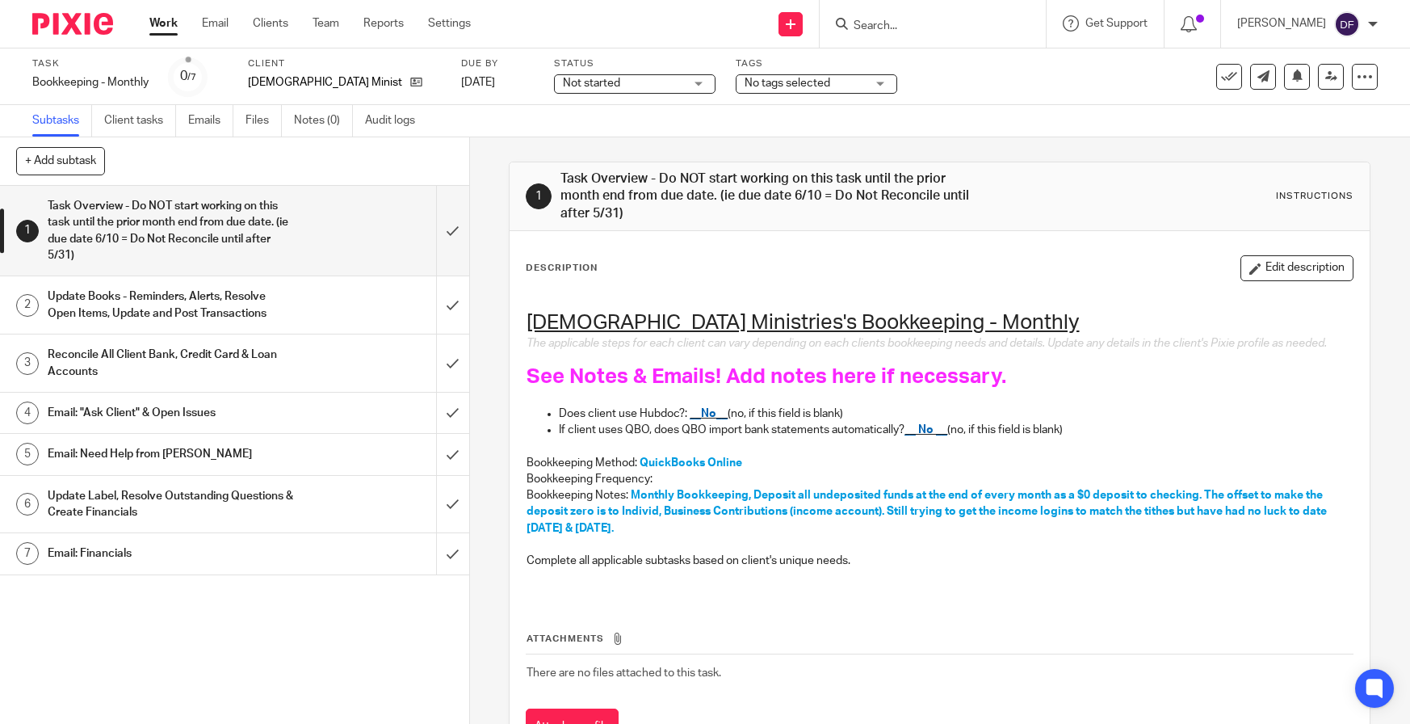
click at [368, 313] on div "Update Books - Reminders, Alerts, Resolve Open Items, Update and Post Transacti…" at bounding box center [234, 304] width 372 height 41
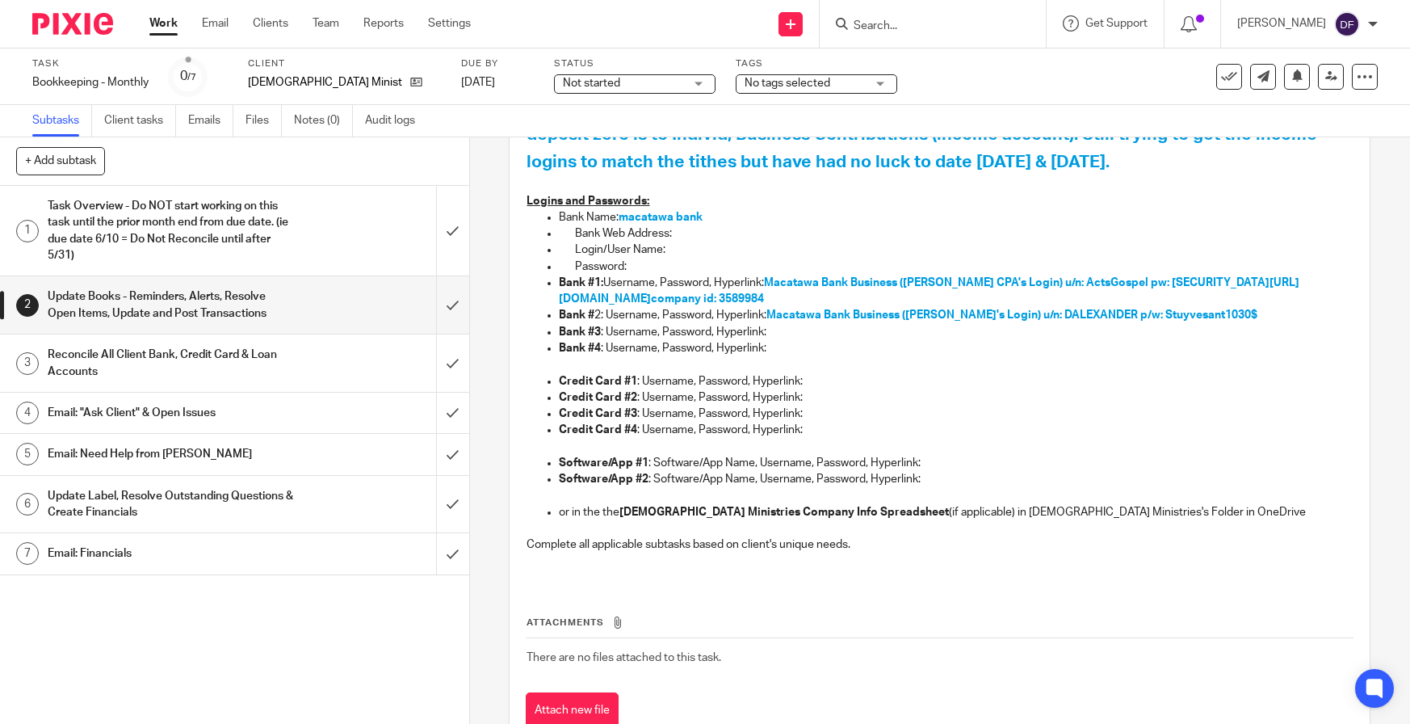
scroll to position [485, 0]
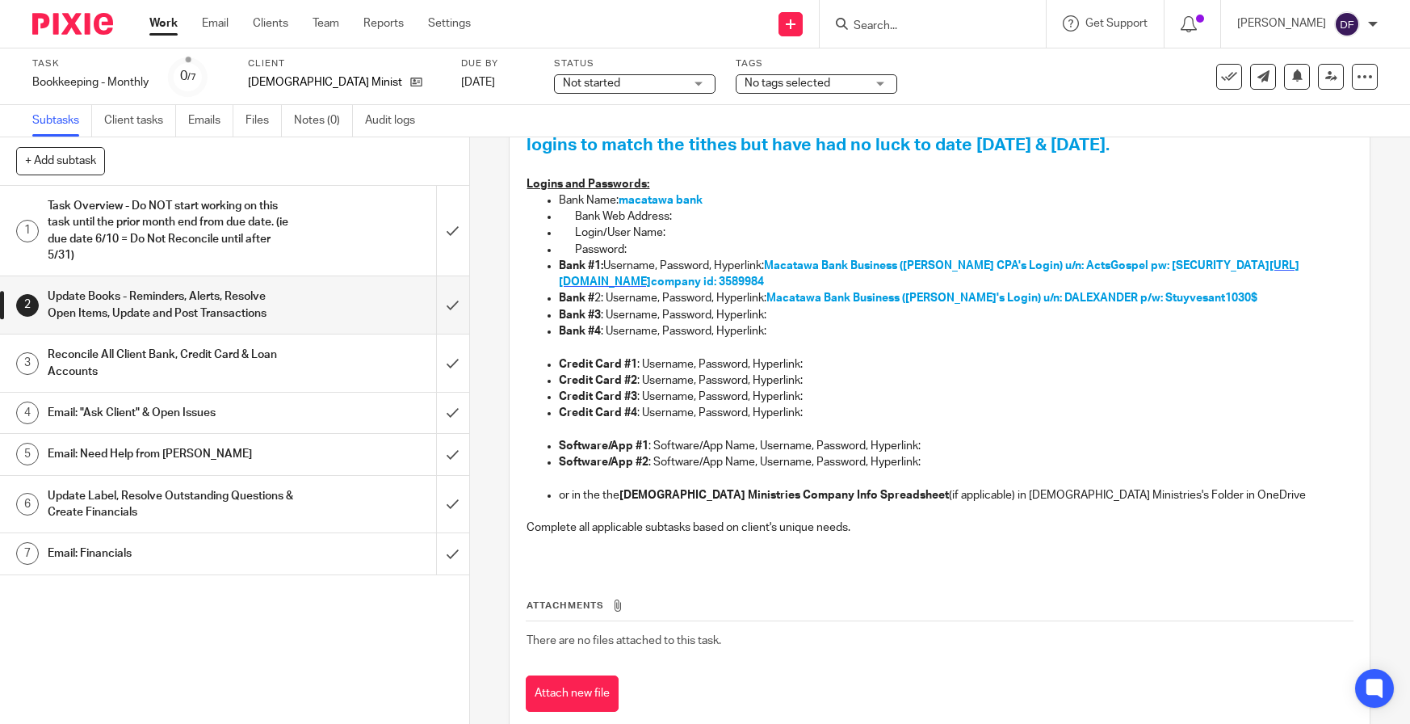
click at [603, 278] on span "[URL][DOMAIN_NAME]" at bounding box center [929, 273] width 741 height 27
drag, startPoint x: 1215, startPoint y: 277, endPoint x: 1168, endPoint y: 285, distance: 47.5
click at [764, 285] on span "company id: 3589984" at bounding box center [707, 281] width 113 height 11
copy span "3589984"
click at [1164, 380] on p "Credit Card #2 : Username, Password, Hyperlink:" at bounding box center [956, 380] width 794 height 16
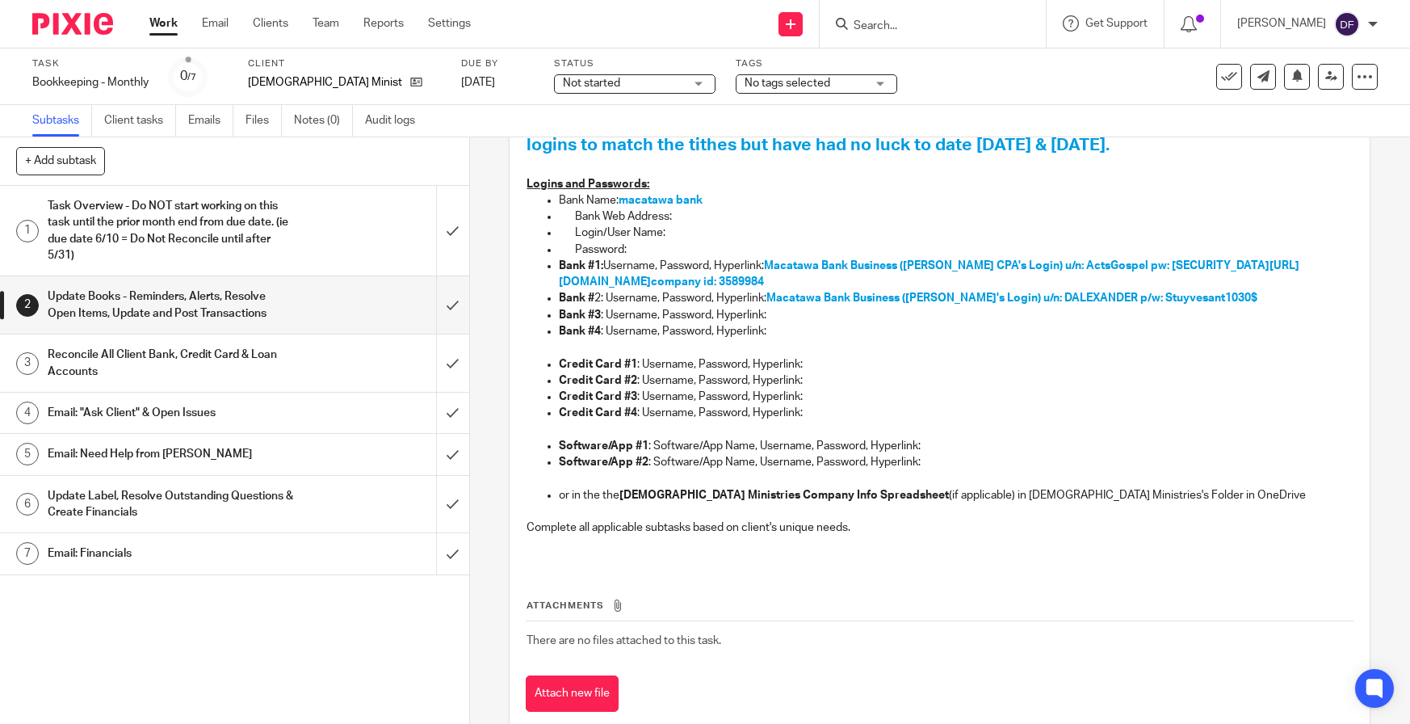
drag, startPoint x: 1221, startPoint y: 281, endPoint x: 1179, endPoint y: 283, distance: 42.0
click at [1174, 282] on p "Bank #1: Username, Password, Hyperlink: Macatawa Bank Business ([PERSON_NAME] C…" at bounding box center [956, 274] width 794 height 33
copy span "589984"
drag, startPoint x: 1095, startPoint y: 266, endPoint x: 1035, endPoint y: 268, distance: 59.8
click at [1035, 268] on span "Macatawa Bank Business ([PERSON_NAME] CPA's Login) u/n: ActsGospel pw: [SECURIT…" at bounding box center [1017, 265] width 506 height 11
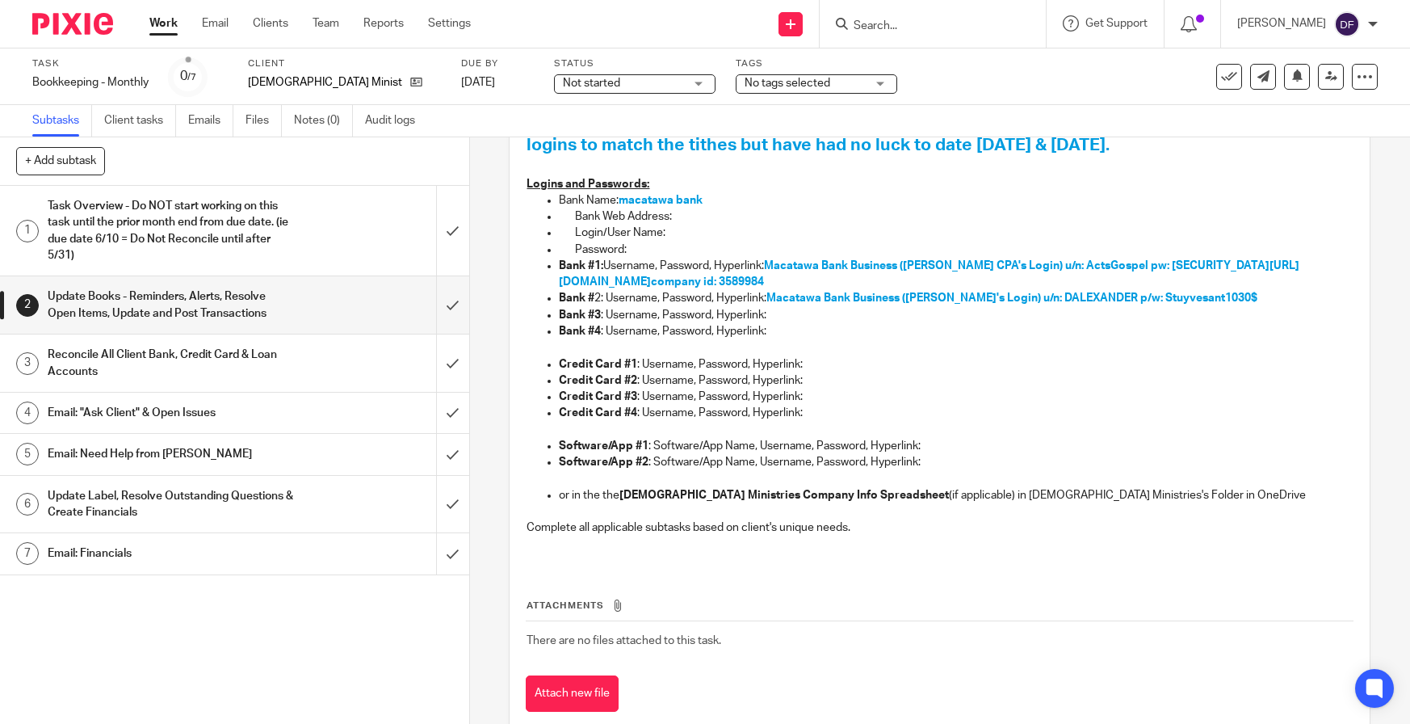
drag, startPoint x: 1033, startPoint y: 418, endPoint x: 1038, endPoint y: 354, distance: 64.8
click at [1032, 417] on p "Credit Card #4 : Username, Password, Hyperlink:" at bounding box center [956, 413] width 794 height 16
drag, startPoint x: 1094, startPoint y: 263, endPoint x: 1085, endPoint y: 265, distance: 9.2
click at [1085, 265] on span "Macatawa Bank Business ([PERSON_NAME] CPA's Login) u/n: ActsGospel pw: [SECURIT…" at bounding box center [1017, 265] width 506 height 11
click at [1091, 265] on span "Macatawa Bank Business ([PERSON_NAME] CPA's Login) u/n: ActsGospel pw: [SECURIT…" at bounding box center [1017, 265] width 506 height 11
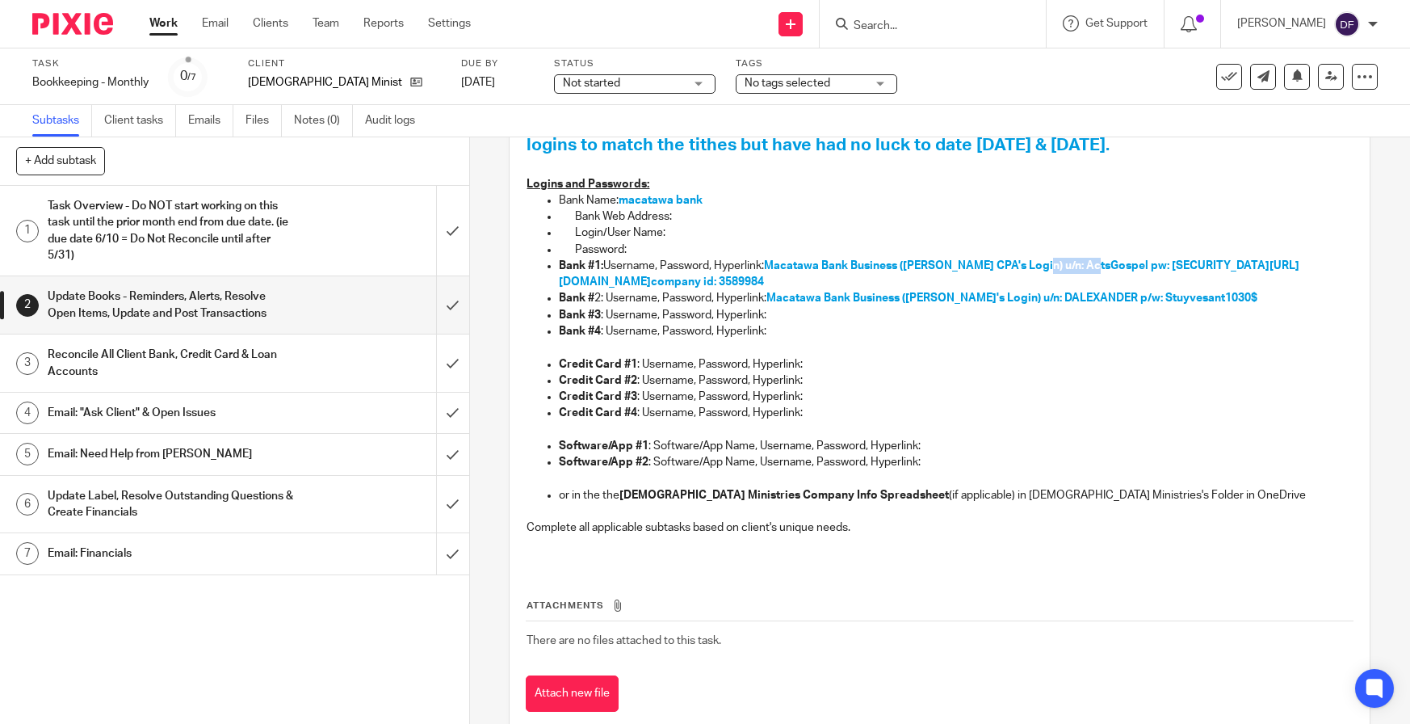
drag, startPoint x: 1094, startPoint y: 263, endPoint x: 1033, endPoint y: 273, distance: 61.5
click at [1033, 273] on p "Bank #1: Username, Password, Hyperlink: Macatawa Bank Business ([PERSON_NAME] C…" at bounding box center [956, 274] width 794 height 33
copy span "ActsGospel"
drag, startPoint x: 1187, startPoint y: 262, endPoint x: 1117, endPoint y: 268, distance: 69.8
click at [1117, 268] on span "Macatawa Bank Business ([PERSON_NAME] CPA's Login) u/n: ActsGospel pw: [SECURIT…" at bounding box center [1017, 265] width 506 height 11
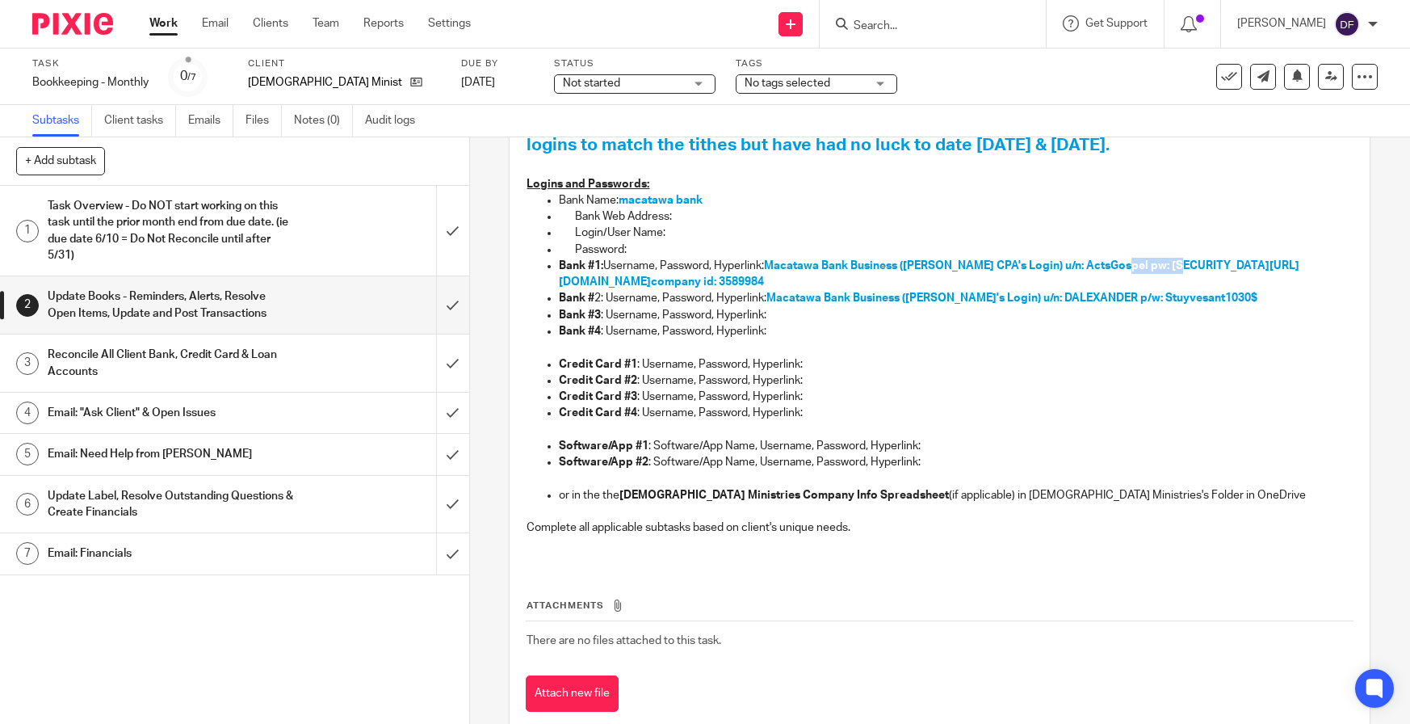
copy span "Money2025$"
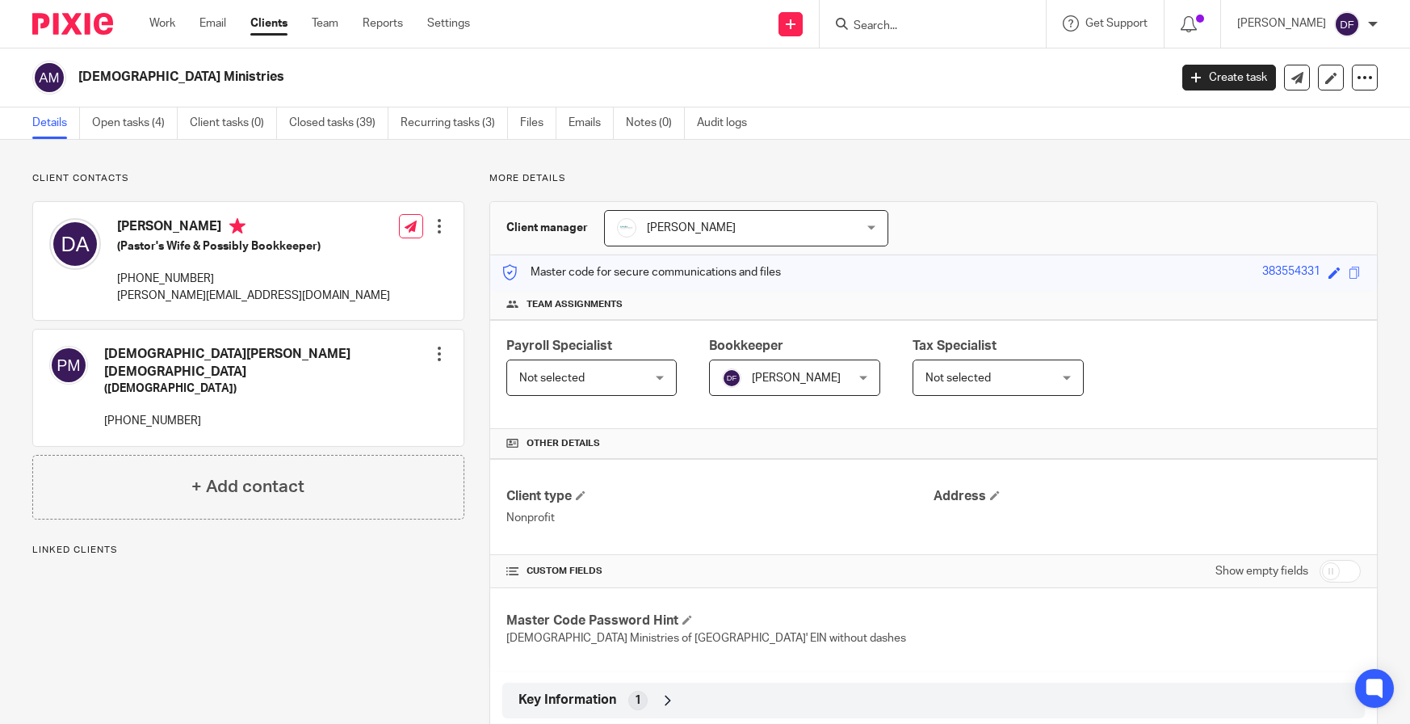
click at [1320, 569] on input "checkbox" at bounding box center [1340, 571] width 41 height 23
checkbox input "true"
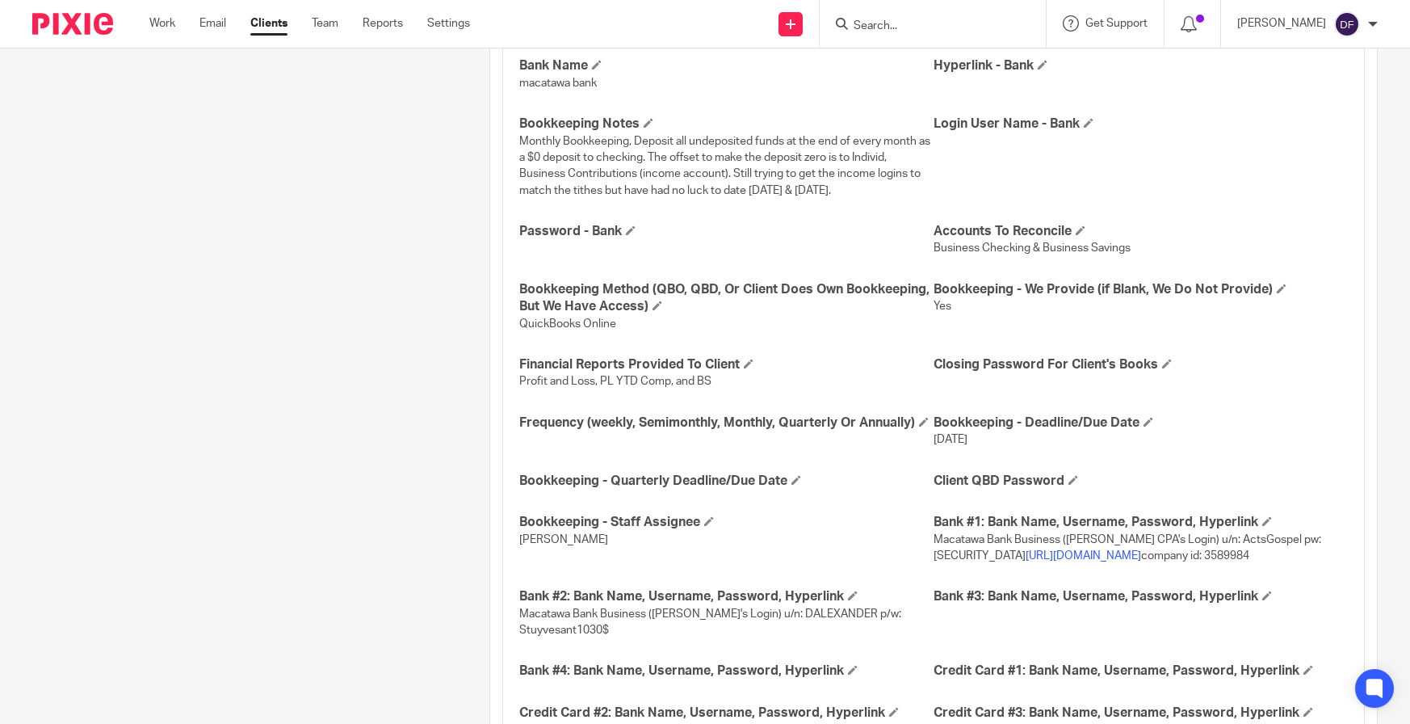
scroll to position [2100, 0]
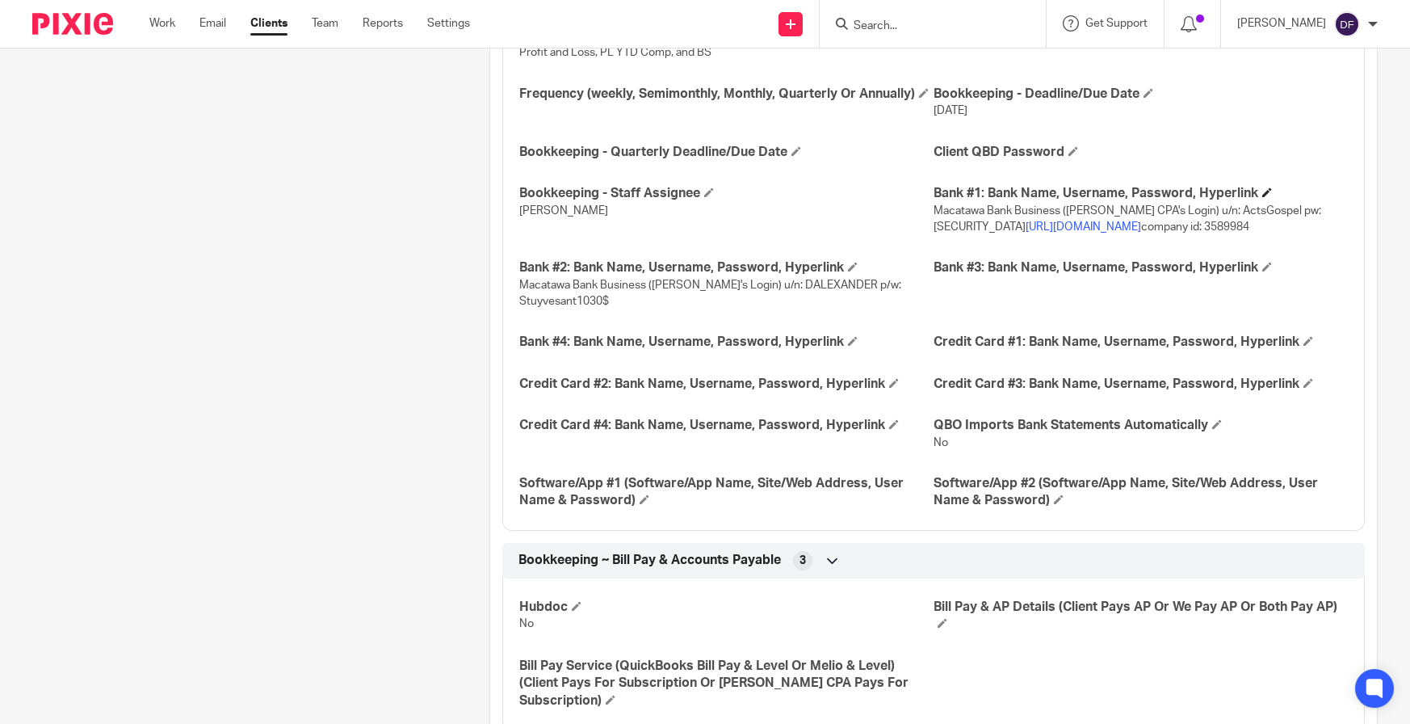
click at [1252, 192] on h4 "Bank #1: Bank Name, Username, Password, Hyperlink" at bounding box center [1141, 193] width 414 height 17
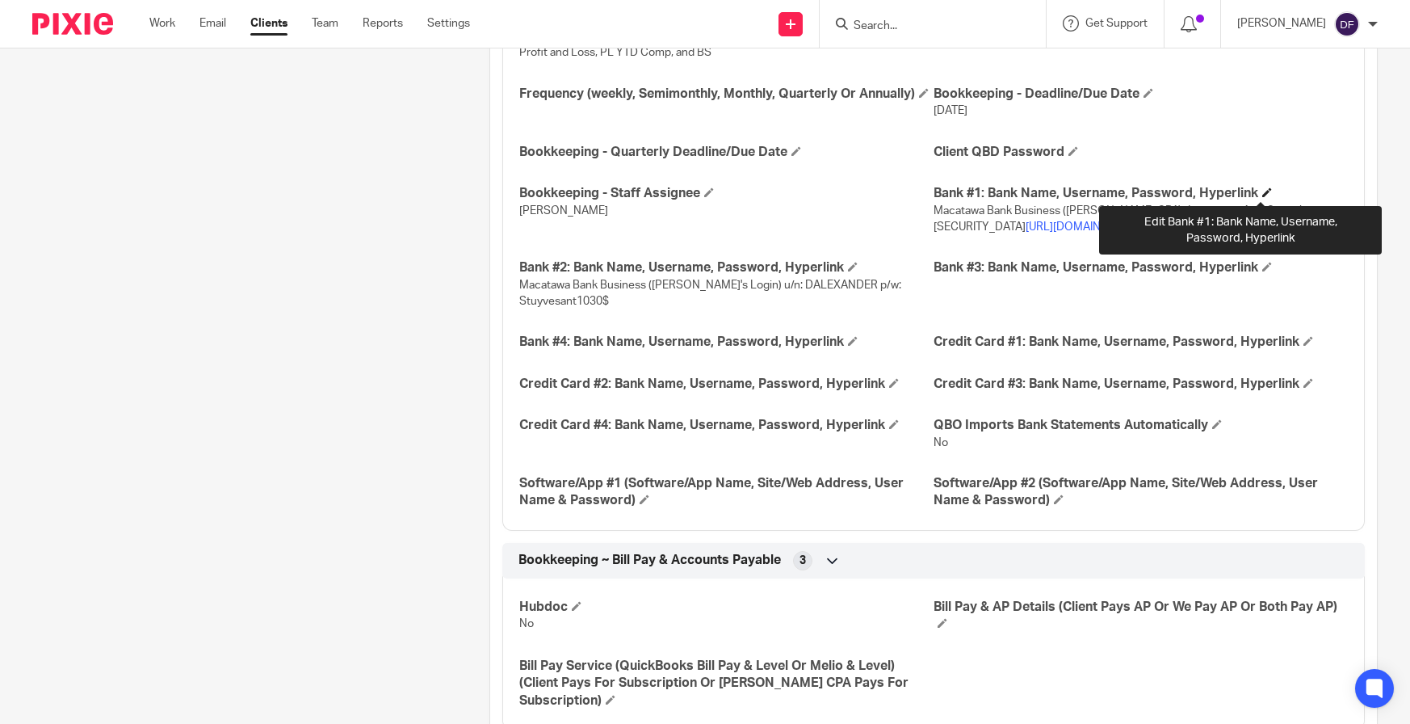
click at [1263, 192] on span at bounding box center [1268, 192] width 10 height 10
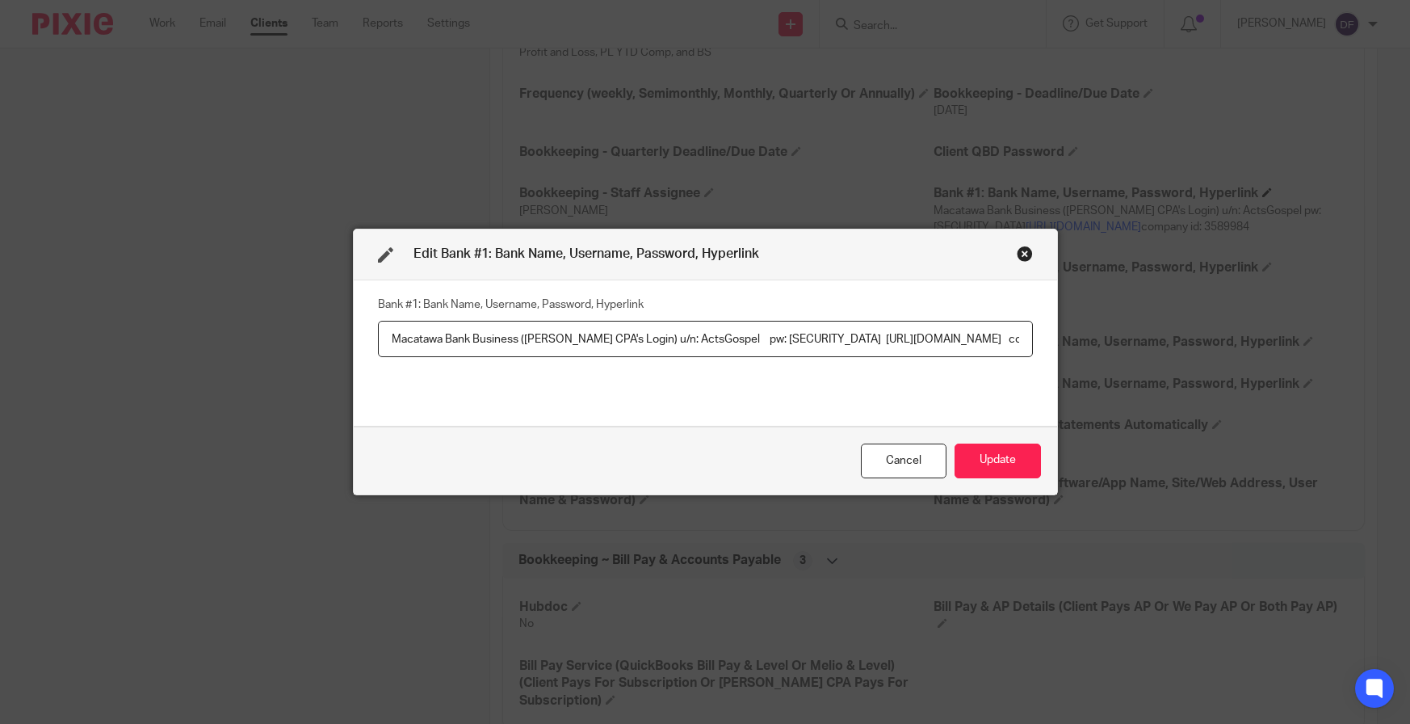
scroll to position [0, 471]
click at [571, 346] on input "Macatawa Bank Business (Amy L CPA's Login) u/n: ActsGospel pw: Money2025$! http…" at bounding box center [705, 339] width 655 height 36
type input "Macatawa Bank Business (Amy L CPA's Login) u/n: ActsGospel pw: Money2025$$ http…"
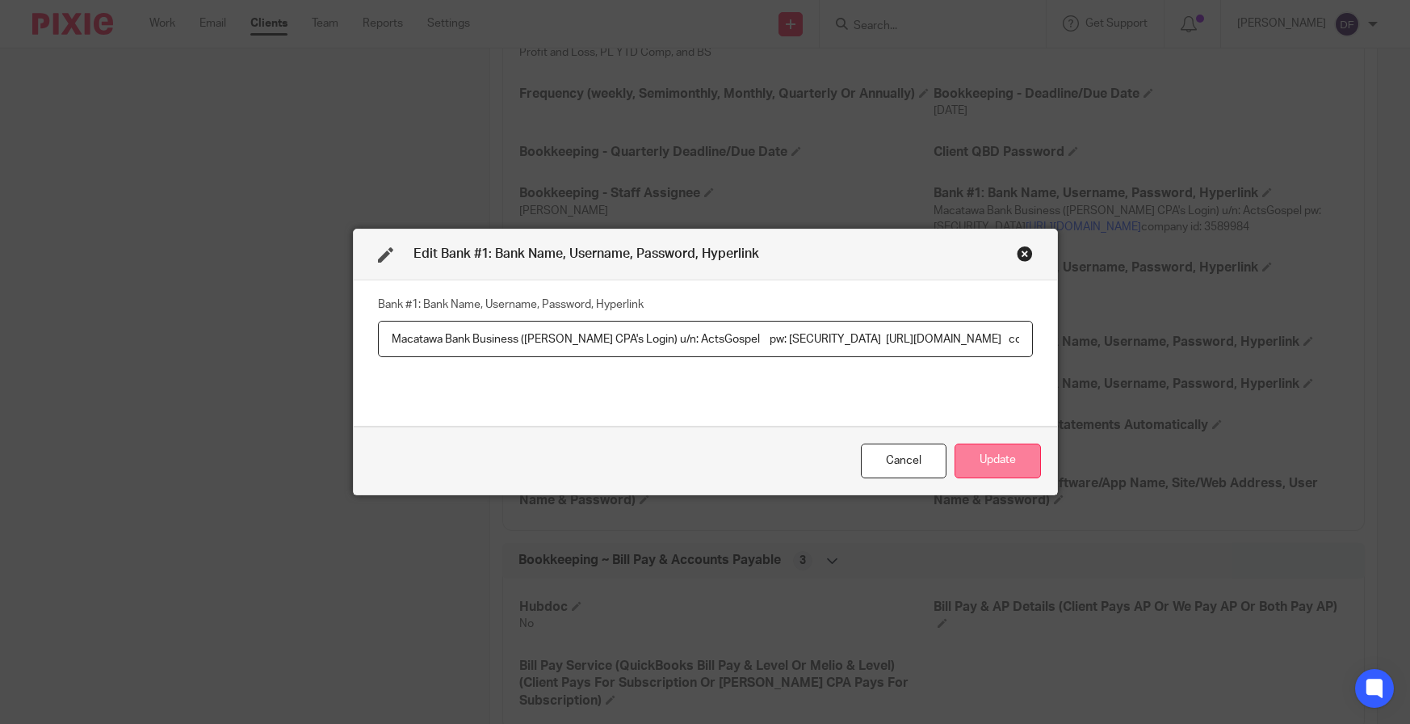
click at [1005, 449] on button "Update" at bounding box center [998, 460] width 86 height 35
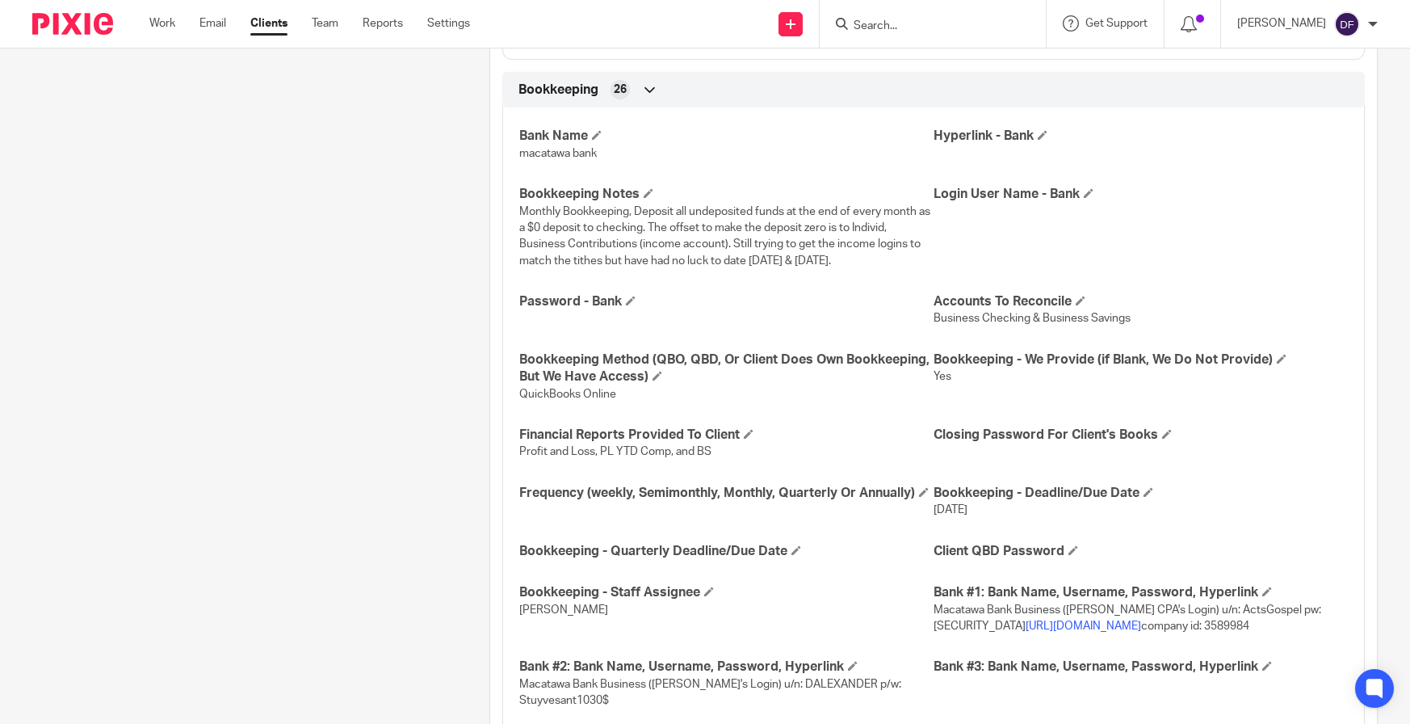
scroll to position [1777, 0]
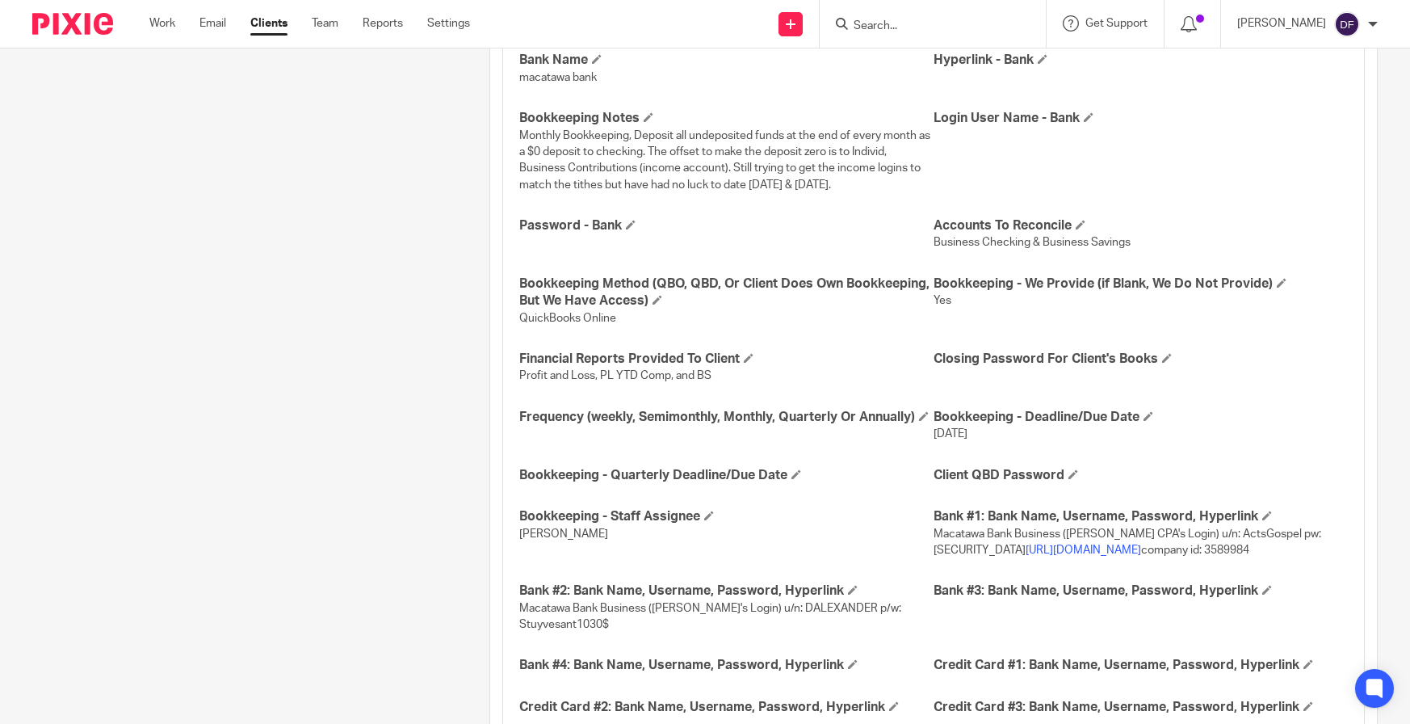
drag, startPoint x: 1232, startPoint y: 567, endPoint x: 1186, endPoint y: 572, distance: 46.3
click at [1186, 559] on p "Macatawa Bank Business (Amy L CPA's Login) u/n: ActsGospel pw: Money2025$$ http…" at bounding box center [1141, 542] width 414 height 33
copy span "3589984"
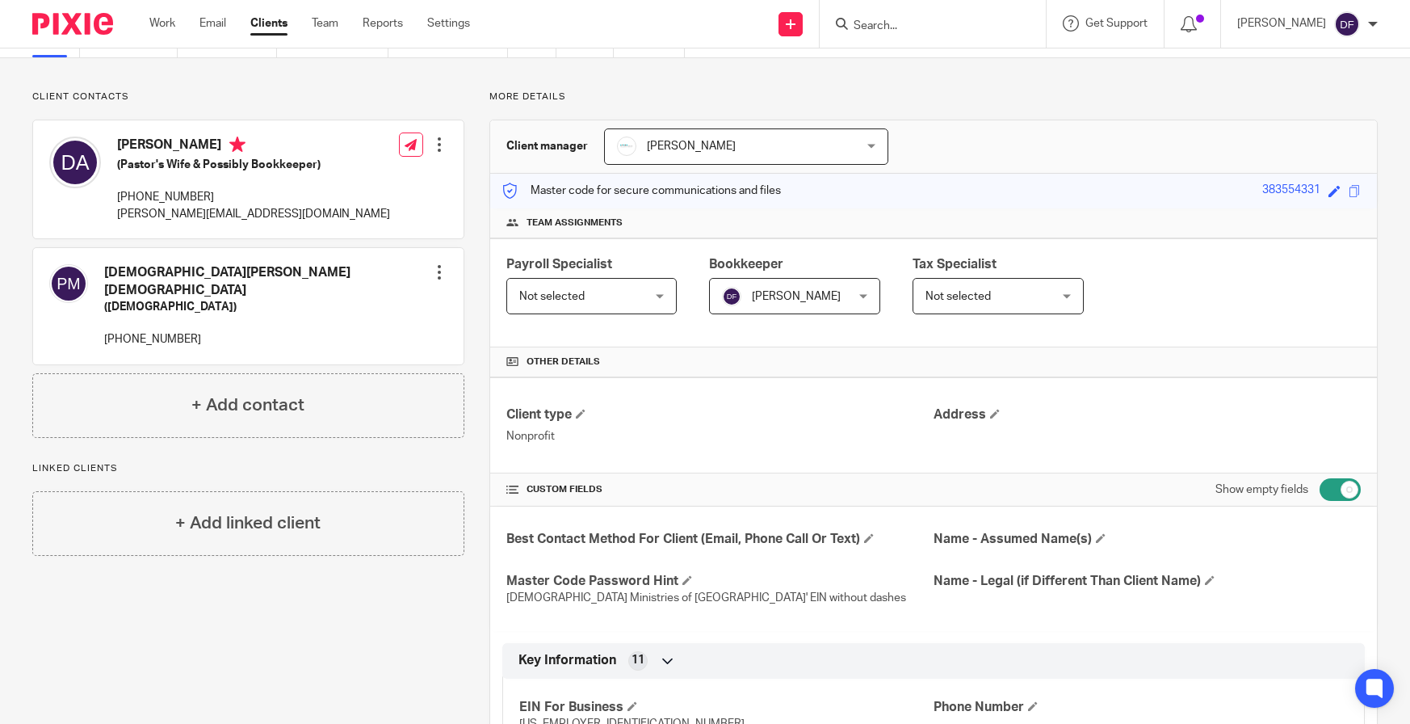
scroll to position [81, 0]
